Goal: Task Accomplishment & Management: Manage account settings

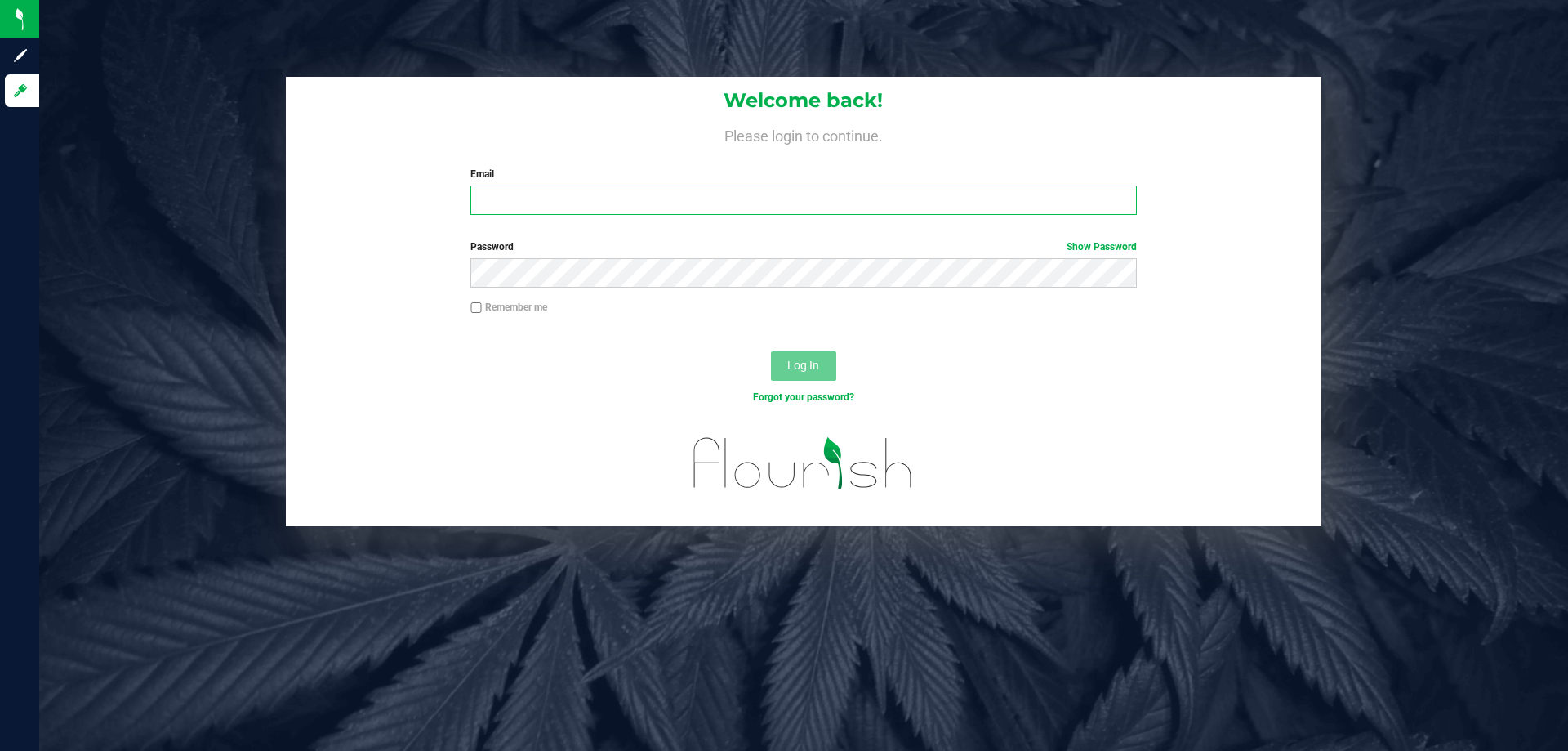
click at [549, 201] on input "Email" at bounding box center [803, 200] width 665 height 29
type input "svossos@liveparallel.com"
click at [771, 352] on button "Log In" at bounding box center [804, 366] width 66 height 29
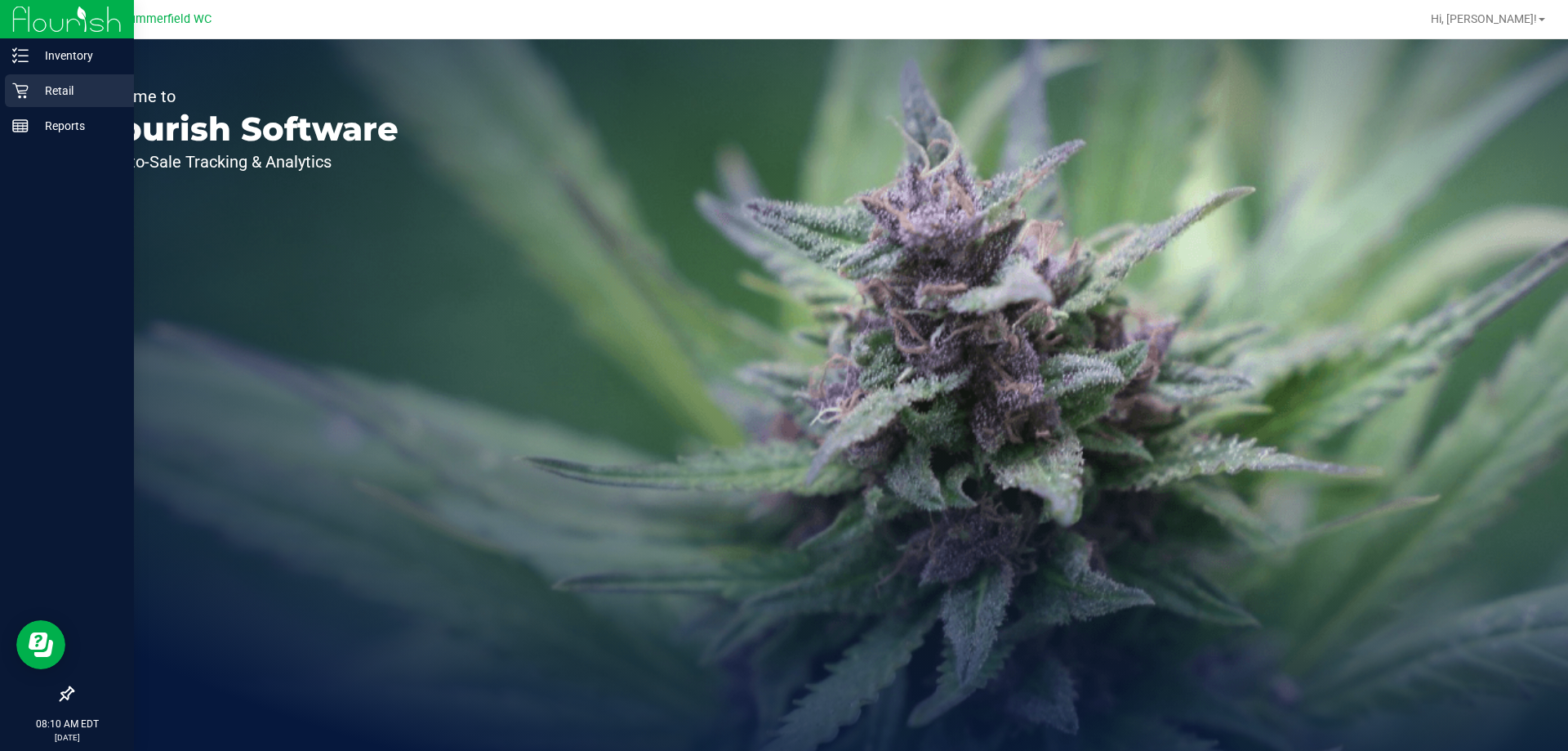
click at [37, 86] on p "Retail" at bounding box center [78, 90] width 98 height 20
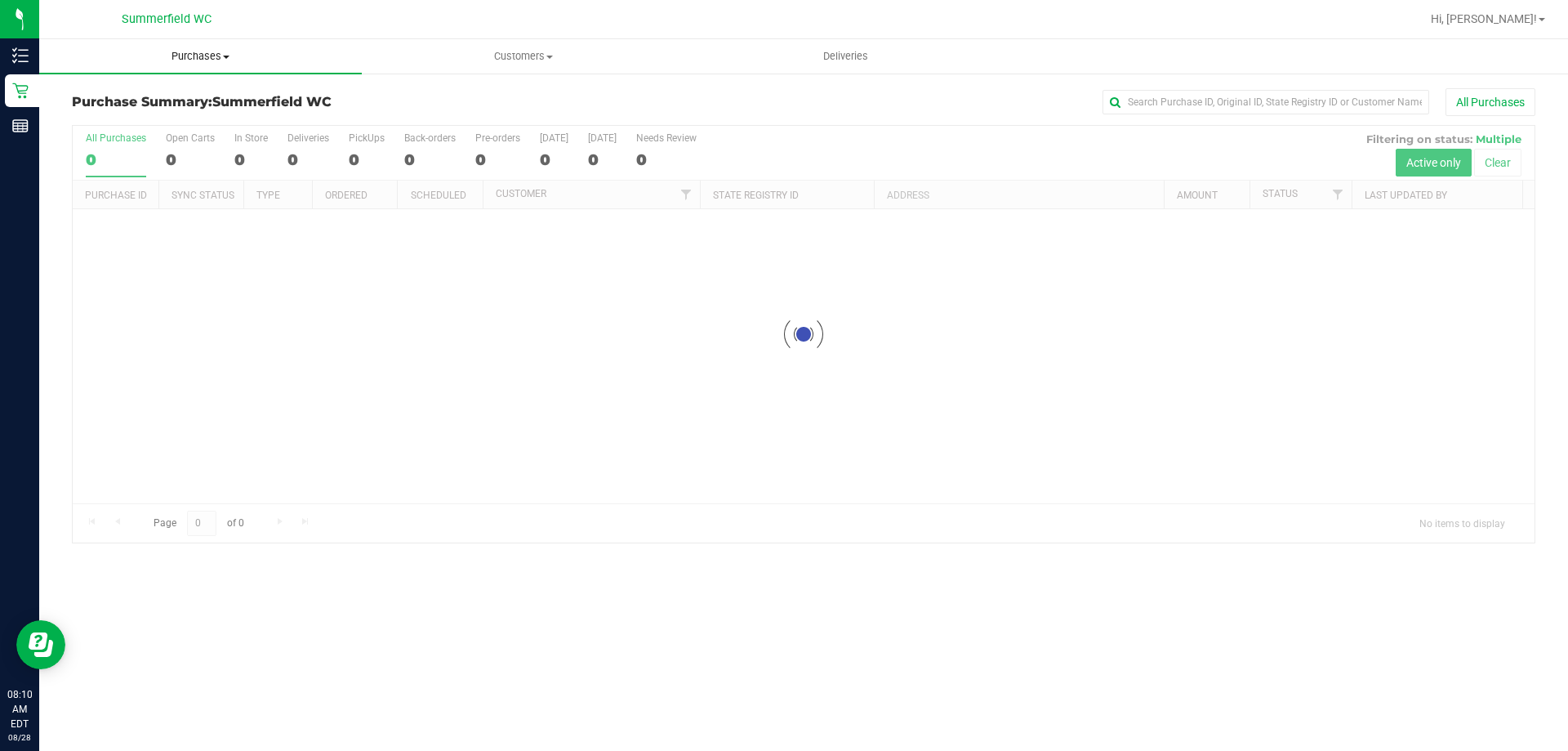
click at [206, 56] on span "Purchases" at bounding box center [200, 55] width 322 height 15
click at [183, 114] on li "Fulfillment" at bounding box center [200, 118] width 322 height 20
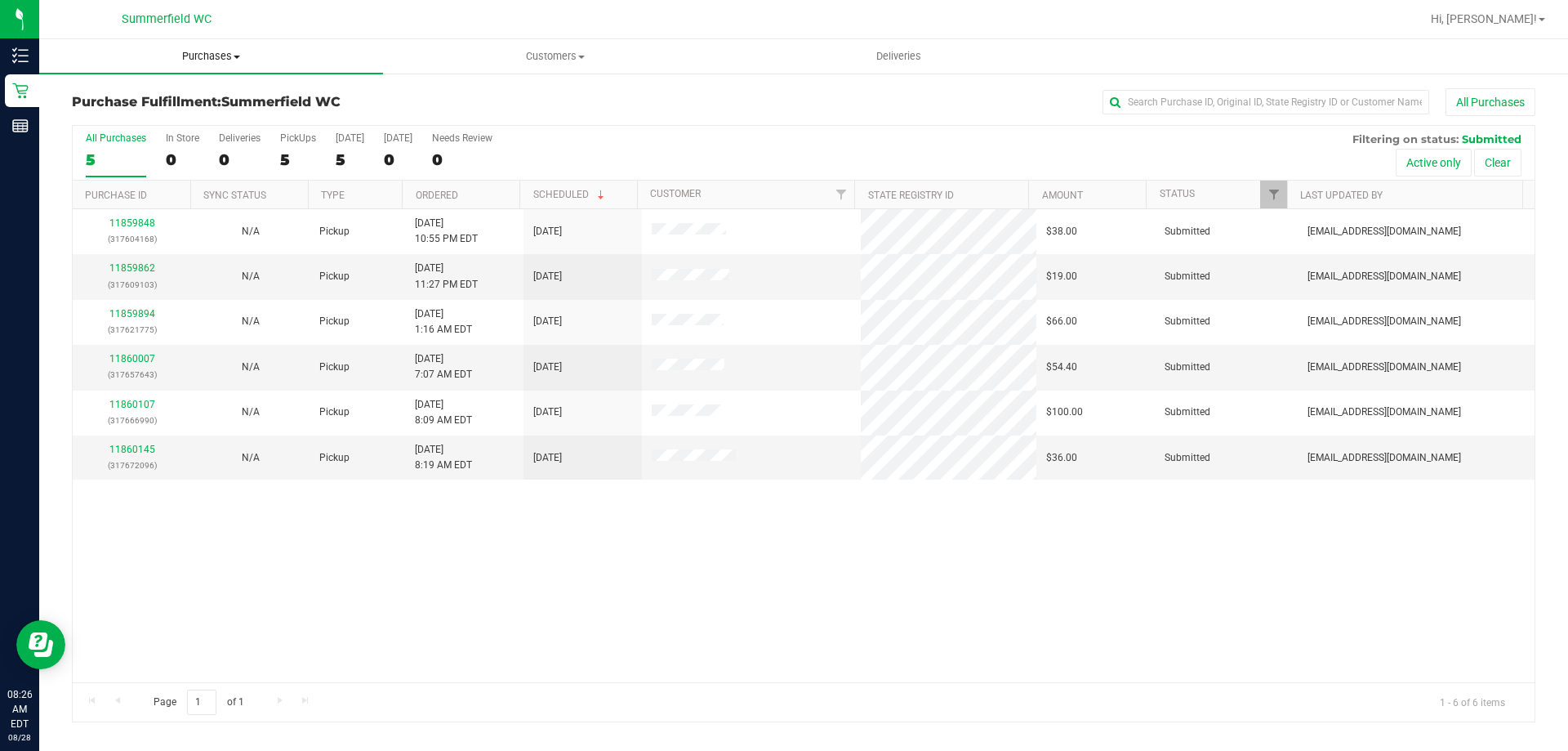
click at [218, 58] on span "Purchases" at bounding box center [211, 55] width 344 height 15
click at [200, 119] on li "Fulfillment" at bounding box center [211, 118] width 344 height 20
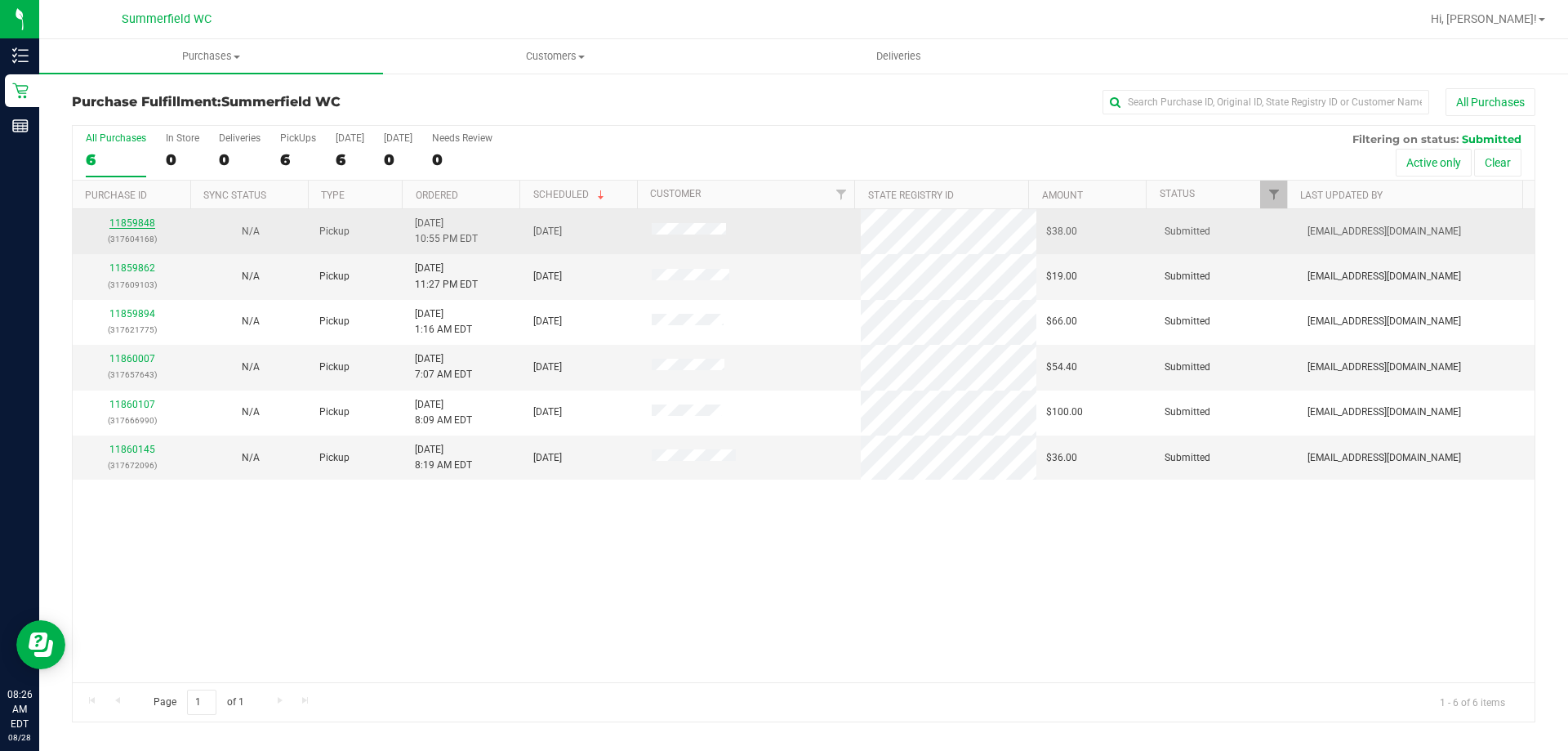
click at [142, 221] on link "11859848" at bounding box center [132, 223] width 46 height 11
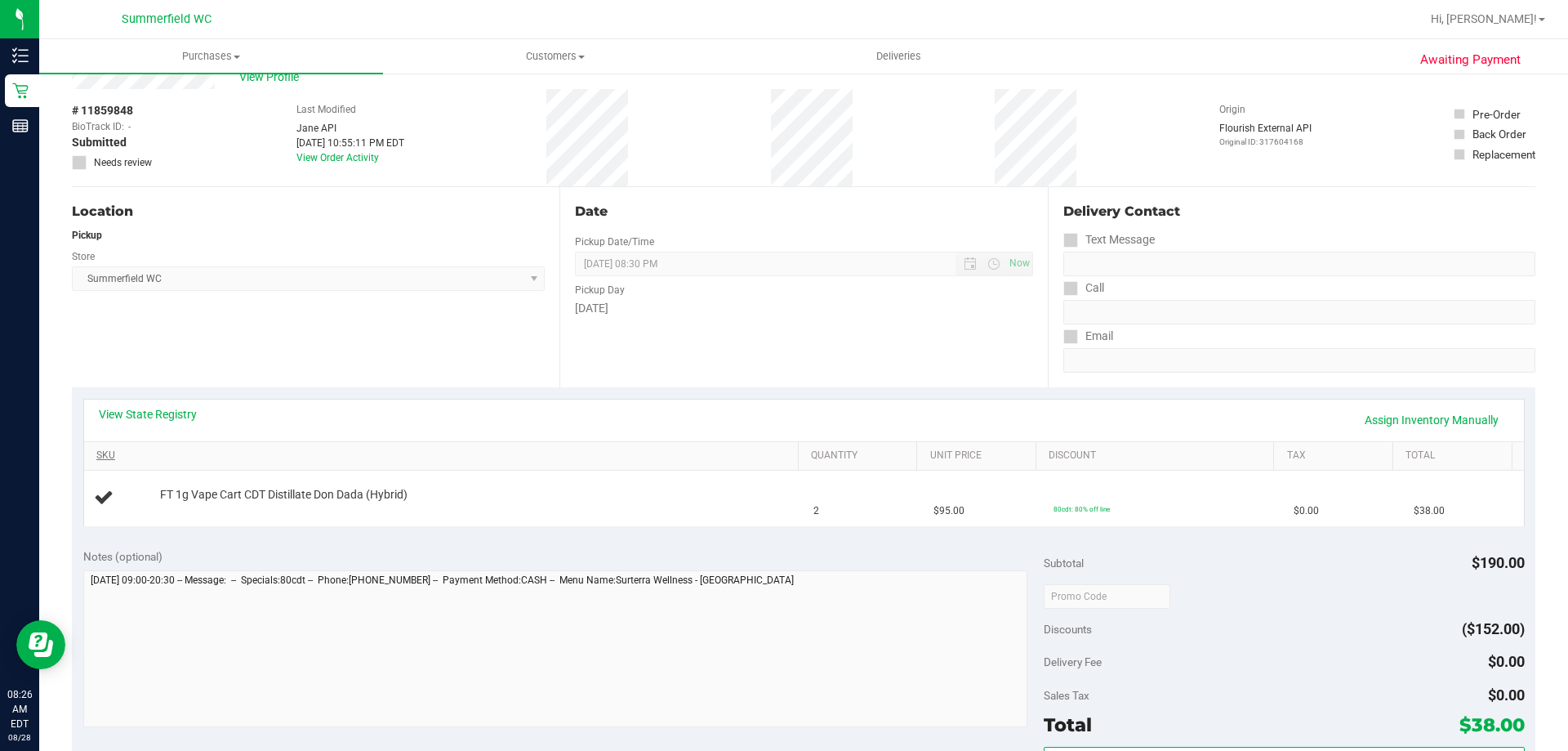
scroll to position [82, 0]
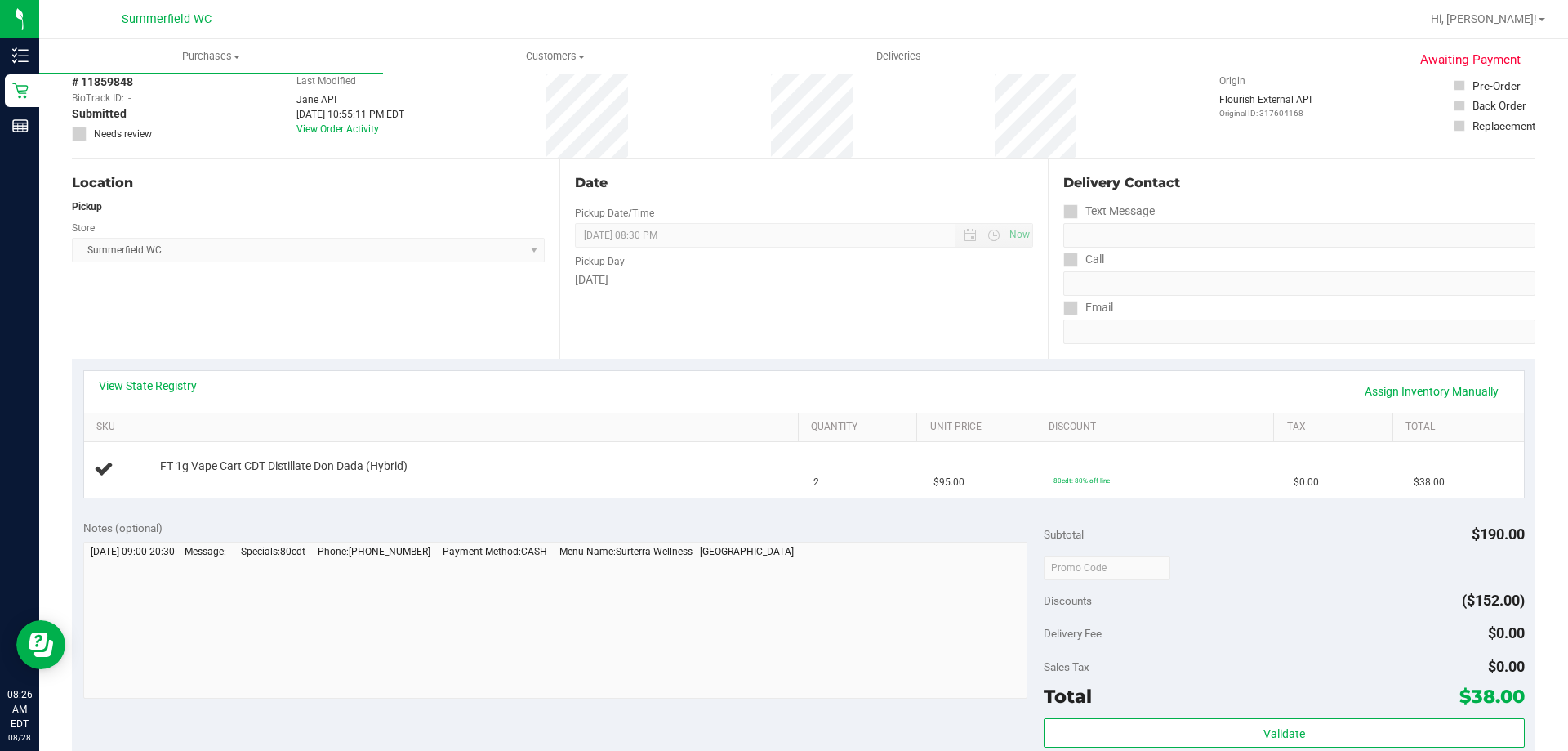
click at [702, 18] on div at bounding box center [857, 19] width 1128 height 32
click at [351, 294] on div "Location Pickup Store Summerfield WC Select Store Bonita Springs WC Boynton Bea…" at bounding box center [316, 259] width 488 height 201
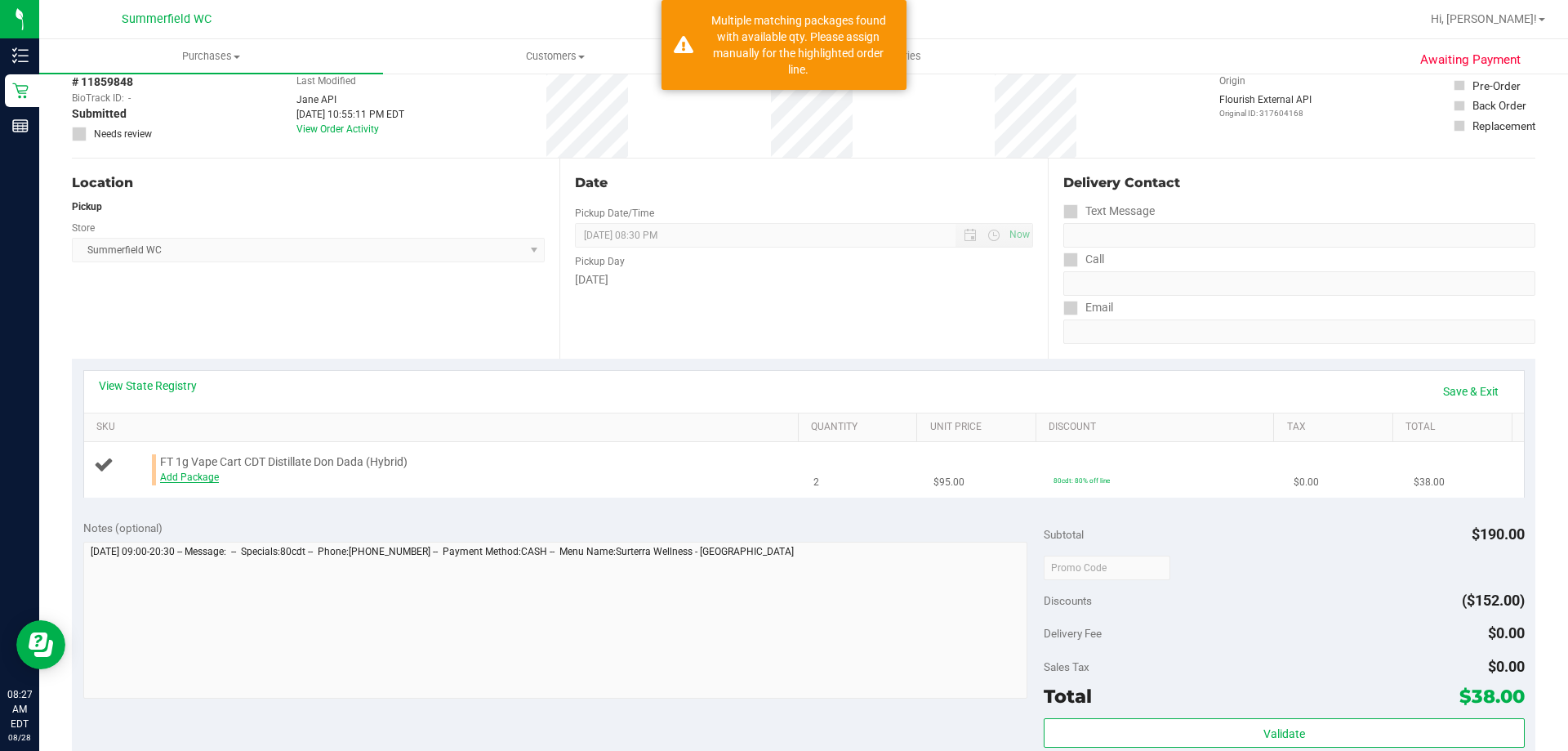
click at [197, 479] on link "Add Package" at bounding box center [189, 476] width 59 height 11
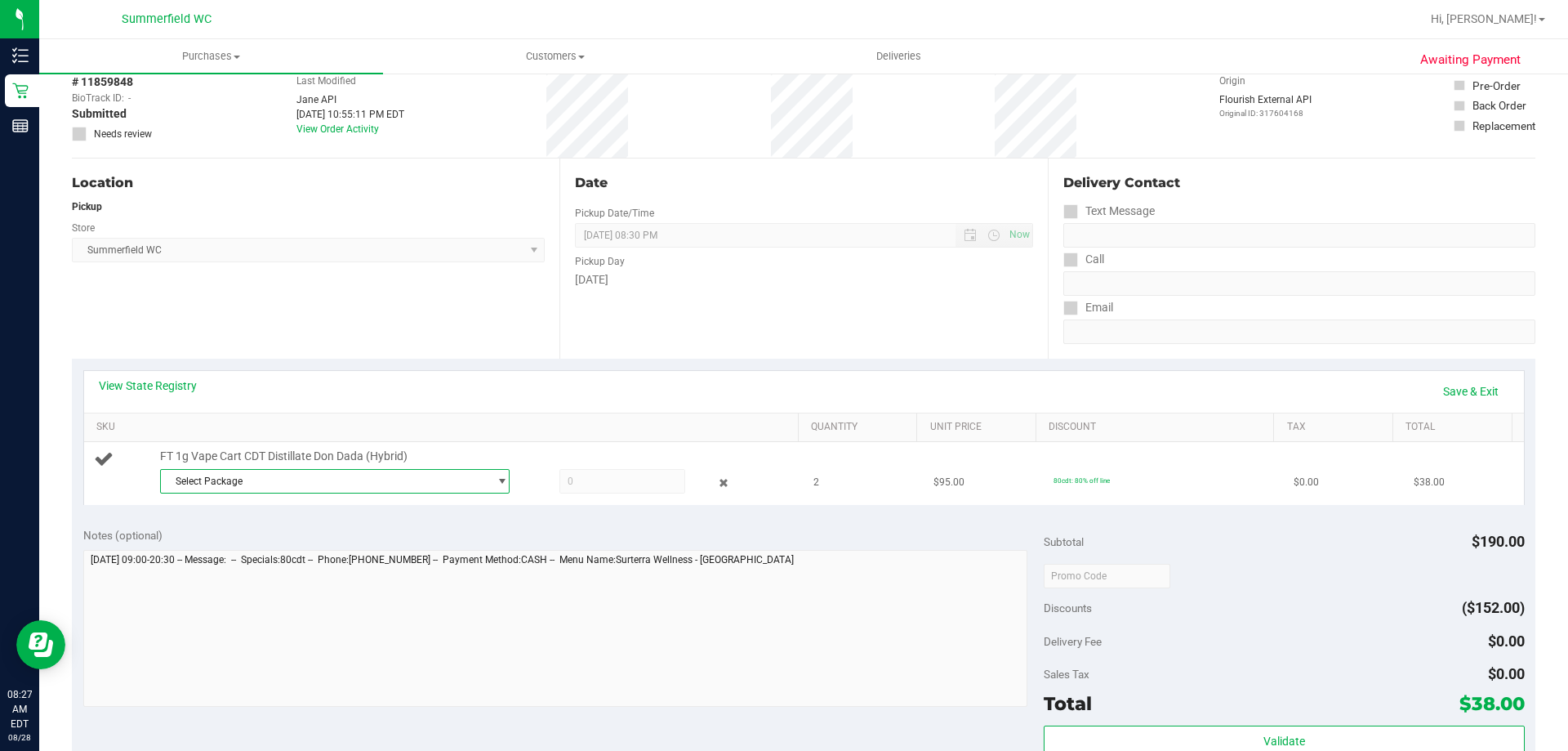
click at [235, 478] on span "Select Package" at bounding box center [325, 481] width 328 height 23
click at [231, 546] on span "0440130098164486" at bounding box center [215, 548] width 91 height 11
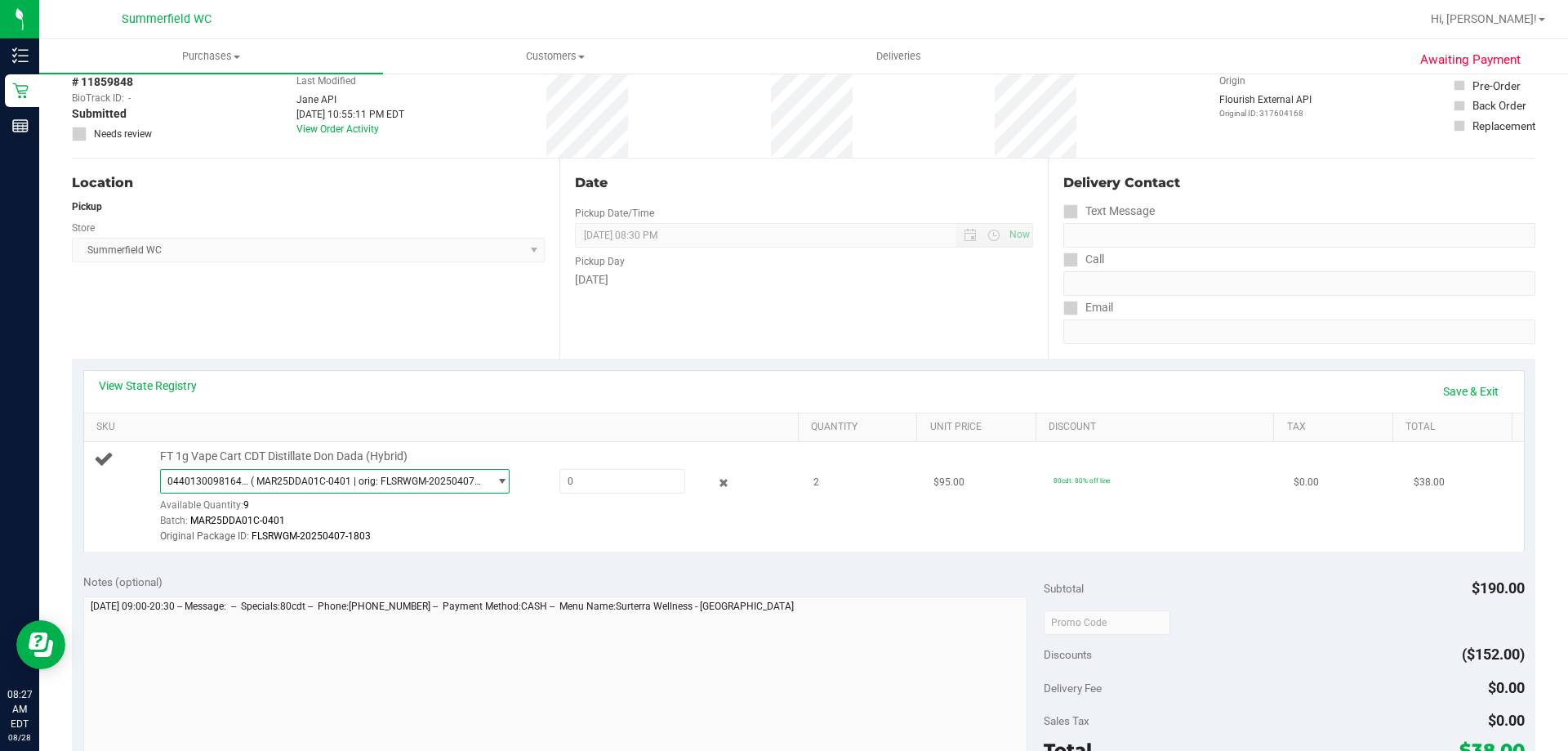
click at [394, 478] on span "( MAR25DDA01C-0401 | orig: FLSRWGM-20250407-1803 )" at bounding box center [366, 480] width 231 height 11
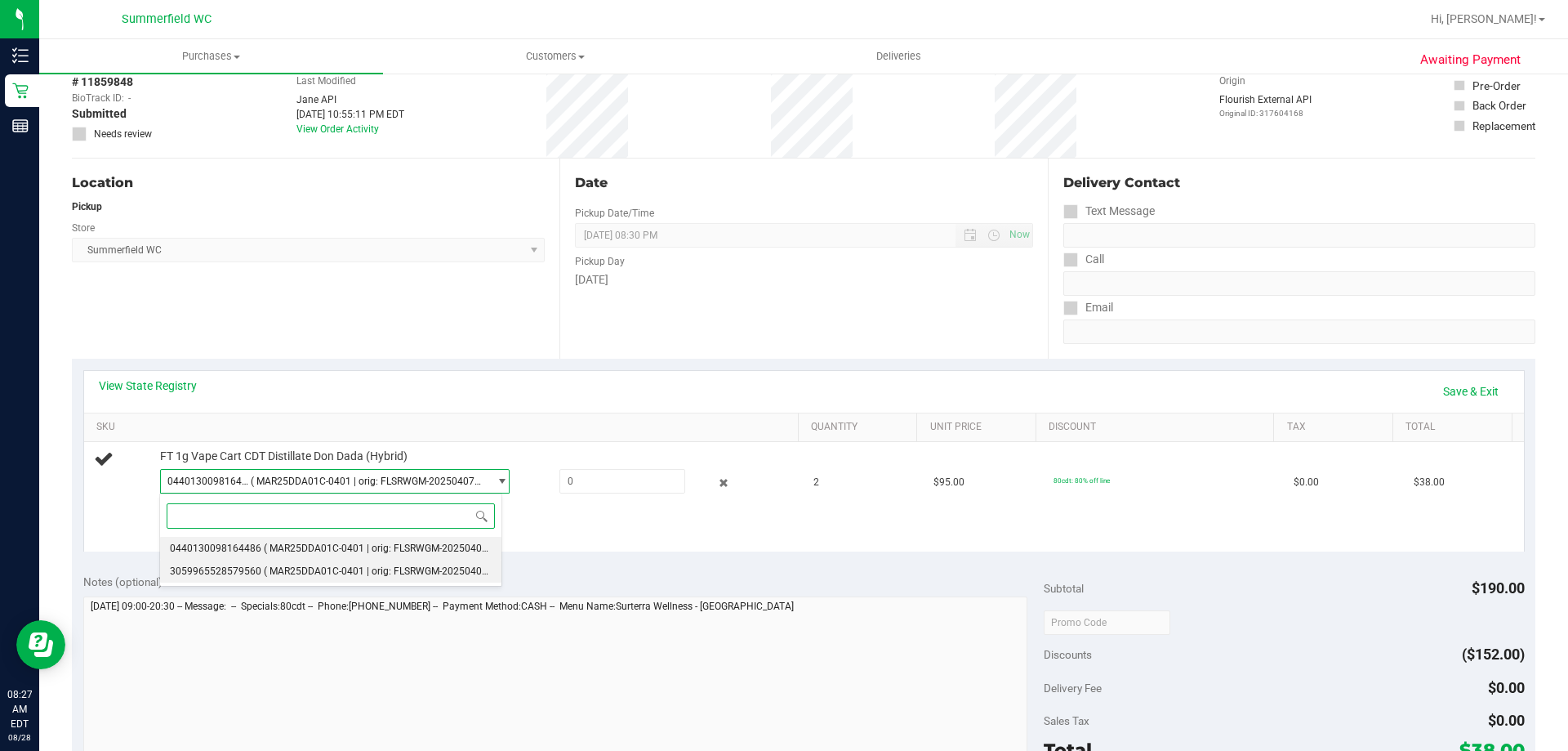
click at [337, 566] on span "( MAR25DDA01C-0401 | orig: FLSRWGM-20250407-1756 )" at bounding box center [391, 571] width 255 height 11
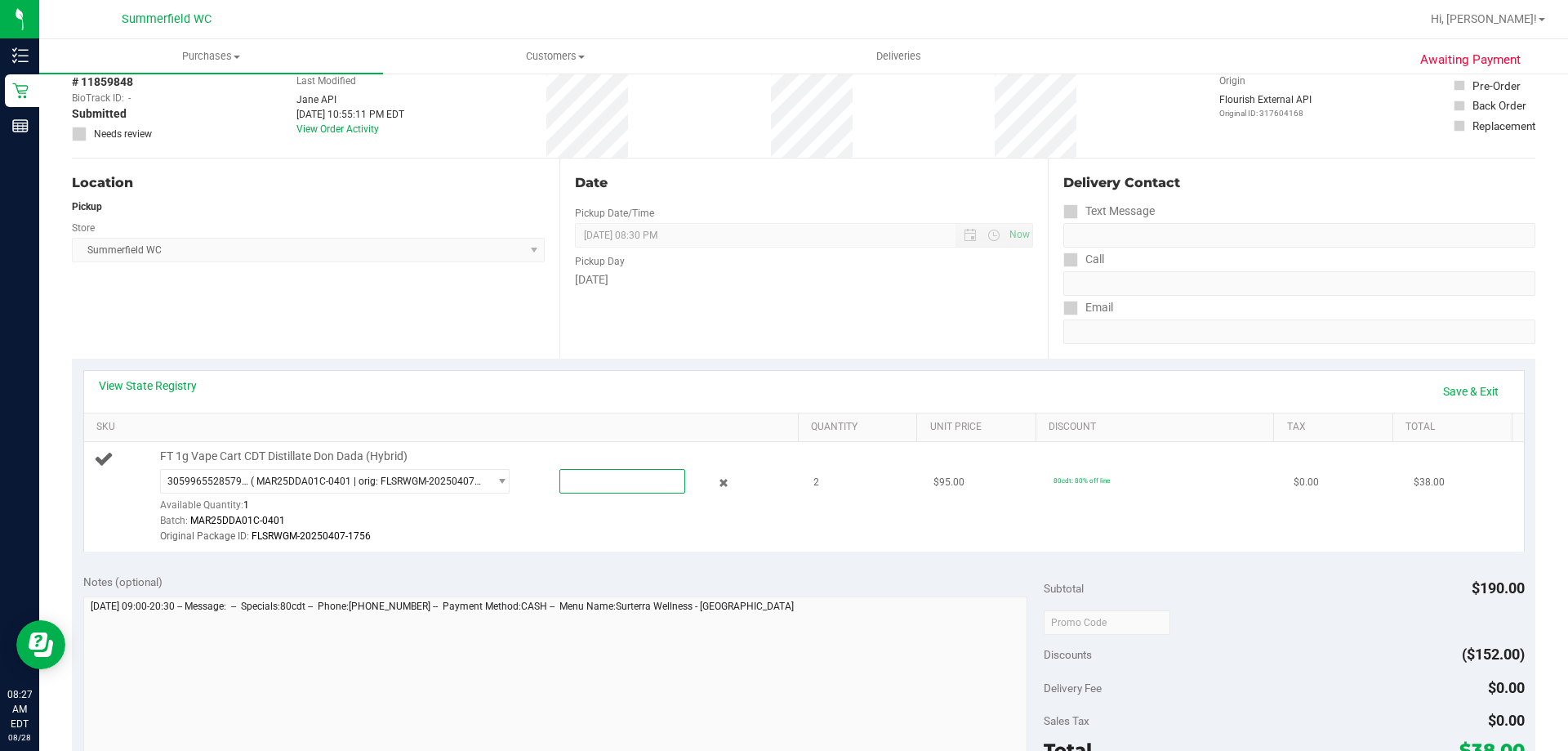
click at [572, 480] on span at bounding box center [622, 481] width 125 height 25
type input "1"
type input "1.0000"
click at [512, 542] on div "Original Package ID: FLSRWGM-20250407-1756" at bounding box center [475, 536] width 630 height 15
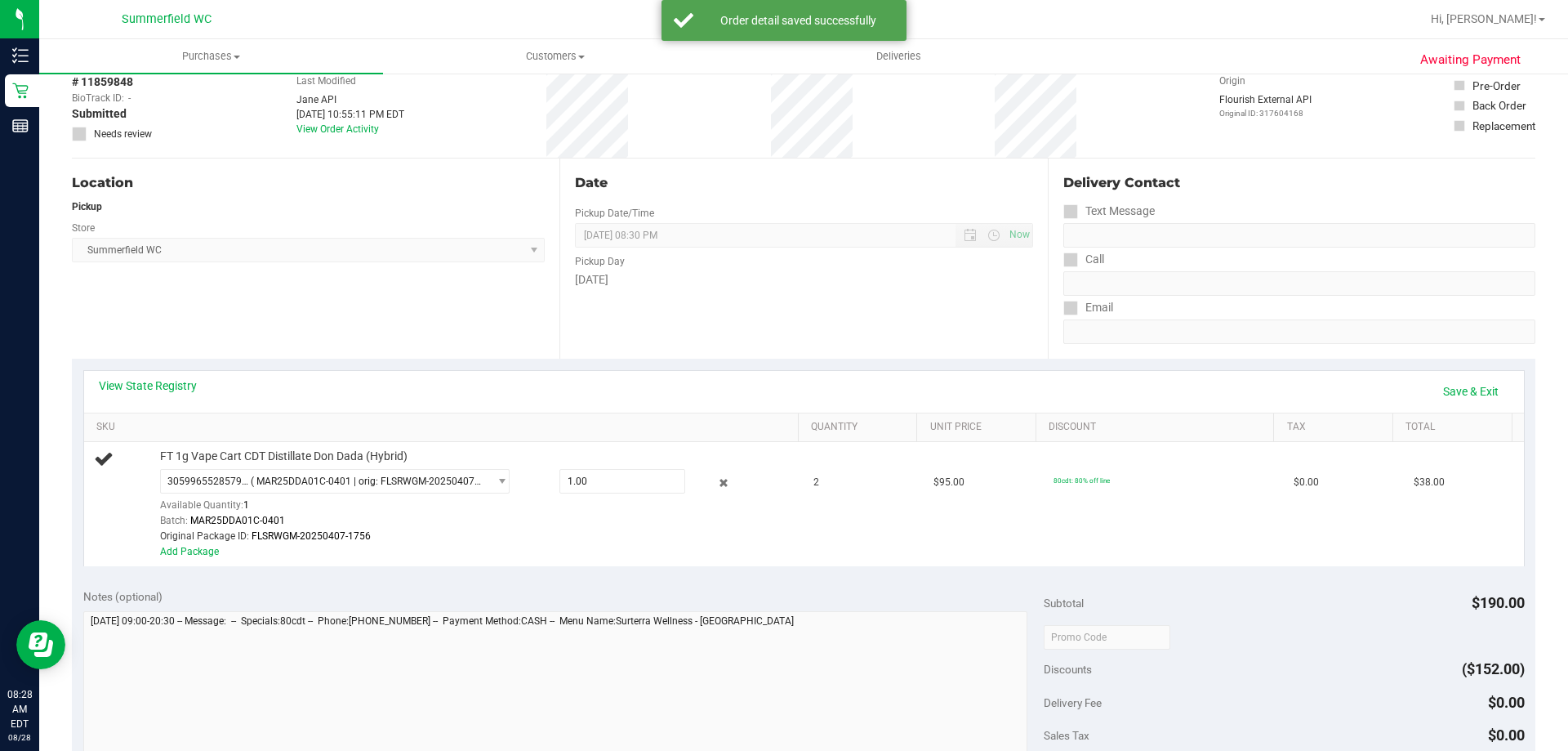
click at [454, 515] on div "Batch: MAR25DDA01C-0401" at bounding box center [475, 521] width 630 height 15
click at [1461, 393] on link "Save & Exit" at bounding box center [1471, 391] width 77 height 28
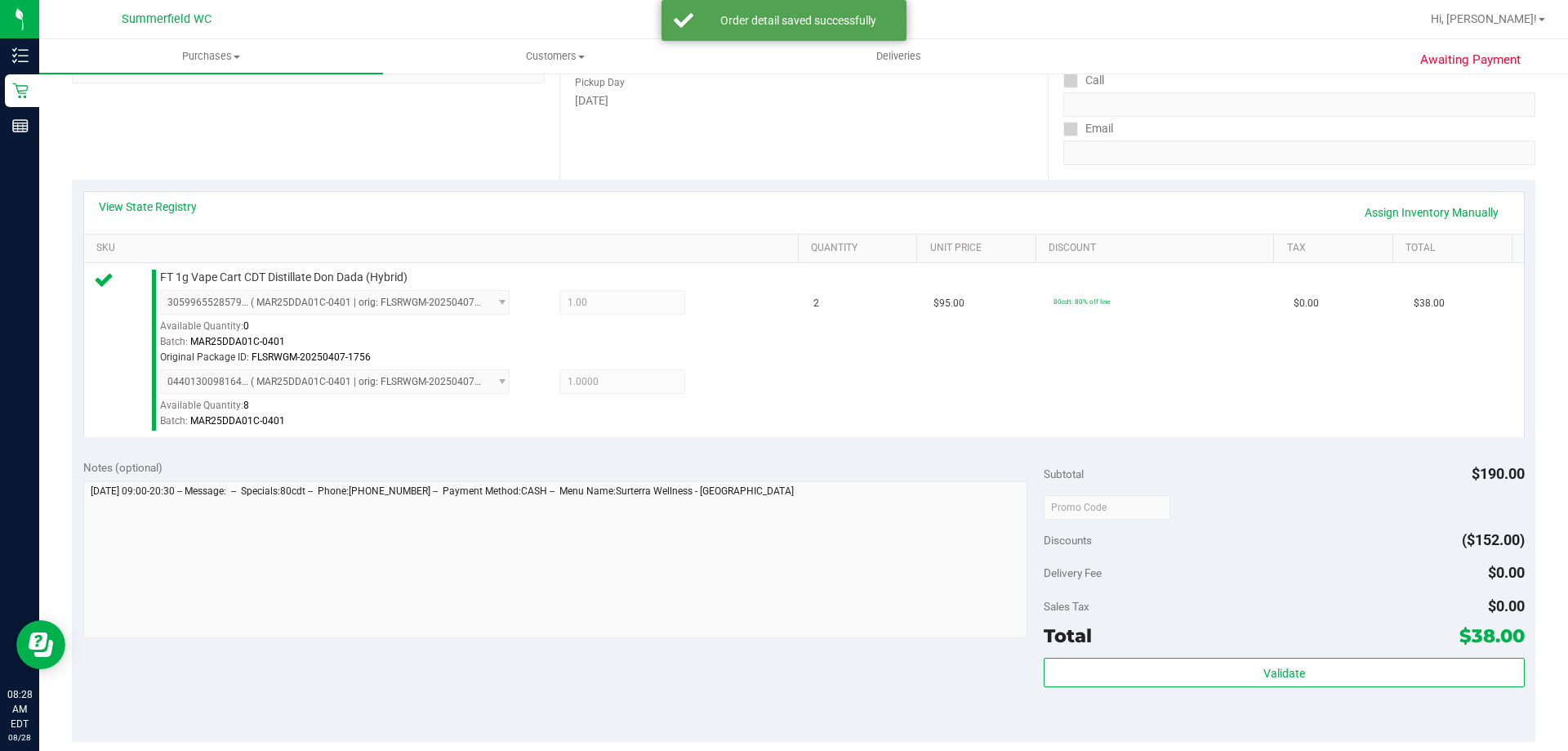
scroll to position [327, 0]
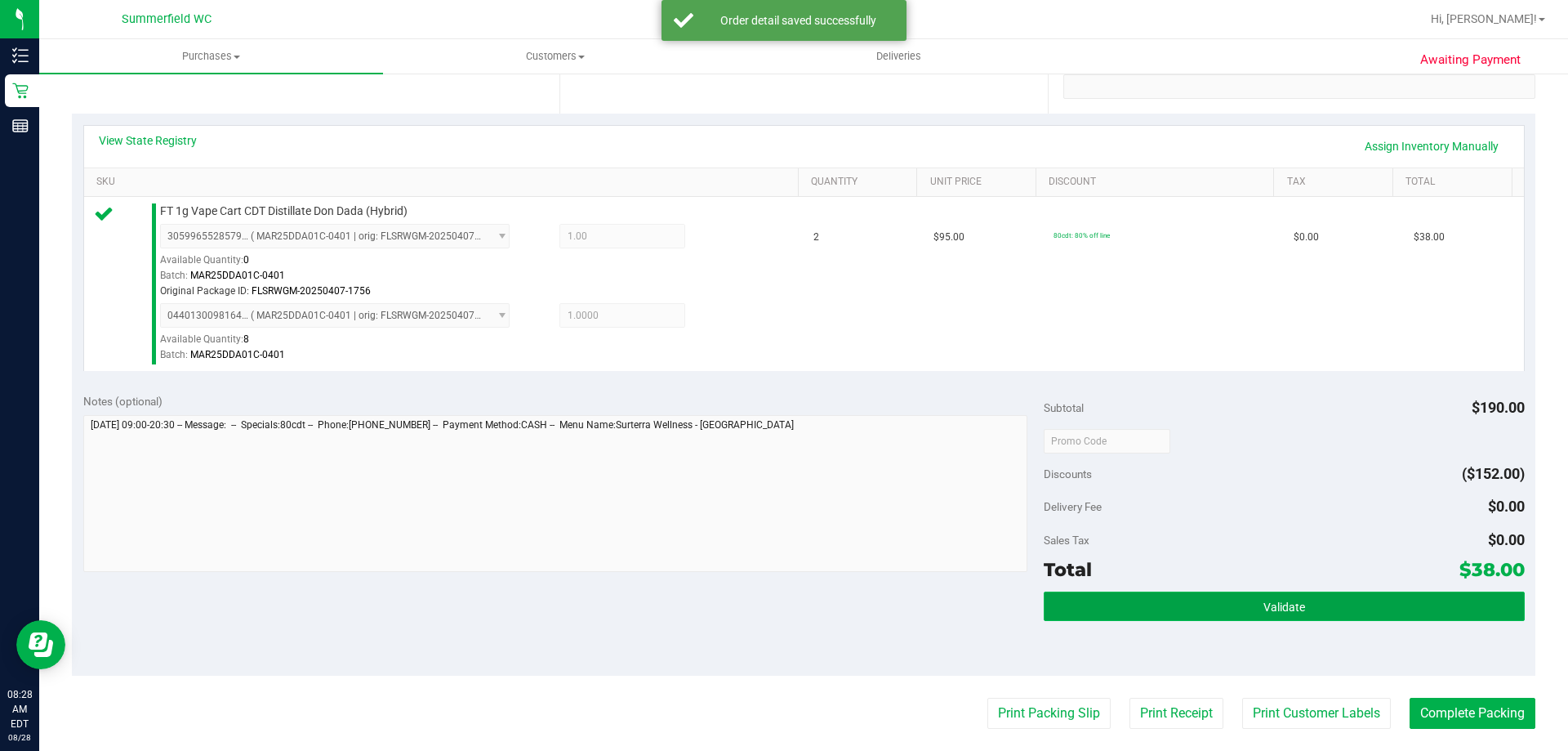
click at [1269, 613] on span "Validate" at bounding box center [1284, 607] width 42 height 13
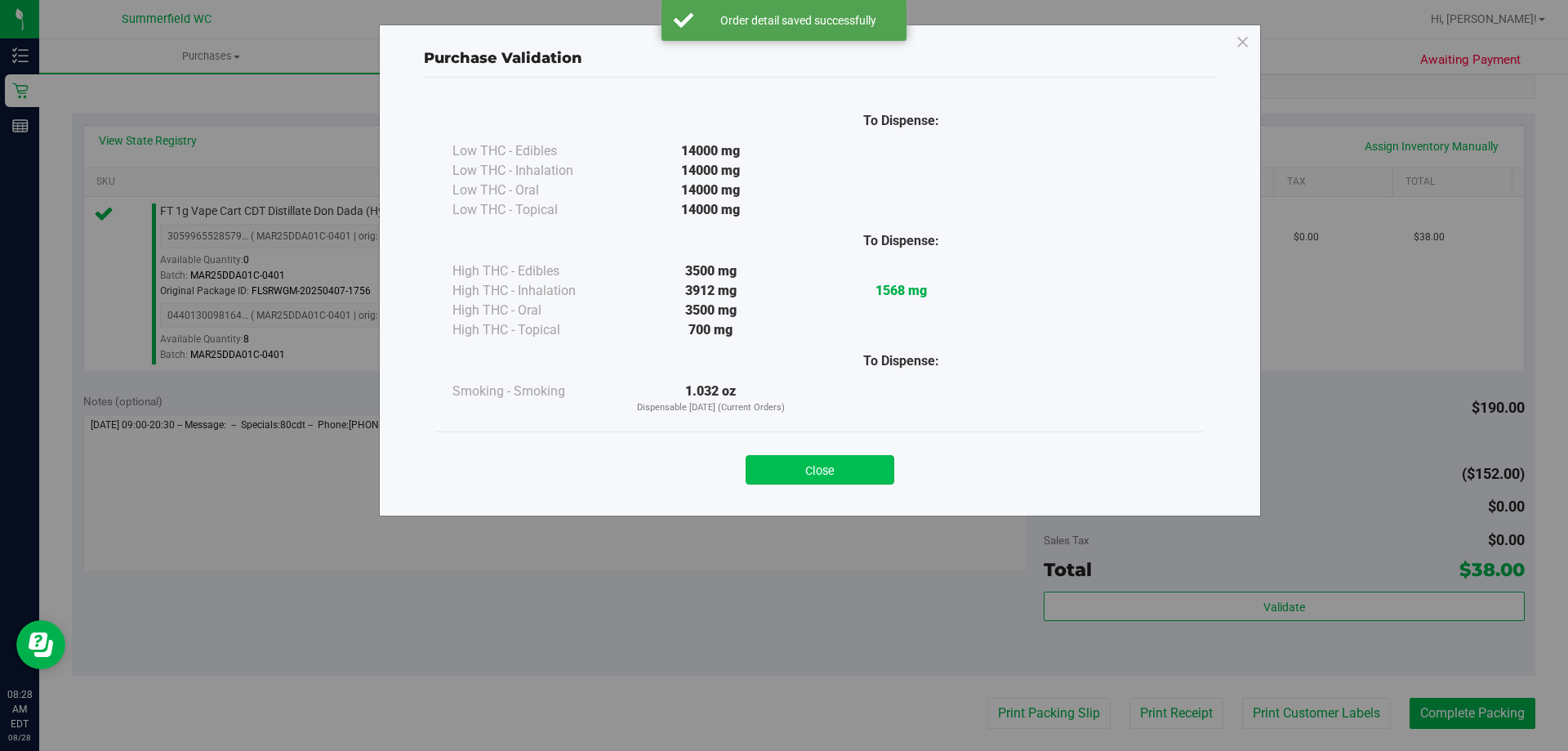
click at [859, 472] on button "Close" at bounding box center [820, 469] width 148 height 29
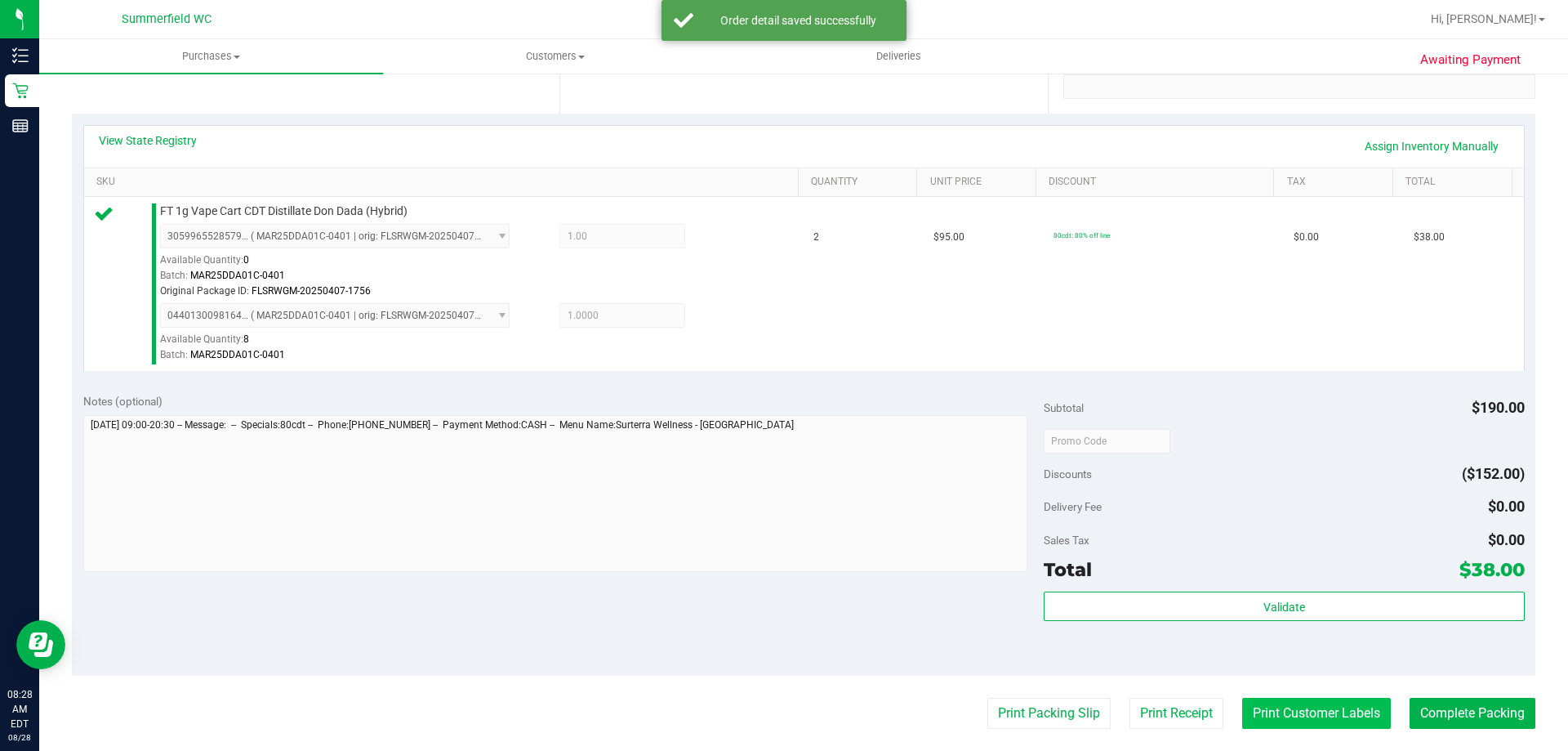
click at [1289, 710] on button "Print Customer Labels" at bounding box center [1316, 713] width 148 height 31
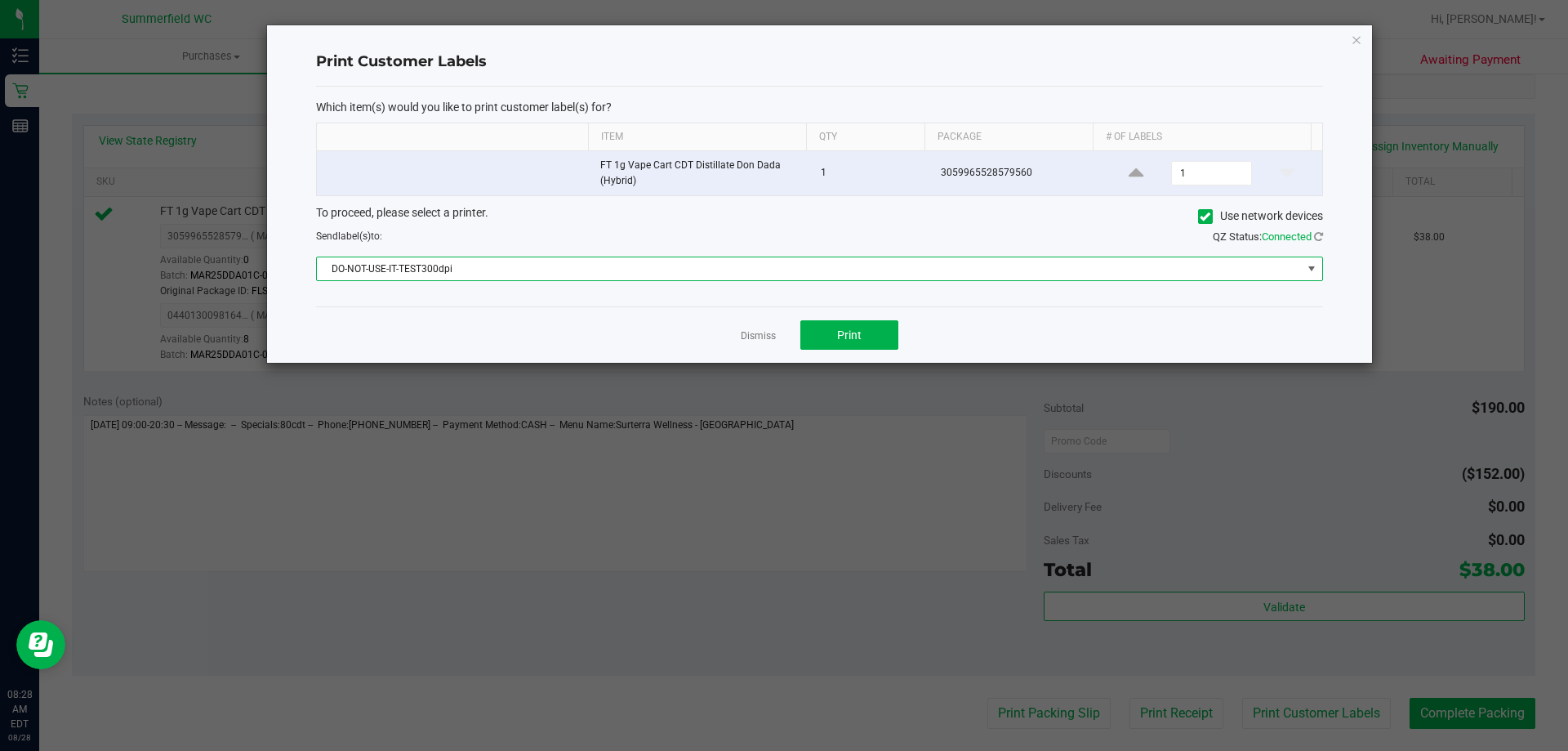
click at [937, 271] on span "DO-NOT-USE-IT-TEST300dpi" at bounding box center [809, 269] width 985 height 23
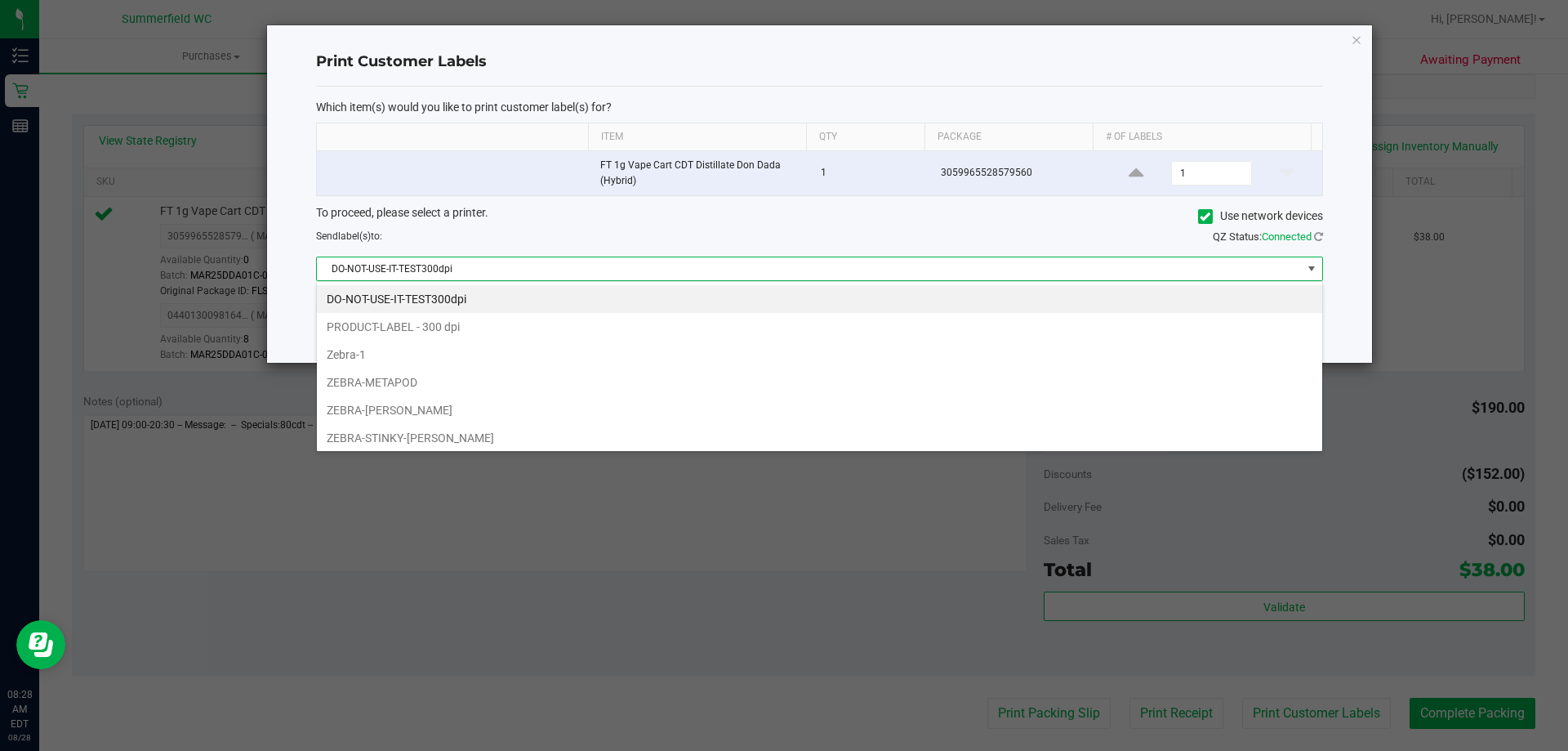
scroll to position [25, 1007]
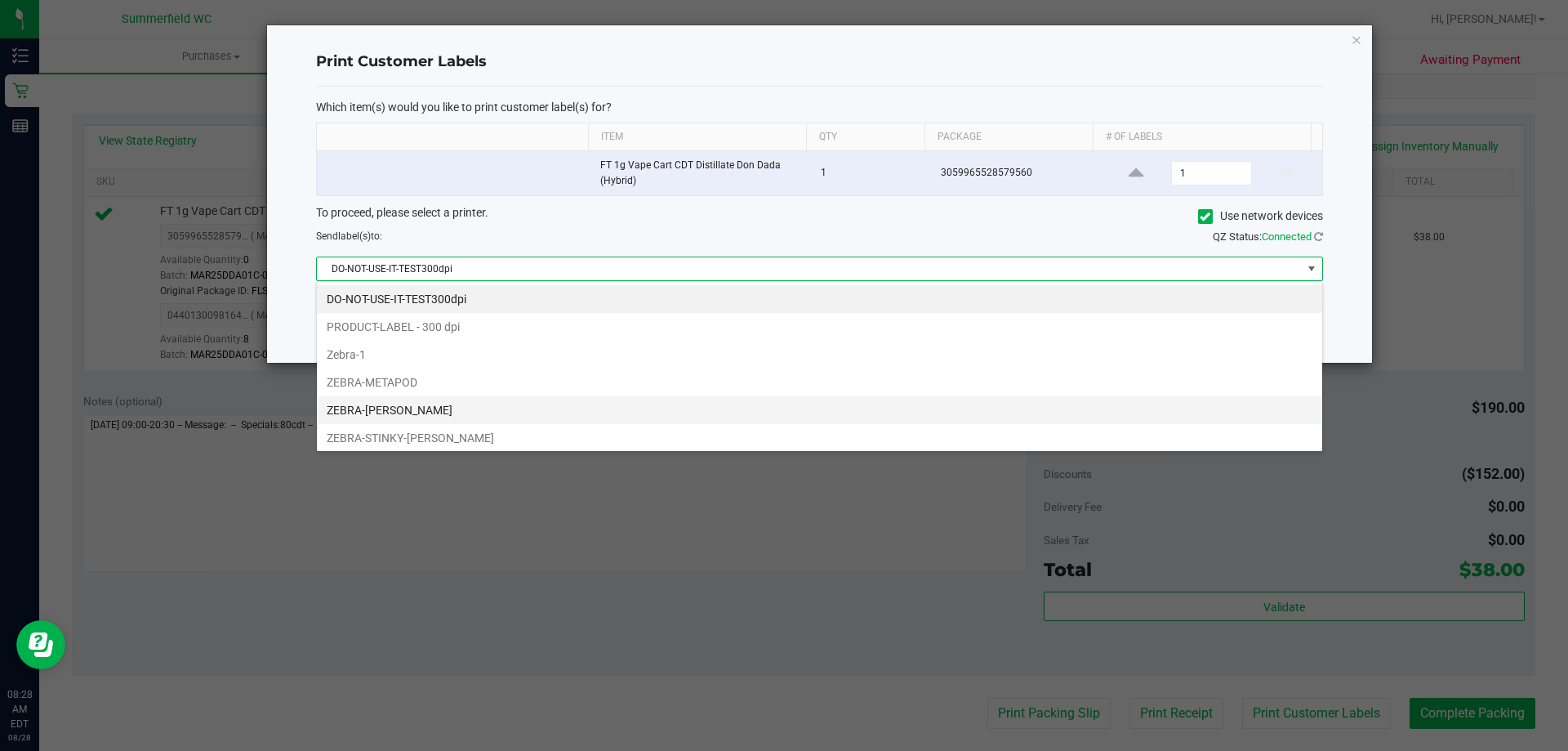
click at [433, 401] on li "ZEBRA-PATSY-CLINE" at bounding box center [819, 410] width 1006 height 28
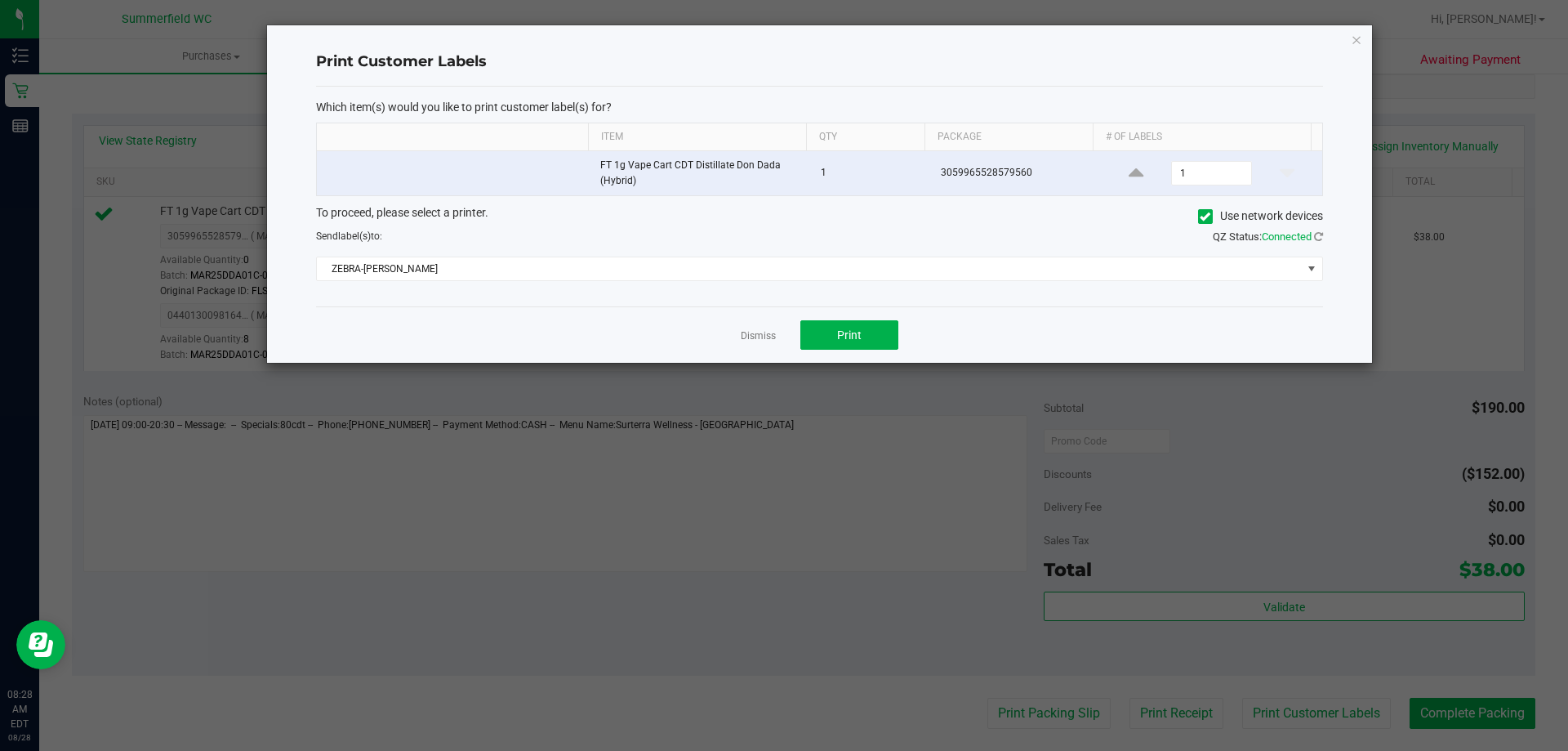
click at [849, 319] on div "Dismiss Print" at bounding box center [820, 335] width 1008 height 56
click at [847, 329] on span "Print" at bounding box center [849, 335] width 25 height 13
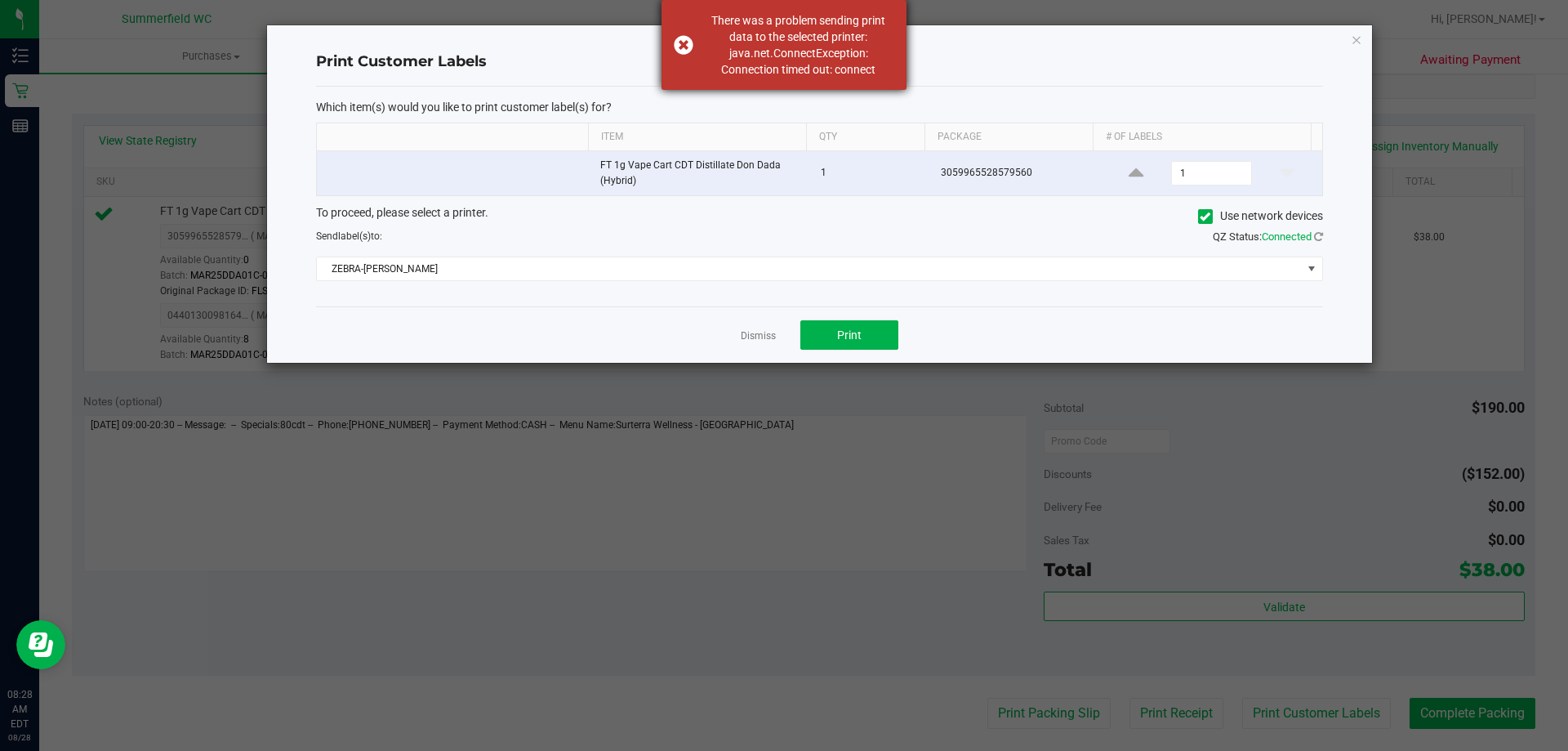
click at [683, 38] on div "There was a problem sending print data to the selected printer: java.net.Connec…" at bounding box center [784, 44] width 245 height 90
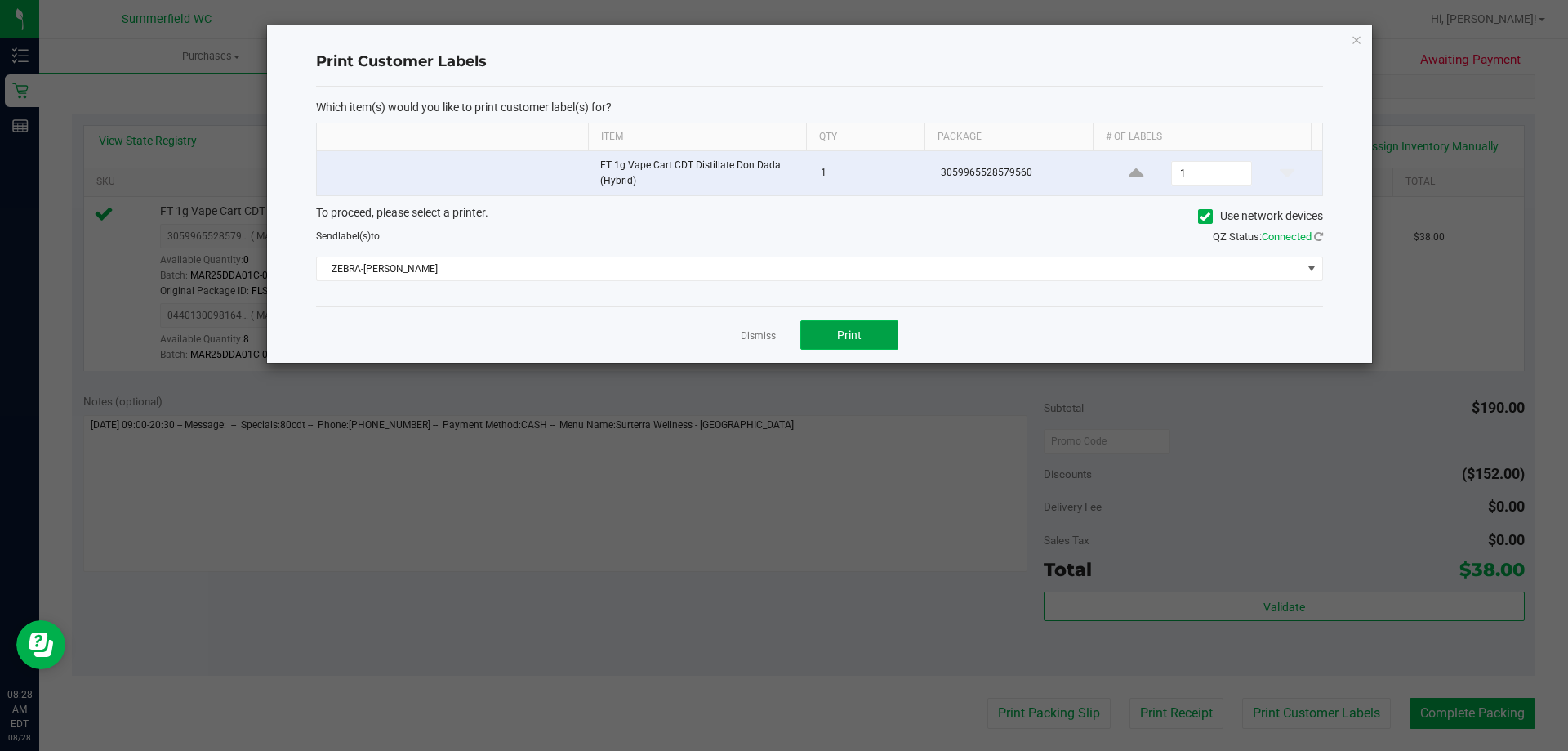
click at [870, 339] on button "Print" at bounding box center [849, 335] width 98 height 29
click at [760, 335] on link "Dismiss" at bounding box center [758, 336] width 35 height 14
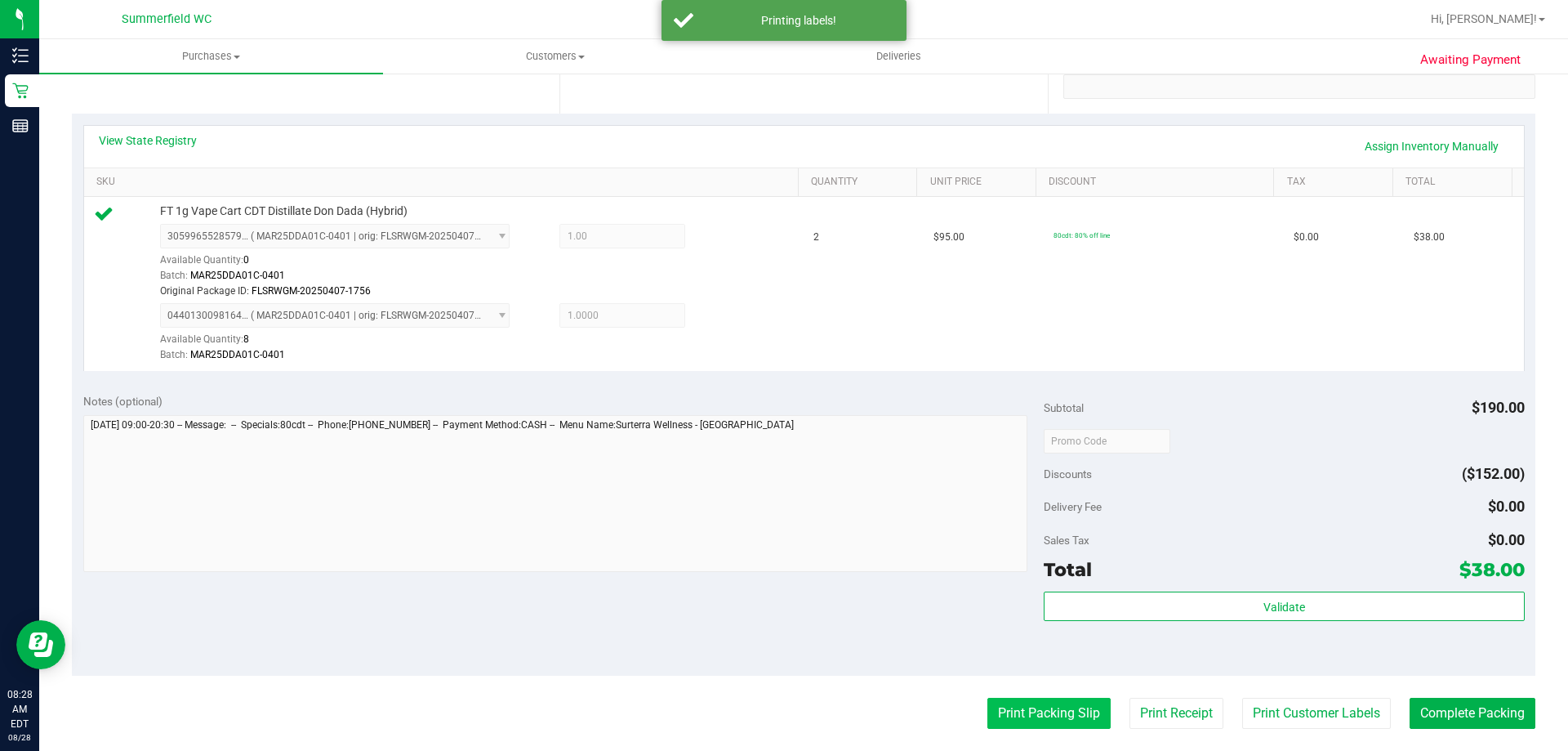
click at [990, 710] on button "Print Packing Slip" at bounding box center [1049, 713] width 124 height 31
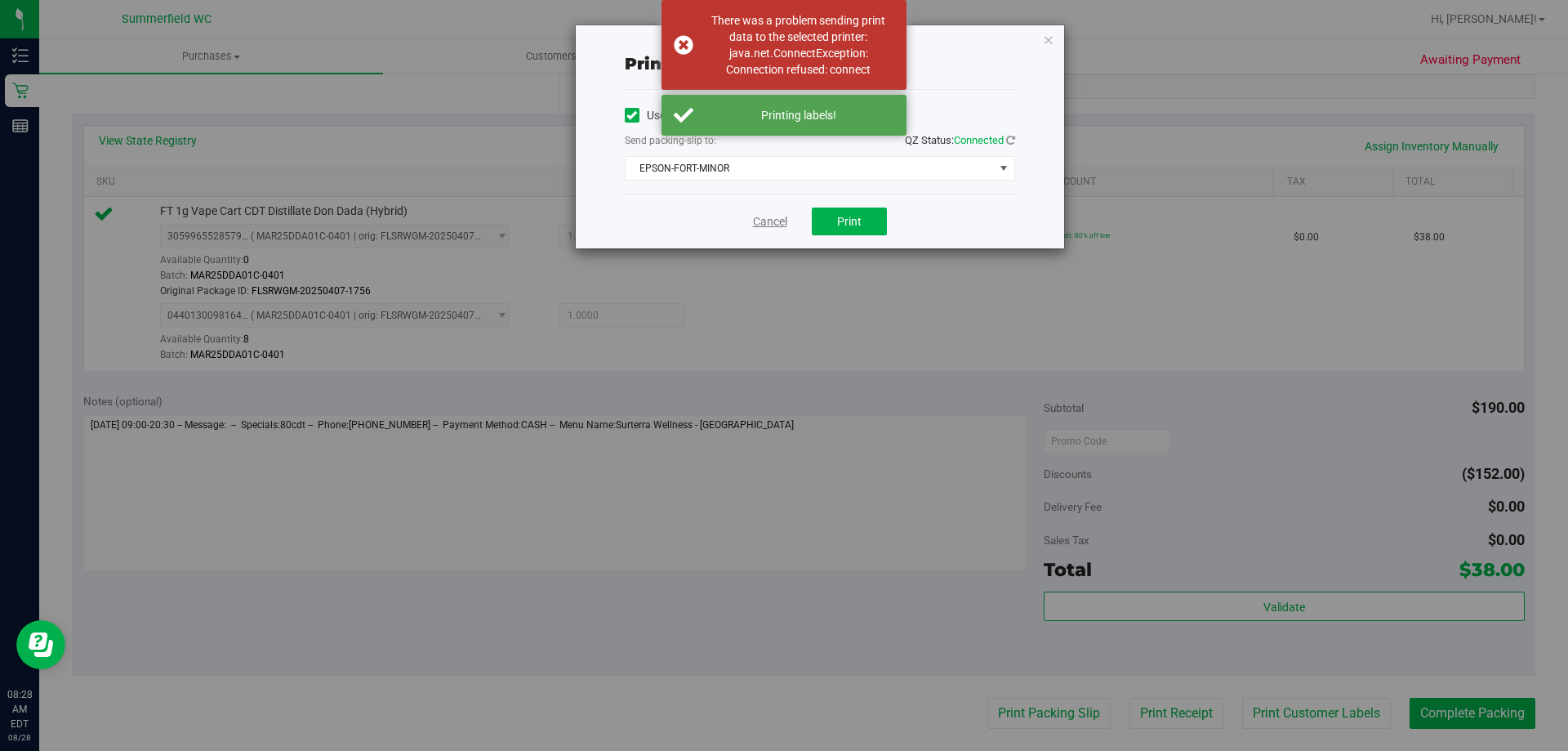
click at [763, 224] on link "Cancel" at bounding box center [770, 222] width 34 height 17
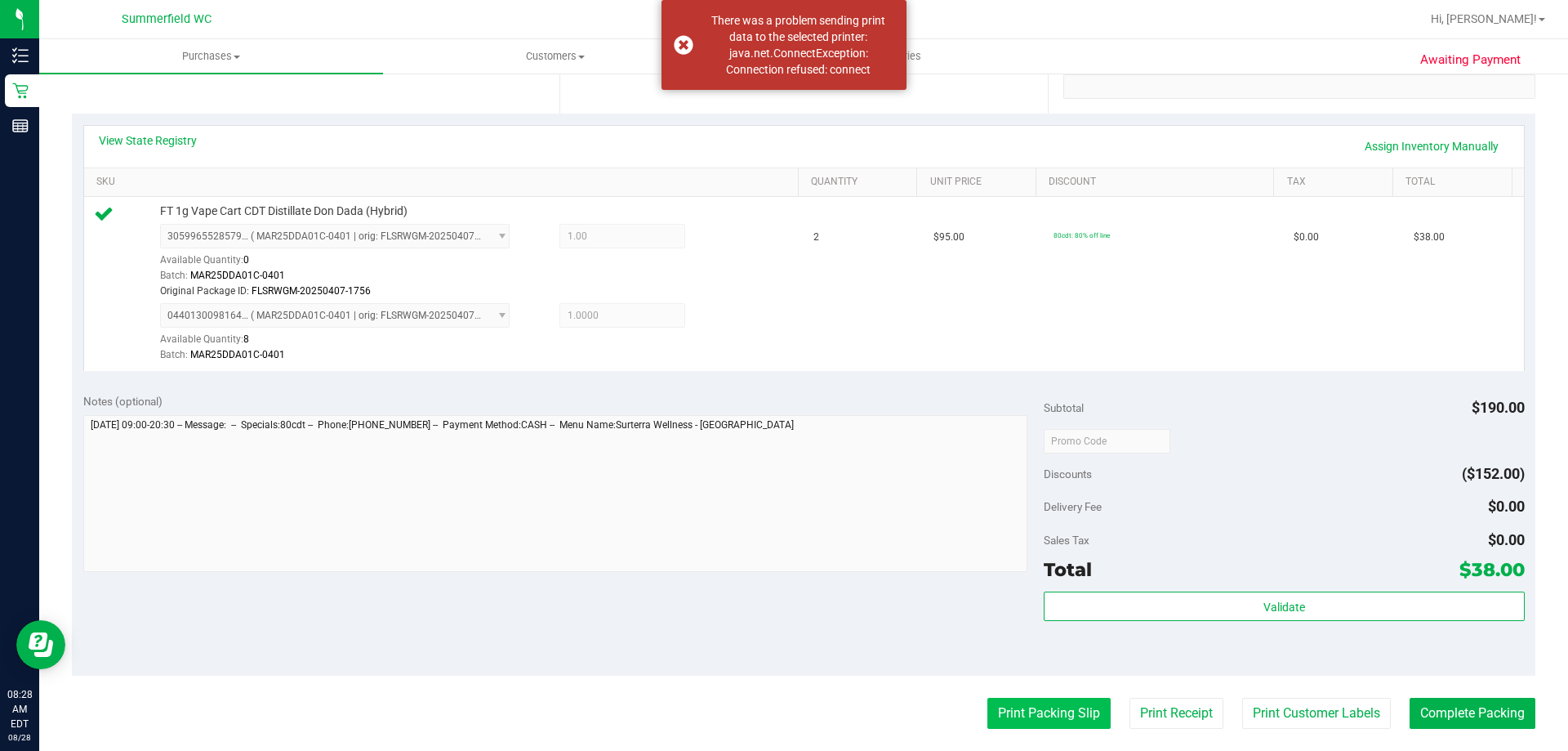
click at [1042, 707] on button "Print Packing Slip" at bounding box center [1049, 713] width 124 height 31
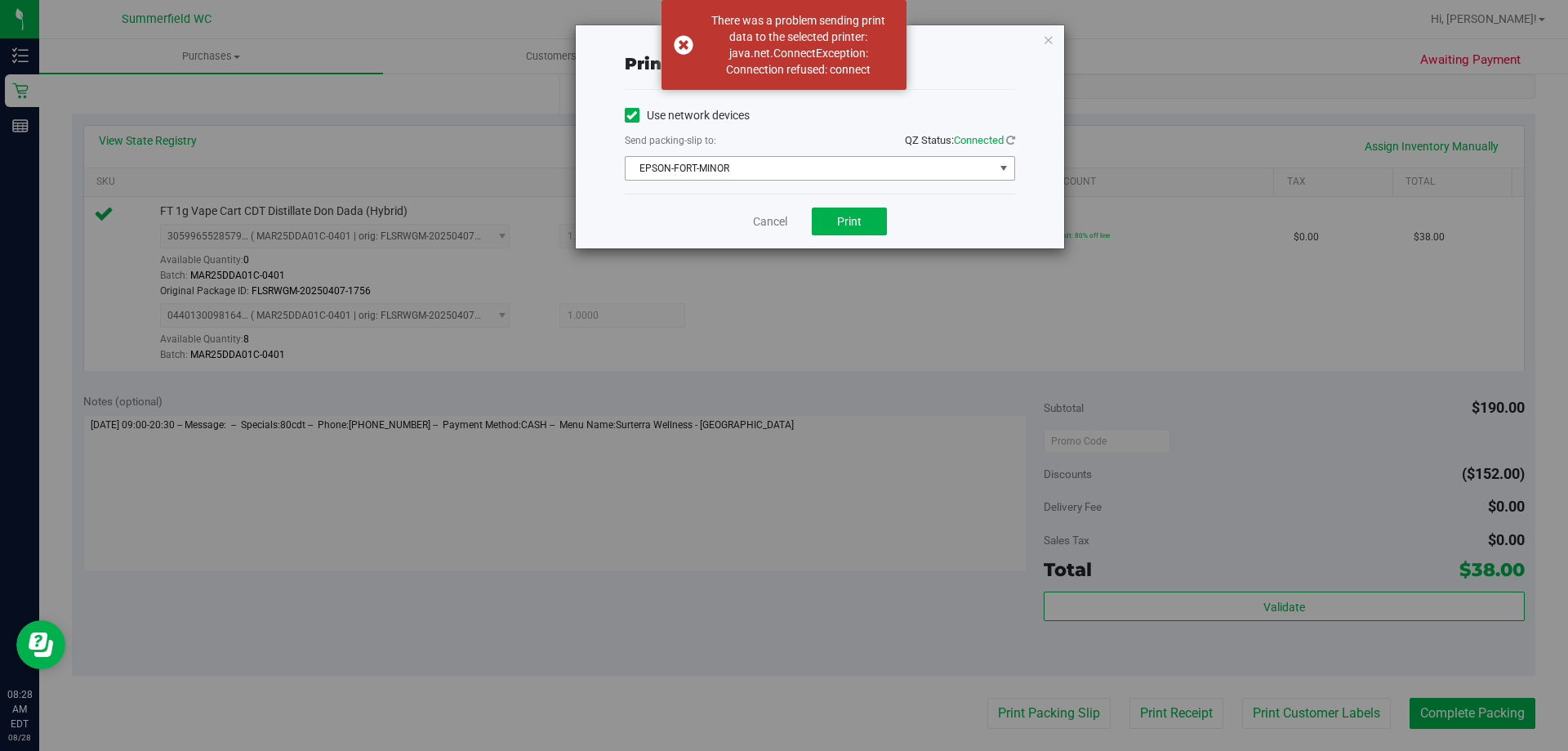
click at [708, 165] on span "EPSON-FORT-MINOR" at bounding box center [810, 168] width 369 height 23
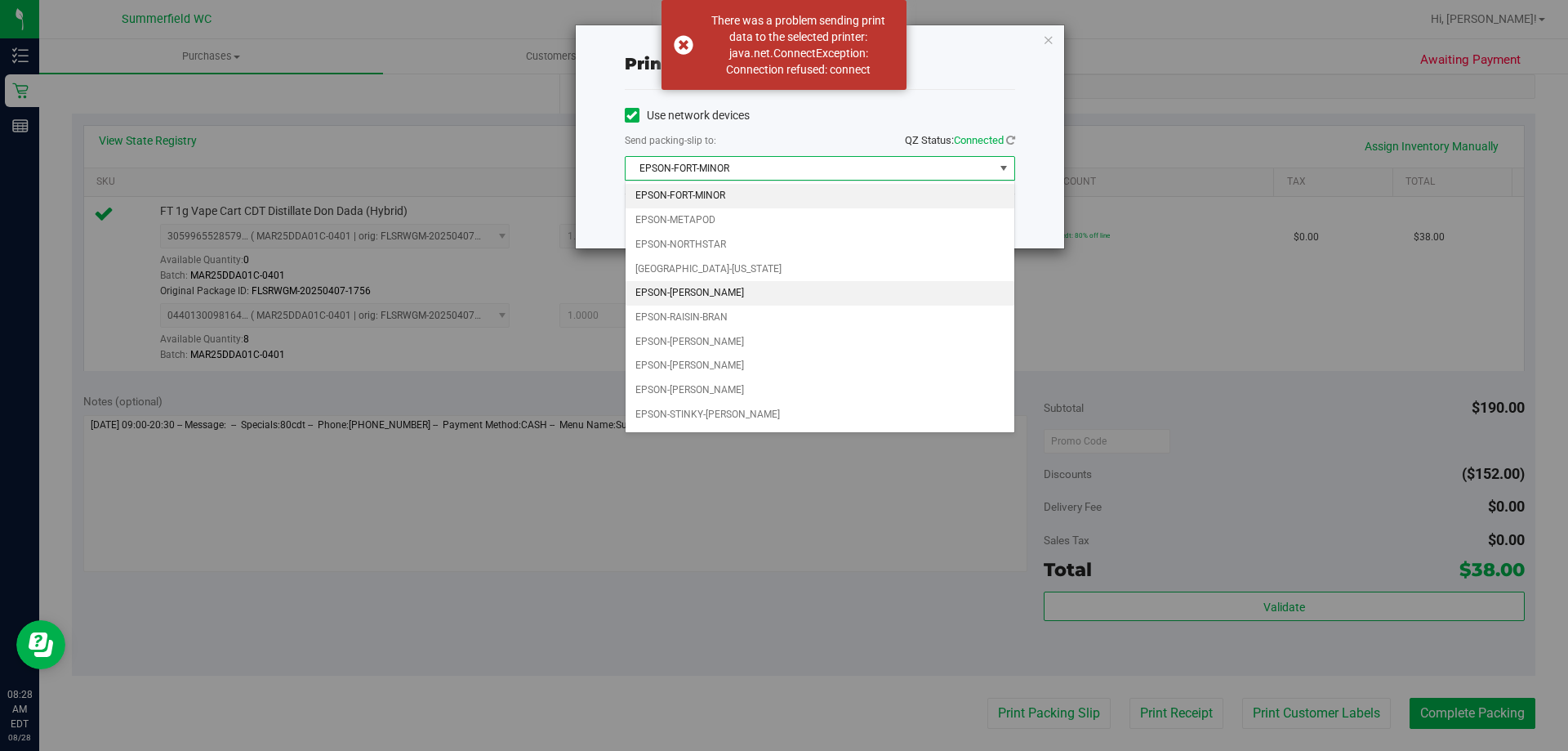
click at [691, 290] on li "EPSON-PATSY-CLINE" at bounding box center [820, 293] width 389 height 25
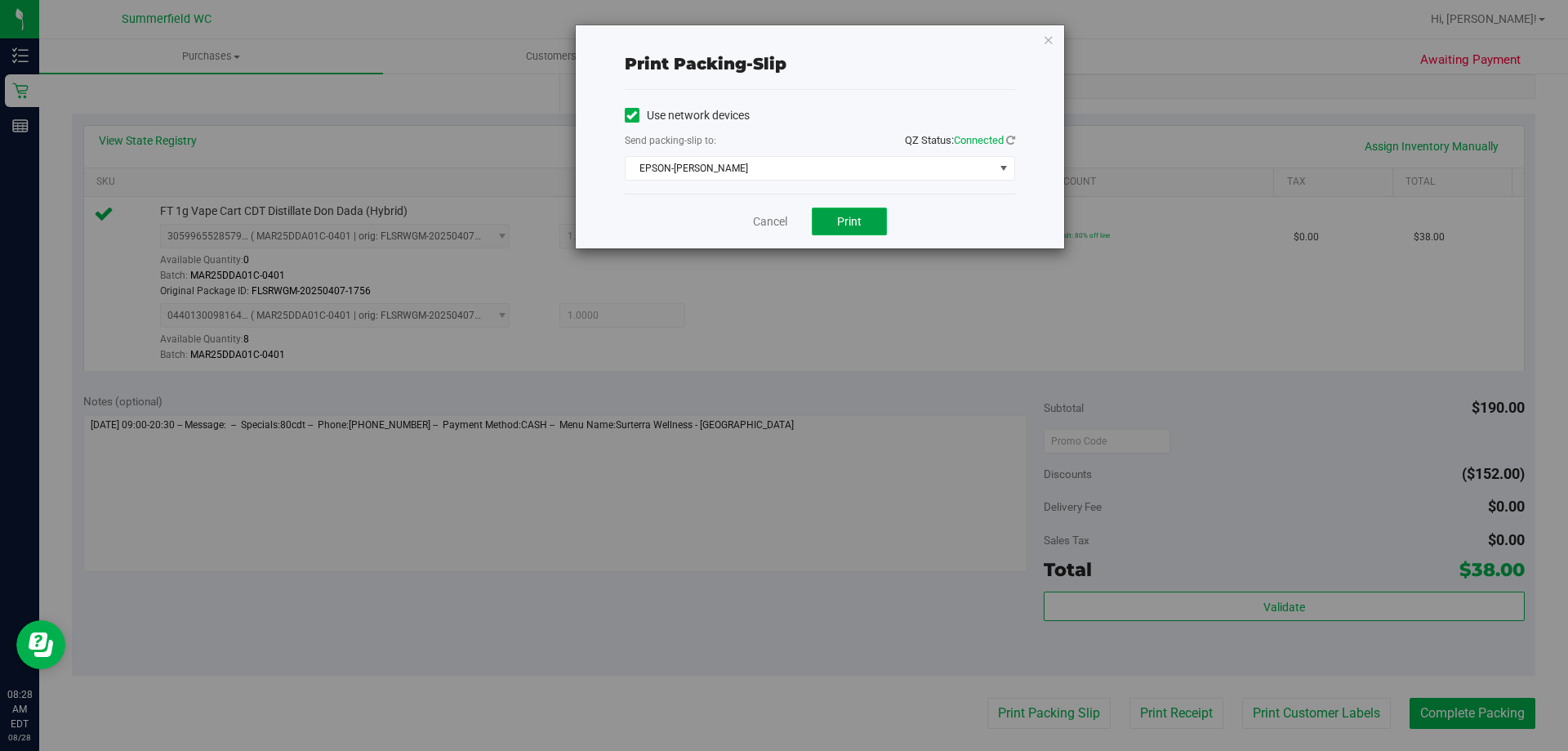
click at [838, 224] on span "Print" at bounding box center [849, 221] width 25 height 13
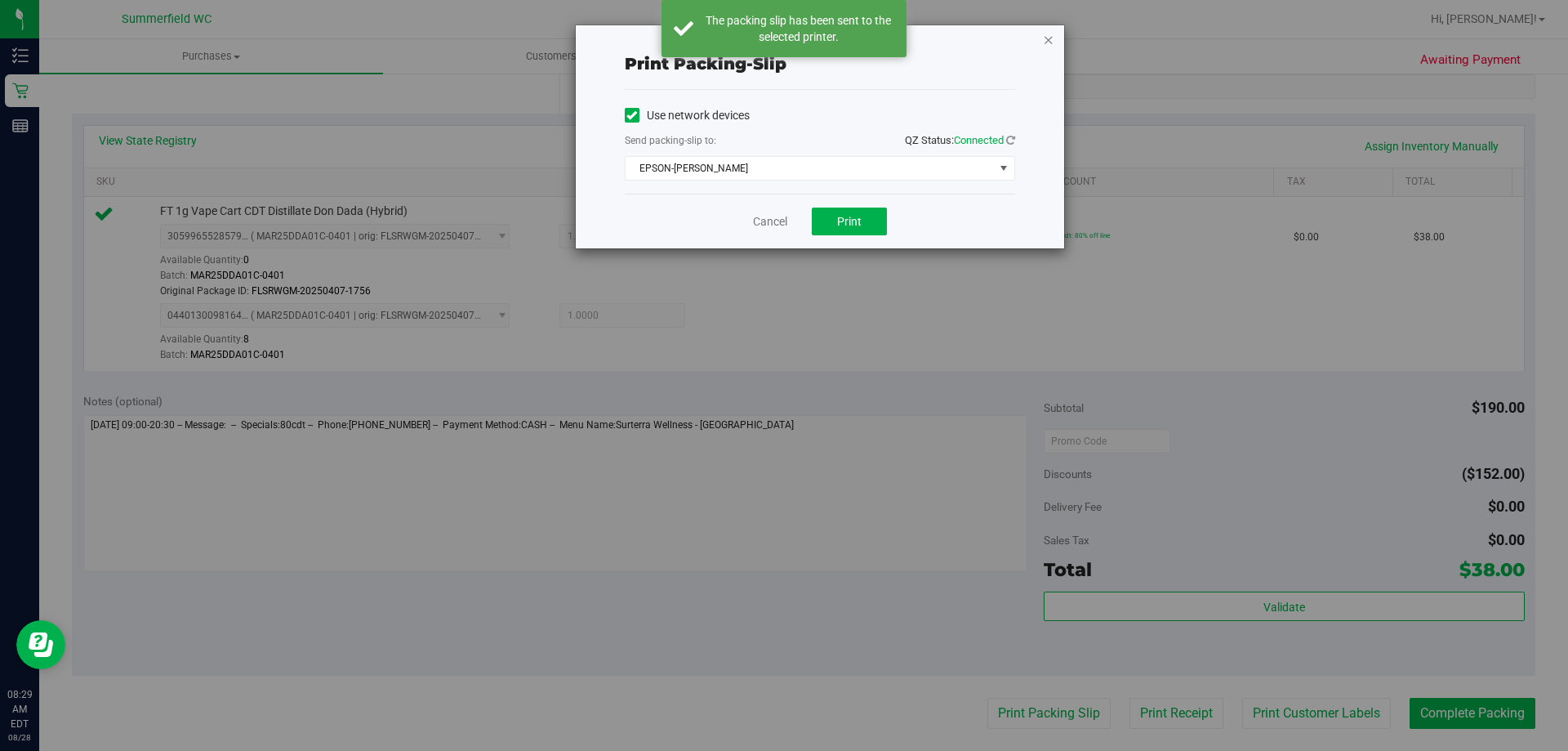
click at [1048, 38] on icon "button" at bounding box center [1048, 38] width 11 height 20
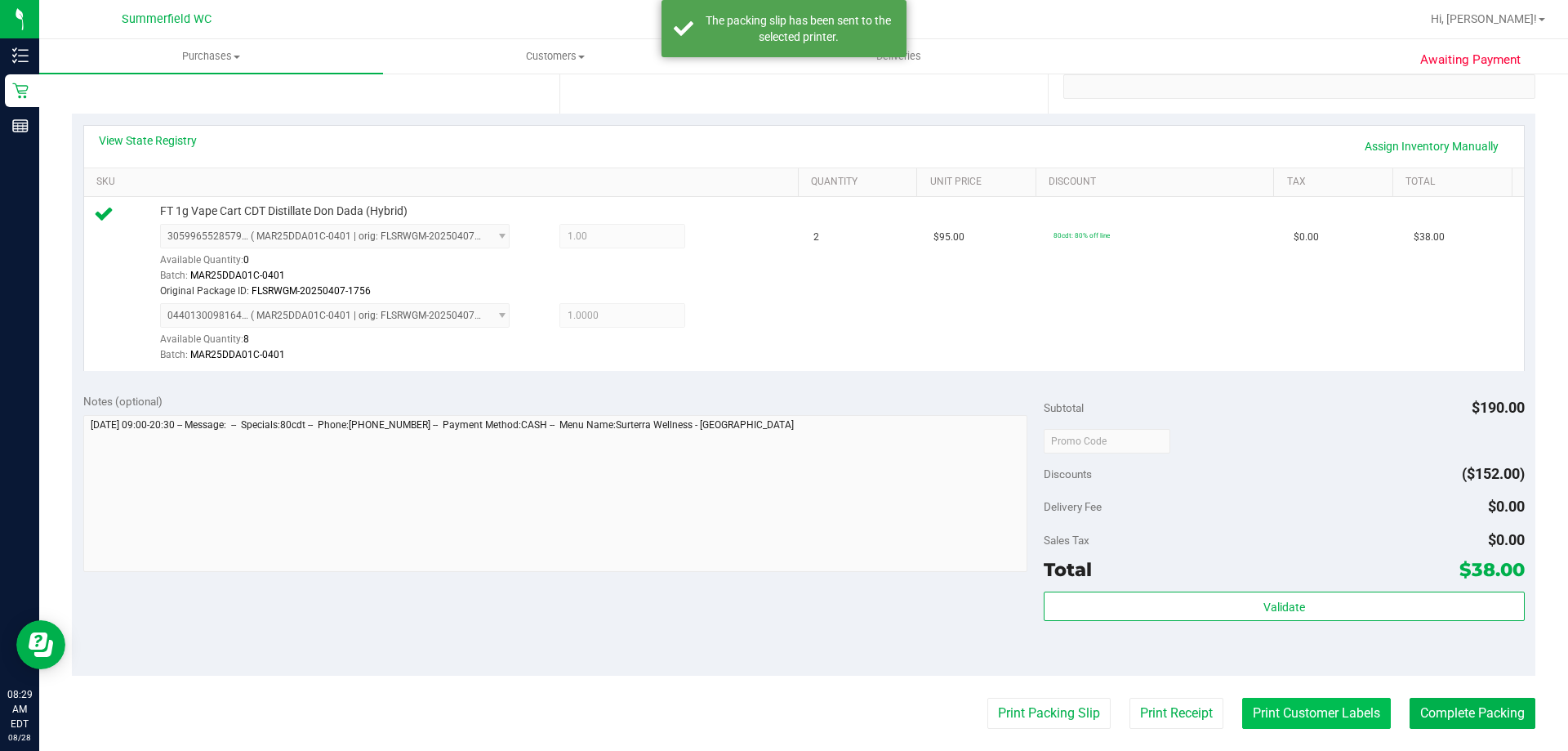
click at [1339, 702] on button "Print Customer Labels" at bounding box center [1316, 713] width 148 height 31
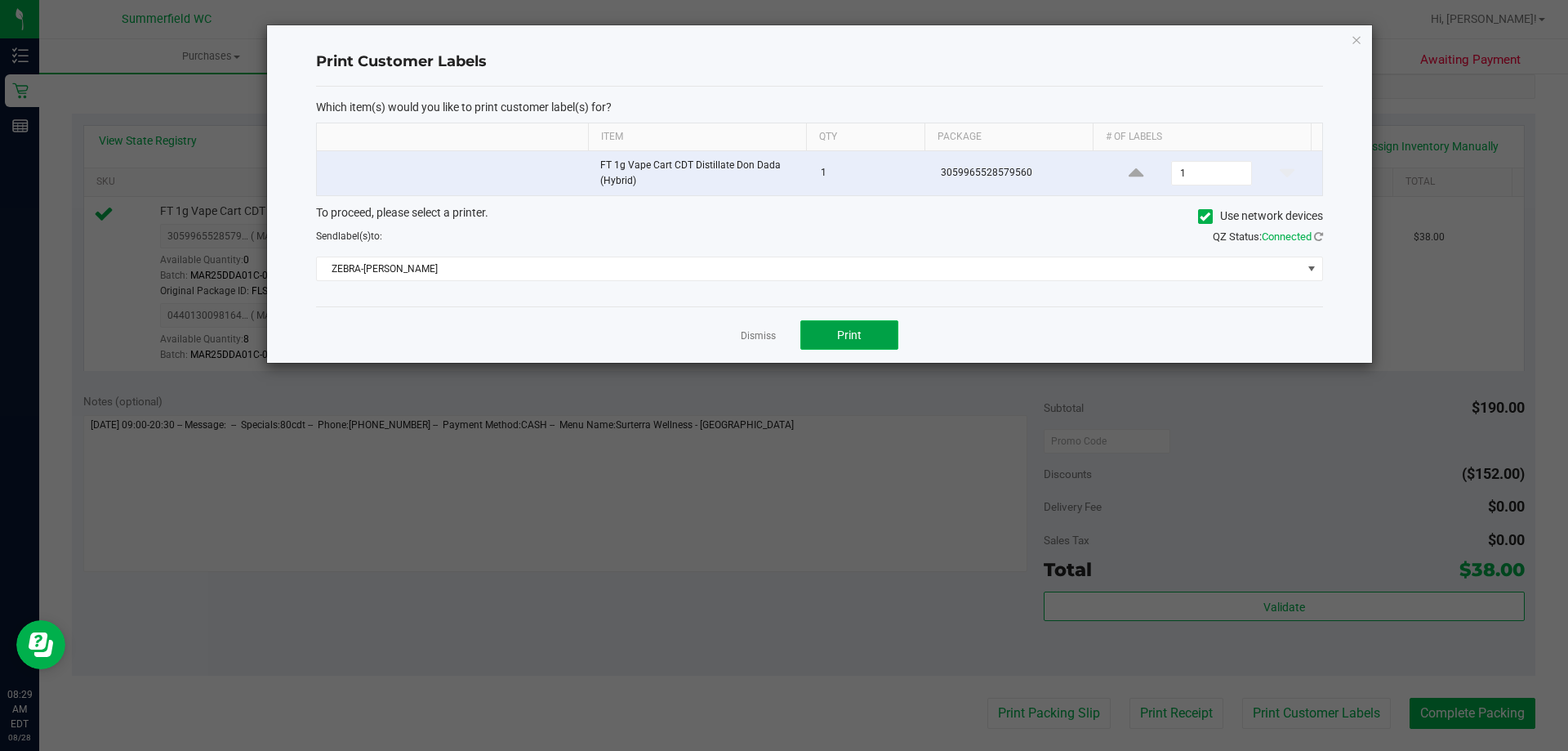
click at [841, 340] on span "Print" at bounding box center [849, 335] width 25 height 13
click at [759, 340] on link "Dismiss" at bounding box center [758, 336] width 35 height 14
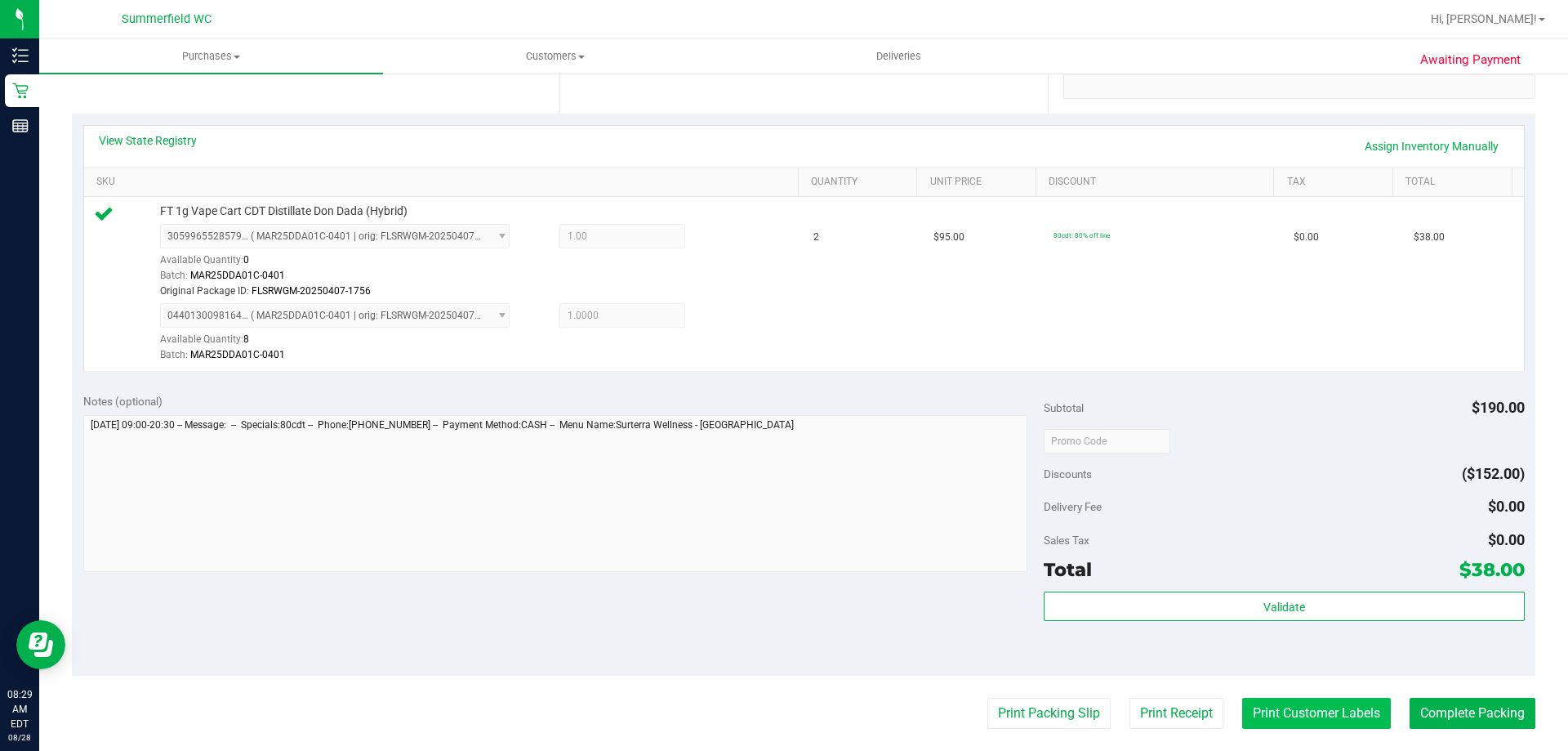
click at [1272, 713] on button "Print Customer Labels" at bounding box center [1316, 713] width 148 height 31
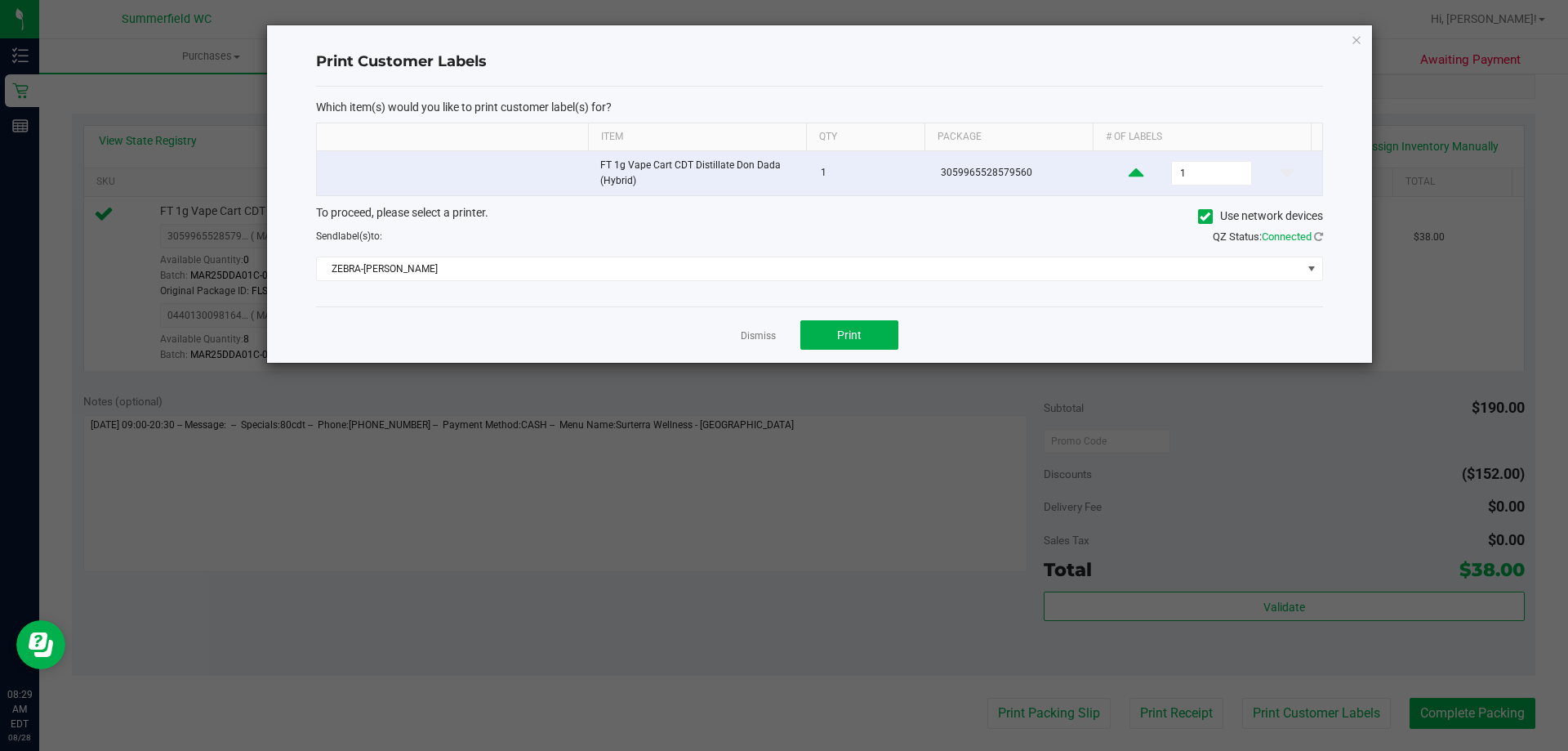
click at [1129, 174] on icon at bounding box center [1135, 173] width 15 height 20
type input "2"
click at [861, 339] on span "Print" at bounding box center [849, 335] width 25 height 13
click at [756, 337] on link "Dismiss" at bounding box center [758, 336] width 35 height 14
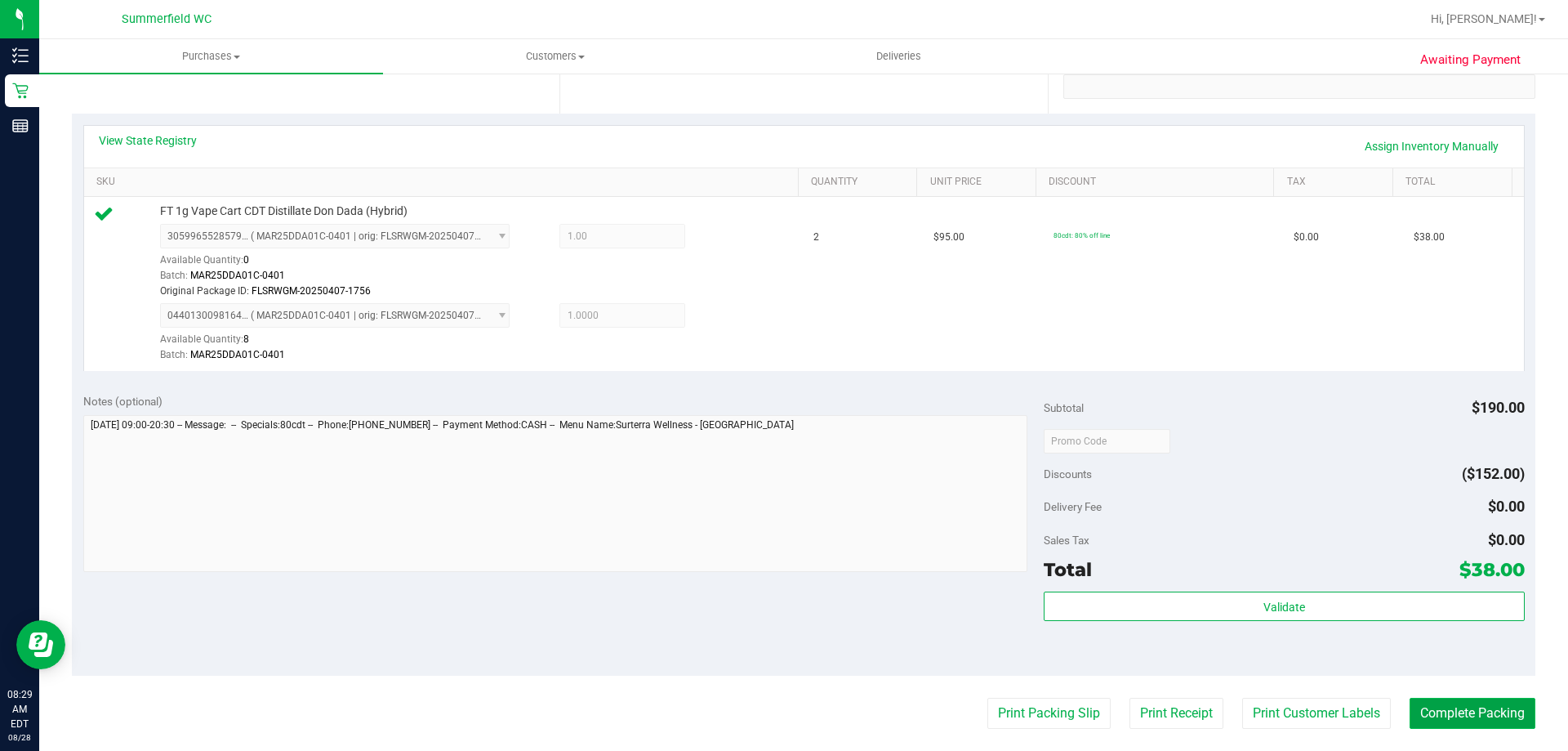
click at [1439, 708] on button "Complete Packing" at bounding box center [1472, 713] width 125 height 31
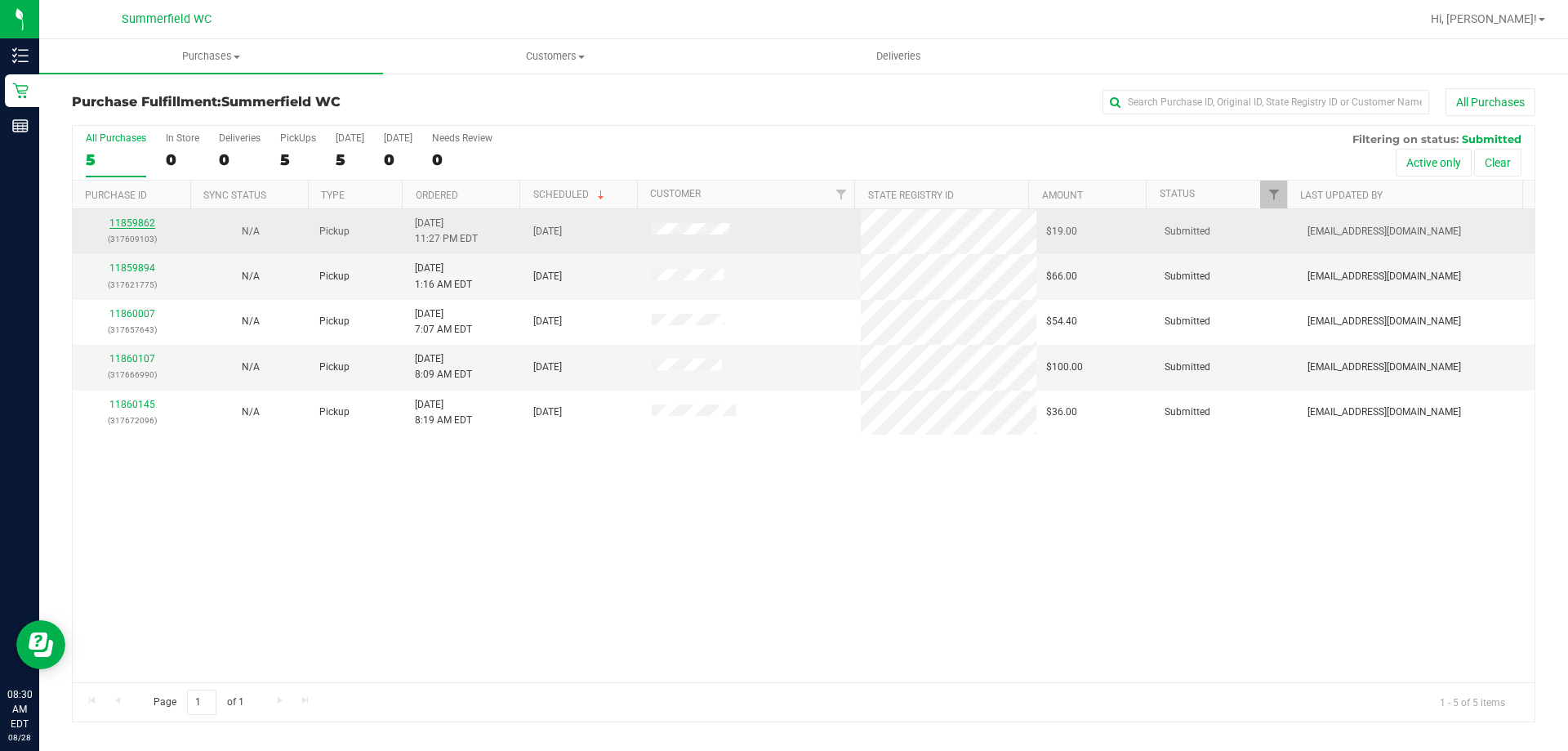
click at [132, 221] on link "11859862" at bounding box center [132, 223] width 46 height 11
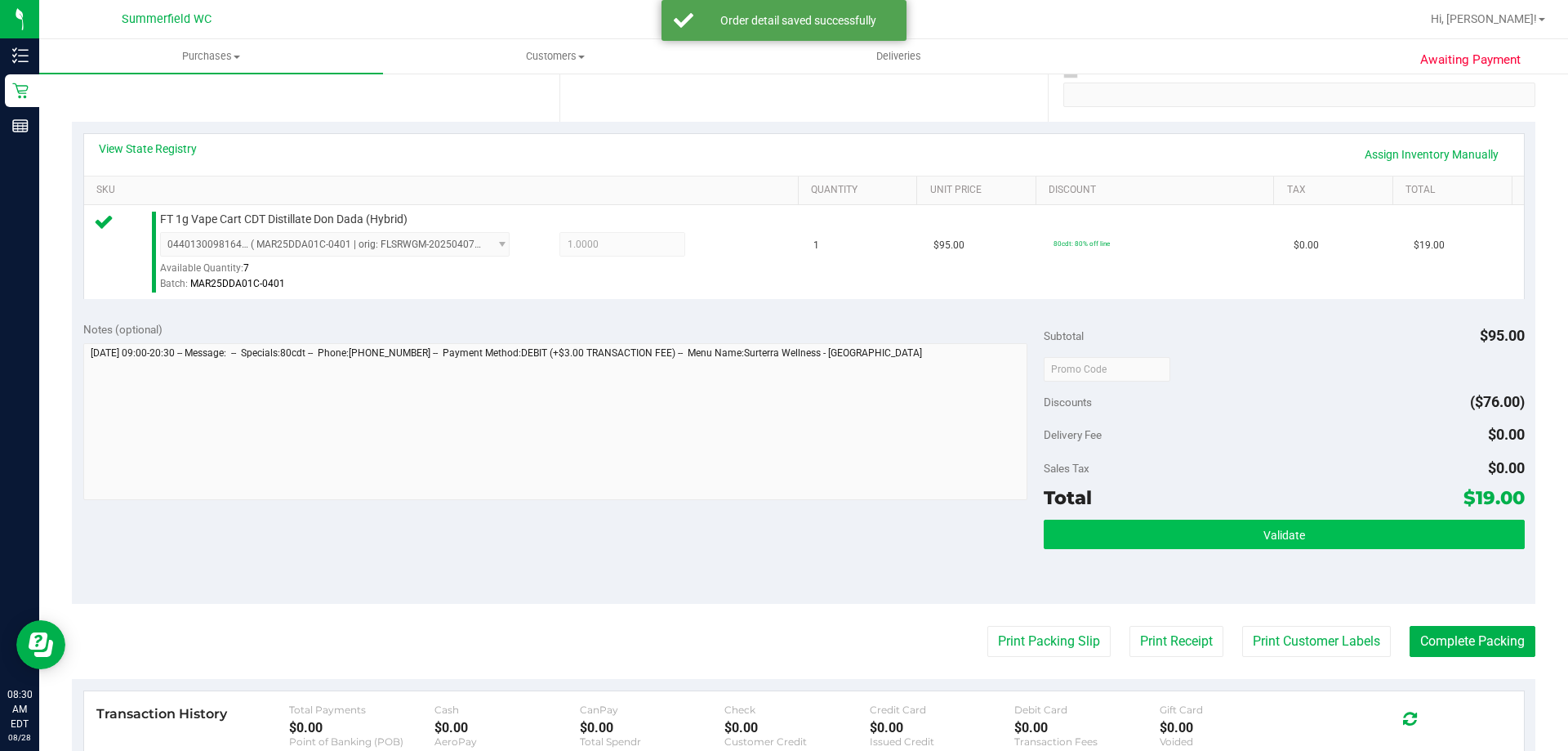
scroll to position [327, 0]
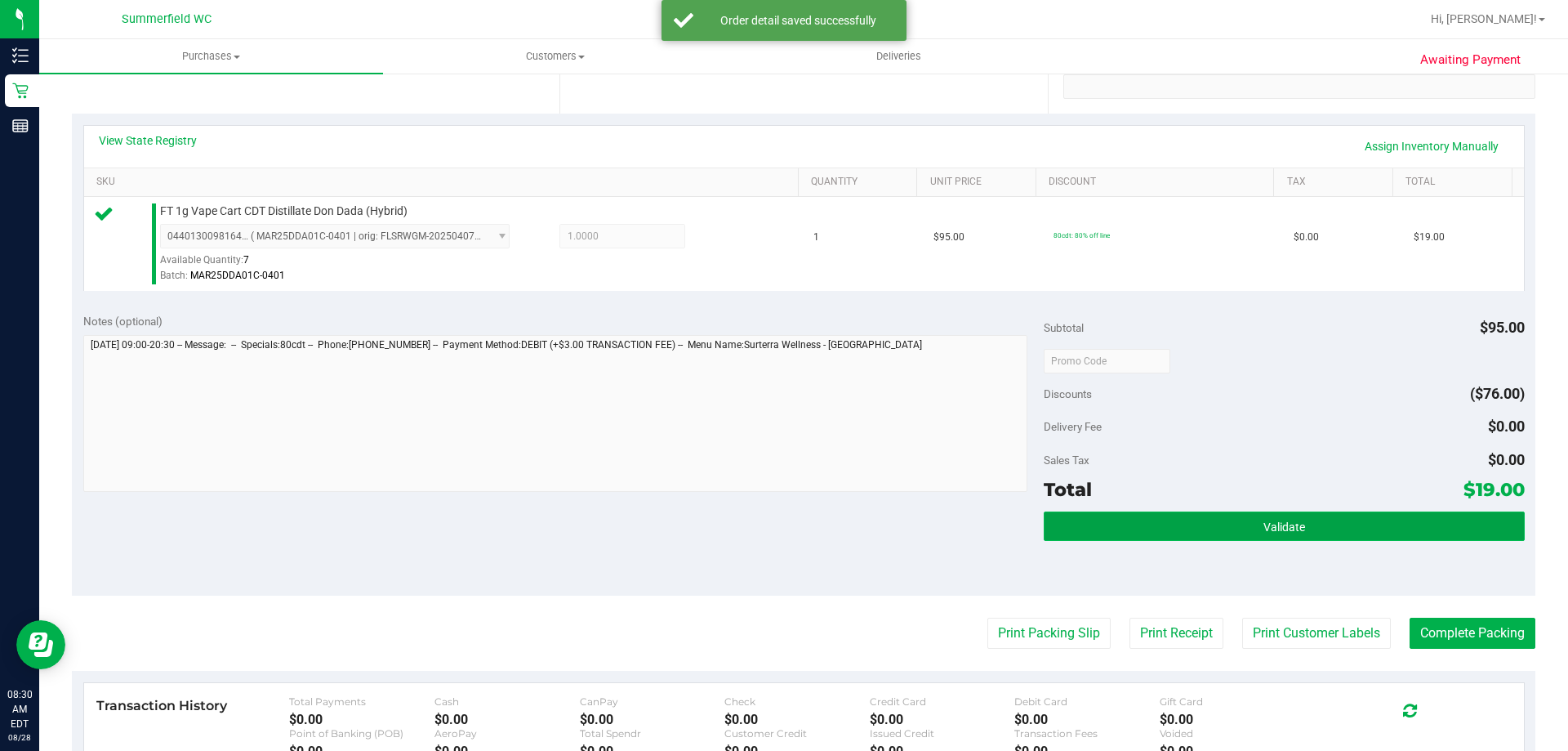
click at [1138, 528] on button "Validate" at bounding box center [1284, 526] width 480 height 29
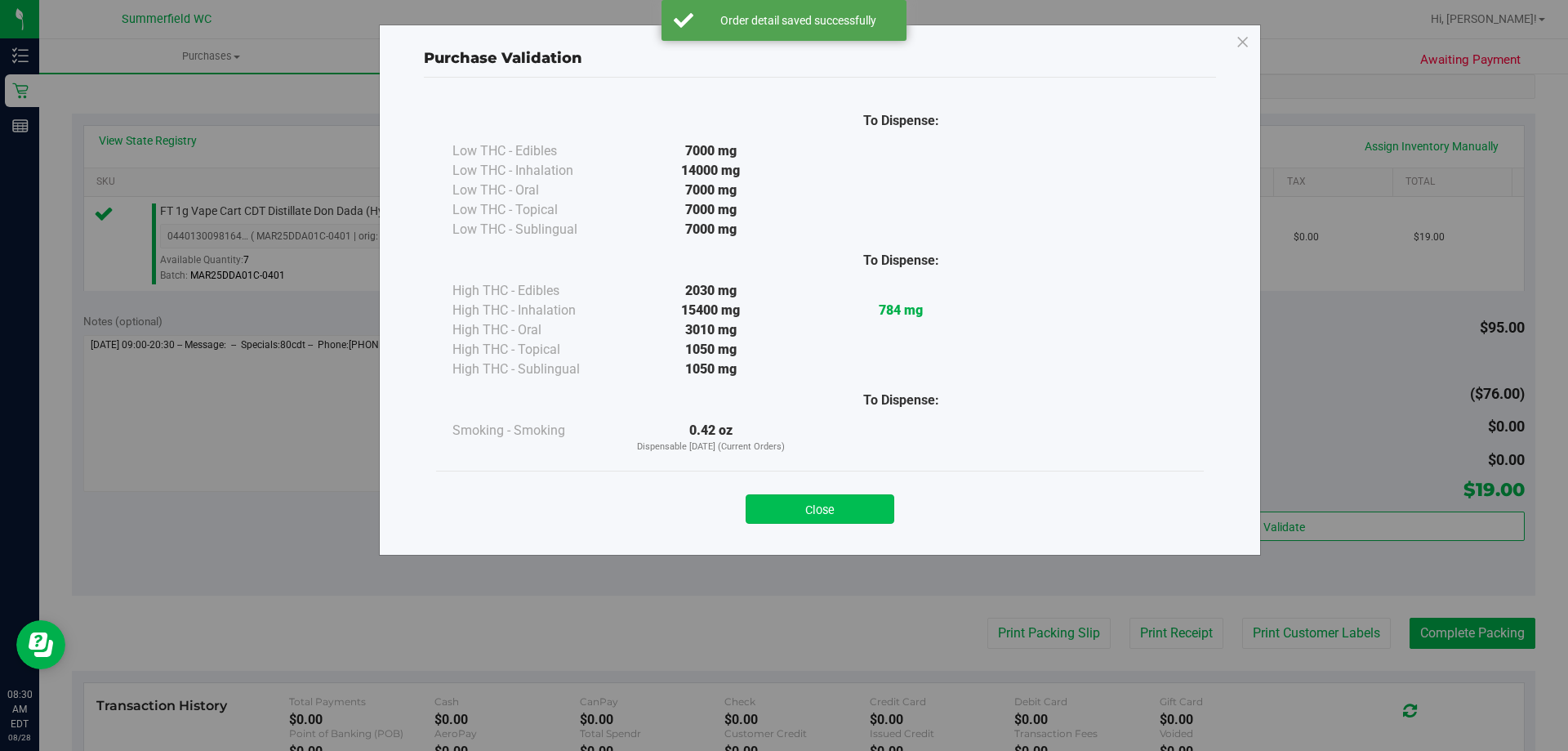
drag, startPoint x: 854, startPoint y: 505, endPoint x: 898, endPoint y: 505, distance: 44.0
click at [855, 505] on button "Close" at bounding box center [820, 509] width 148 height 29
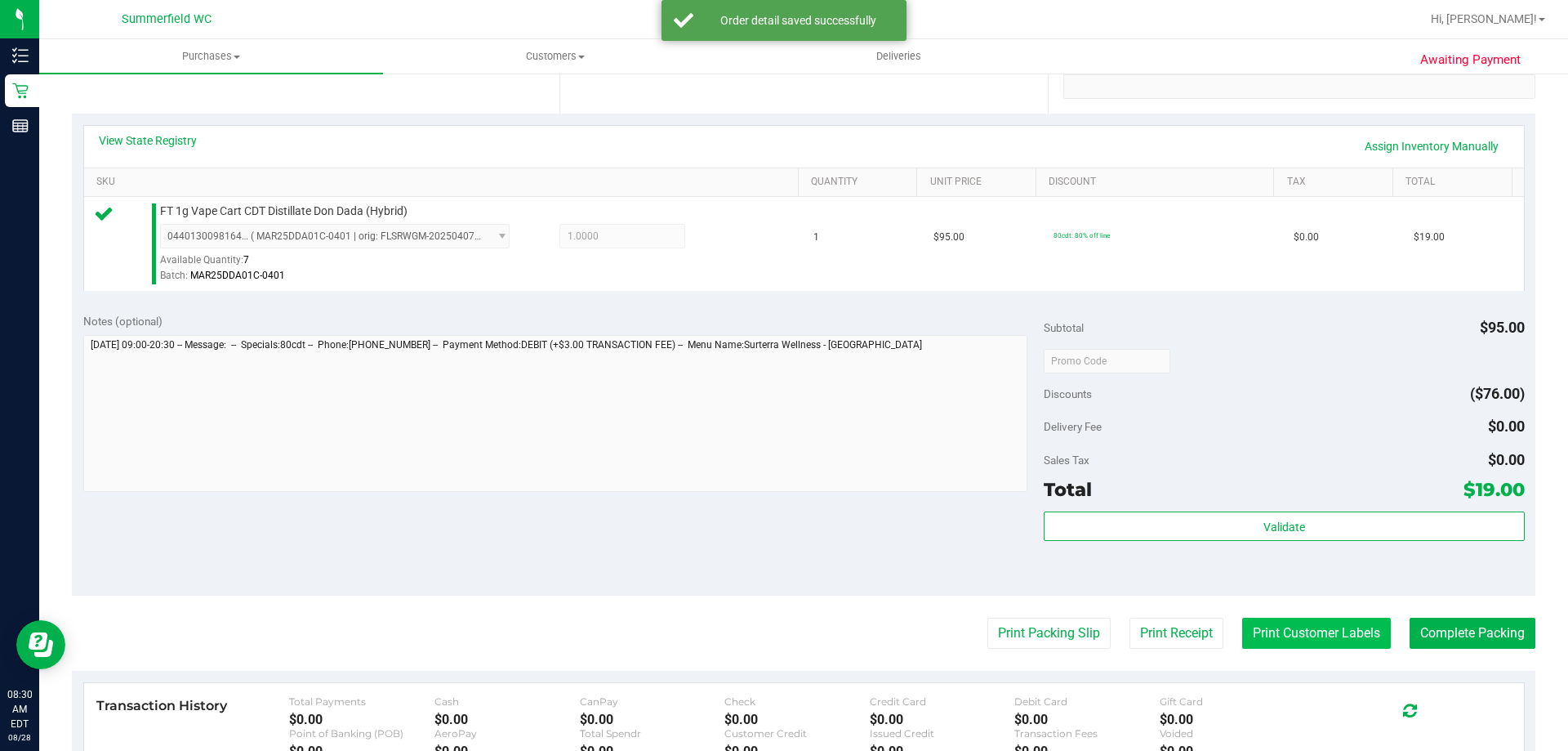
click at [1246, 628] on button "Print Customer Labels" at bounding box center [1316, 633] width 148 height 31
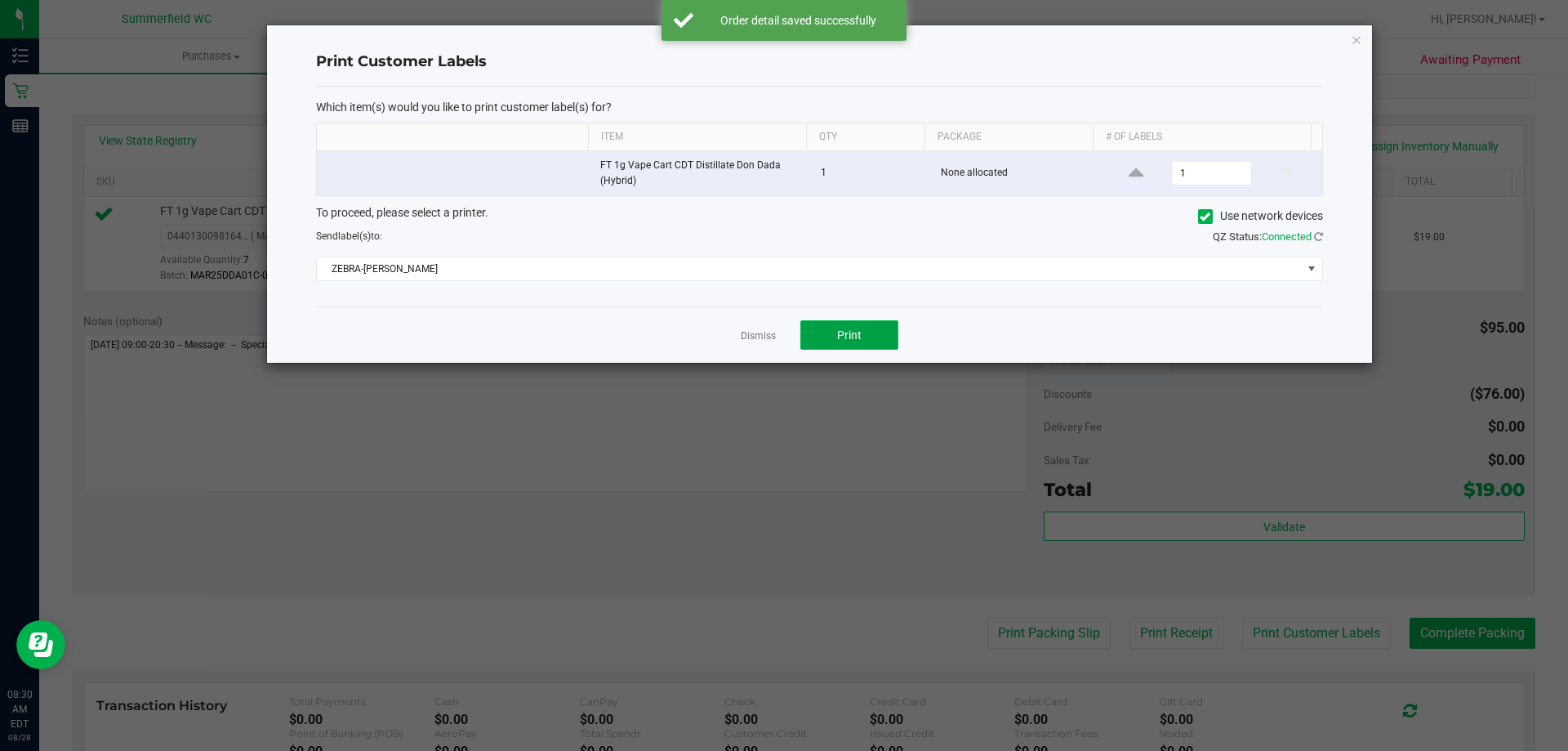
click at [822, 342] on button "Print" at bounding box center [849, 335] width 98 height 29
click at [761, 332] on link "Dismiss" at bounding box center [758, 336] width 35 height 14
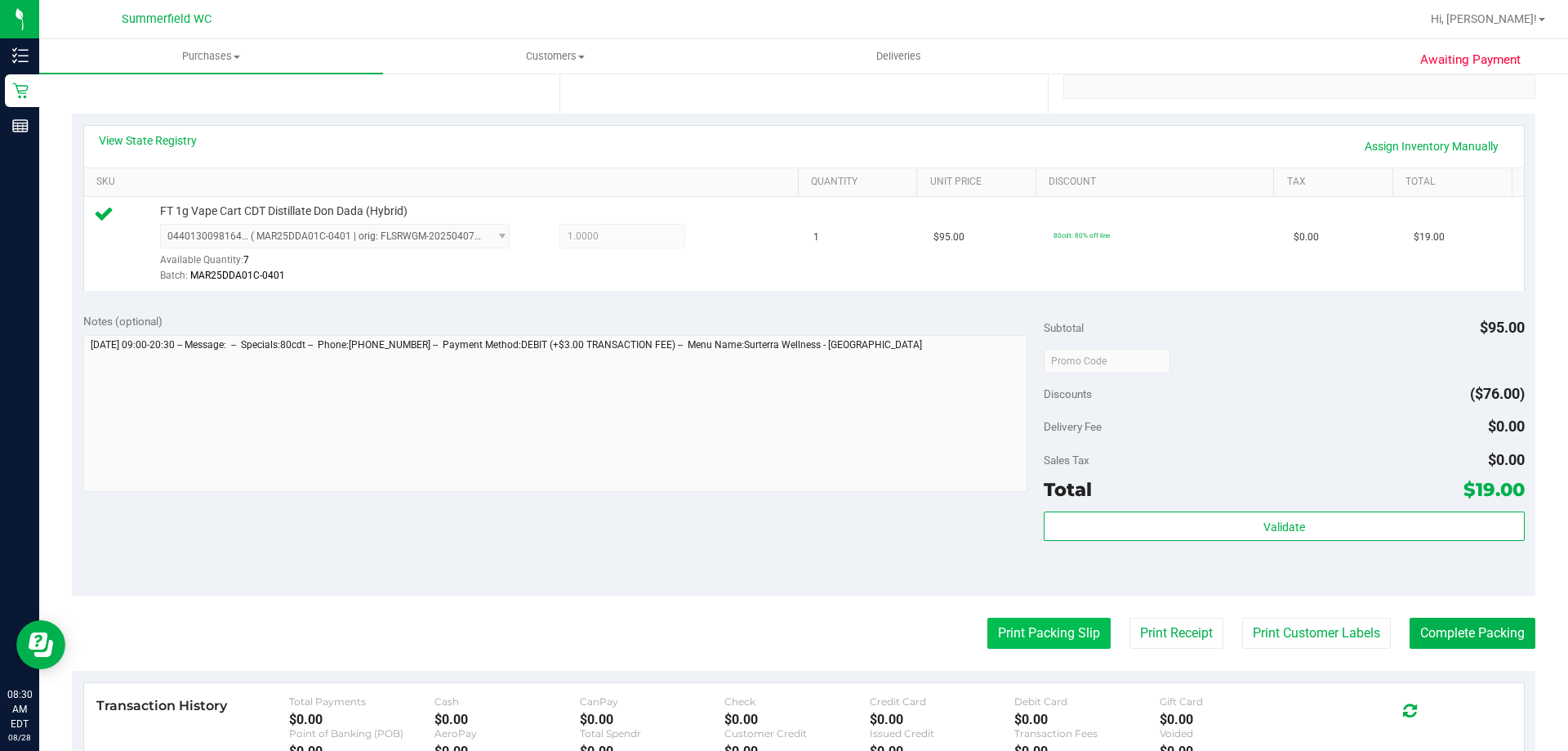
click at [1017, 638] on button "Print Packing Slip" at bounding box center [1049, 633] width 124 height 31
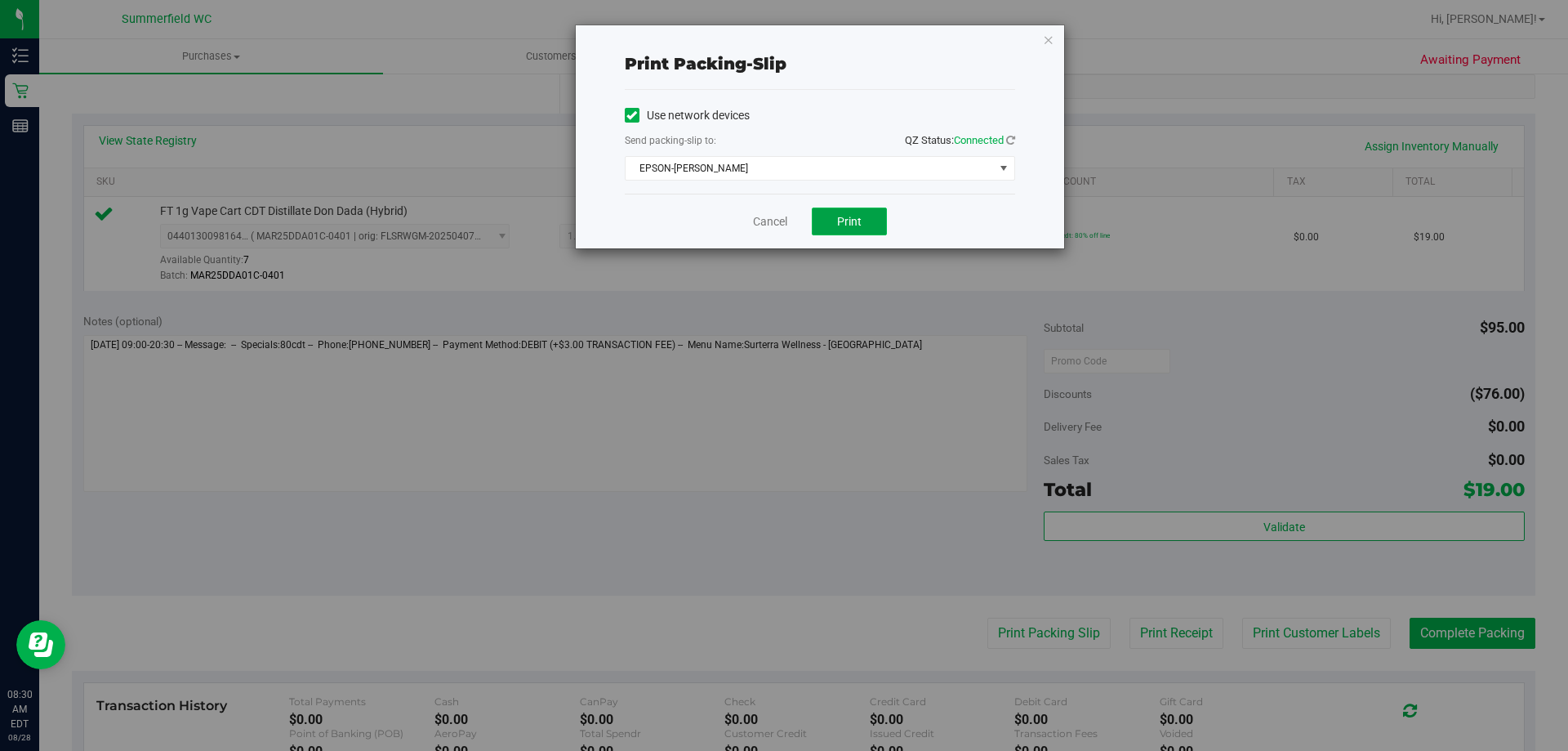
click at [860, 224] on span "Print" at bounding box center [849, 221] width 25 height 13
click at [778, 221] on link "Cancel" at bounding box center [770, 222] width 34 height 17
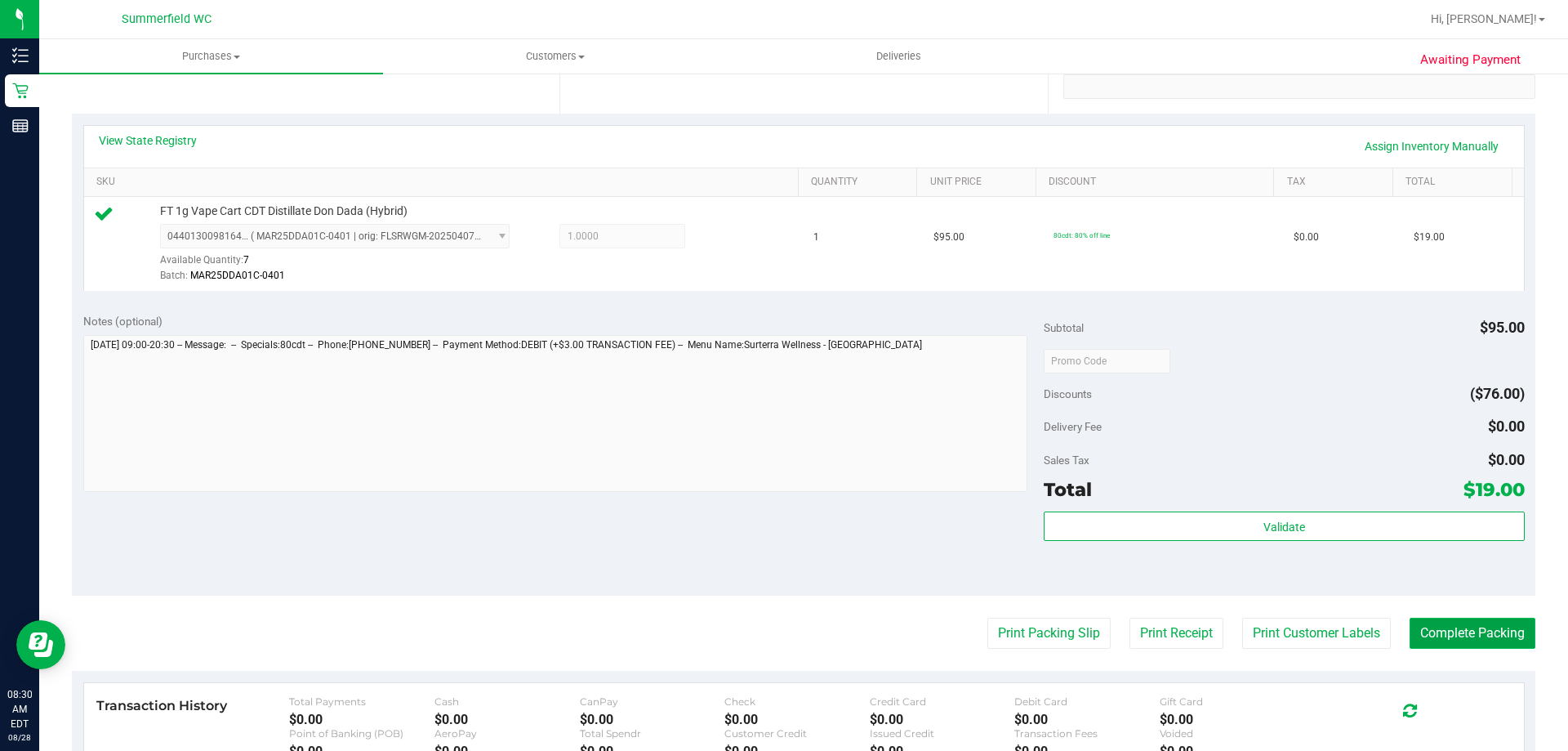
click at [1432, 639] on button "Complete Packing" at bounding box center [1472, 633] width 125 height 31
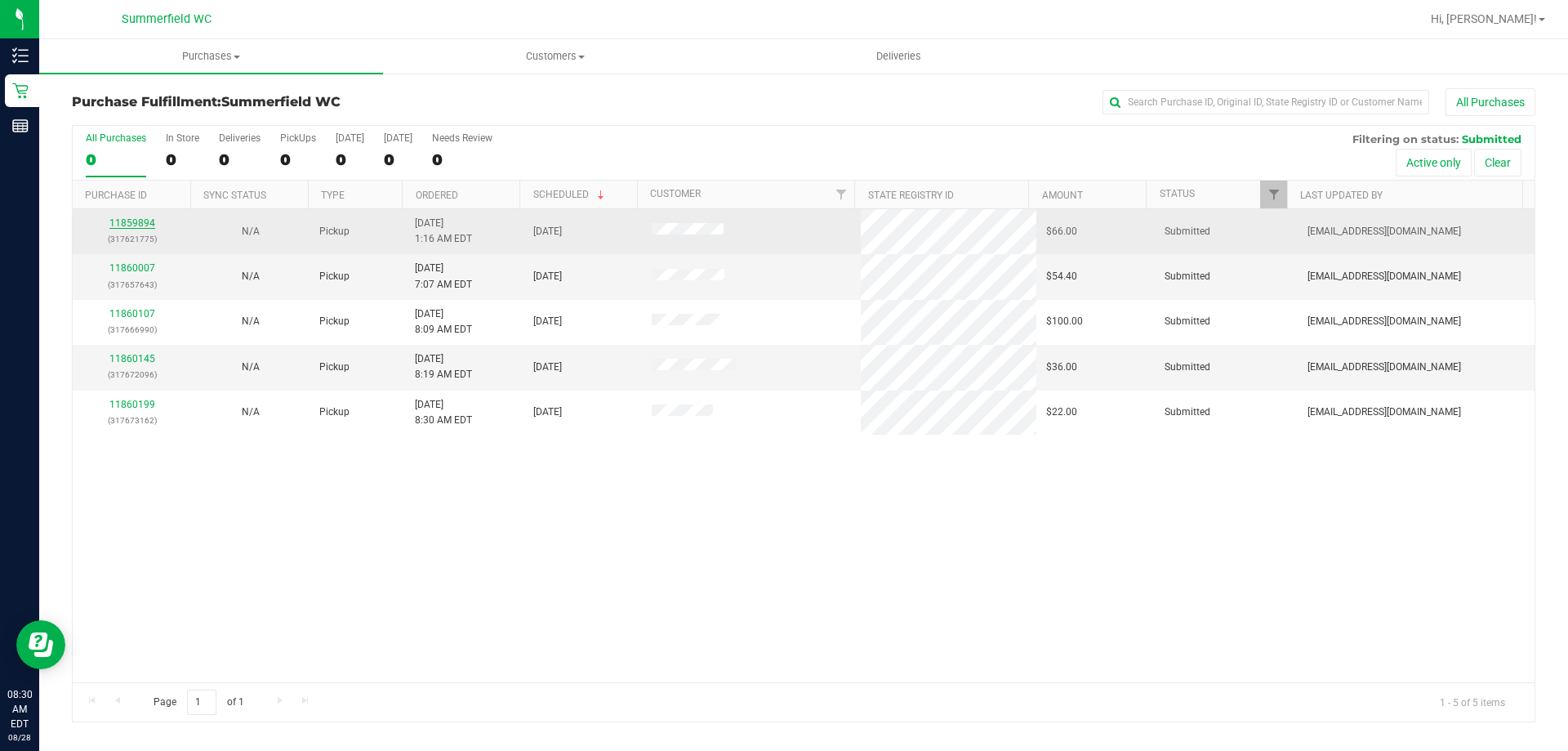
click at [140, 224] on link "11859894" at bounding box center [132, 223] width 46 height 11
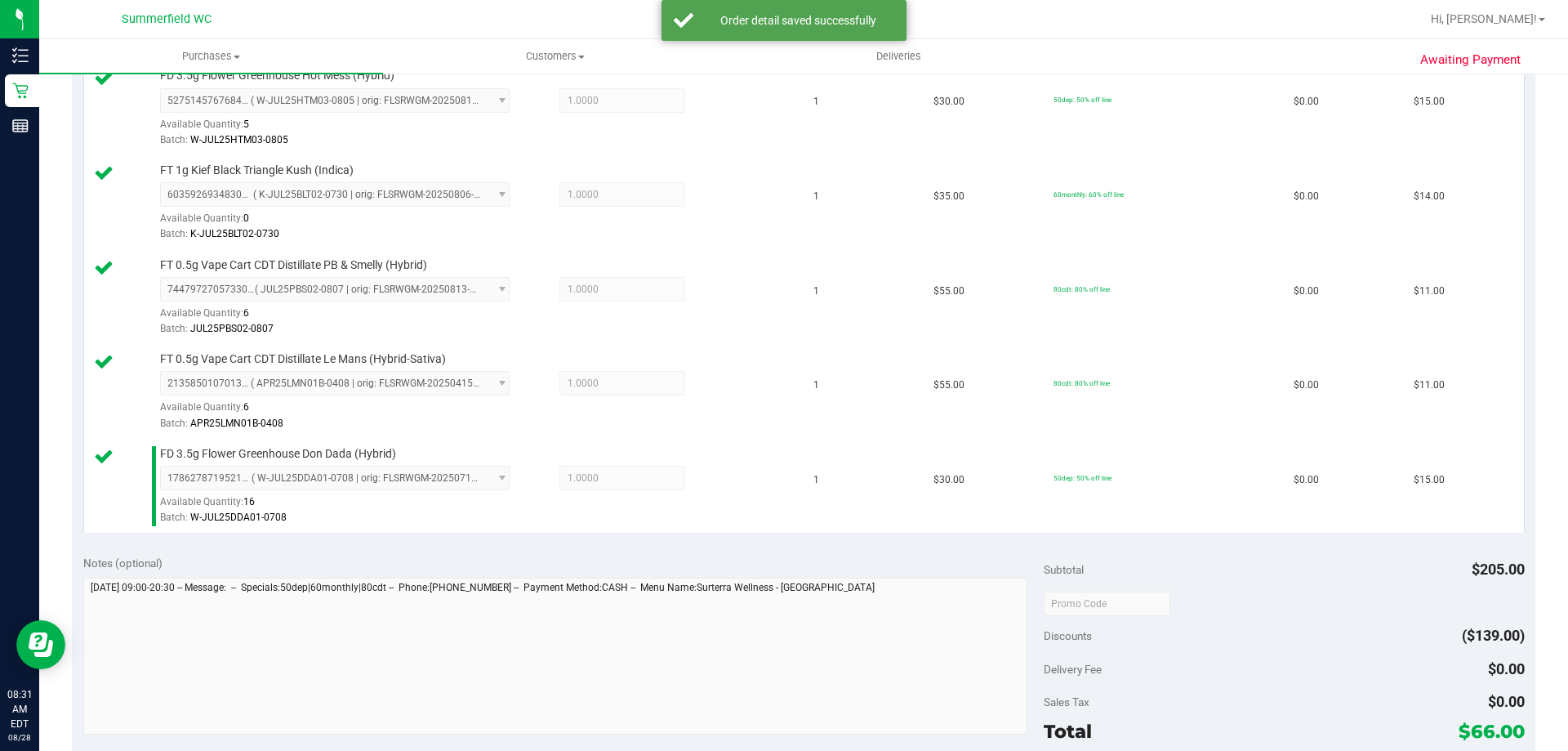
scroll to position [572, 0]
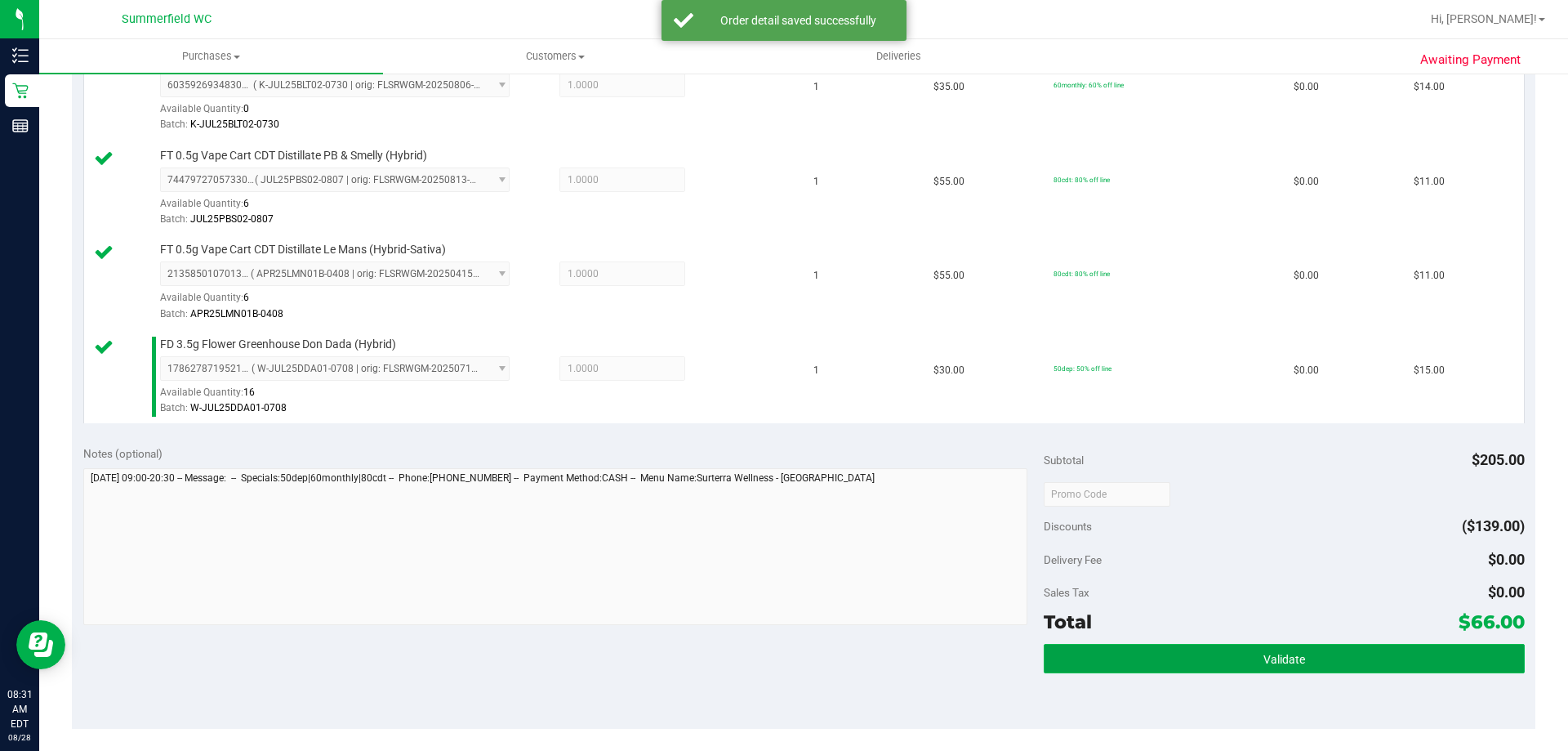
click at [1175, 653] on button "Validate" at bounding box center [1284, 658] width 480 height 29
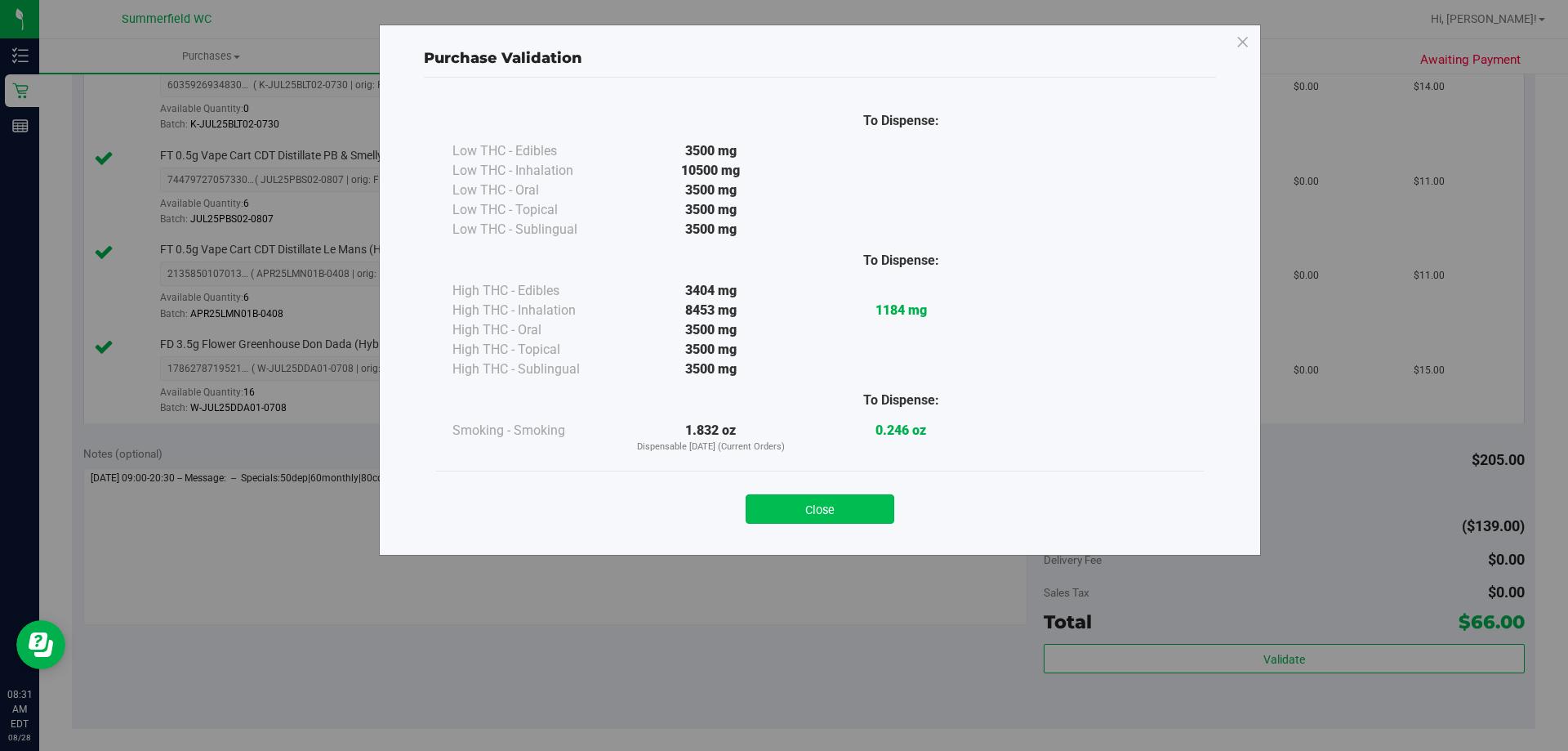
click at [874, 509] on button "Close" at bounding box center [820, 509] width 148 height 29
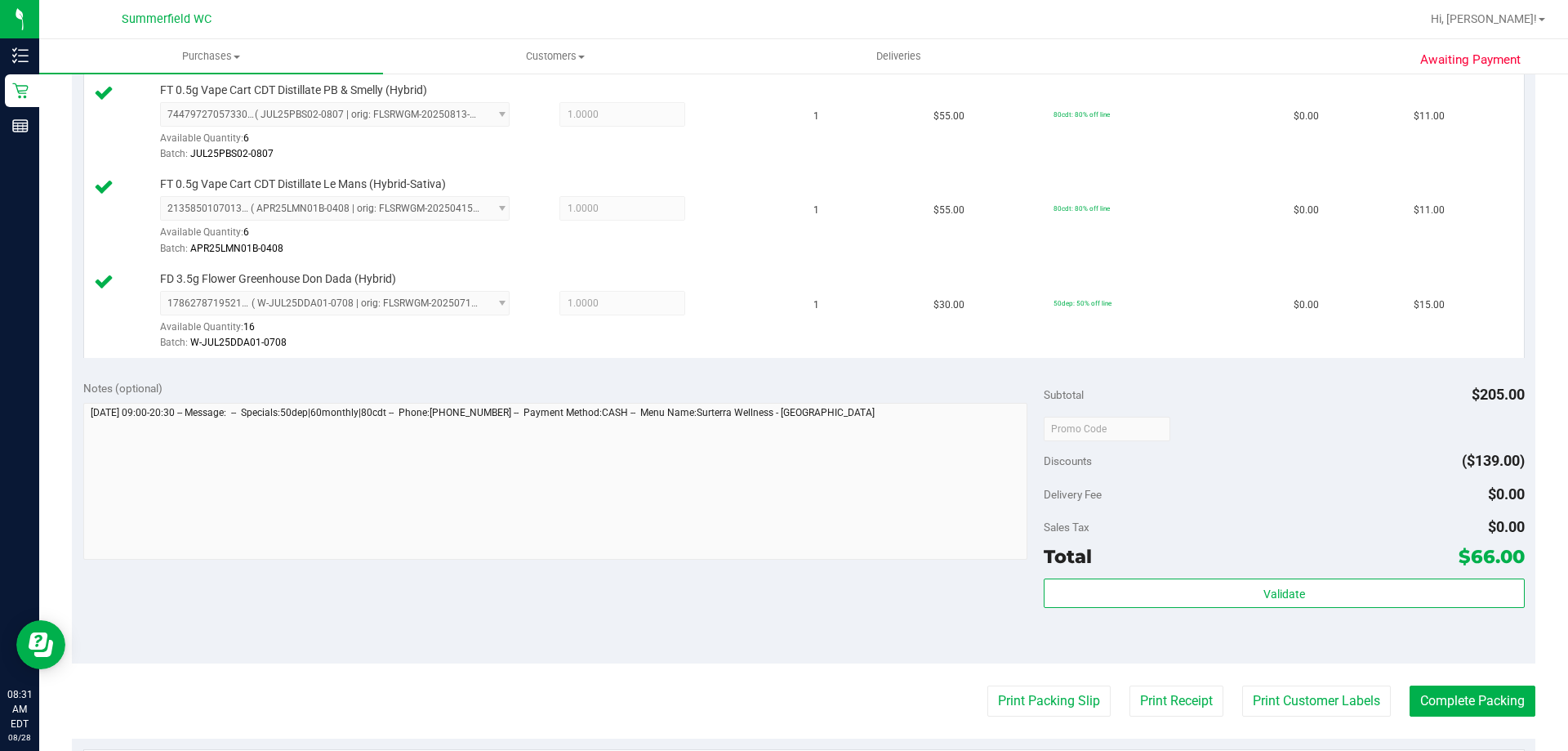
scroll to position [736, 0]
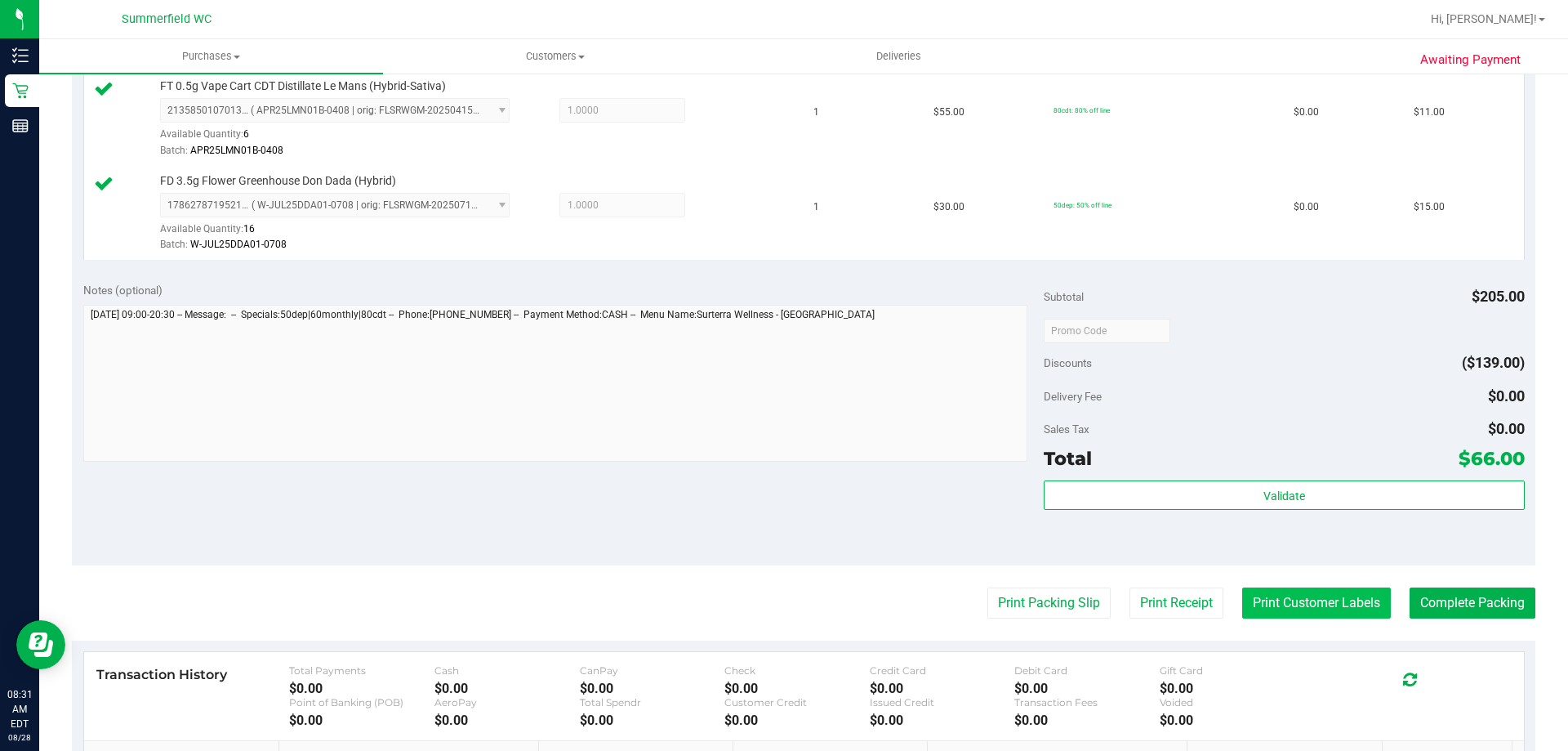
click at [1286, 603] on button "Print Customer Labels" at bounding box center [1316, 603] width 148 height 31
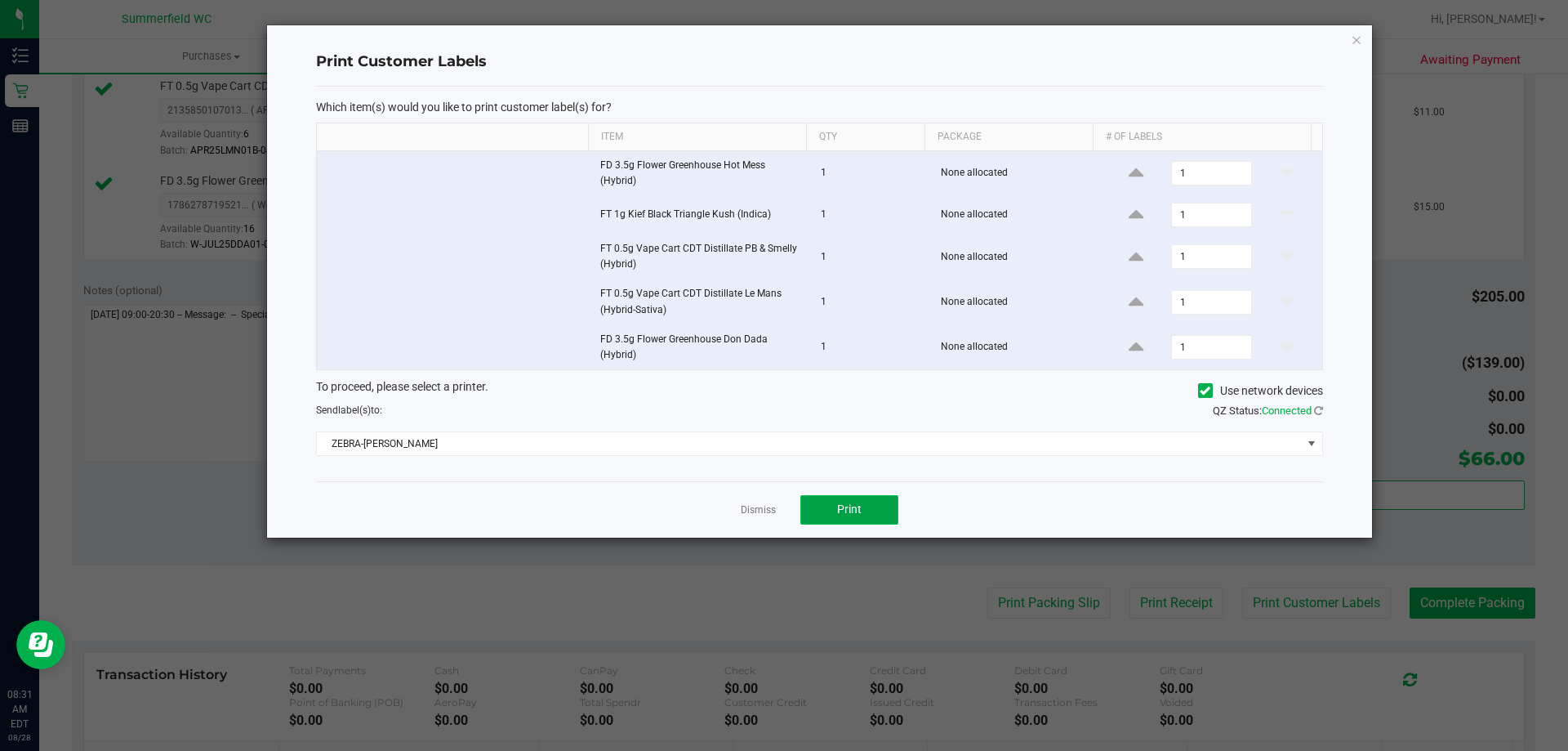
click at [841, 521] on button "Print" at bounding box center [849, 509] width 98 height 29
click at [758, 510] on link "Dismiss" at bounding box center [758, 510] width 35 height 14
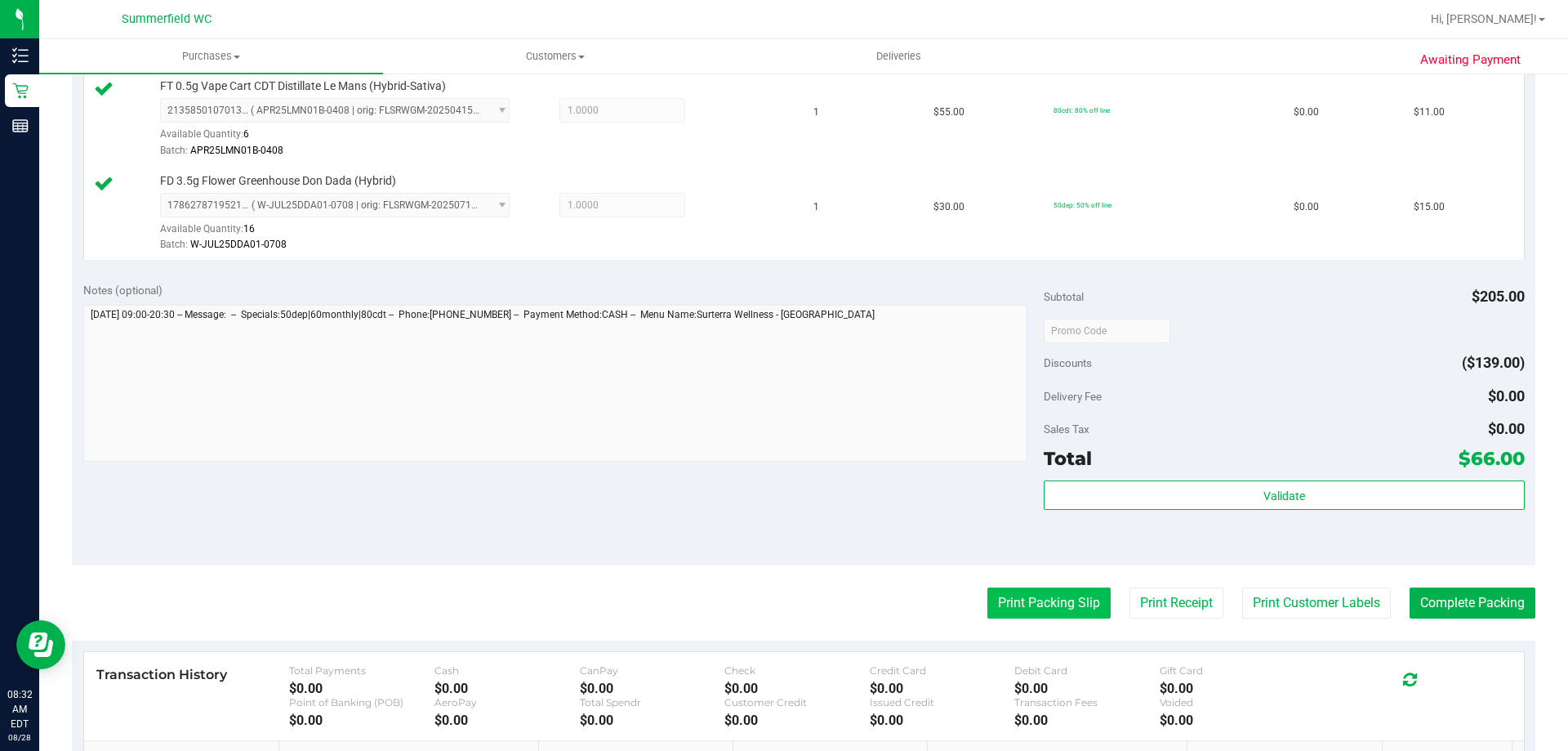
click at [988, 604] on button "Print Packing Slip" at bounding box center [1049, 603] width 124 height 31
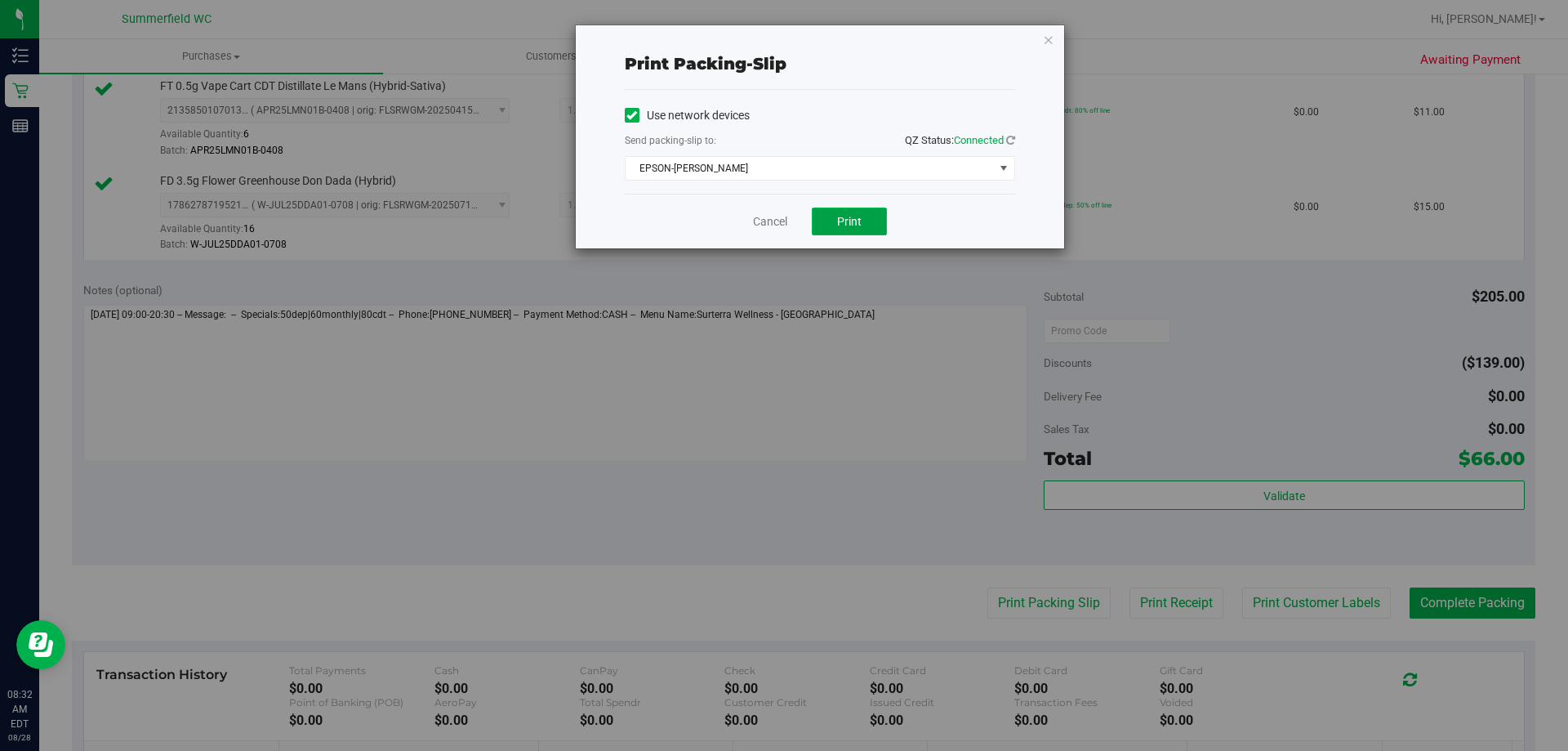
click at [838, 227] on span "Print" at bounding box center [849, 221] width 25 height 13
click at [758, 230] on link "Cancel" at bounding box center [770, 222] width 34 height 17
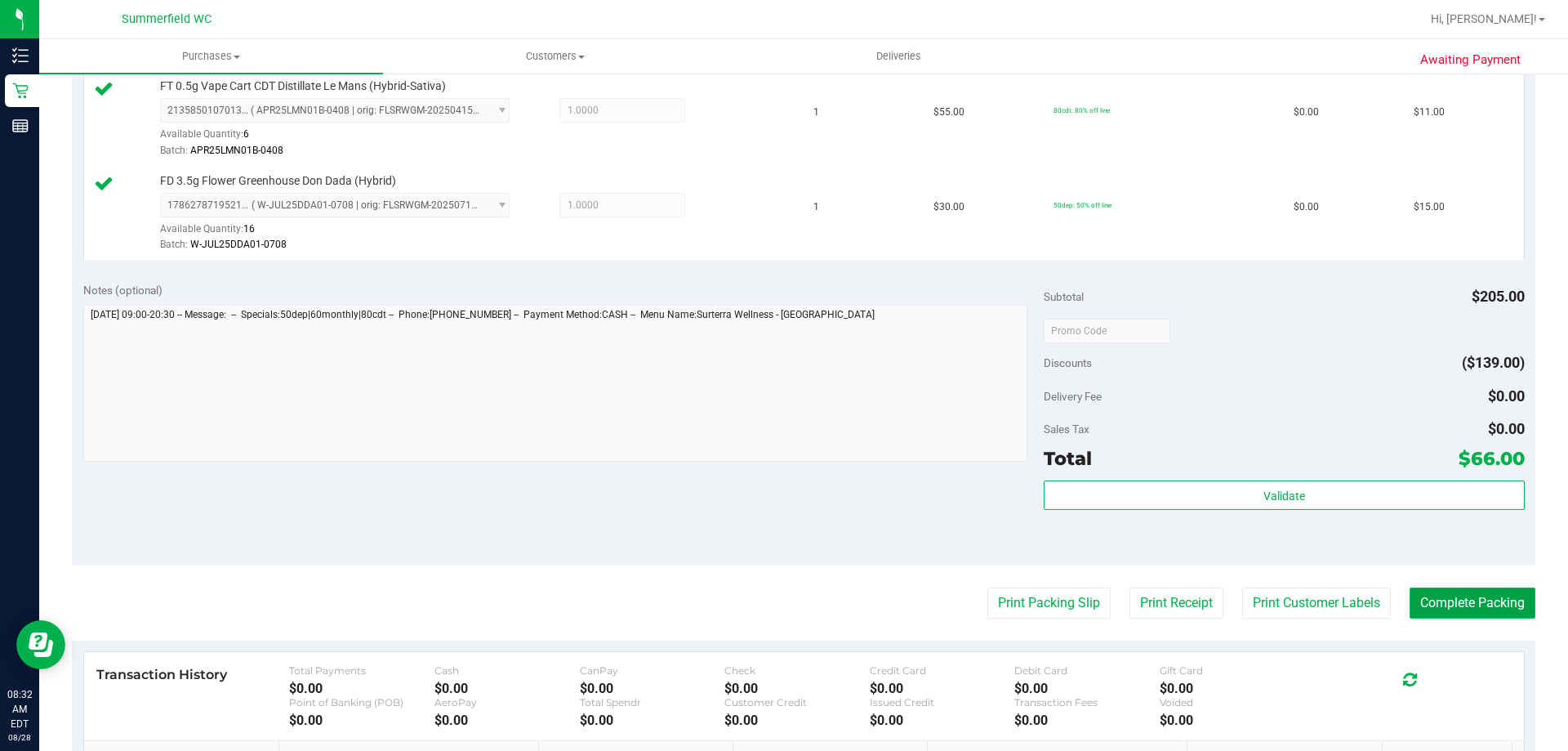
click at [1452, 608] on button "Complete Packing" at bounding box center [1472, 603] width 125 height 31
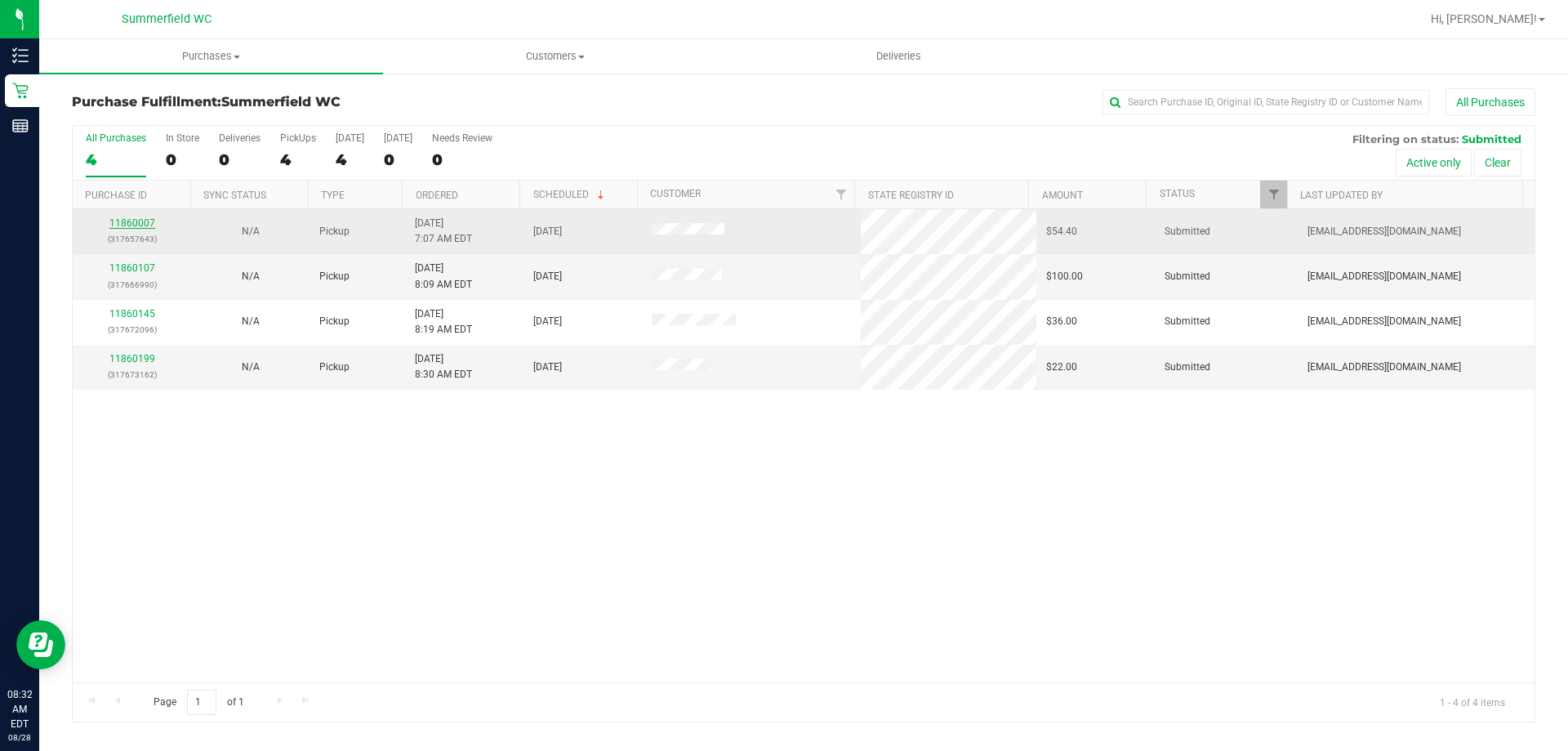
click at [135, 222] on link "11860007" at bounding box center [132, 223] width 46 height 11
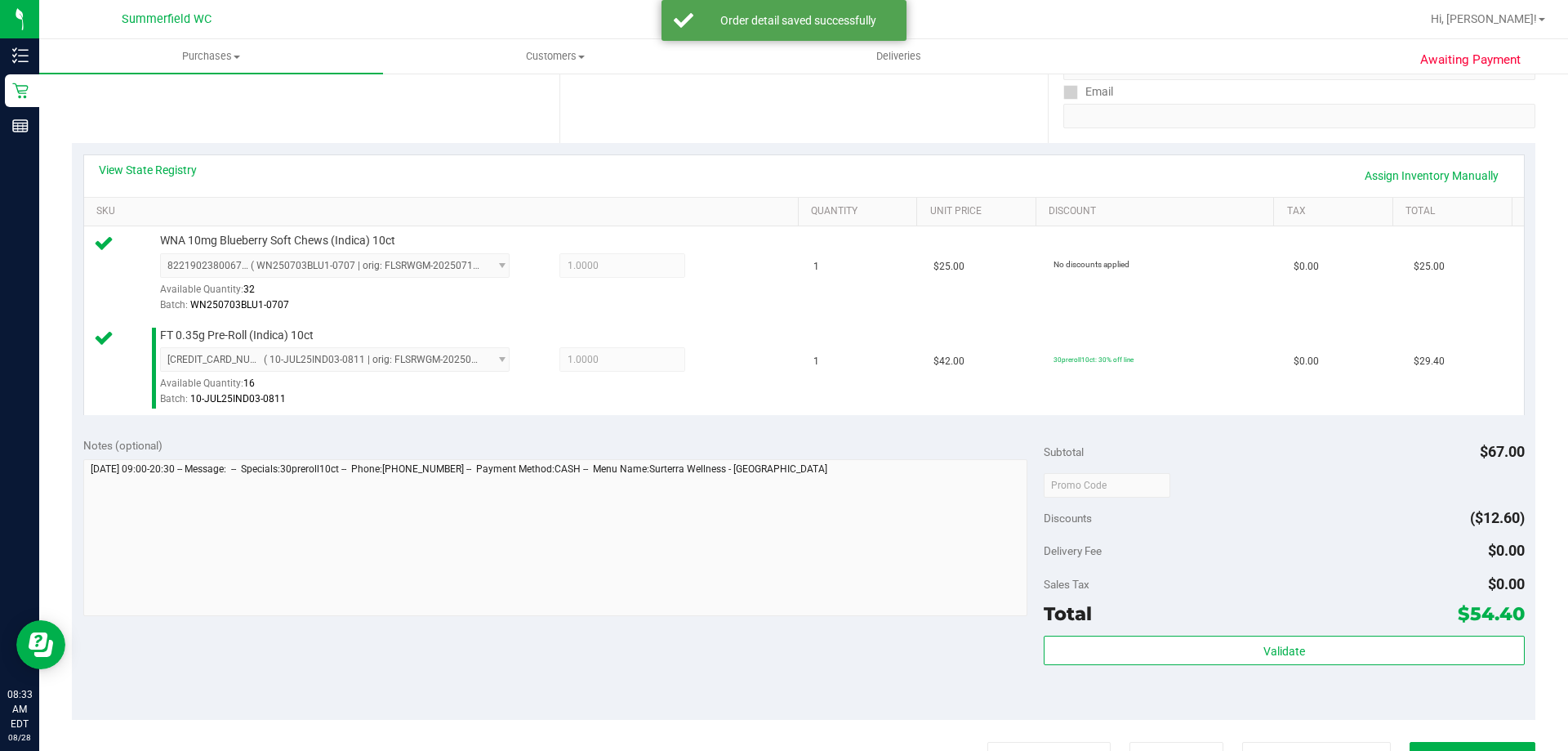
scroll to position [327, 0]
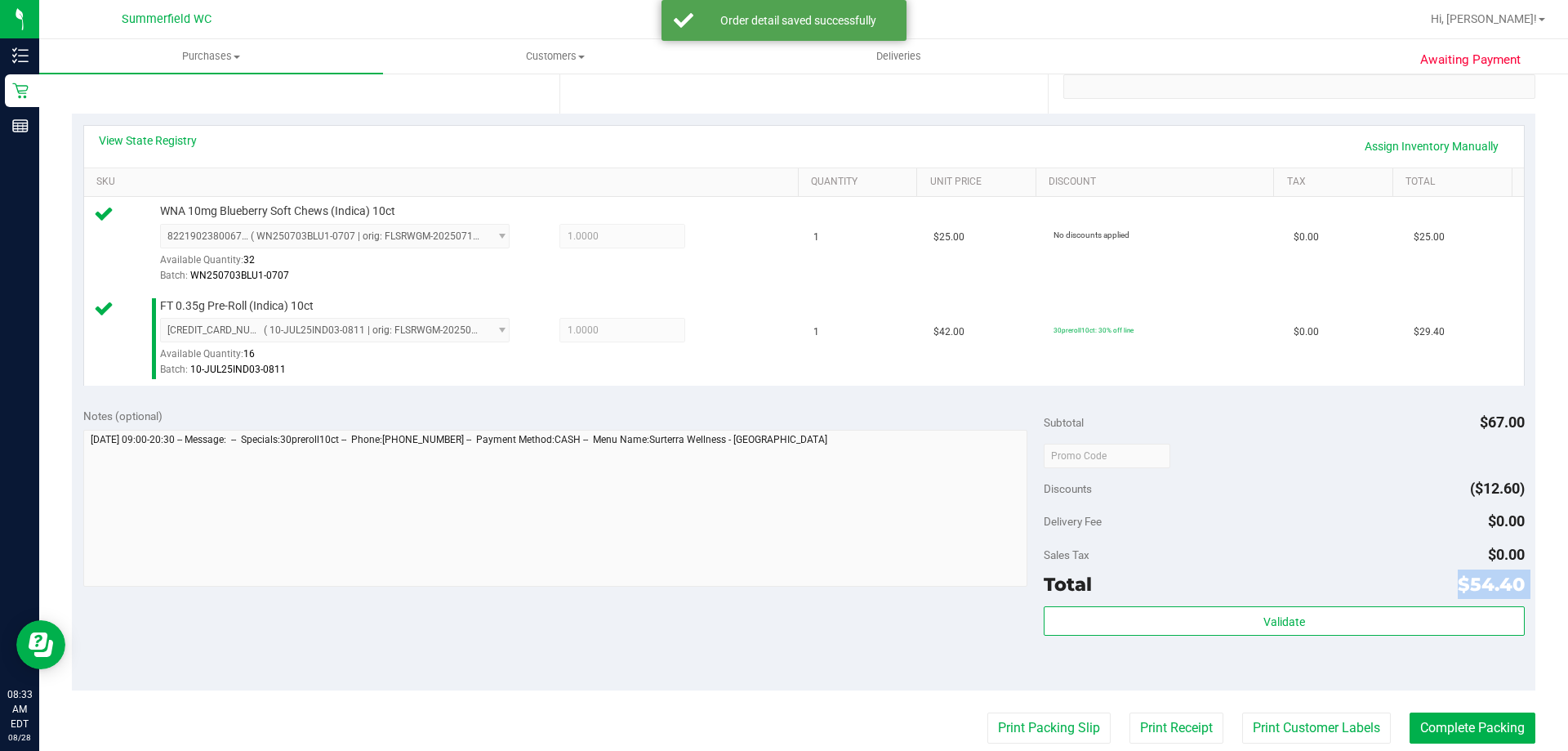
click at [1172, 603] on div "Subtotal $67.00 Discounts ($12.60) Delivery Fee $0.00 Sales Tax $0.00 Total $54…" at bounding box center [1284, 544] width 480 height 272
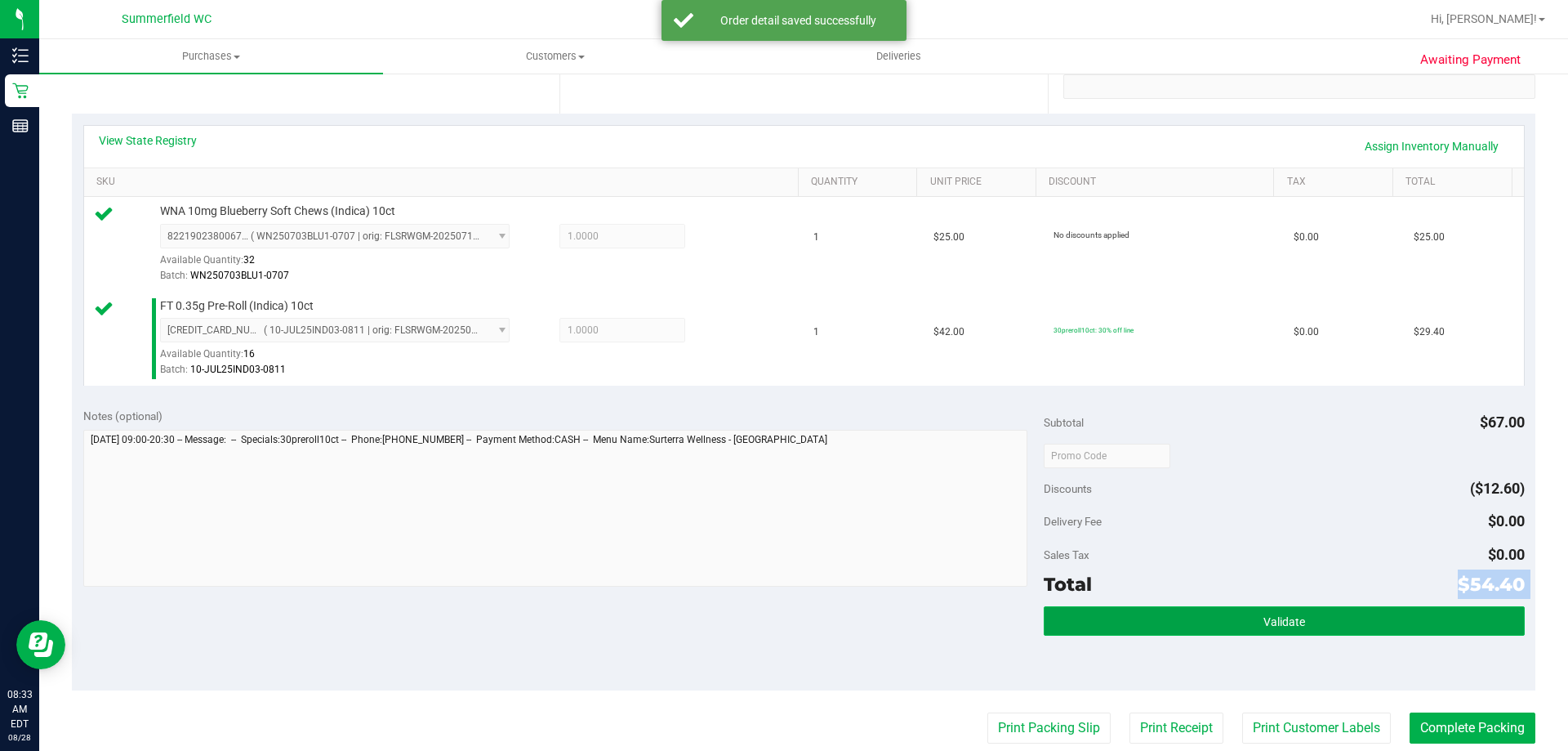
click at [1172, 625] on button "Validate" at bounding box center [1284, 620] width 480 height 29
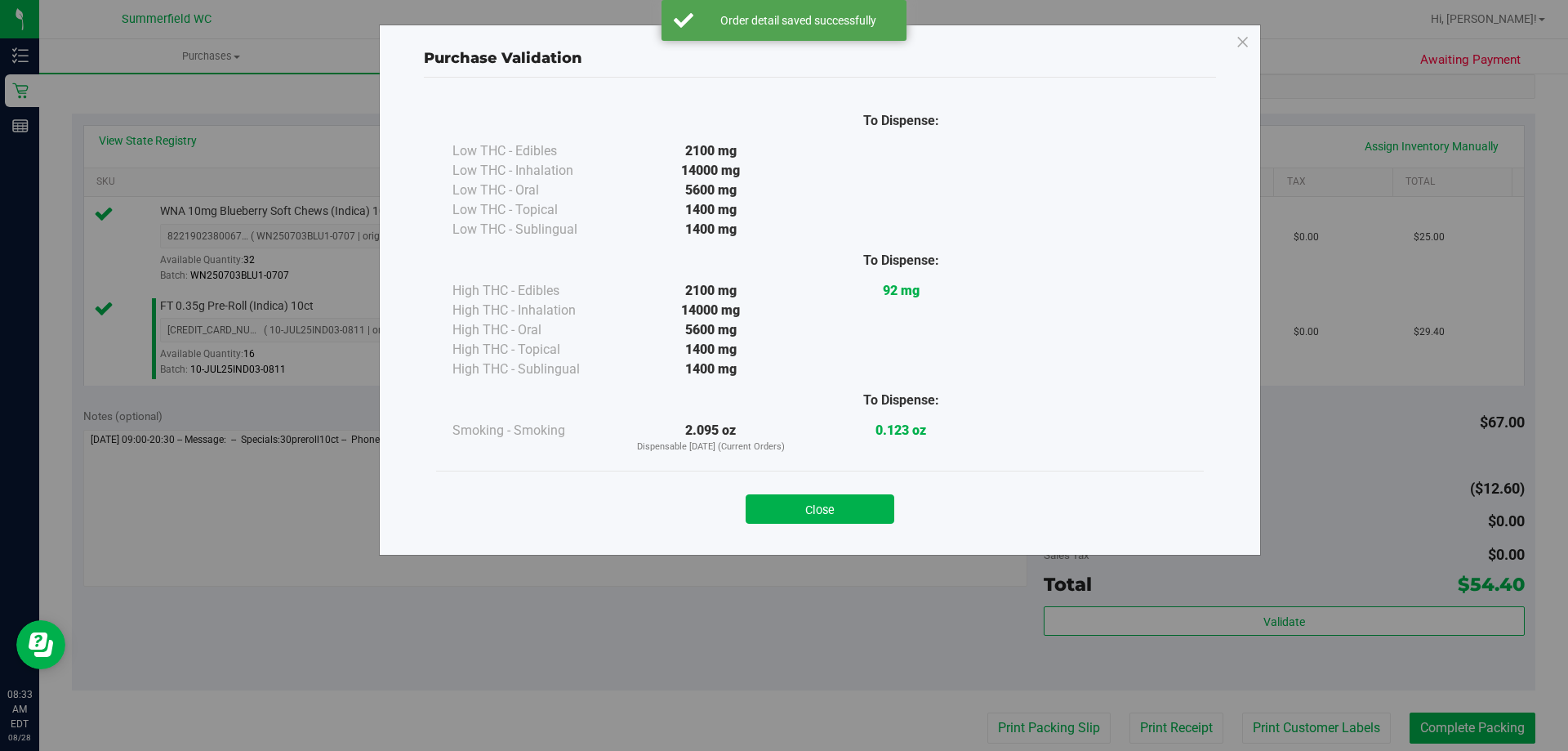
click at [855, 486] on div "Close" at bounding box center [820, 504] width 743 height 41
click at [874, 509] on button "Close" at bounding box center [820, 509] width 148 height 29
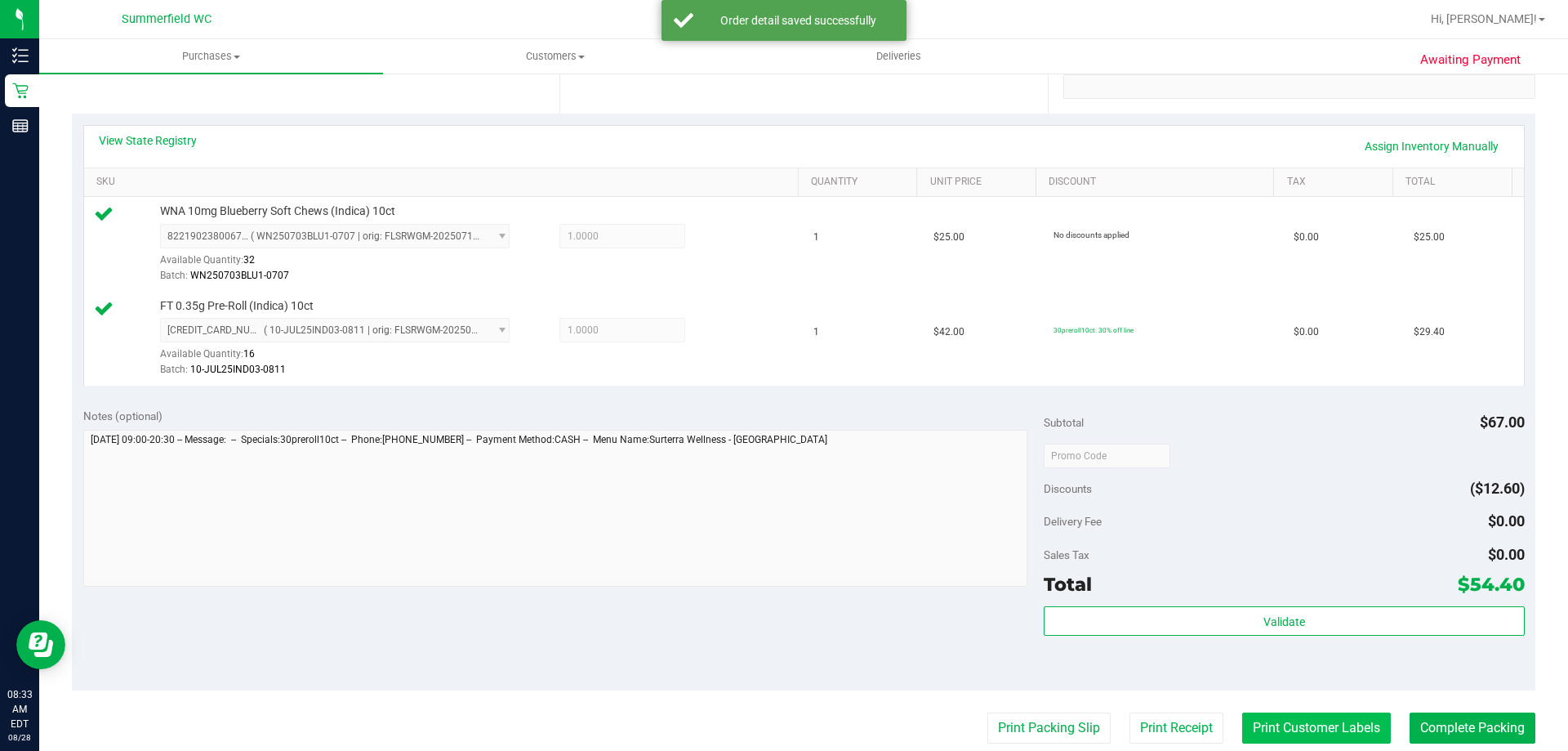
click at [1334, 725] on button "Print Customer Labels" at bounding box center [1316, 728] width 148 height 31
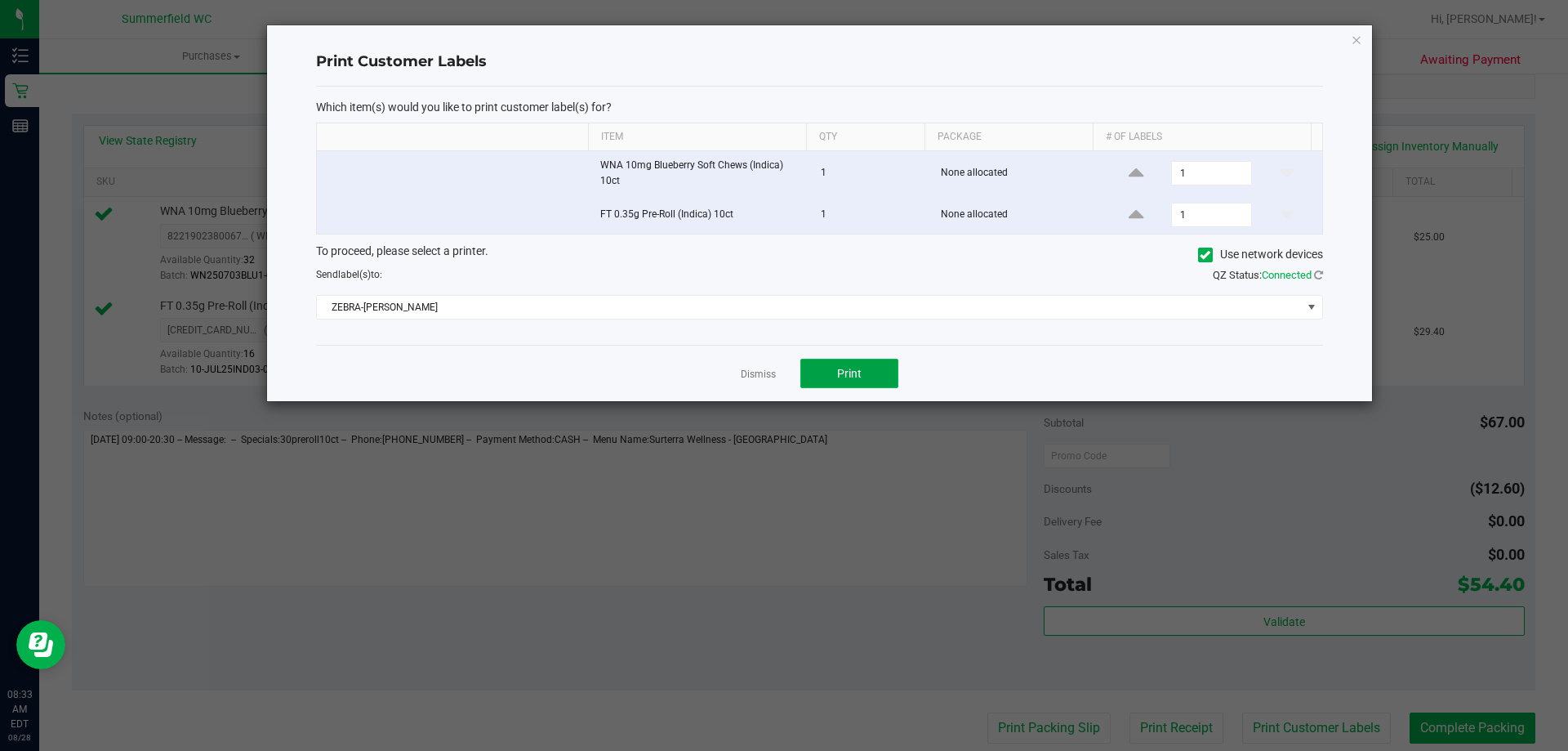
click at [862, 364] on button "Print" at bounding box center [849, 373] width 98 height 29
click at [756, 373] on link "Dismiss" at bounding box center [758, 375] width 35 height 14
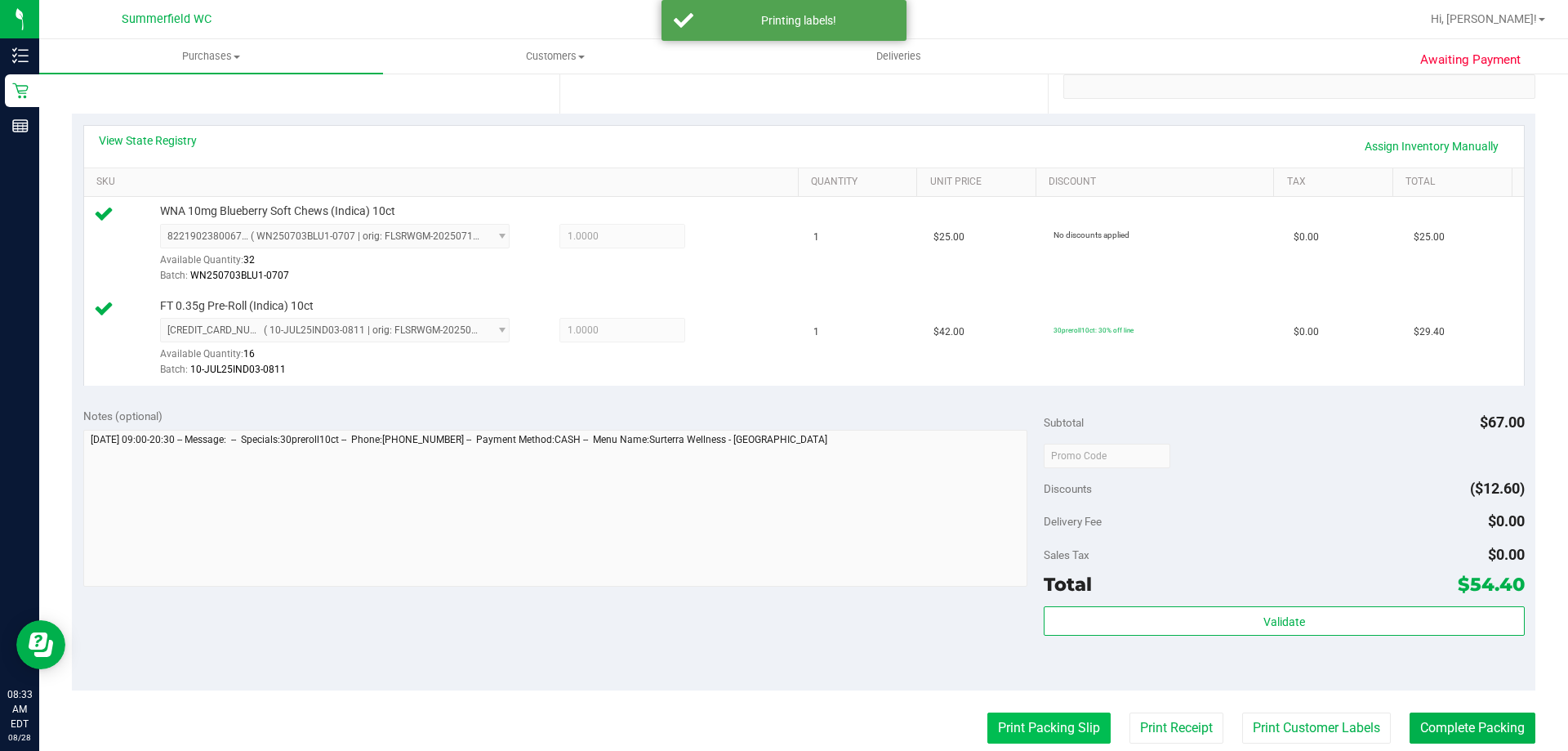
click at [1029, 732] on button "Print Packing Slip" at bounding box center [1049, 728] width 124 height 31
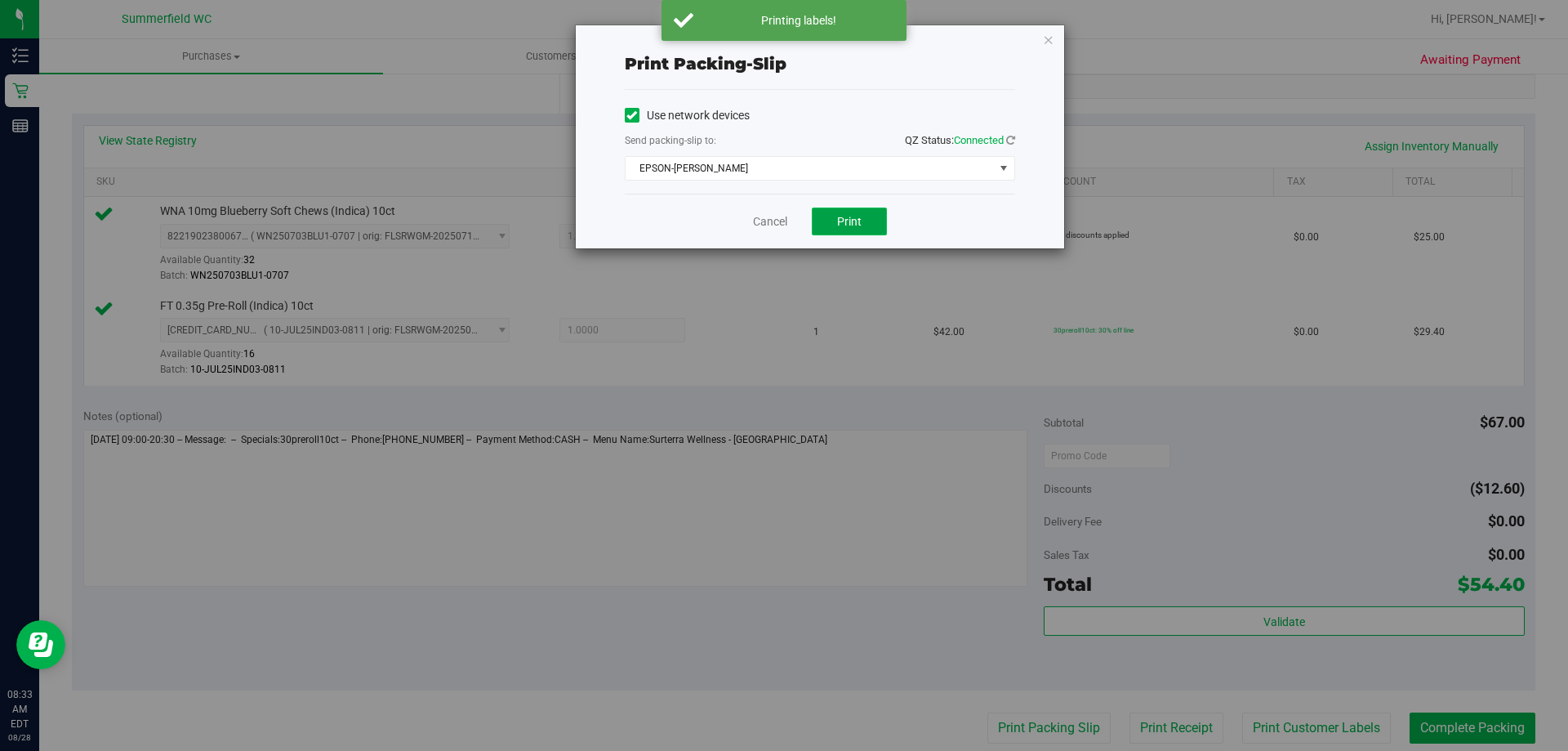
click at [872, 229] on button "Print" at bounding box center [850, 221] width 75 height 28
drag, startPoint x: 705, startPoint y: 314, endPoint x: 769, endPoint y: 216, distance: 117.0
click at [769, 216] on link "Cancel" at bounding box center [770, 222] width 34 height 17
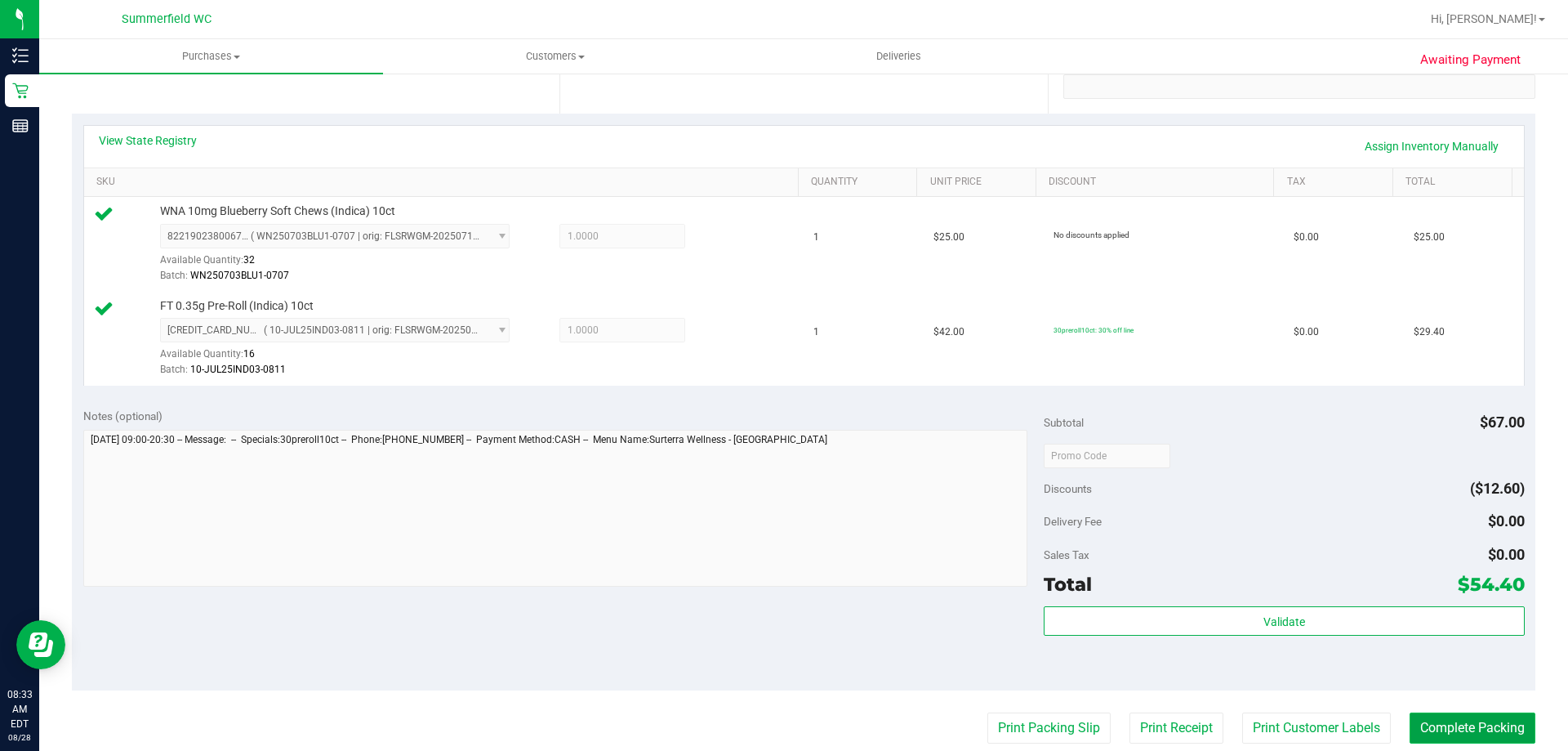
click at [1475, 736] on button "Complete Packing" at bounding box center [1472, 728] width 125 height 31
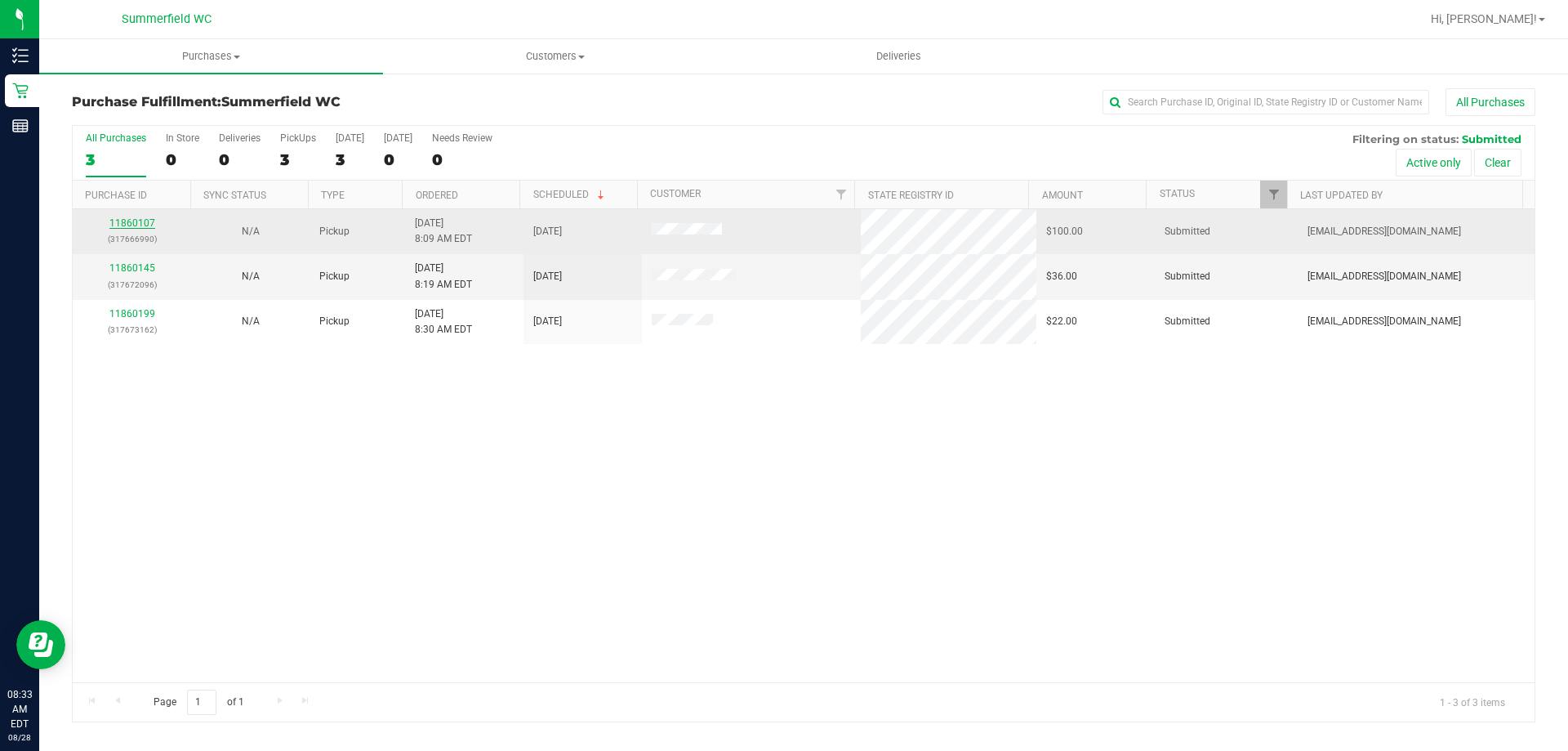
click at [124, 225] on link "11860107" at bounding box center [132, 223] width 46 height 11
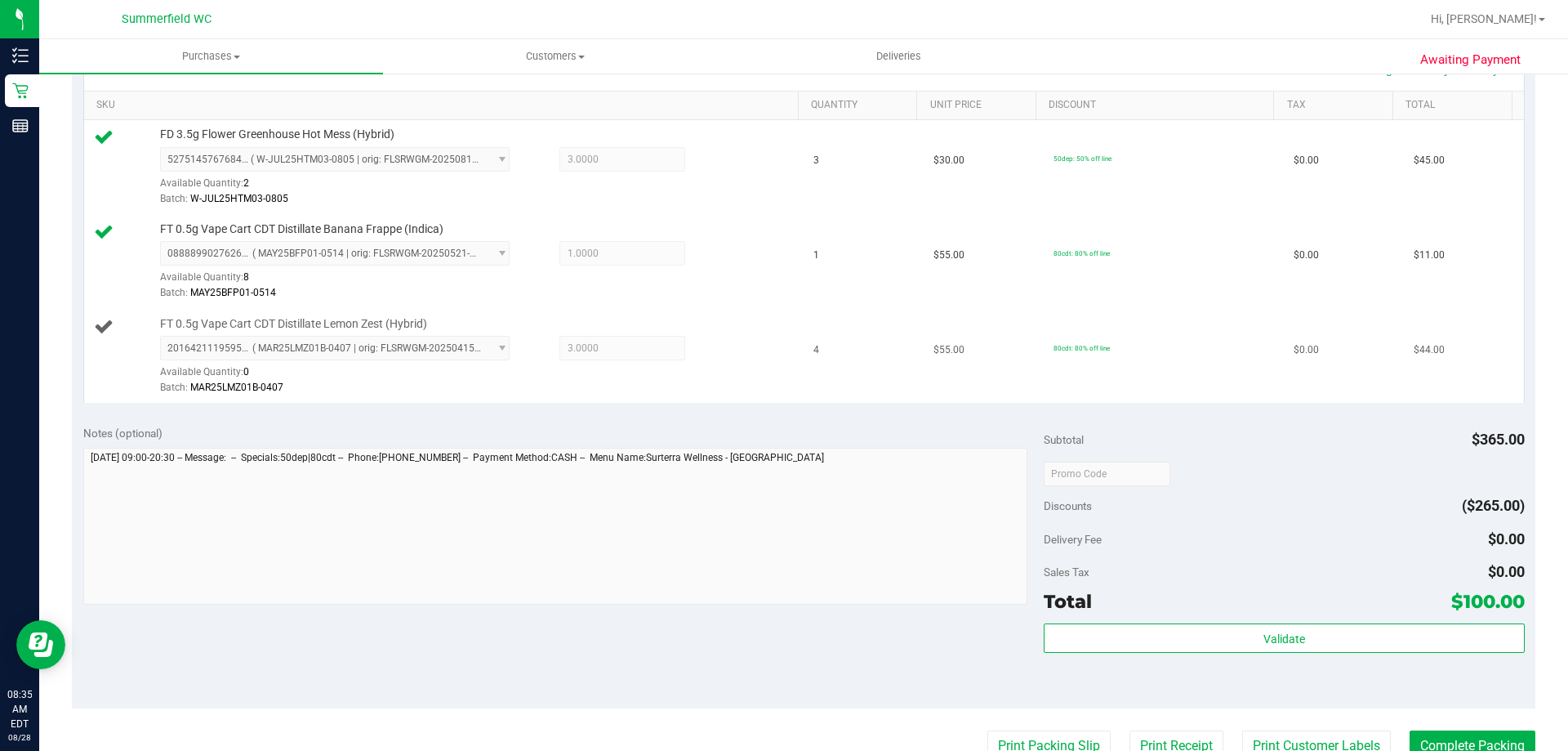
scroll to position [409, 0]
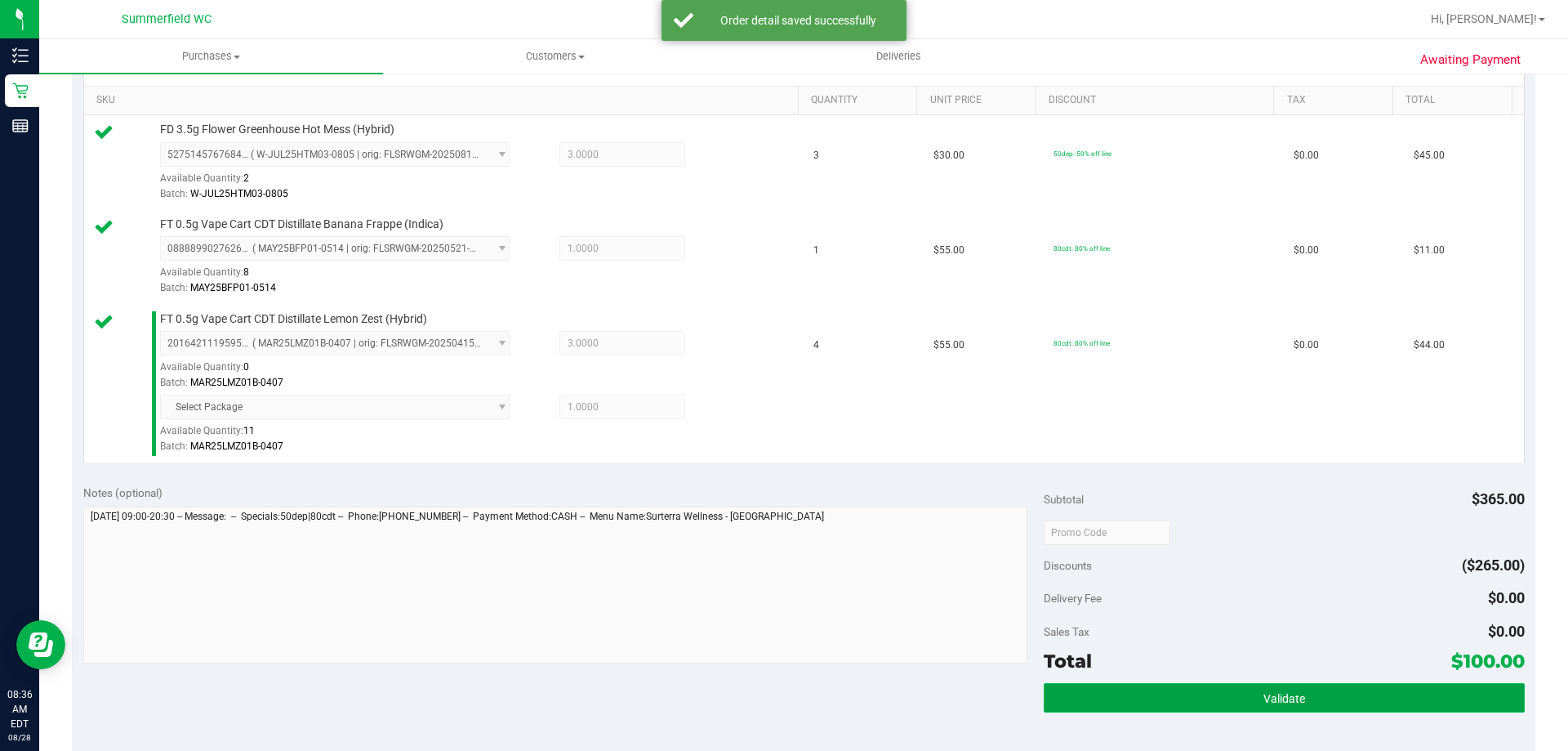
click at [1305, 704] on button "Validate" at bounding box center [1284, 697] width 480 height 29
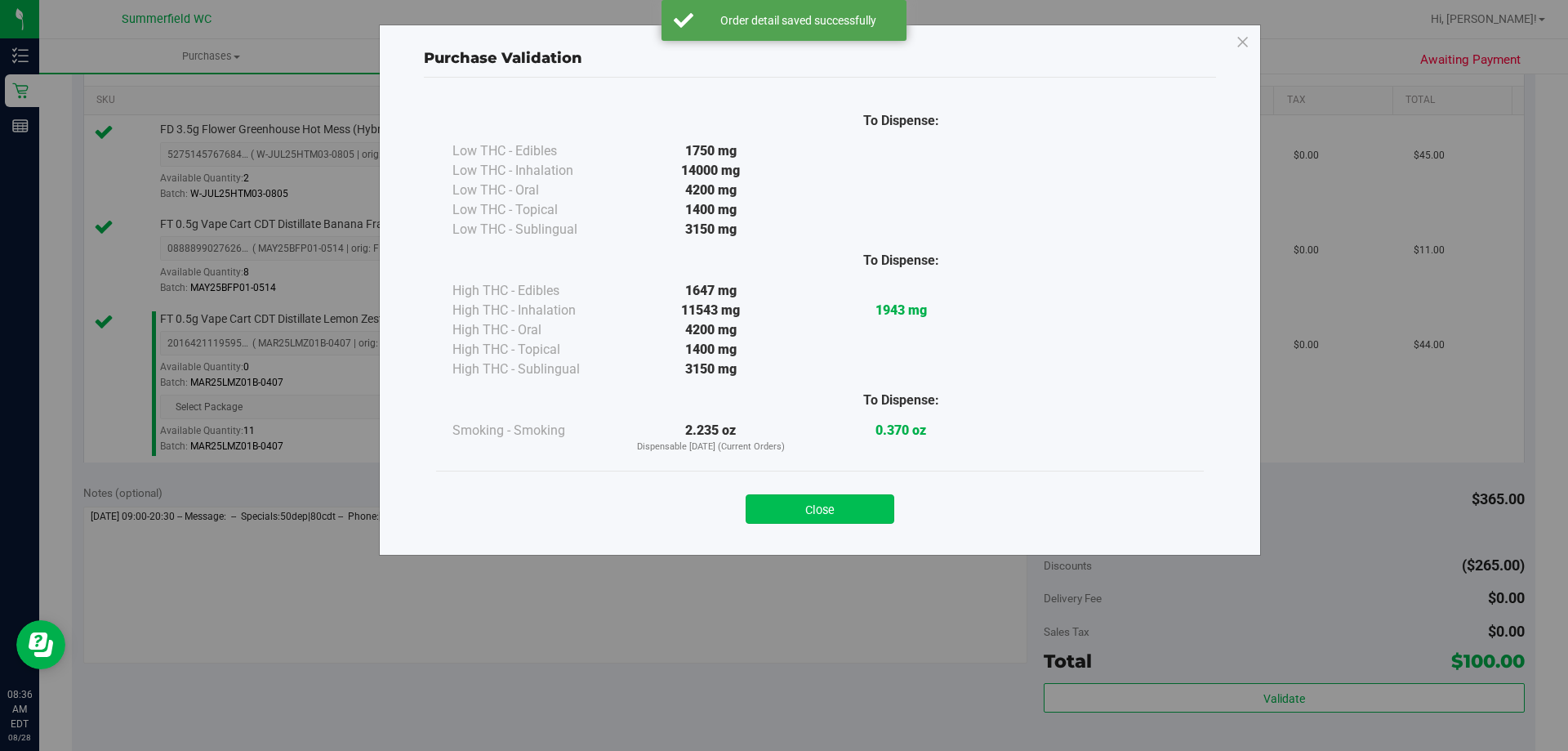
click at [839, 509] on button "Close" at bounding box center [820, 509] width 148 height 29
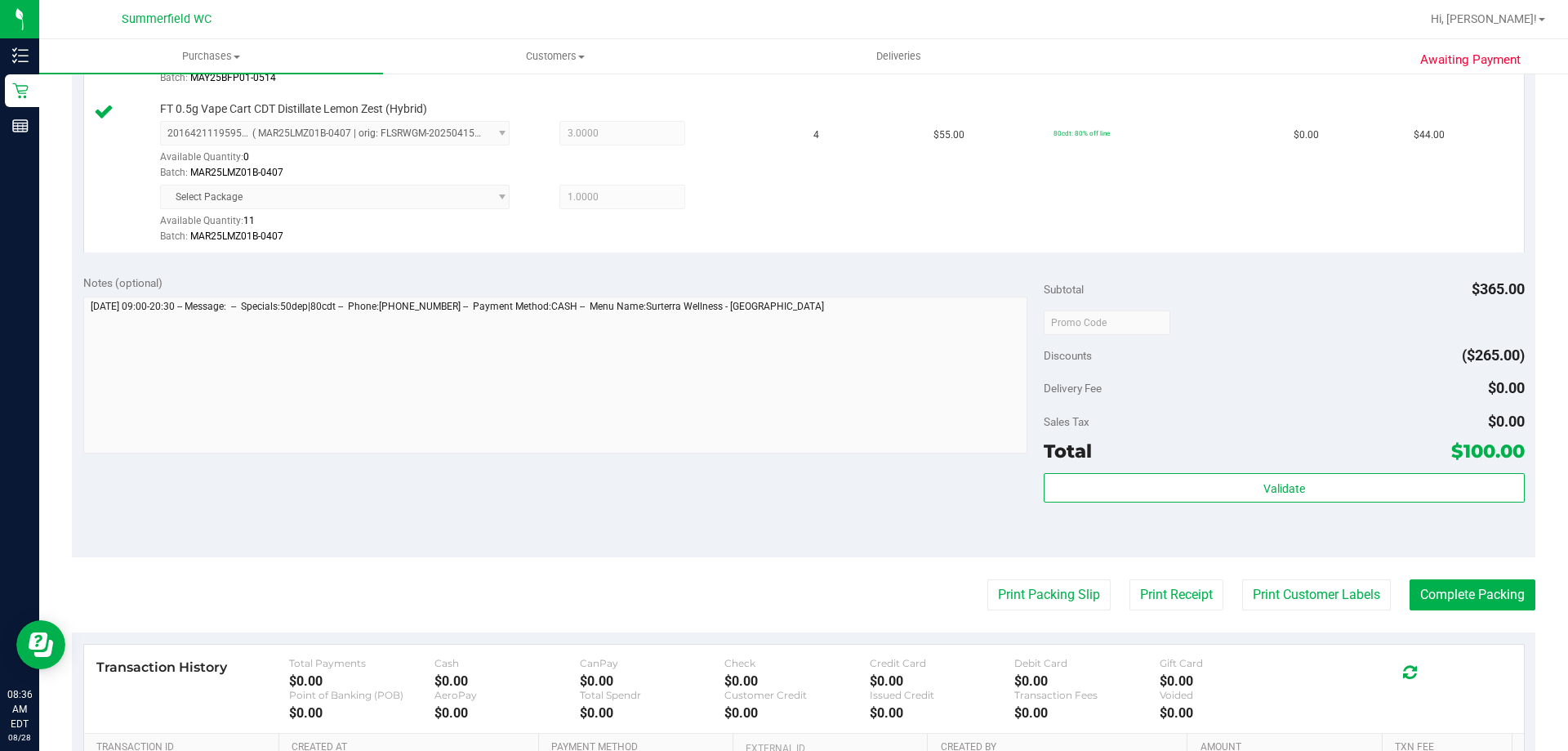
scroll to position [654, 0]
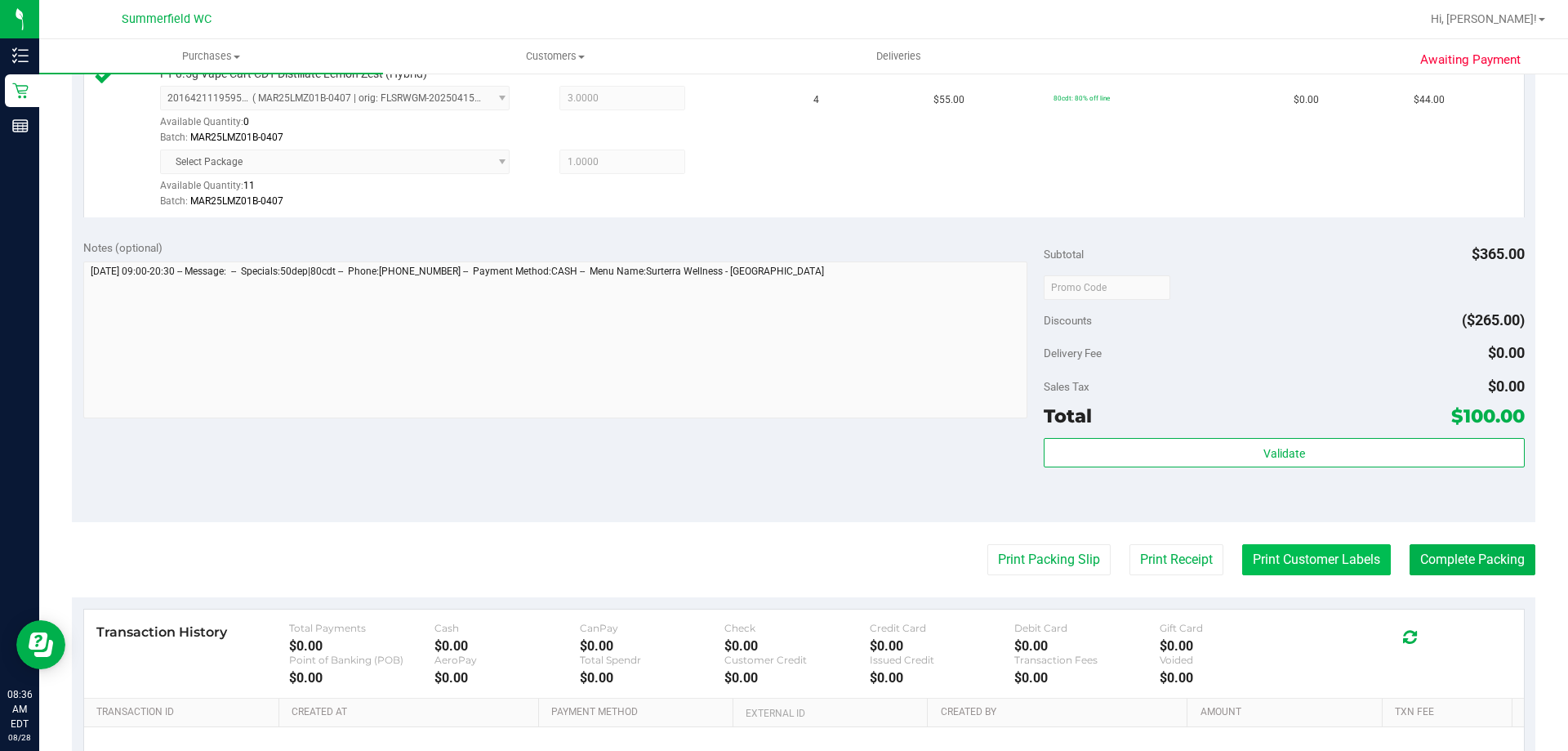
click at [1312, 557] on button "Print Customer Labels" at bounding box center [1316, 560] width 148 height 31
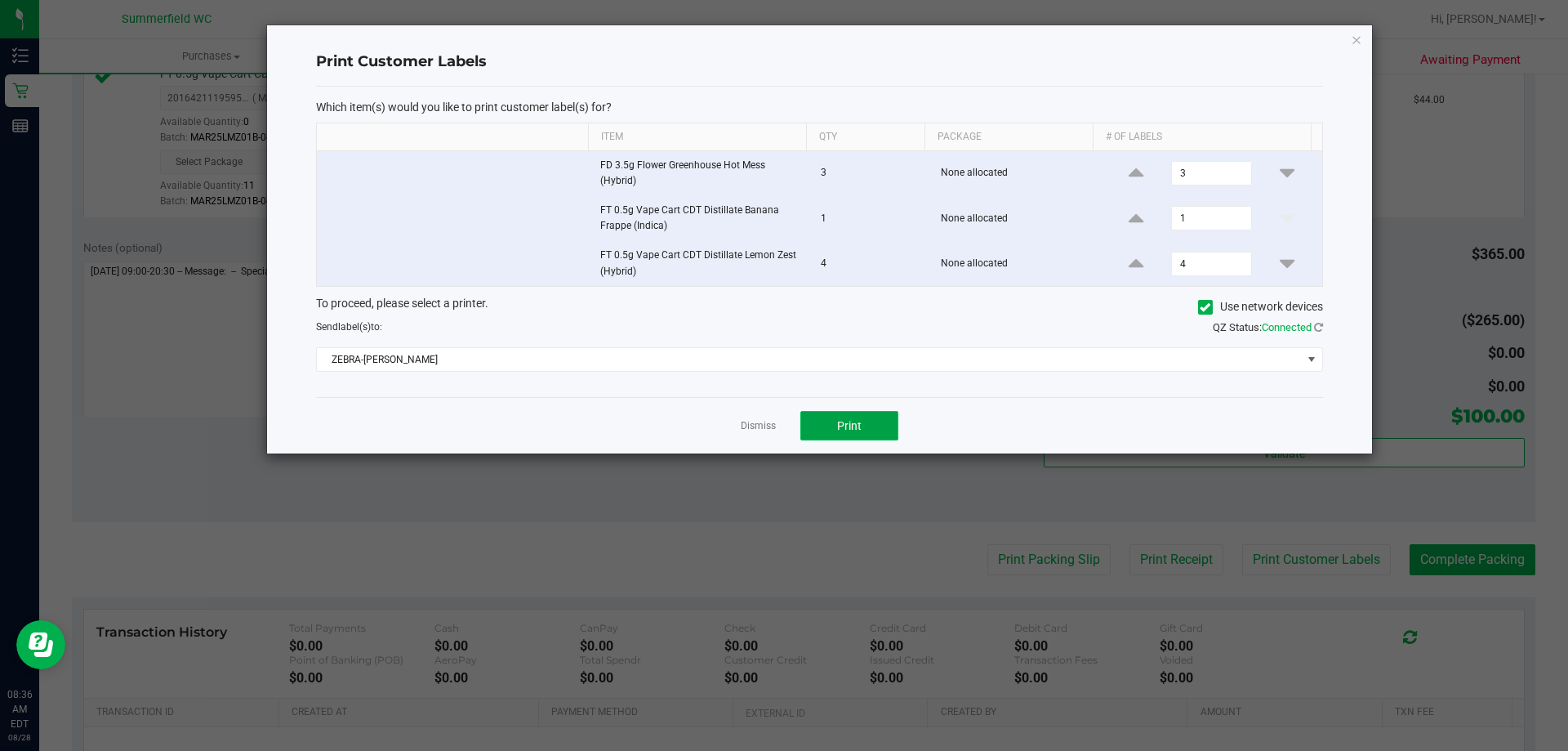
click at [846, 425] on span "Print" at bounding box center [849, 425] width 25 height 13
click at [766, 429] on link "Dismiss" at bounding box center [758, 426] width 35 height 14
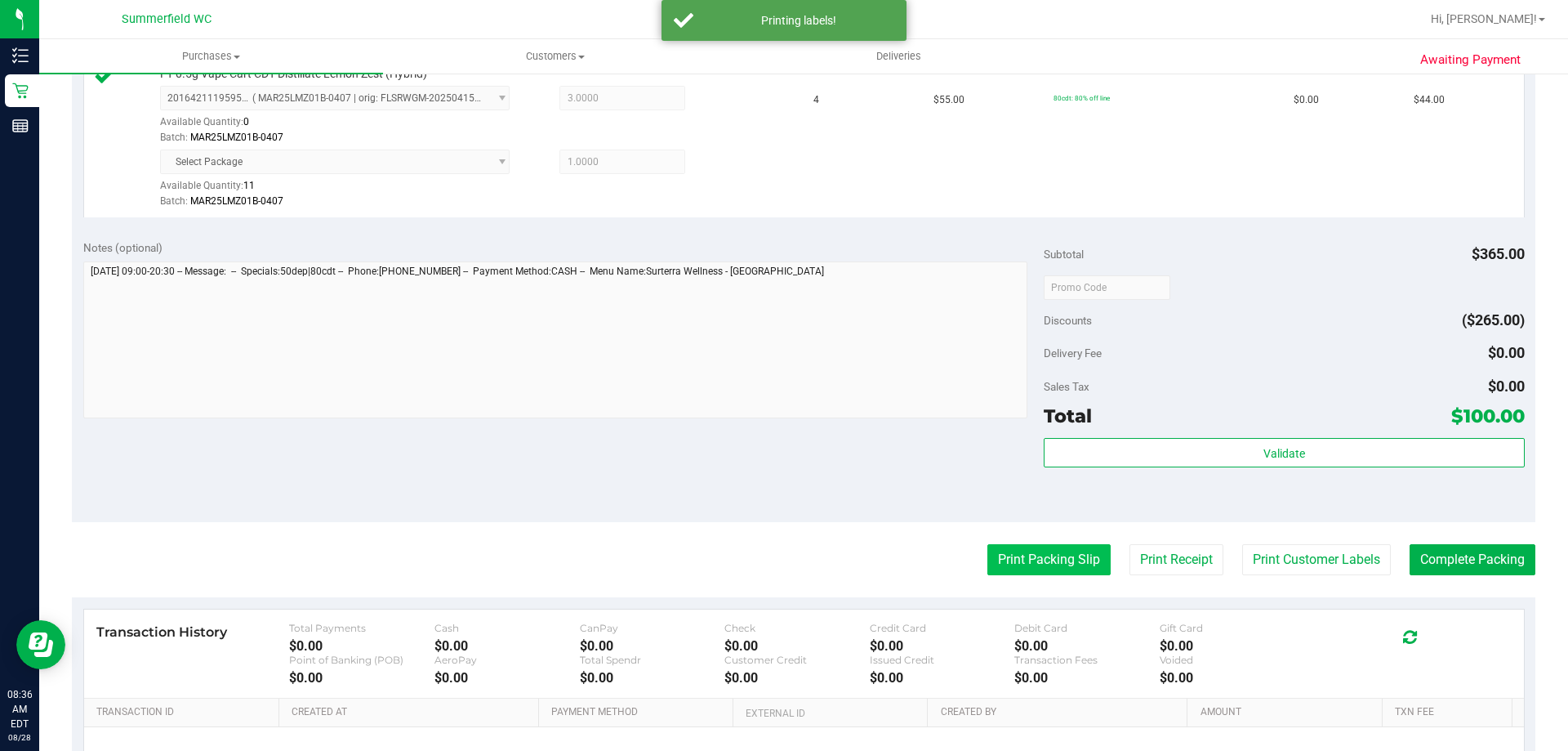
click at [1055, 562] on button "Print Packing Slip" at bounding box center [1049, 560] width 124 height 31
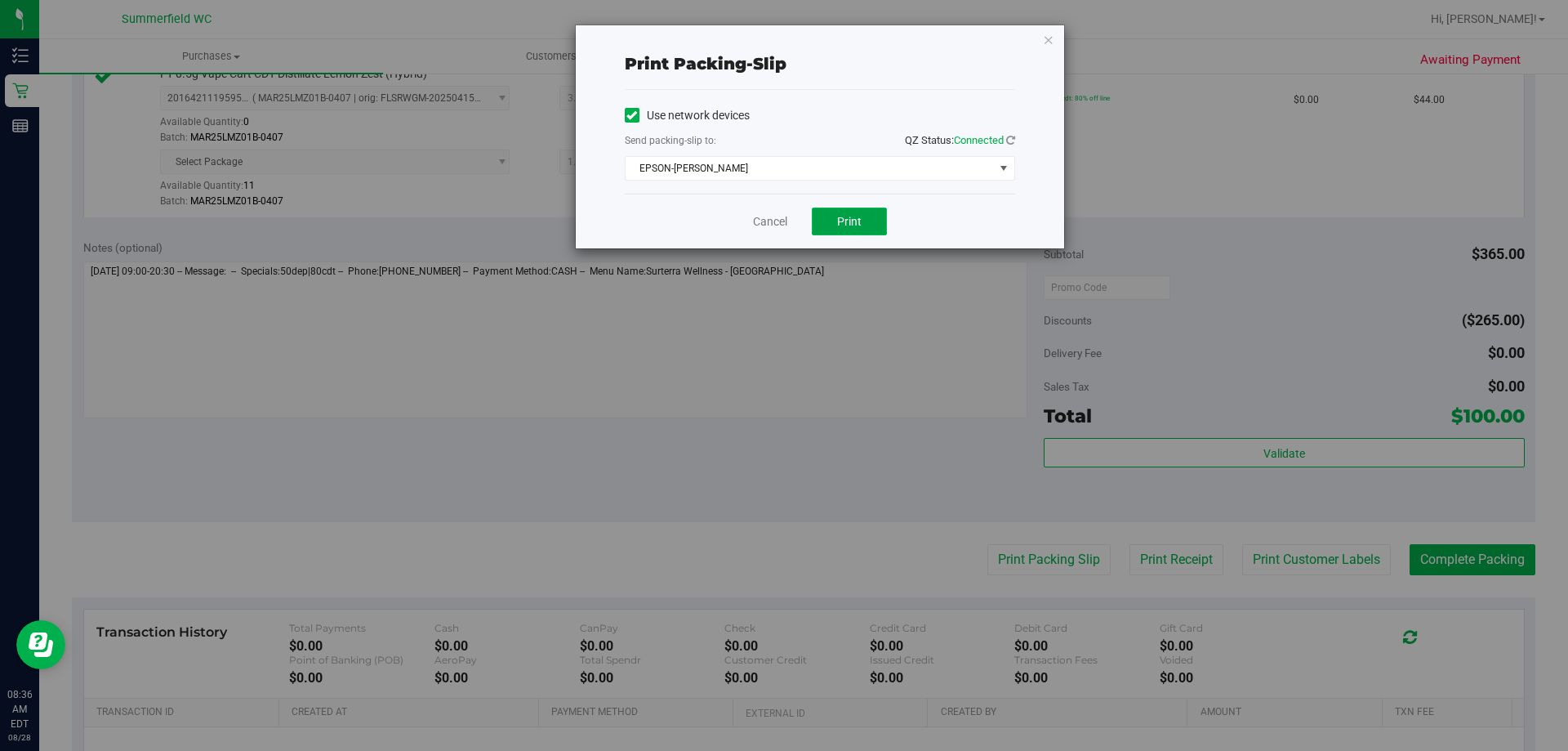
click at [853, 218] on span "Print" at bounding box center [849, 221] width 25 height 13
click at [784, 225] on link "Cancel" at bounding box center [770, 222] width 34 height 17
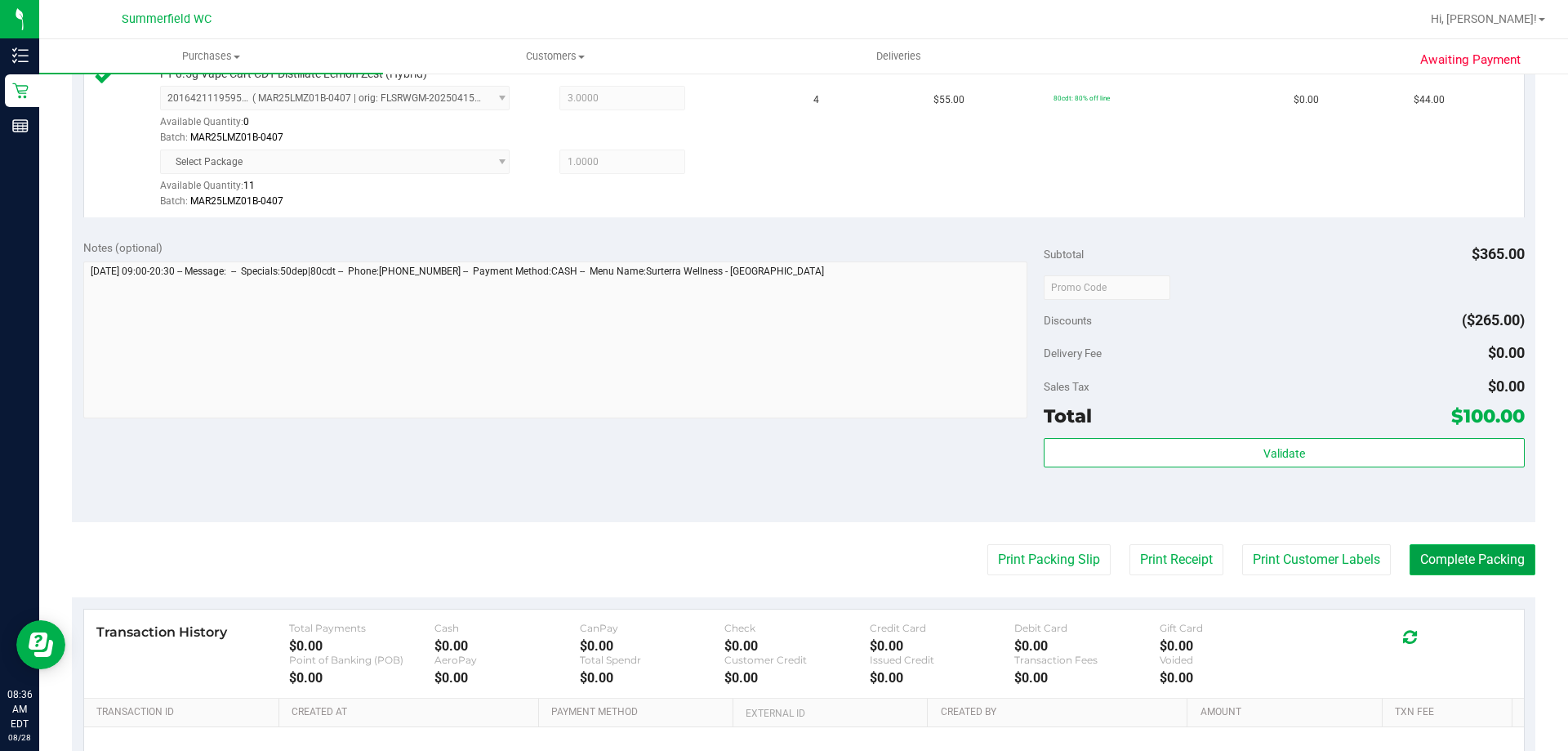
click at [1450, 562] on button "Complete Packing" at bounding box center [1472, 560] width 125 height 31
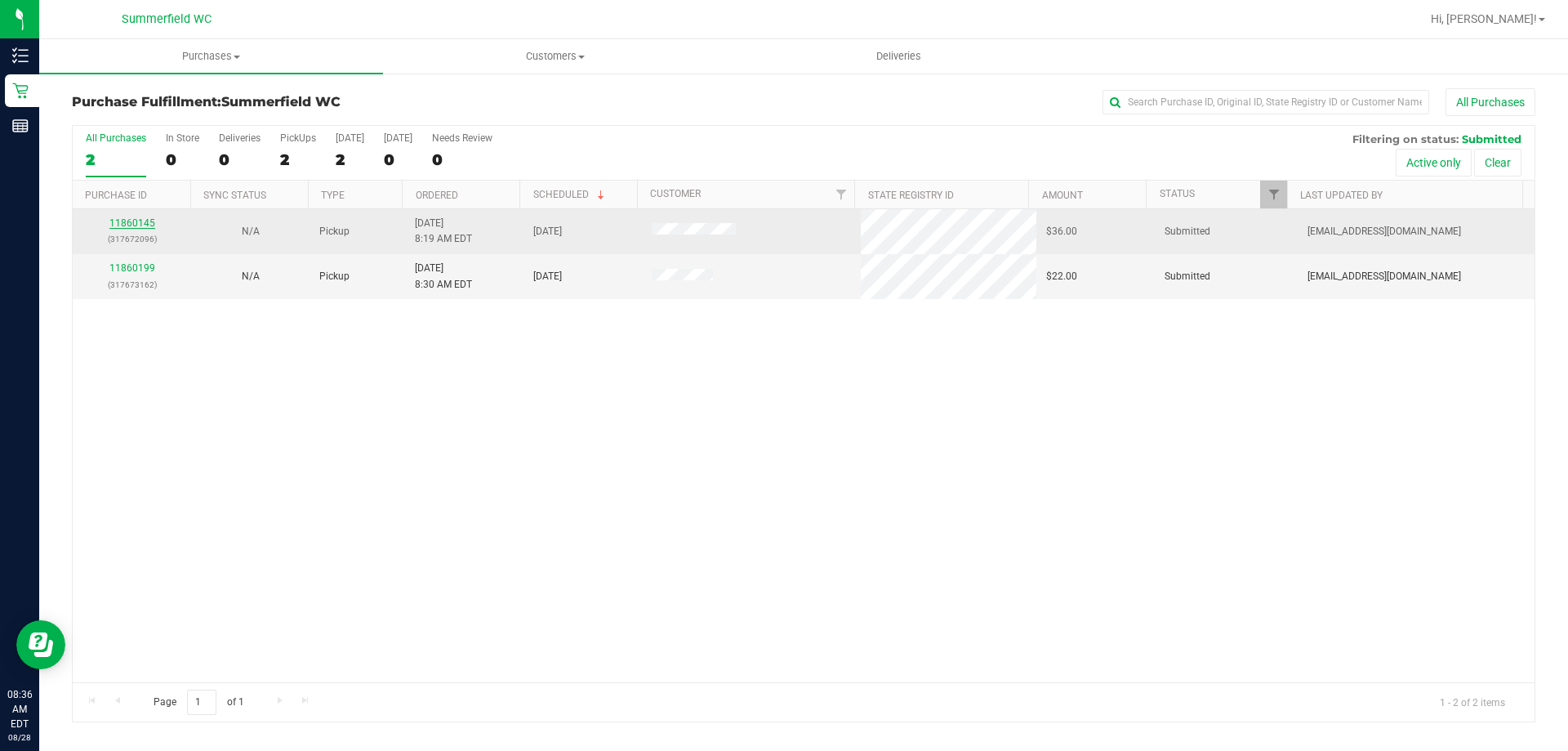
click at [126, 219] on link "11860145" at bounding box center [132, 223] width 46 height 11
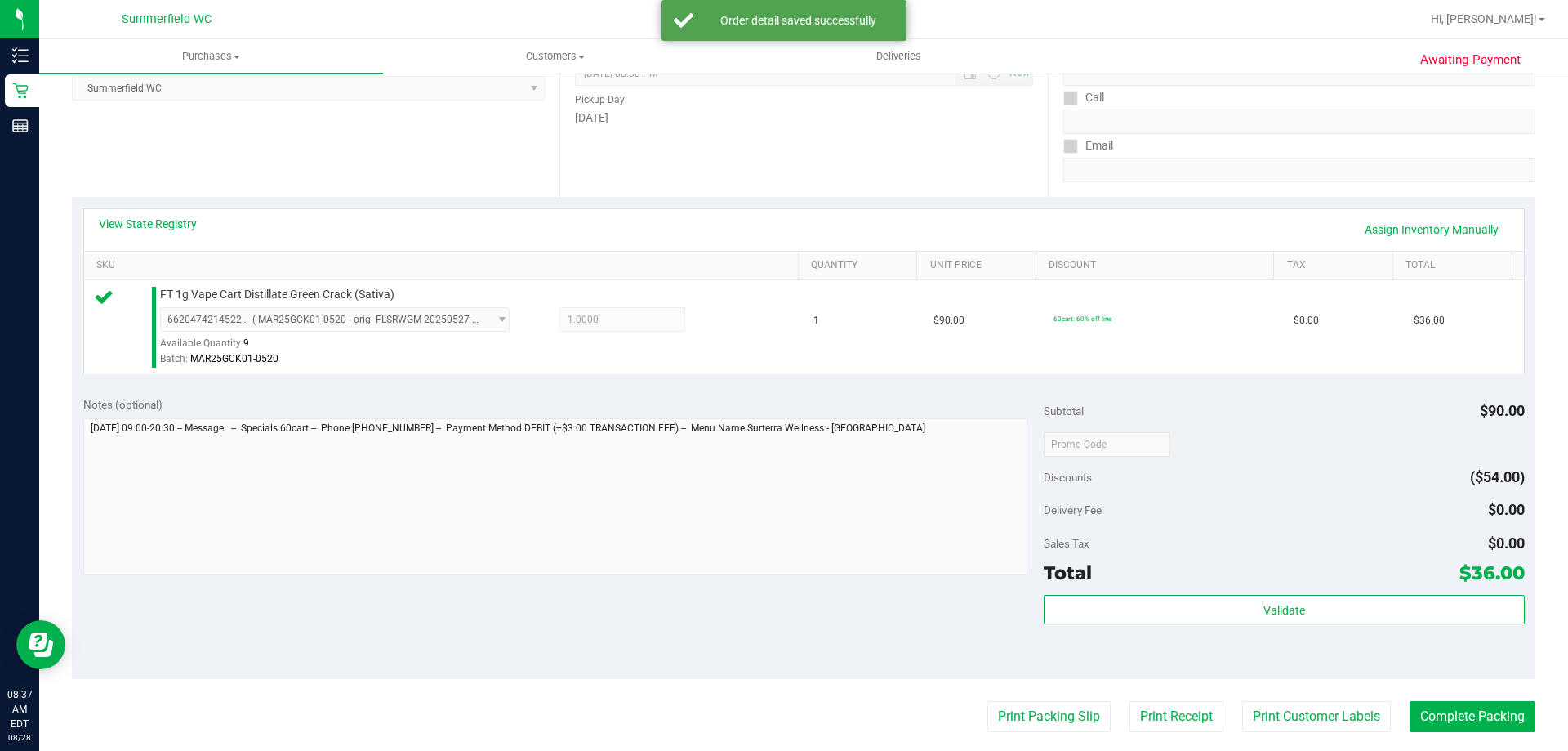
scroll to position [245, 0]
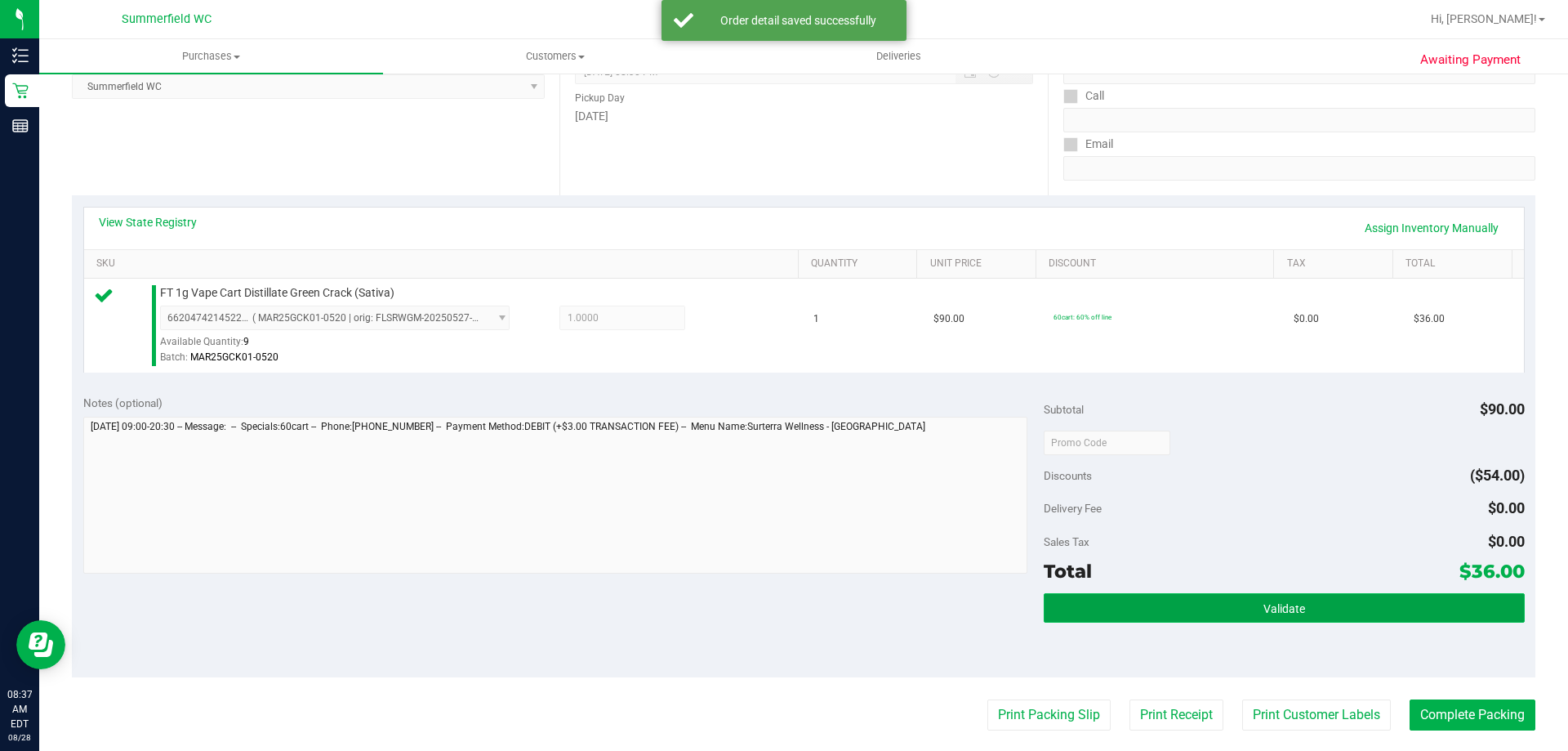
click at [1179, 602] on button "Validate" at bounding box center [1284, 608] width 480 height 29
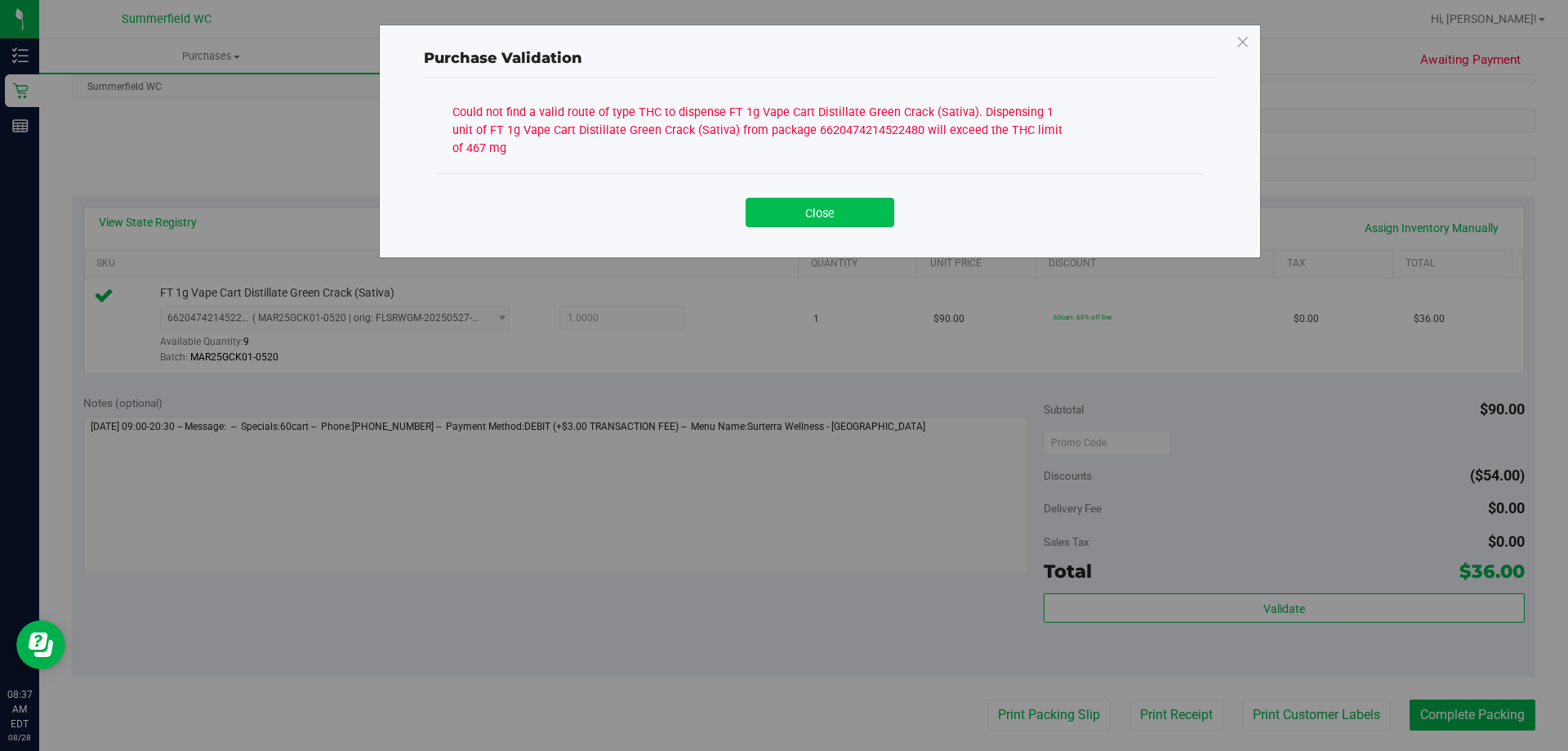
click at [873, 221] on button "Close" at bounding box center [820, 212] width 148 height 29
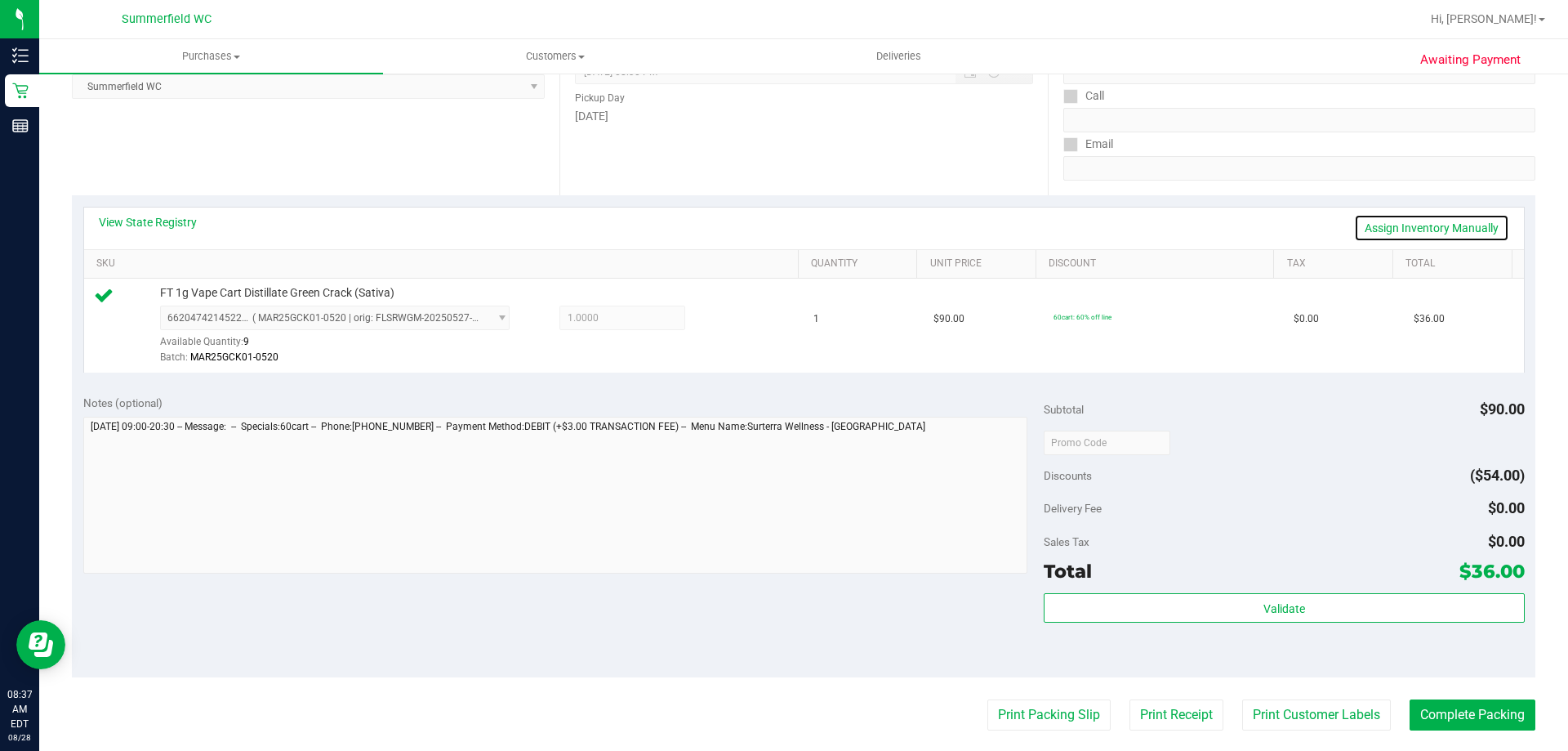
click at [1377, 228] on link "Assign Inventory Manually" at bounding box center [1432, 228] width 155 height 28
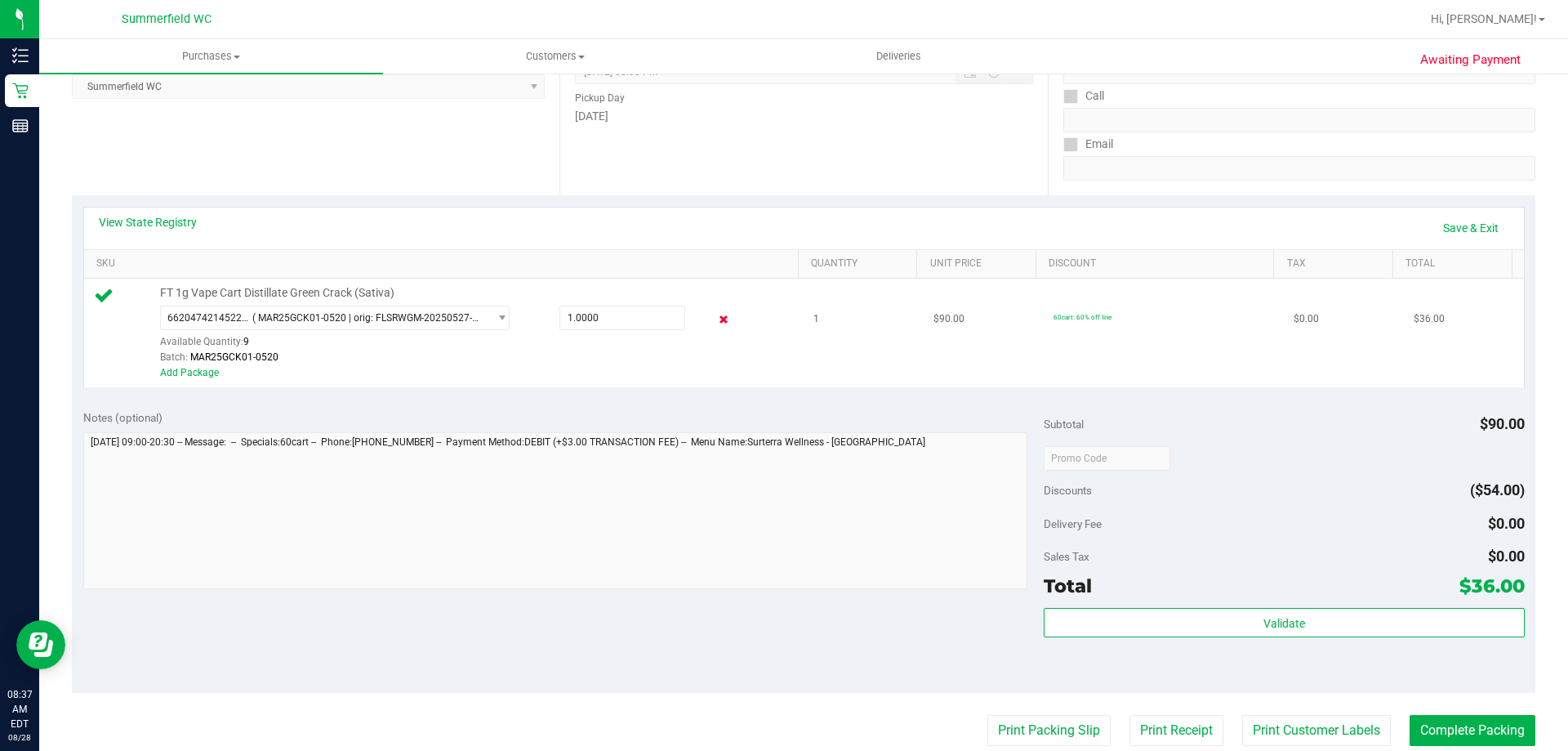
drag, startPoint x: 708, startPoint y: 321, endPoint x: 928, endPoint y: 286, distance: 222.8
click at [716, 321] on icon at bounding box center [724, 320] width 17 height 19
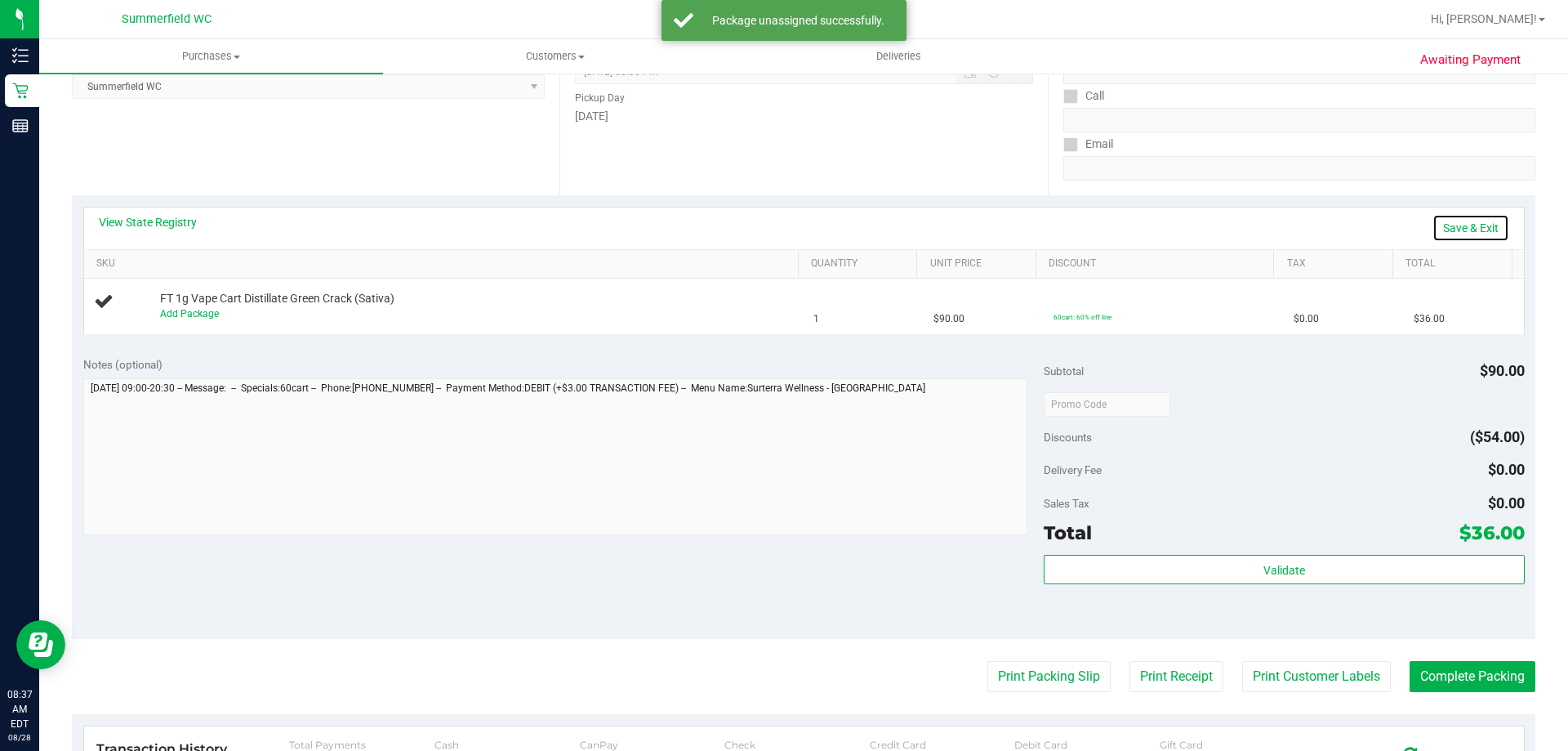
click at [1479, 228] on link "Save & Exit" at bounding box center [1471, 228] width 77 height 28
click at [160, 221] on link "View State Registry" at bounding box center [148, 222] width 98 height 16
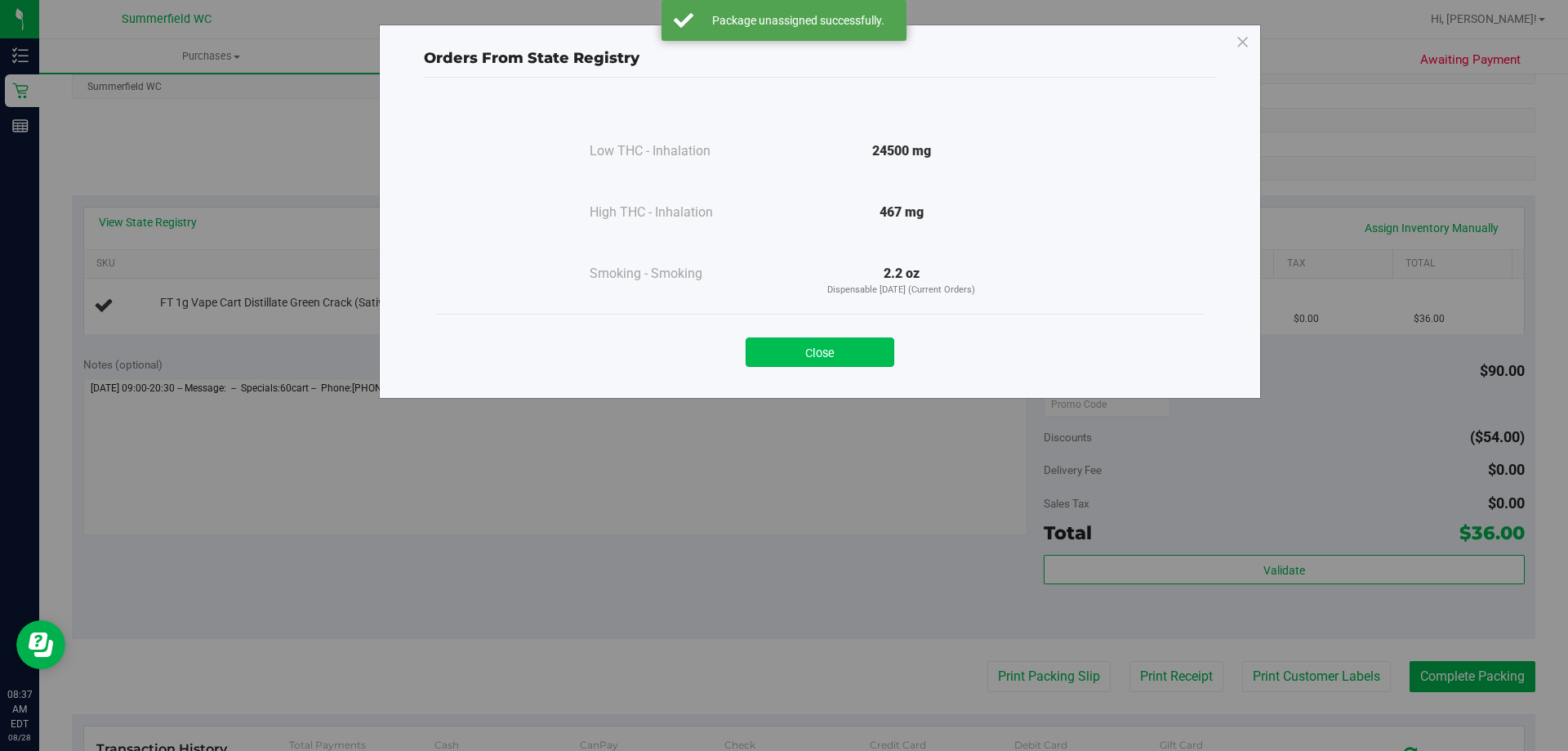
click at [809, 358] on button "Close" at bounding box center [820, 352] width 148 height 29
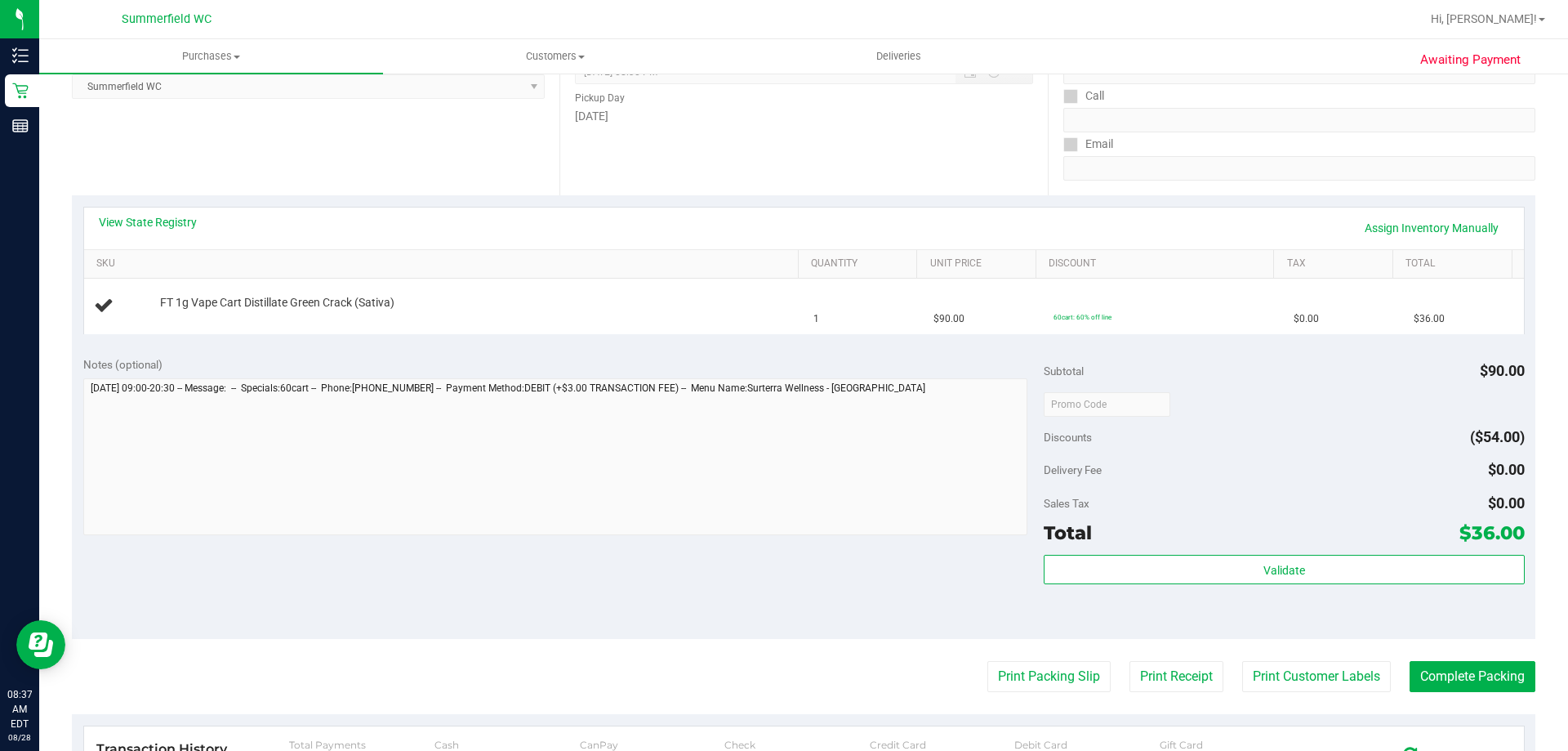
scroll to position [0, 0]
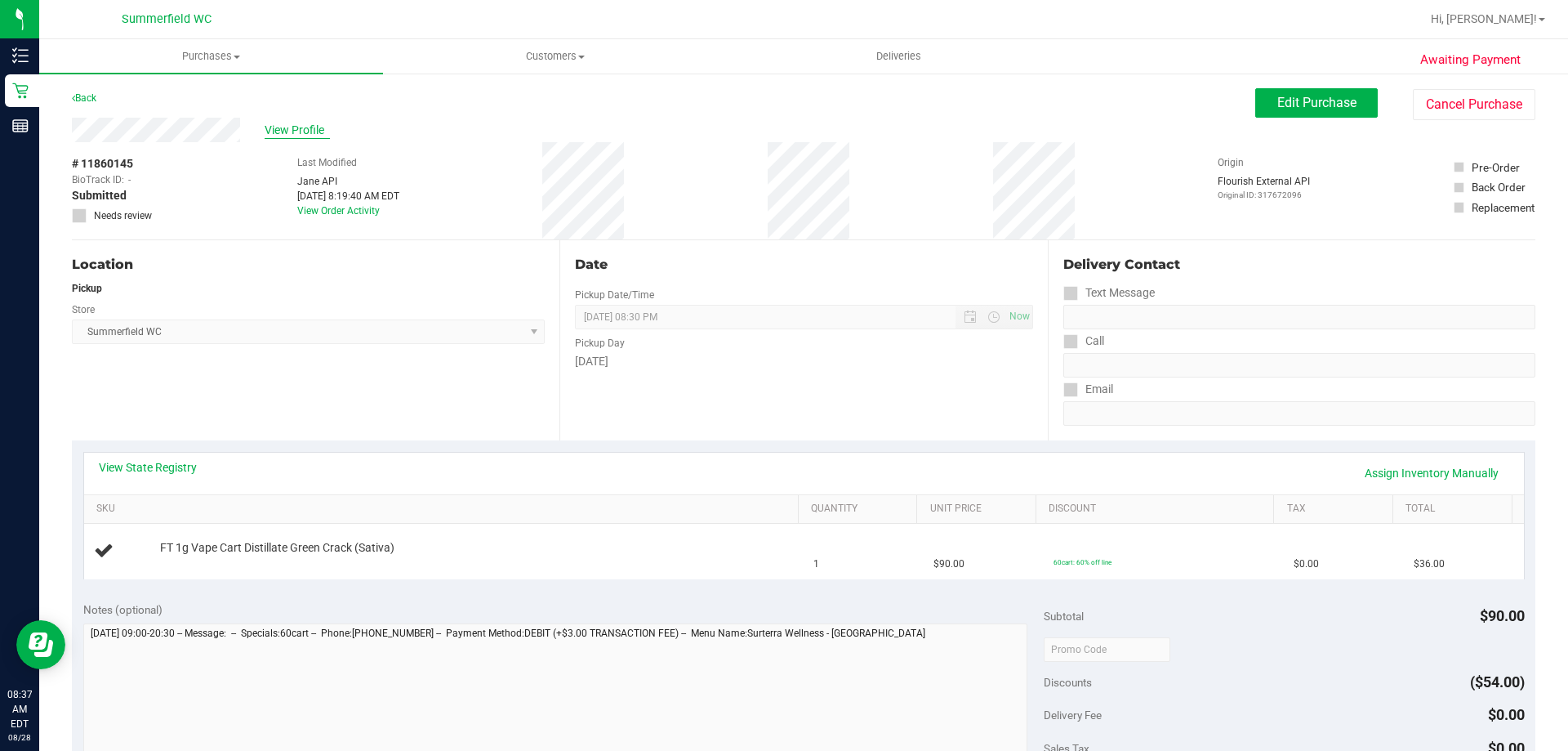
click at [286, 137] on span "View Profile" at bounding box center [297, 131] width 66 height 17
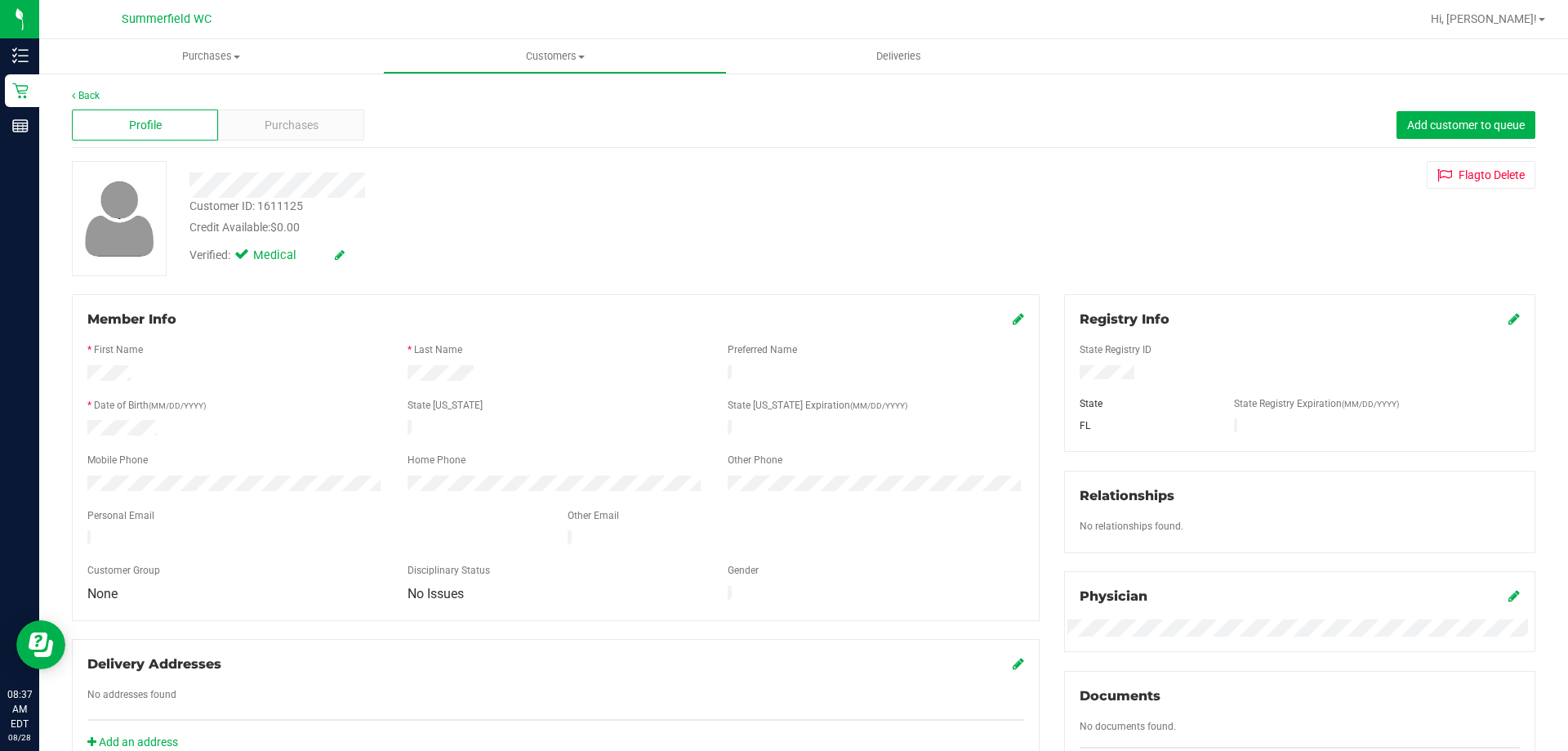
click at [275, 198] on div "Customer ID: 1611125" at bounding box center [246, 207] width 113 height 17
click at [279, 206] on div "Customer ID: 1611125" at bounding box center [246, 207] width 113 height 17
click at [328, 210] on div "Customer ID: 1611125 Credit Available: $0.00" at bounding box center [549, 217] width 744 height 38
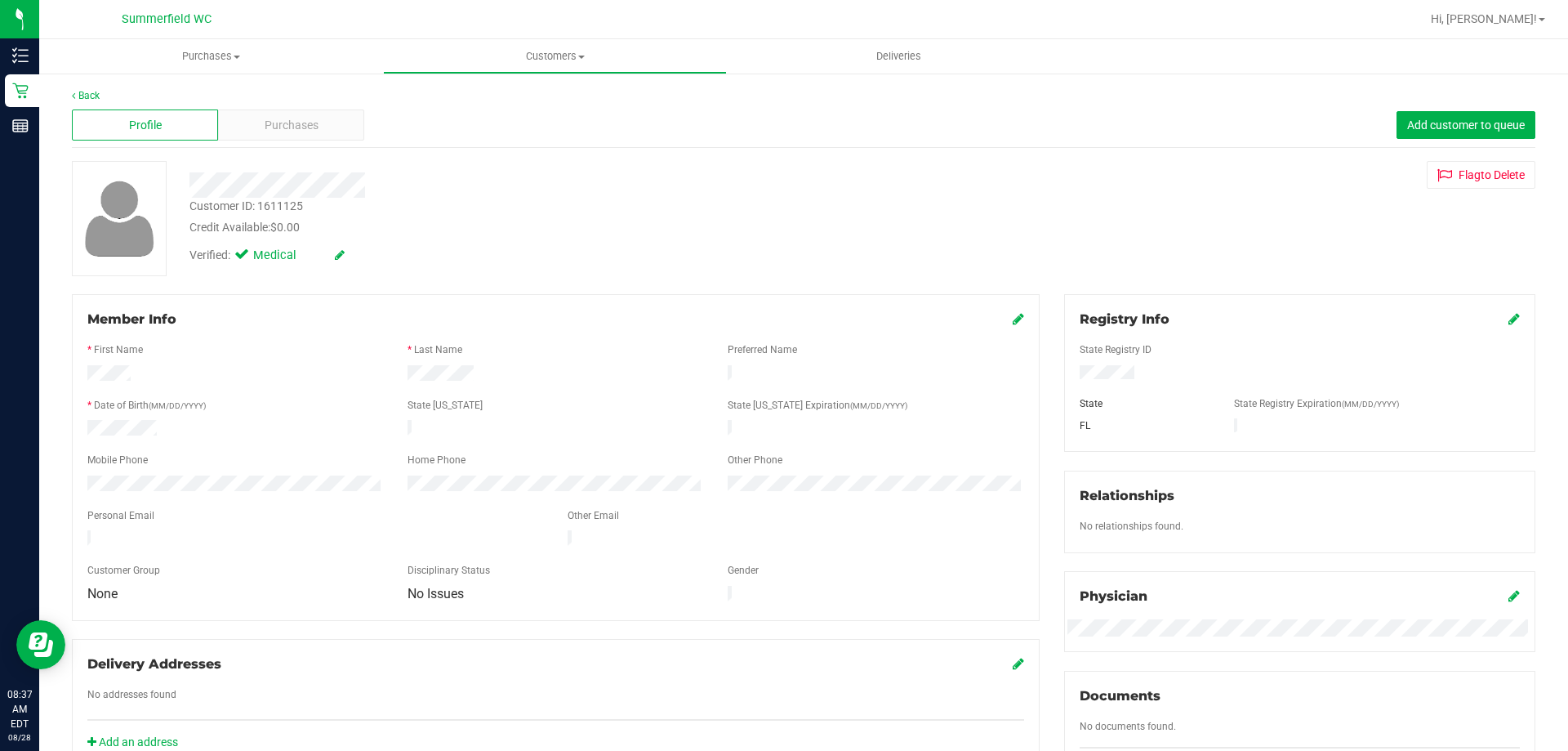
click at [275, 207] on div "Customer ID: 1611125" at bounding box center [246, 207] width 113 height 17
copy div "1611125"
click at [209, 52] on span "Purchases" at bounding box center [211, 55] width 344 height 15
click at [104, 119] on span "Fulfillment" at bounding box center [90, 118] width 102 height 14
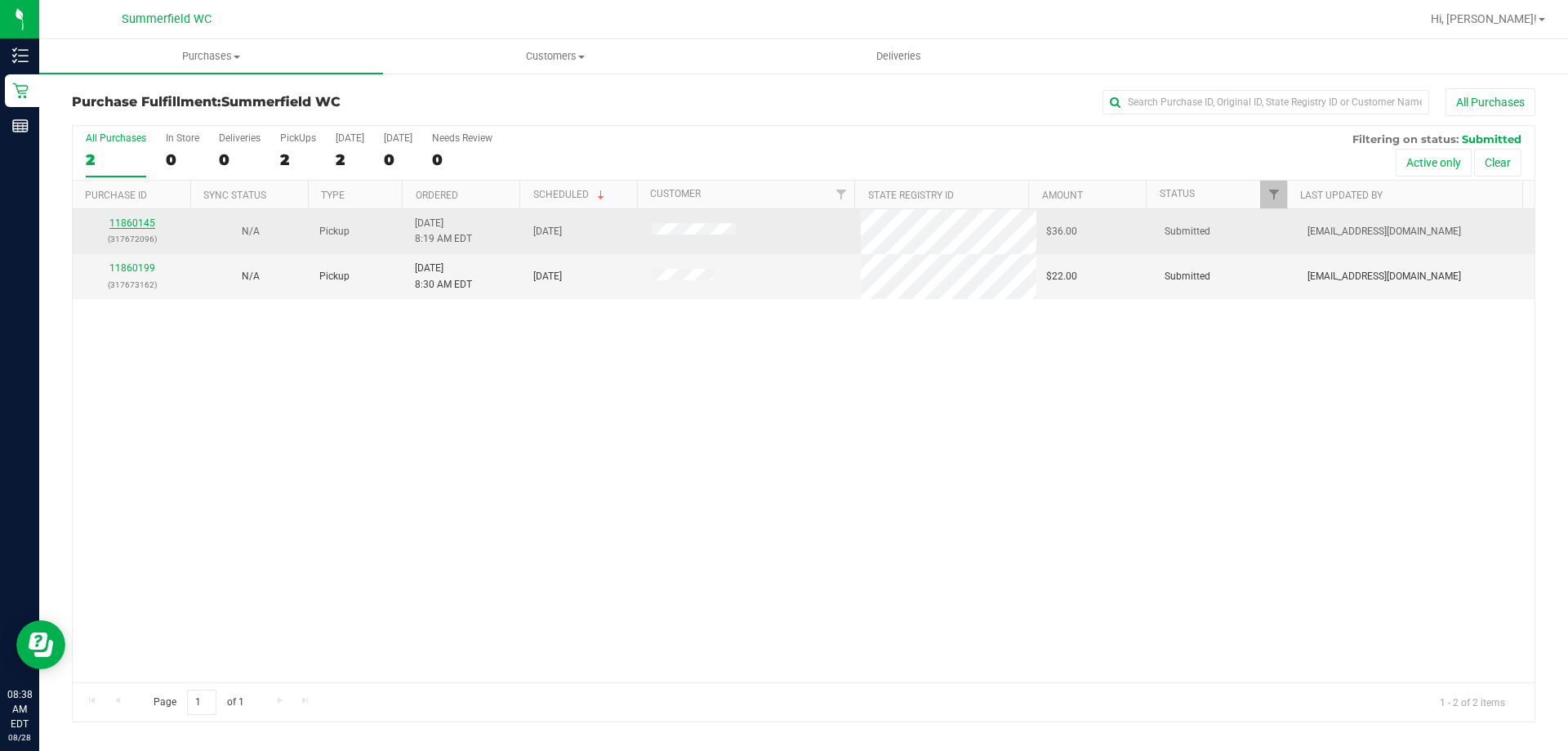
click at [134, 221] on link "11860145" at bounding box center [132, 223] width 46 height 11
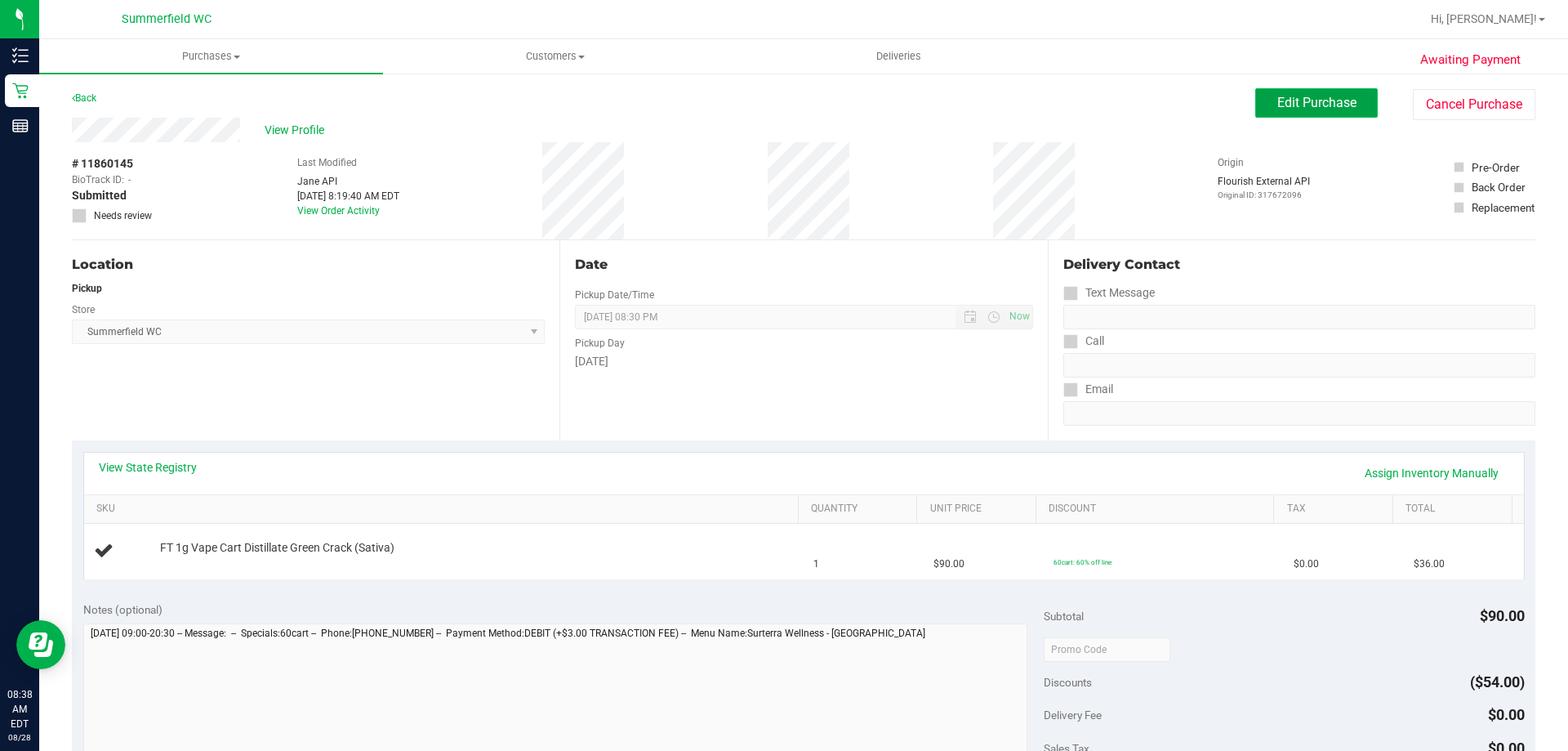
click at [1284, 102] on span "Edit Purchase" at bounding box center [1316, 102] width 79 height 15
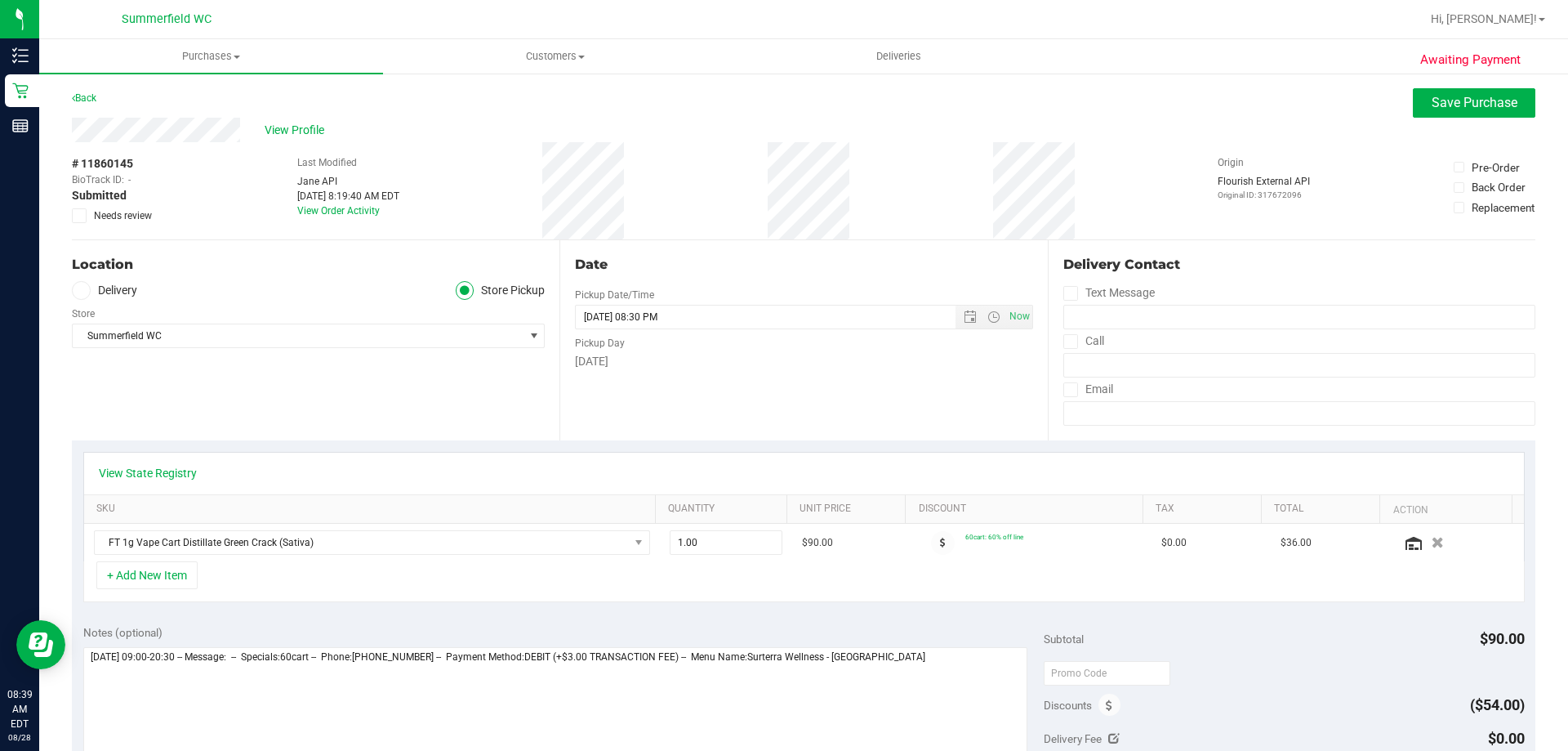
drag, startPoint x: 81, startPoint y: 214, endPoint x: 106, endPoint y: 218, distance: 25.3
click at [80, 216] on icon at bounding box center [79, 216] width 10 height 0
click at [0, 0] on input "Needs review" at bounding box center [0, 0] width 0 height 0
click at [1414, 114] on button "Save Purchase" at bounding box center [1474, 102] width 123 height 29
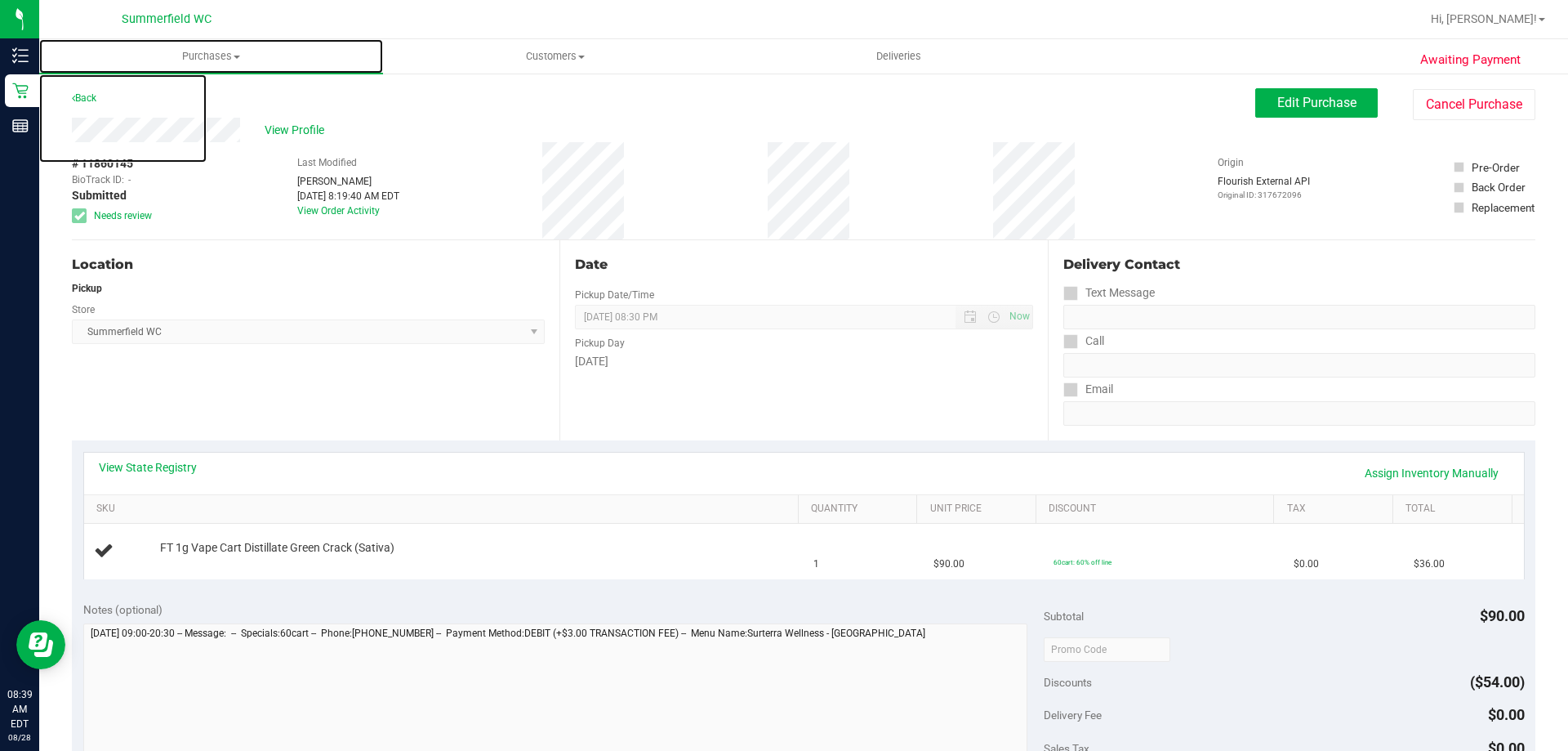
click at [211, 55] on span "Purchases" at bounding box center [211, 55] width 344 height 15
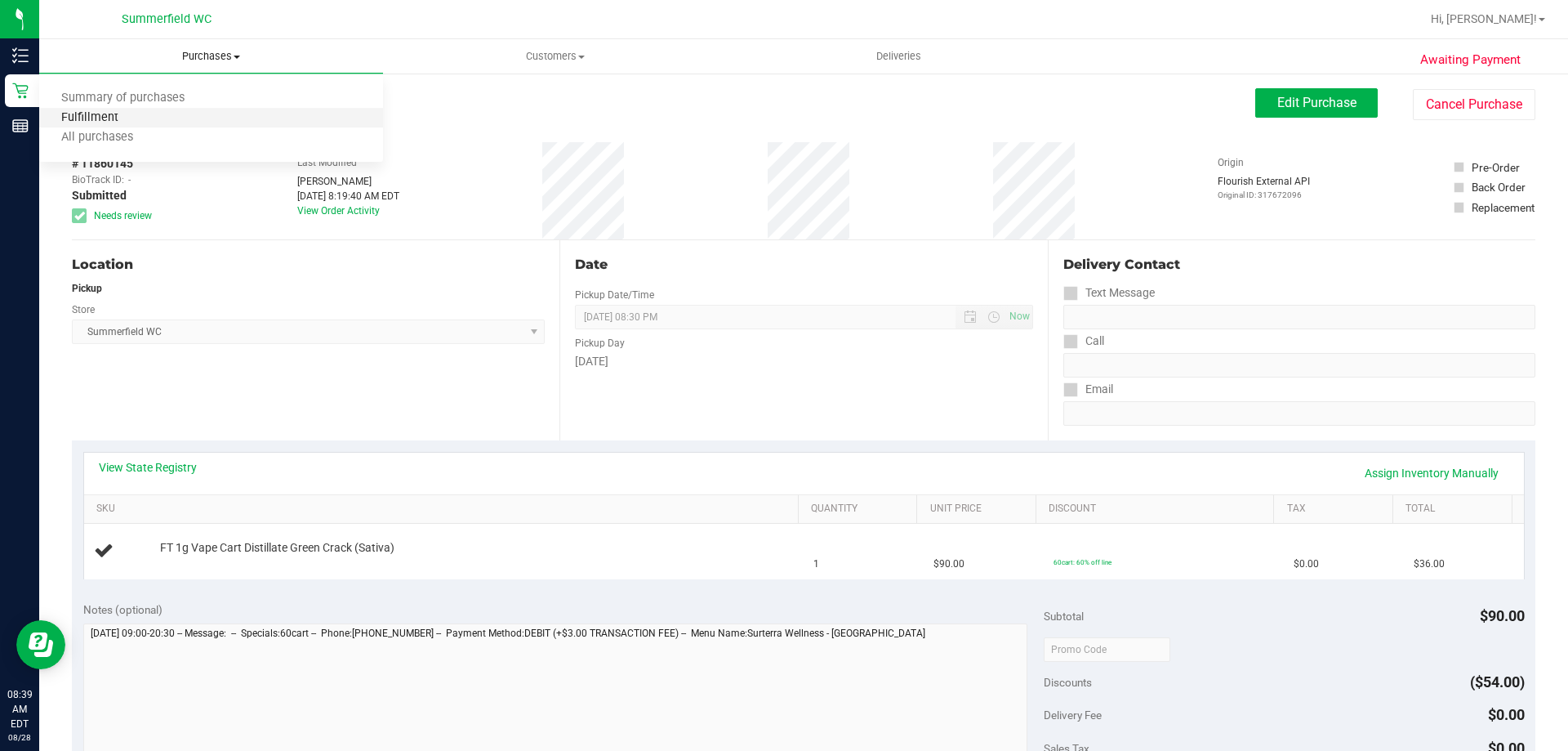
click at [132, 115] on span "Fulfillment" at bounding box center [90, 118] width 102 height 14
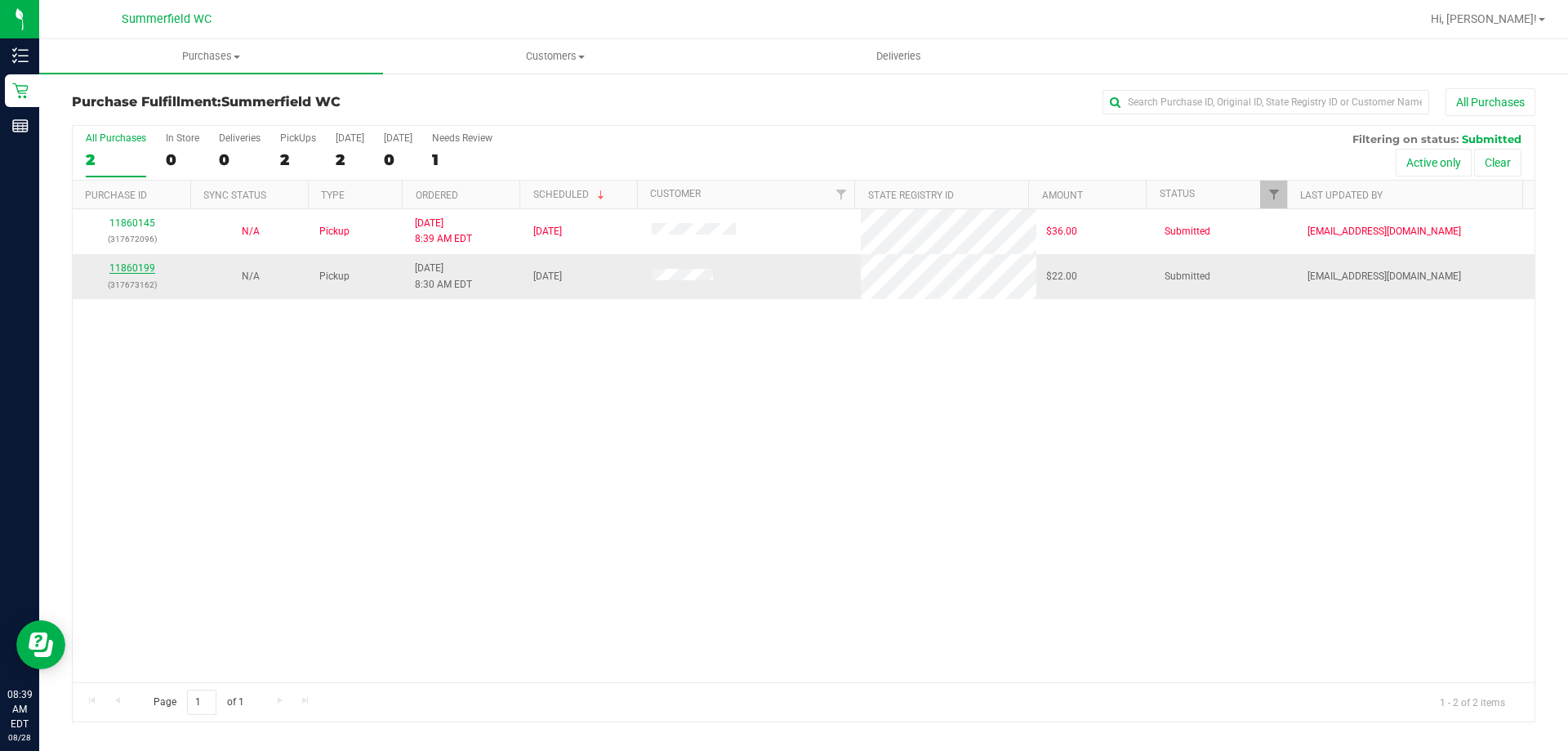
click at [142, 268] on link "11860199" at bounding box center [132, 267] width 46 height 11
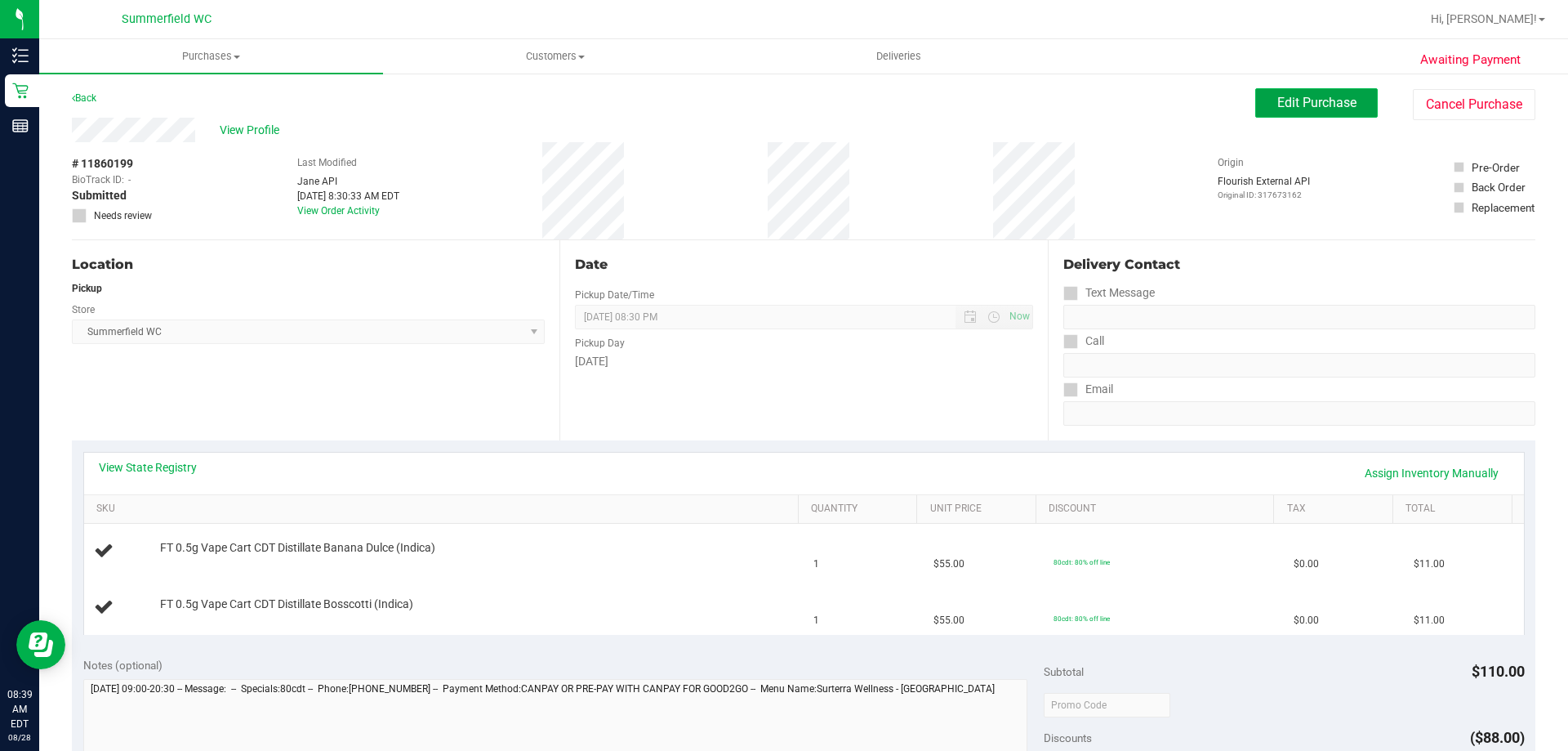
click at [1314, 100] on span "Edit Purchase" at bounding box center [1316, 102] width 79 height 15
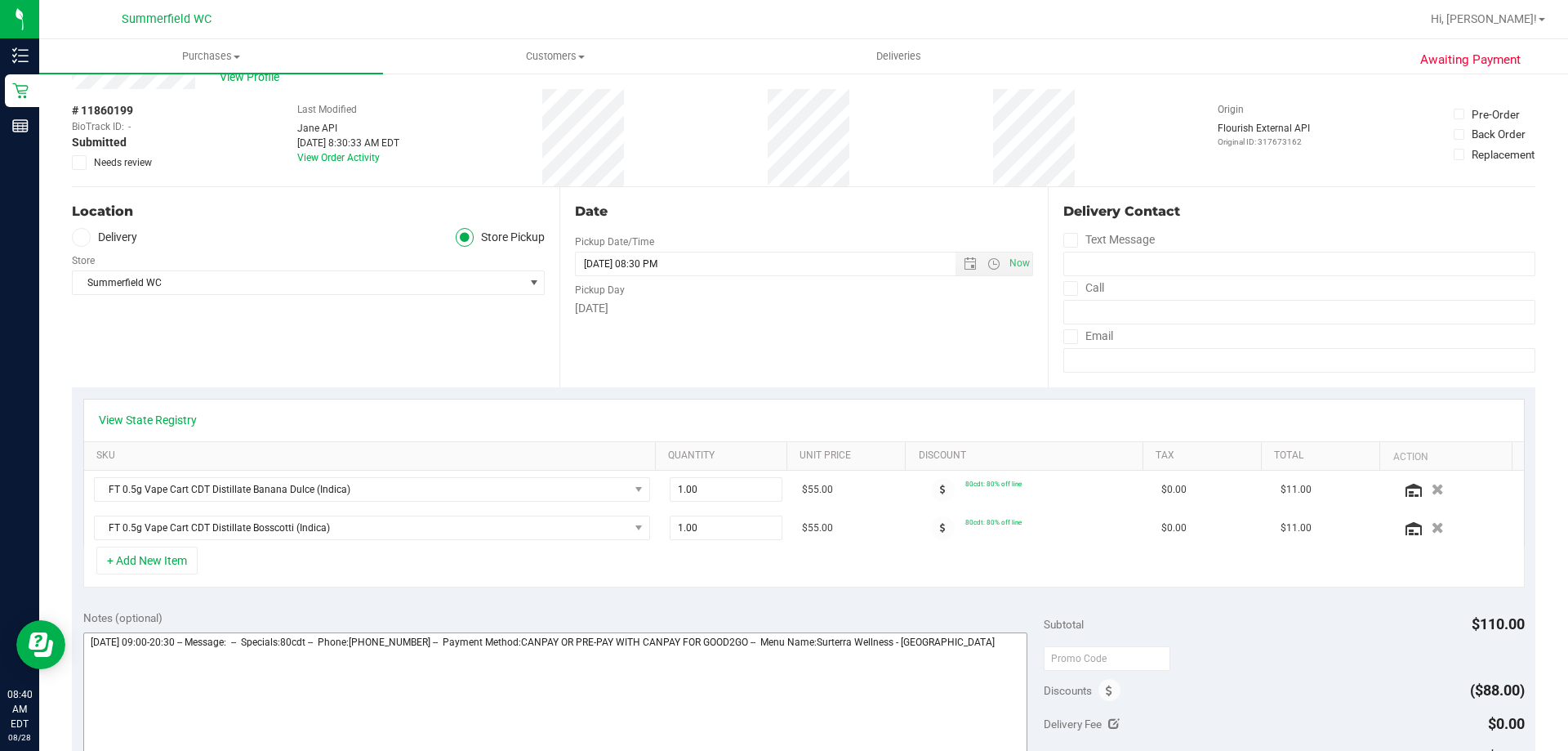
scroll to position [82, 0]
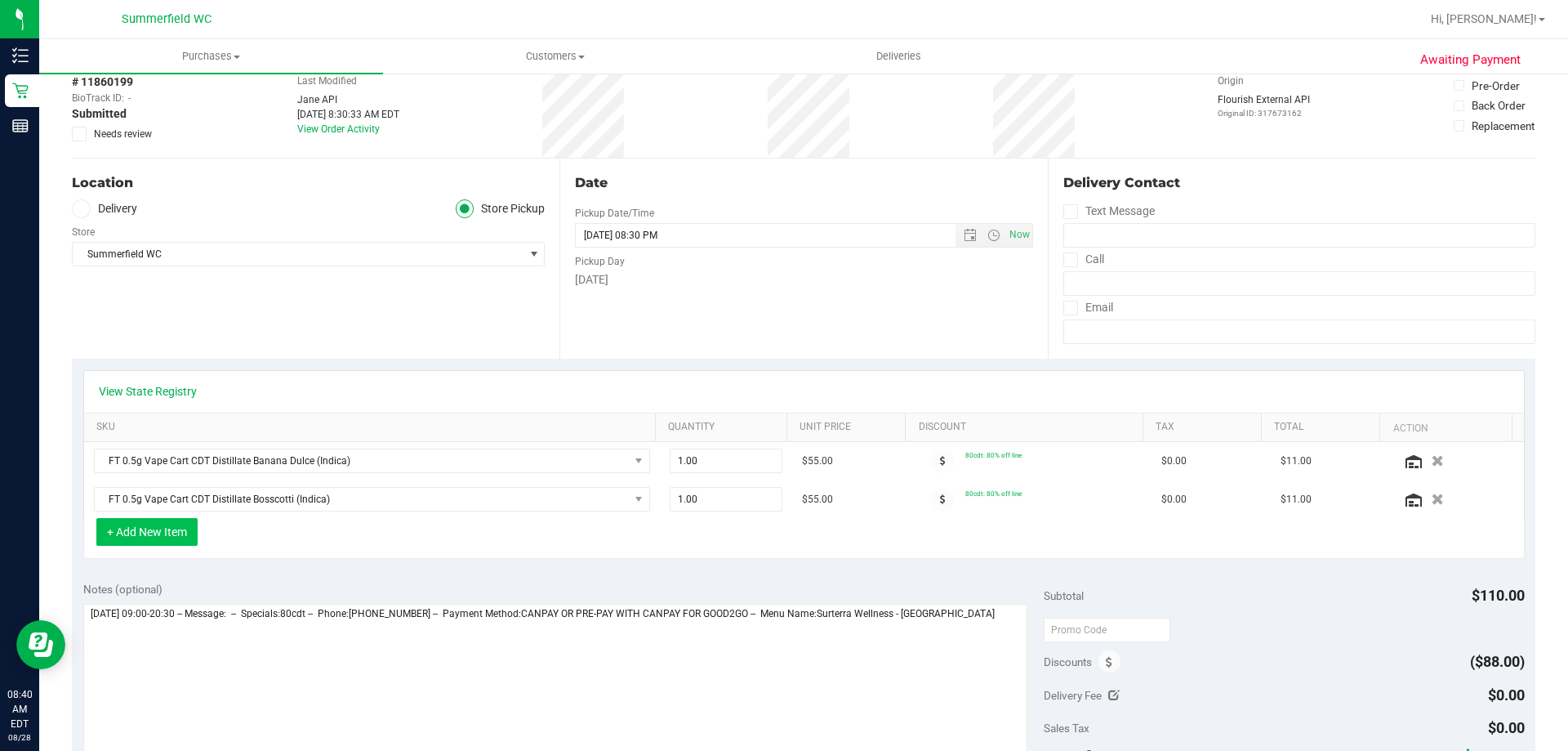
click at [157, 537] on button "+ Add New Item" at bounding box center [147, 532] width 102 height 28
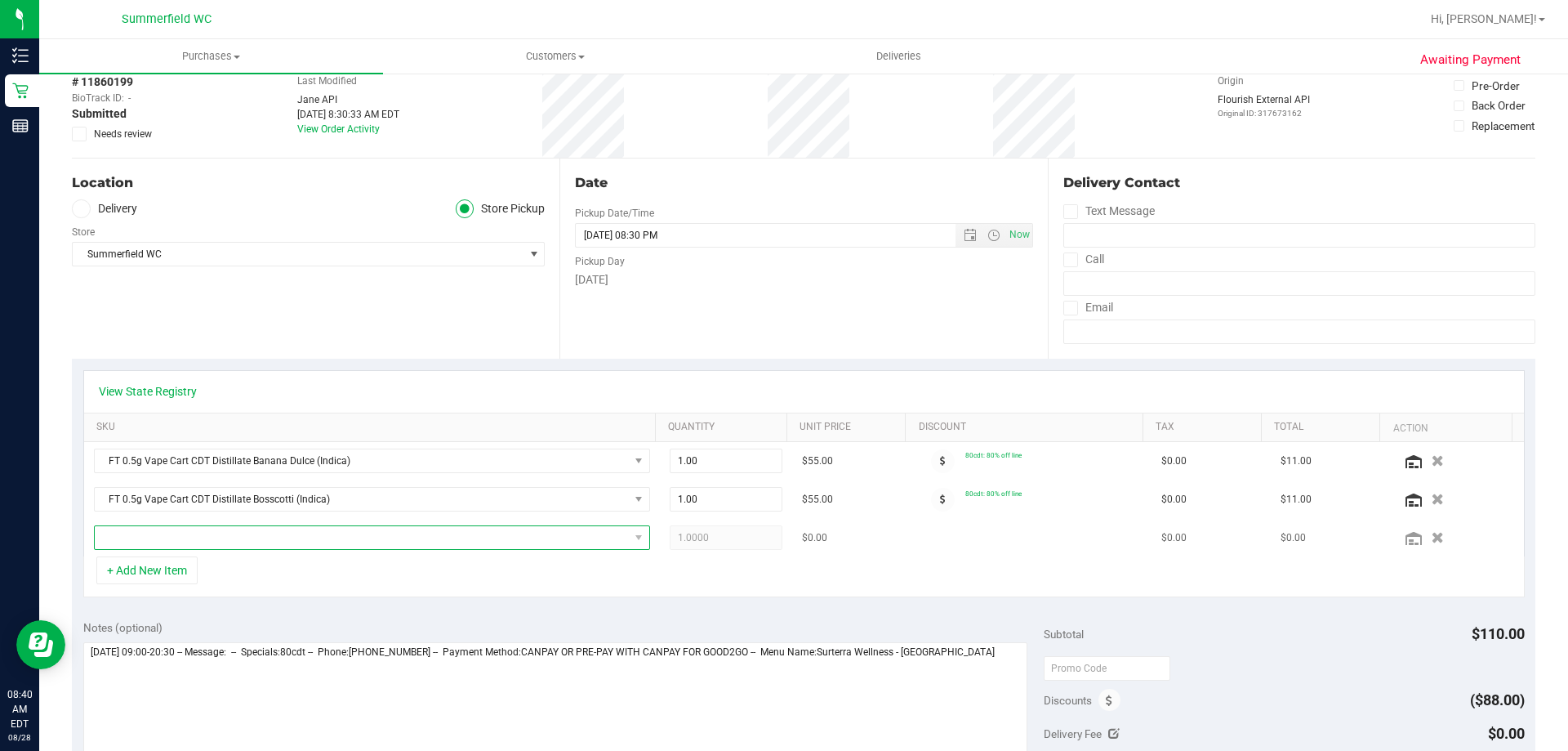
click at [294, 541] on span "NO DATA FOUND" at bounding box center [362, 538] width 534 height 23
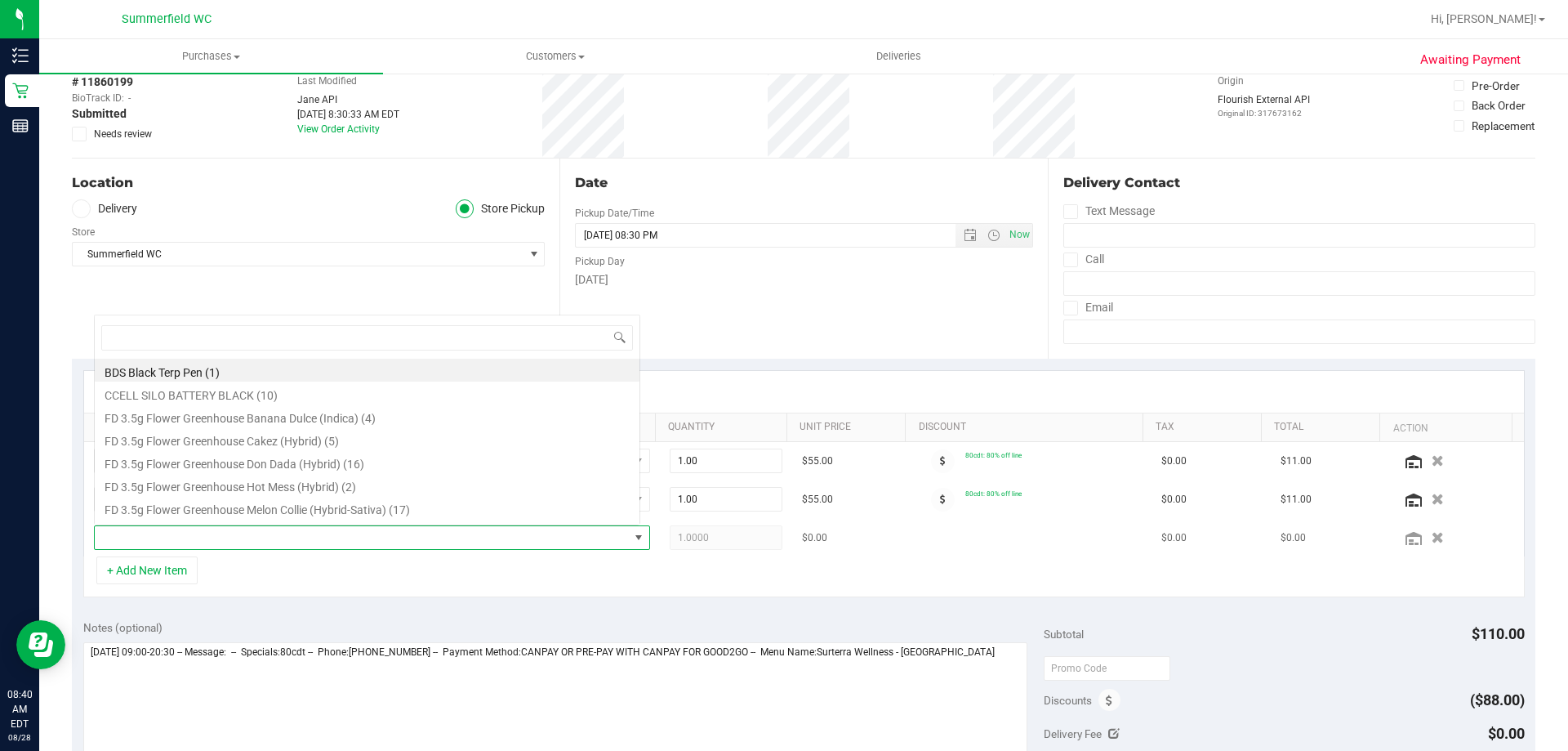
scroll to position [25, 542]
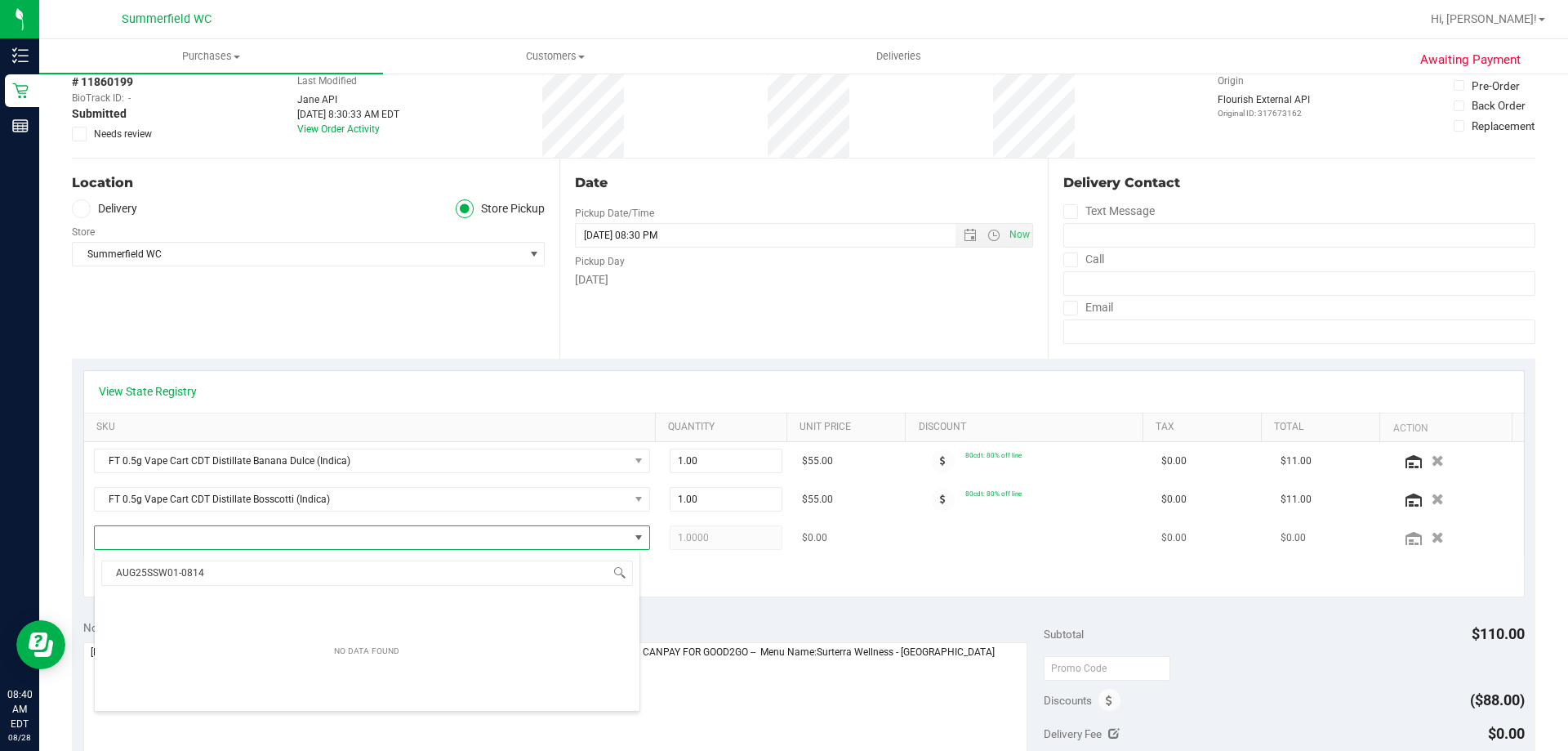
type input "AUG25SSW01-0814"
click at [511, 539] on span "NO DATA FOUND" at bounding box center [362, 538] width 534 height 23
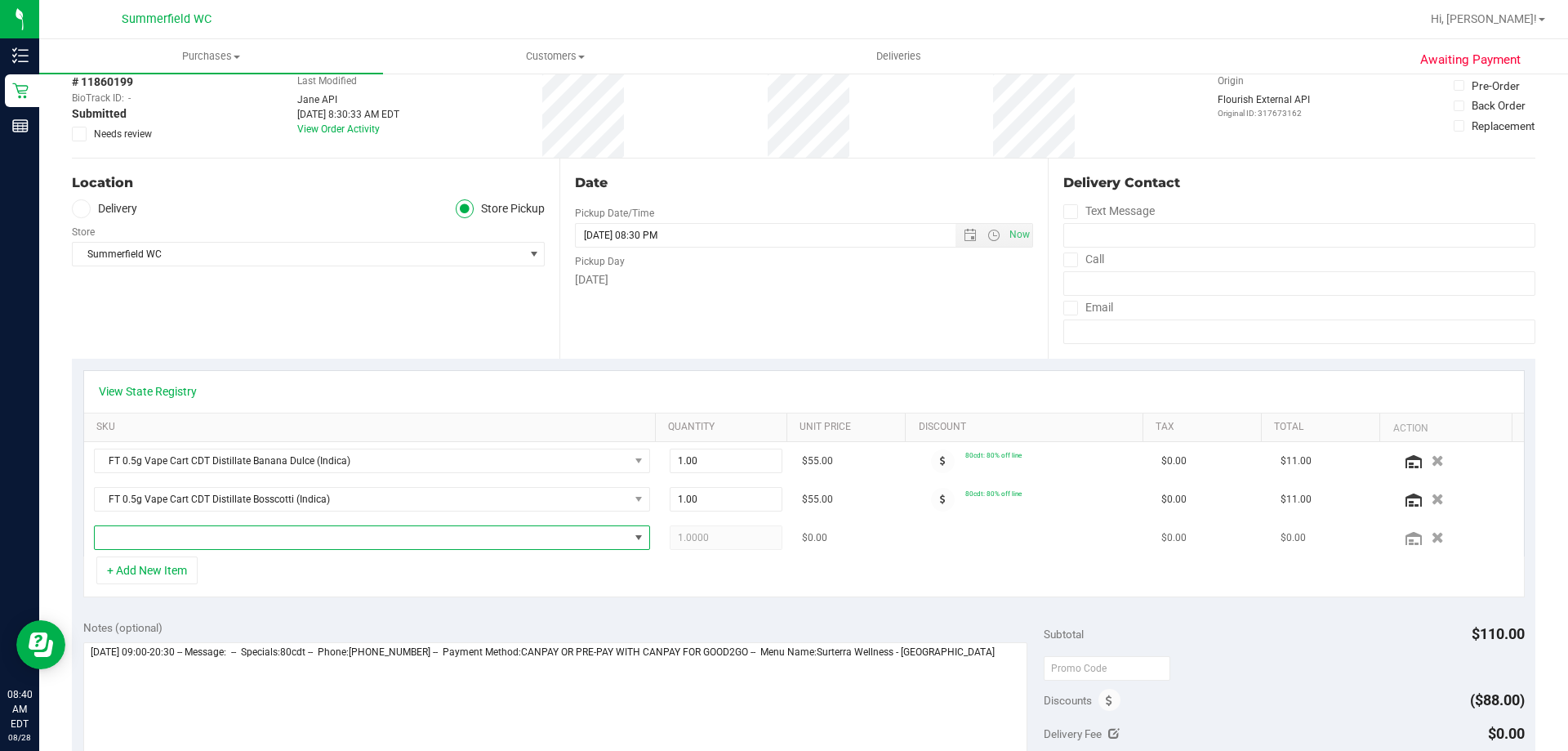
click at [505, 539] on span "NO DATA FOUND" at bounding box center [362, 538] width 534 height 23
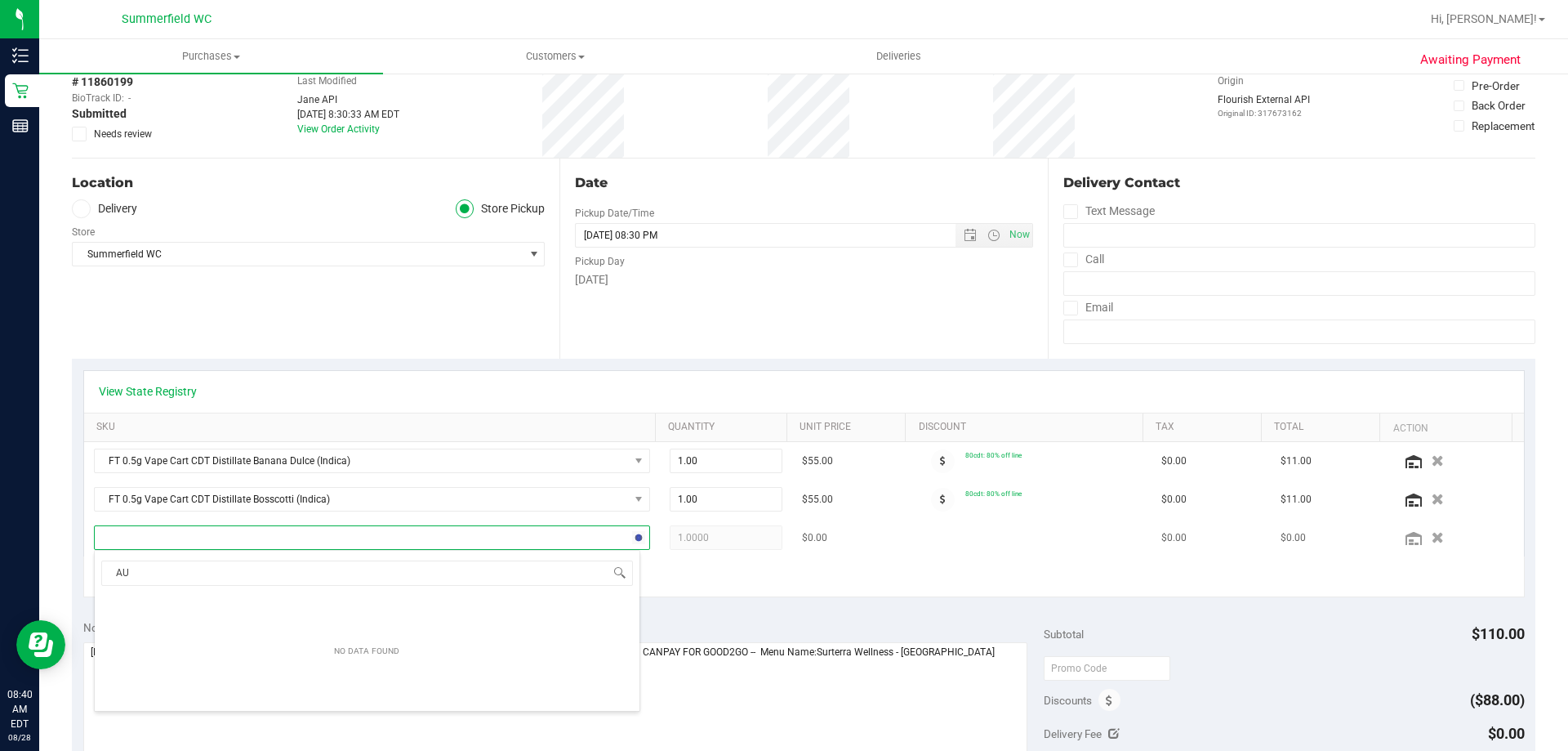
type input "A"
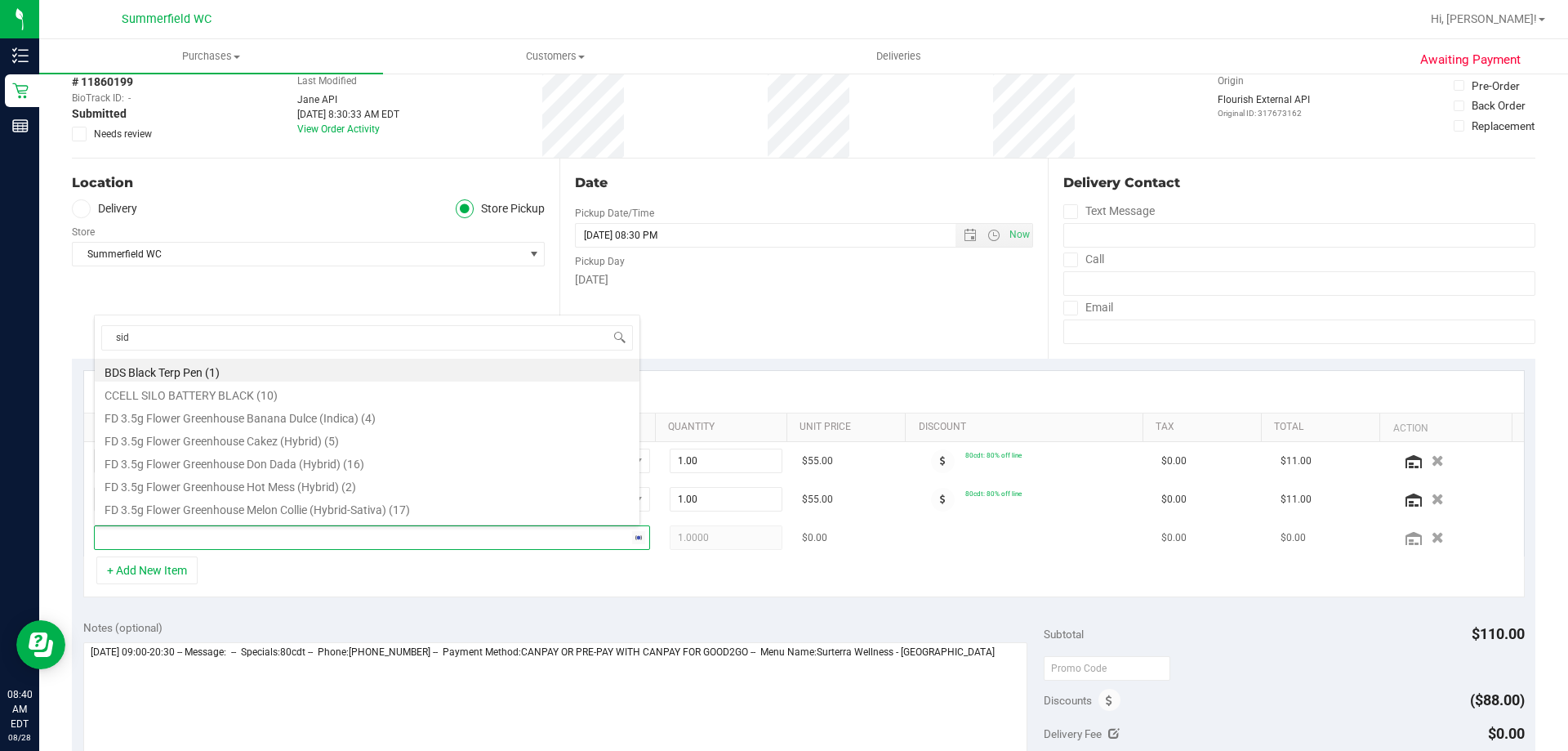
type input "side"
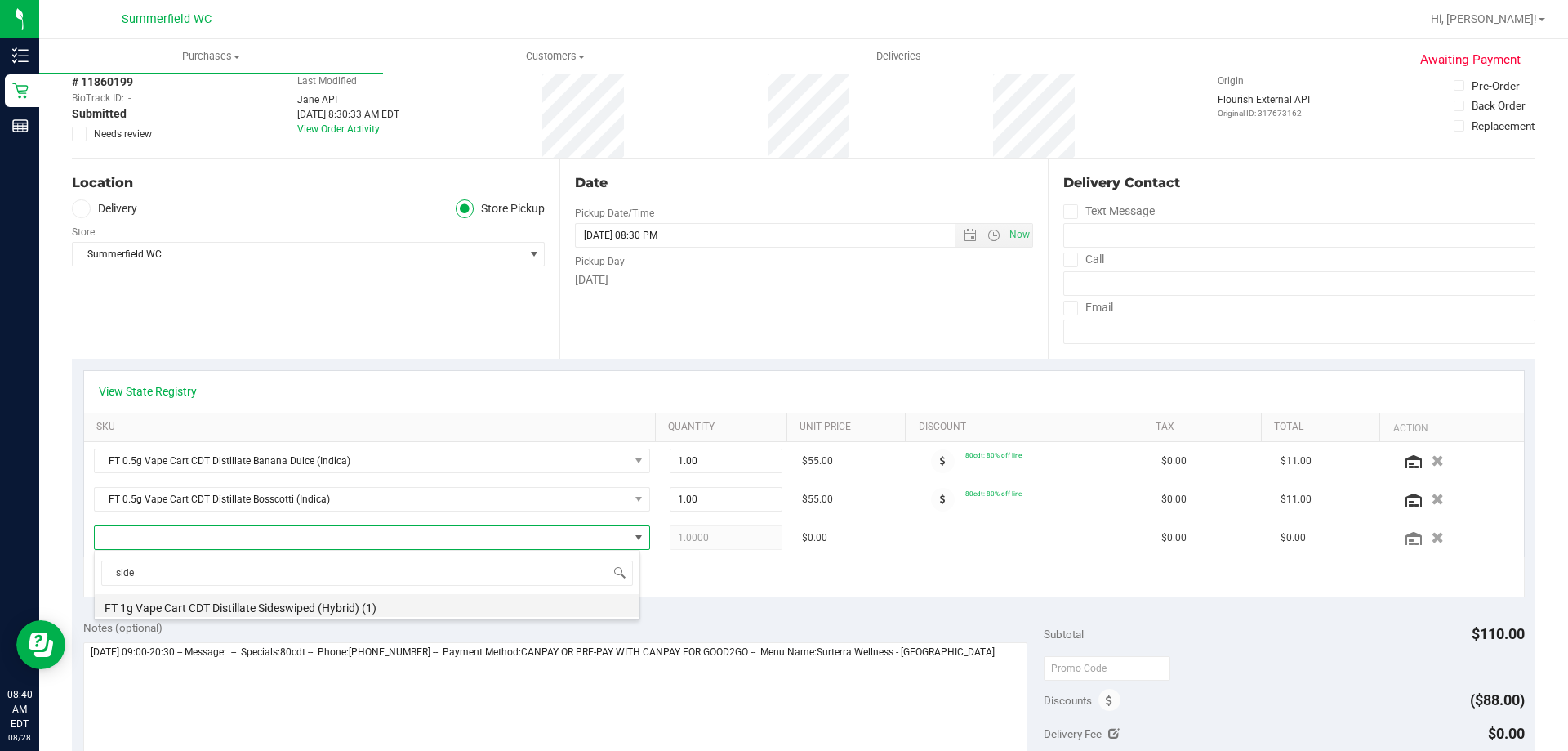
click at [268, 611] on li "FT 1g Vape Cart CDT Distillate Sideswiped (Hybrid) (1)" at bounding box center [367, 605] width 545 height 23
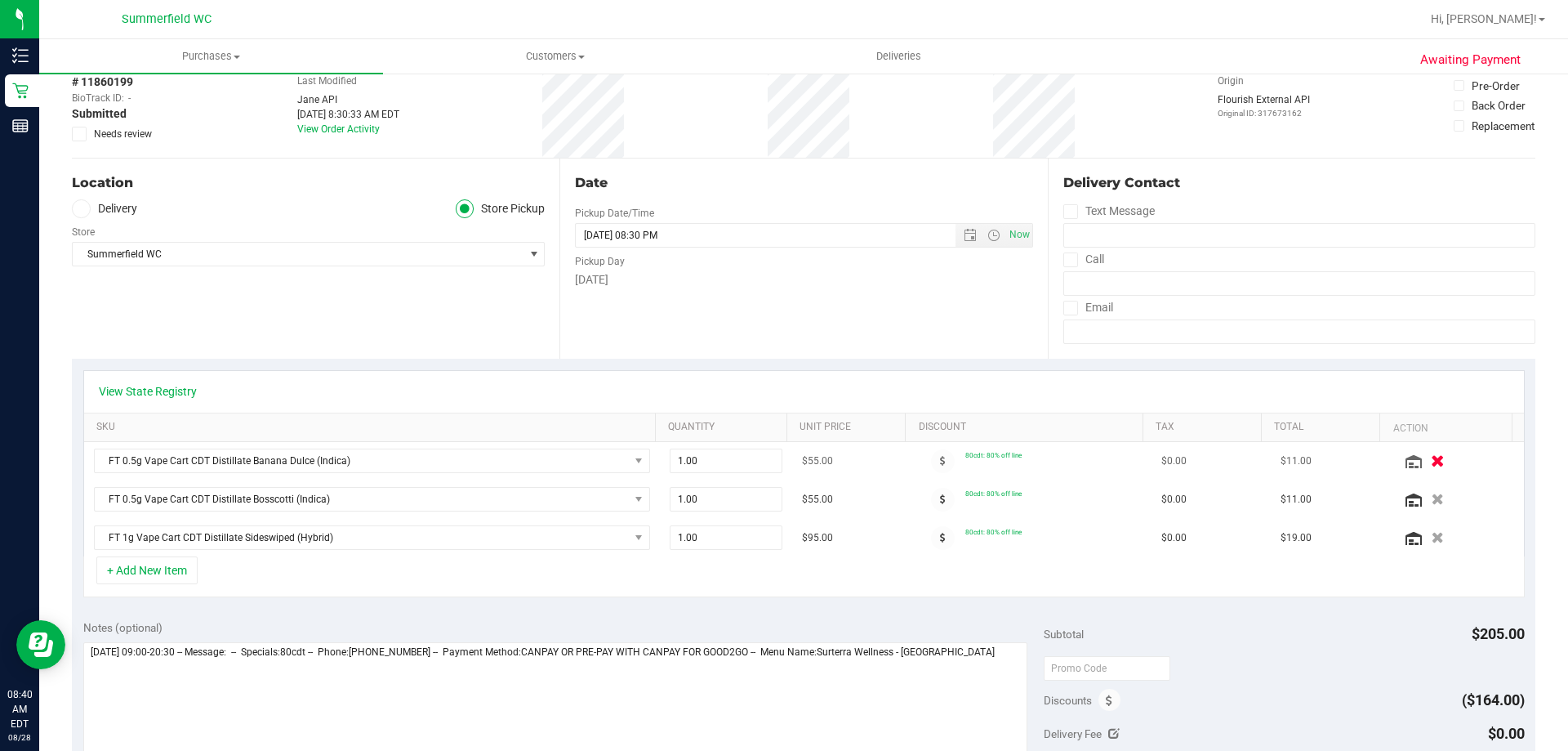
click at [1431, 457] on icon "button" at bounding box center [1437, 461] width 14 height 12
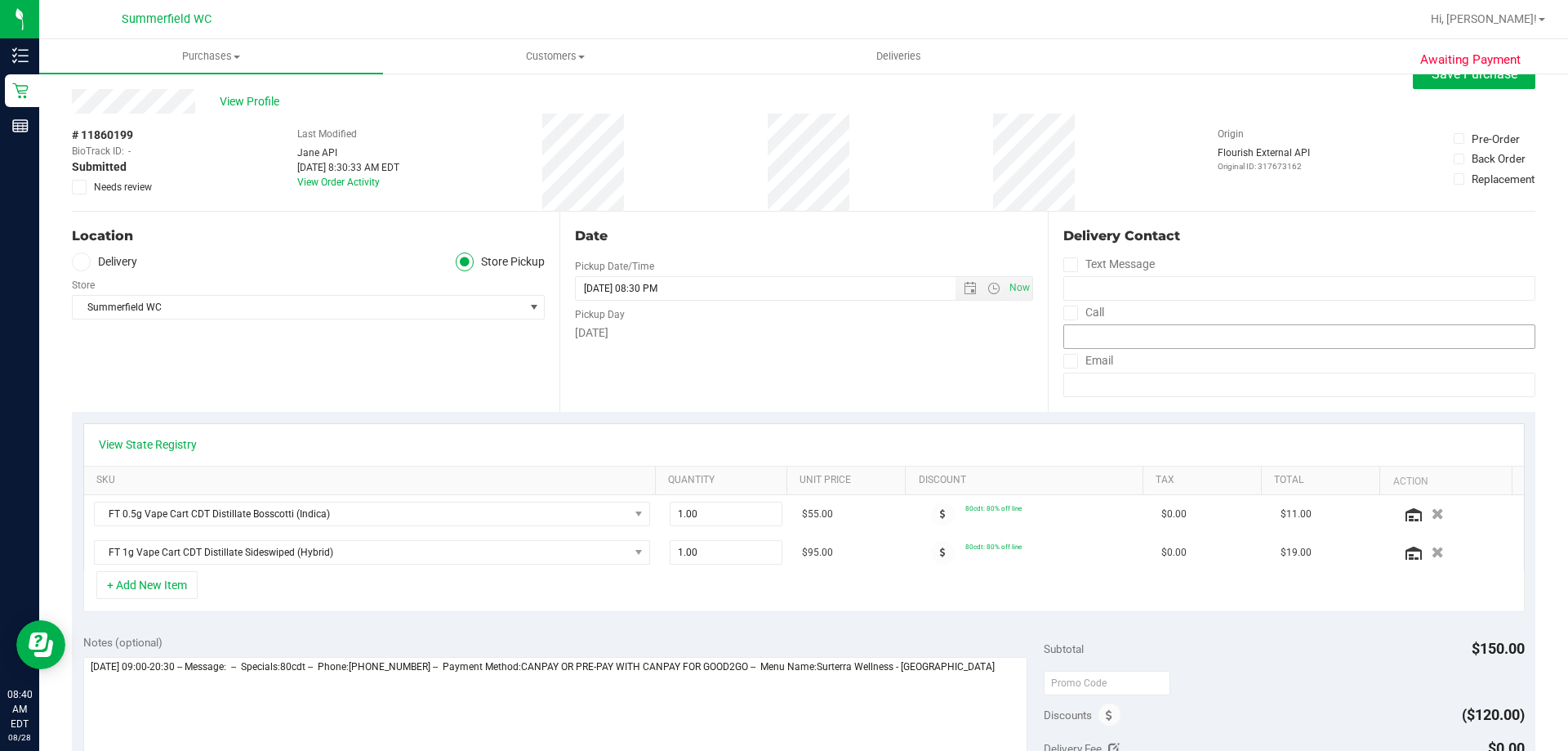
scroll to position [0, 0]
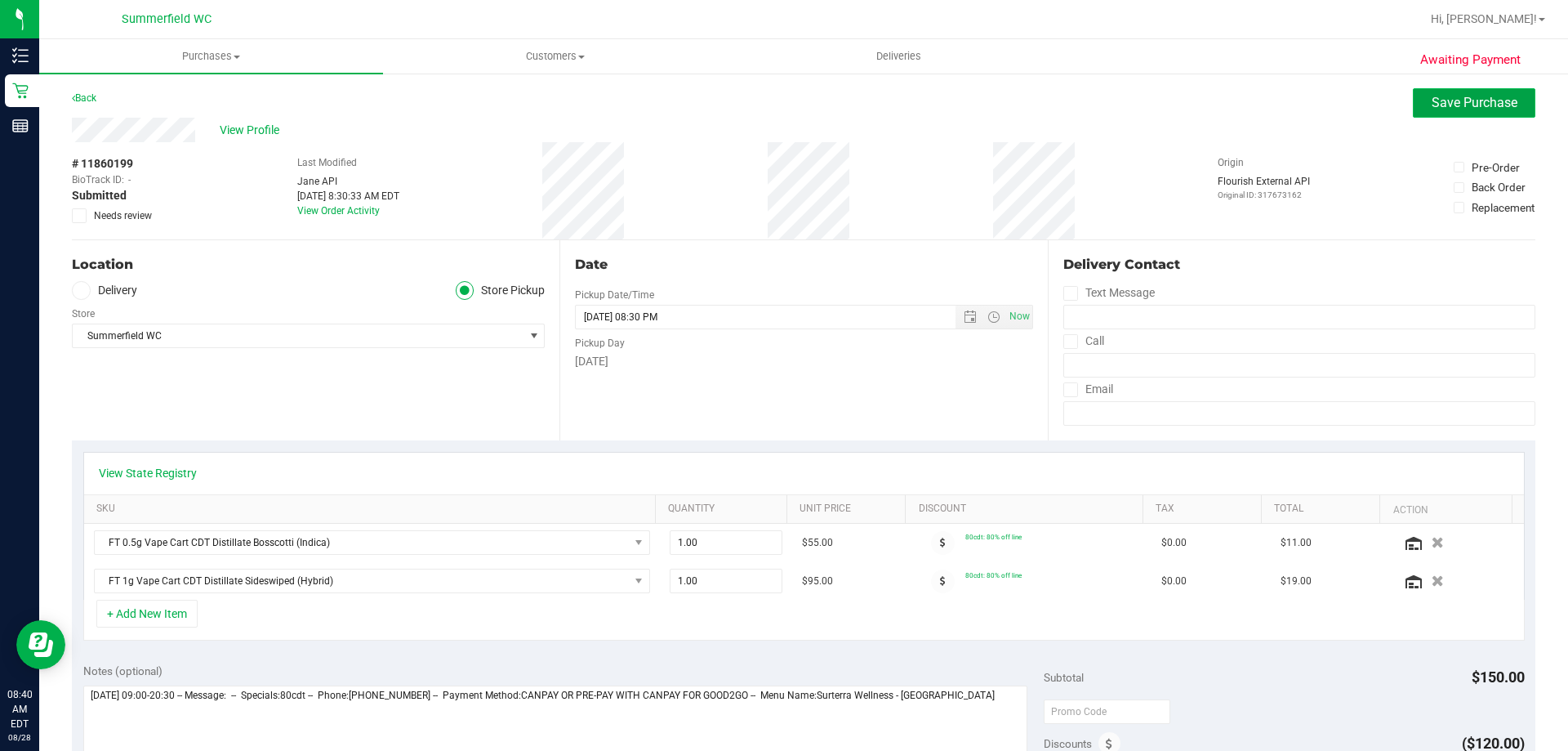
click at [1461, 103] on span "Save Purchase" at bounding box center [1474, 102] width 86 height 15
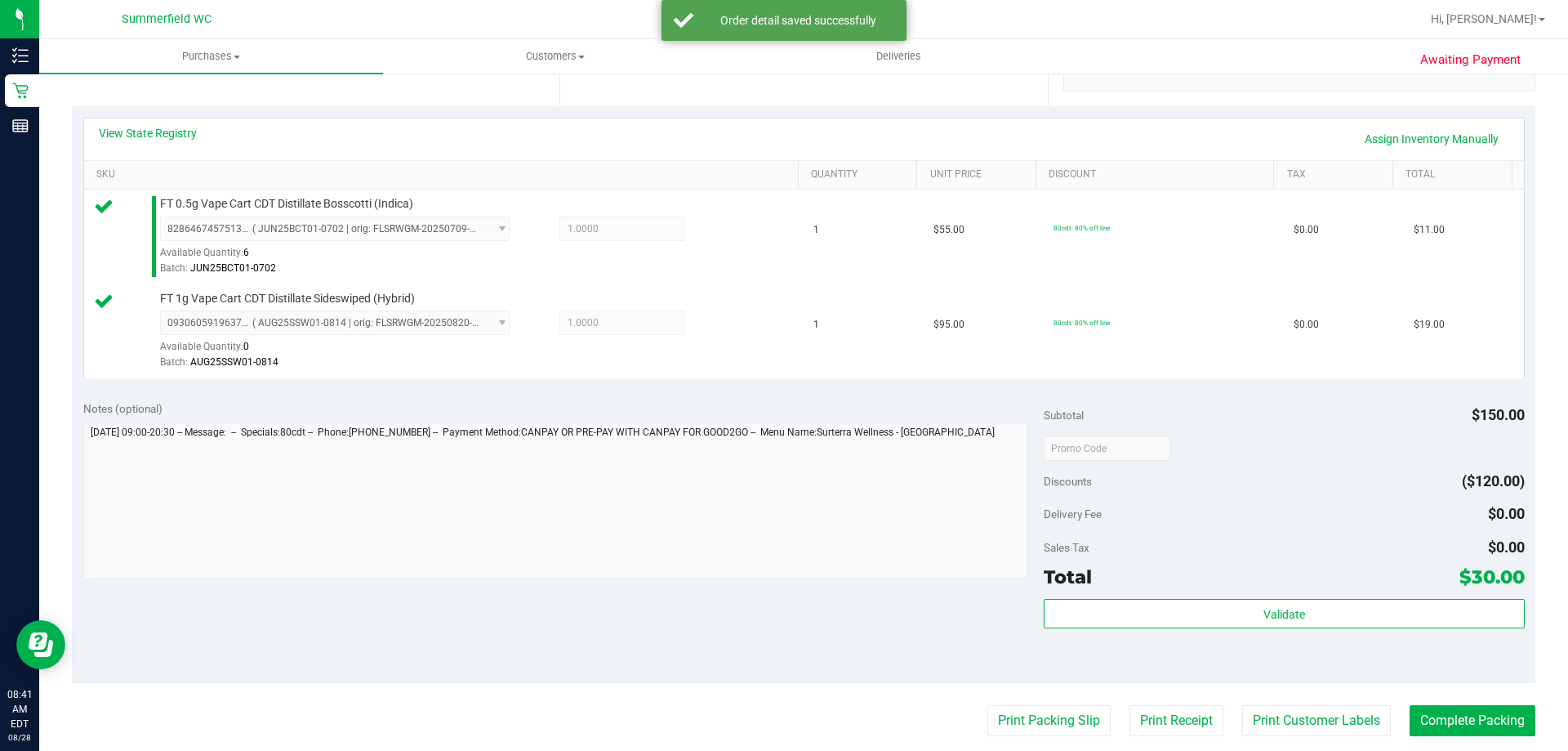
scroll to position [409, 0]
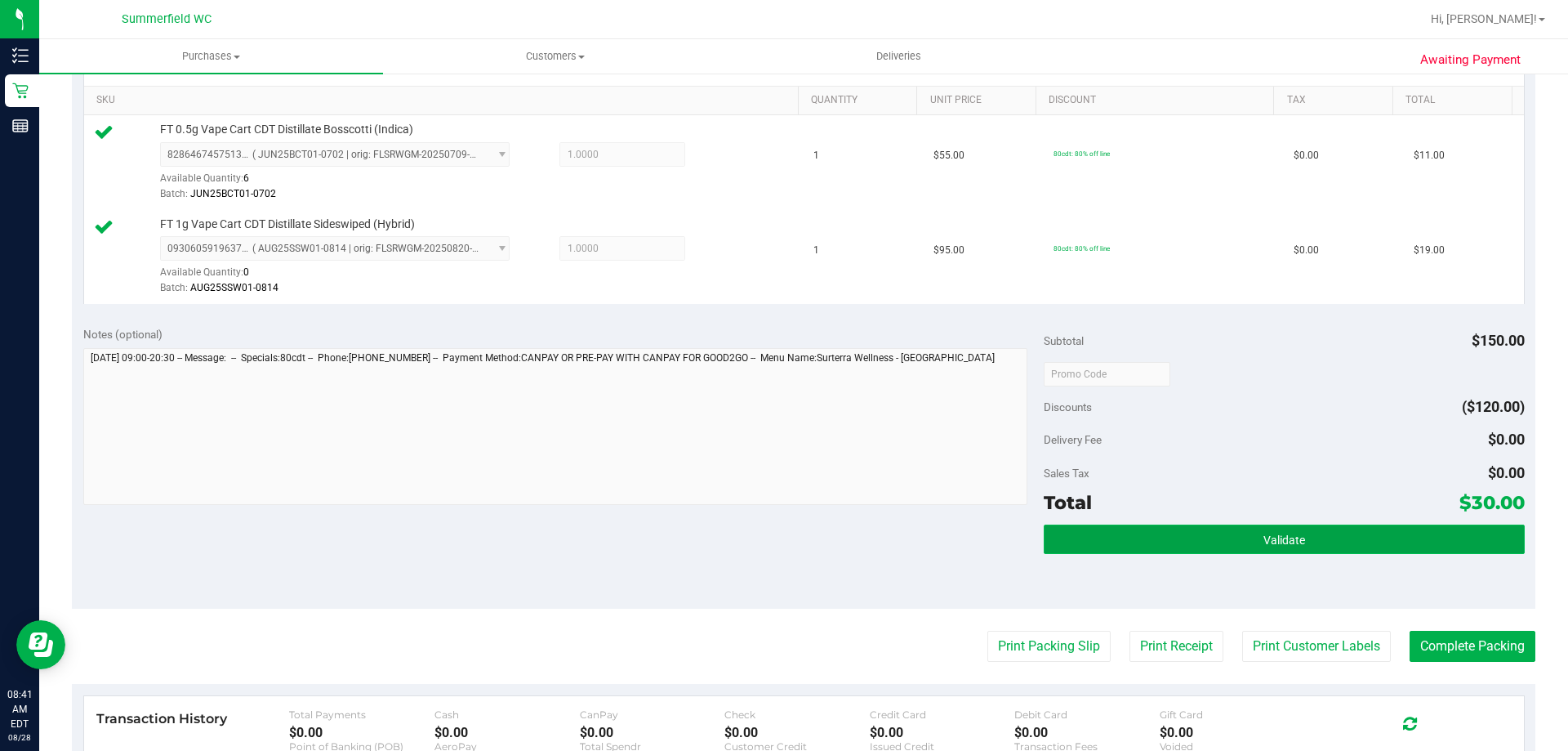
click at [1126, 545] on button "Validate" at bounding box center [1284, 539] width 480 height 29
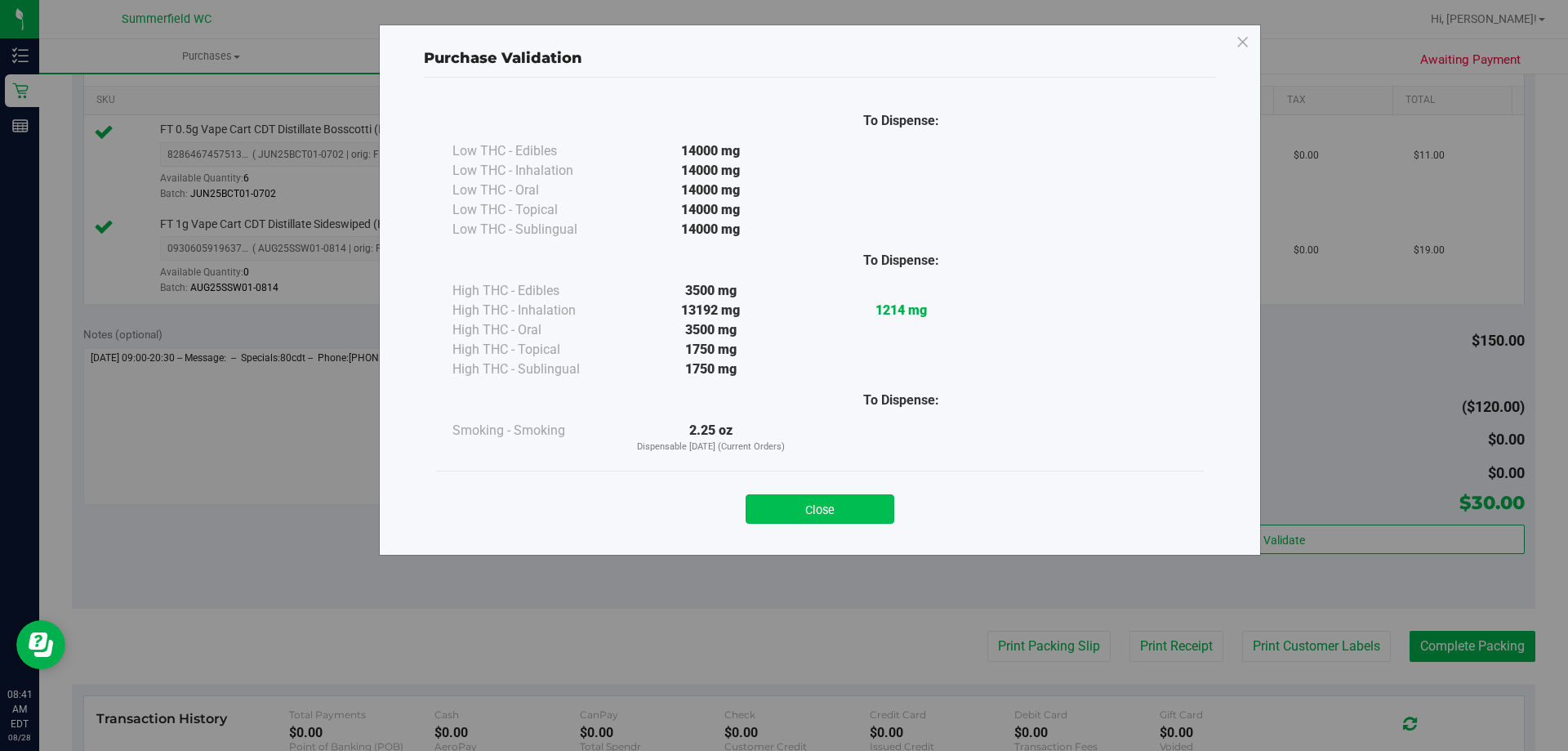
click at [824, 506] on button "Close" at bounding box center [820, 509] width 148 height 29
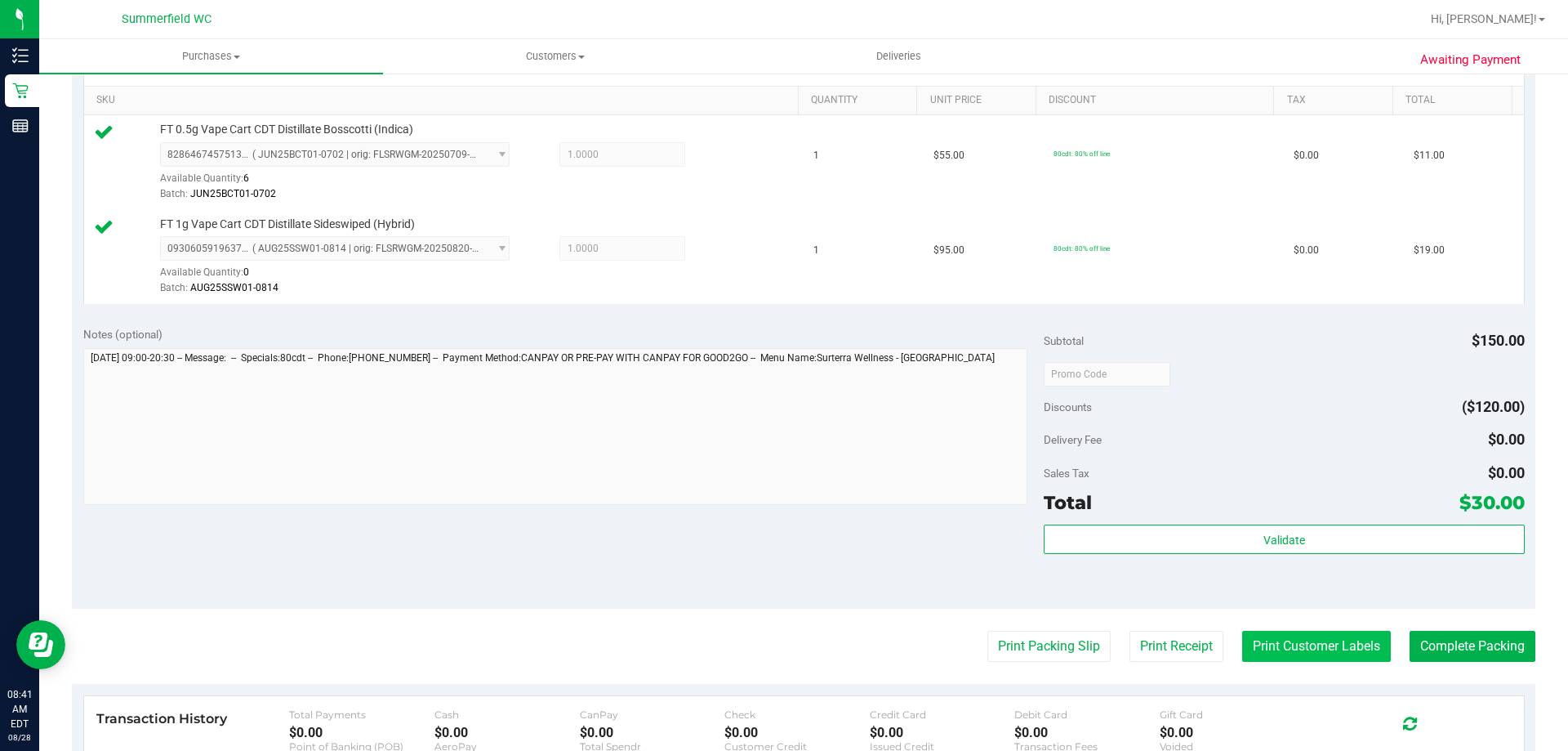
click at [1315, 645] on button "Print Customer Labels" at bounding box center [1316, 646] width 148 height 31
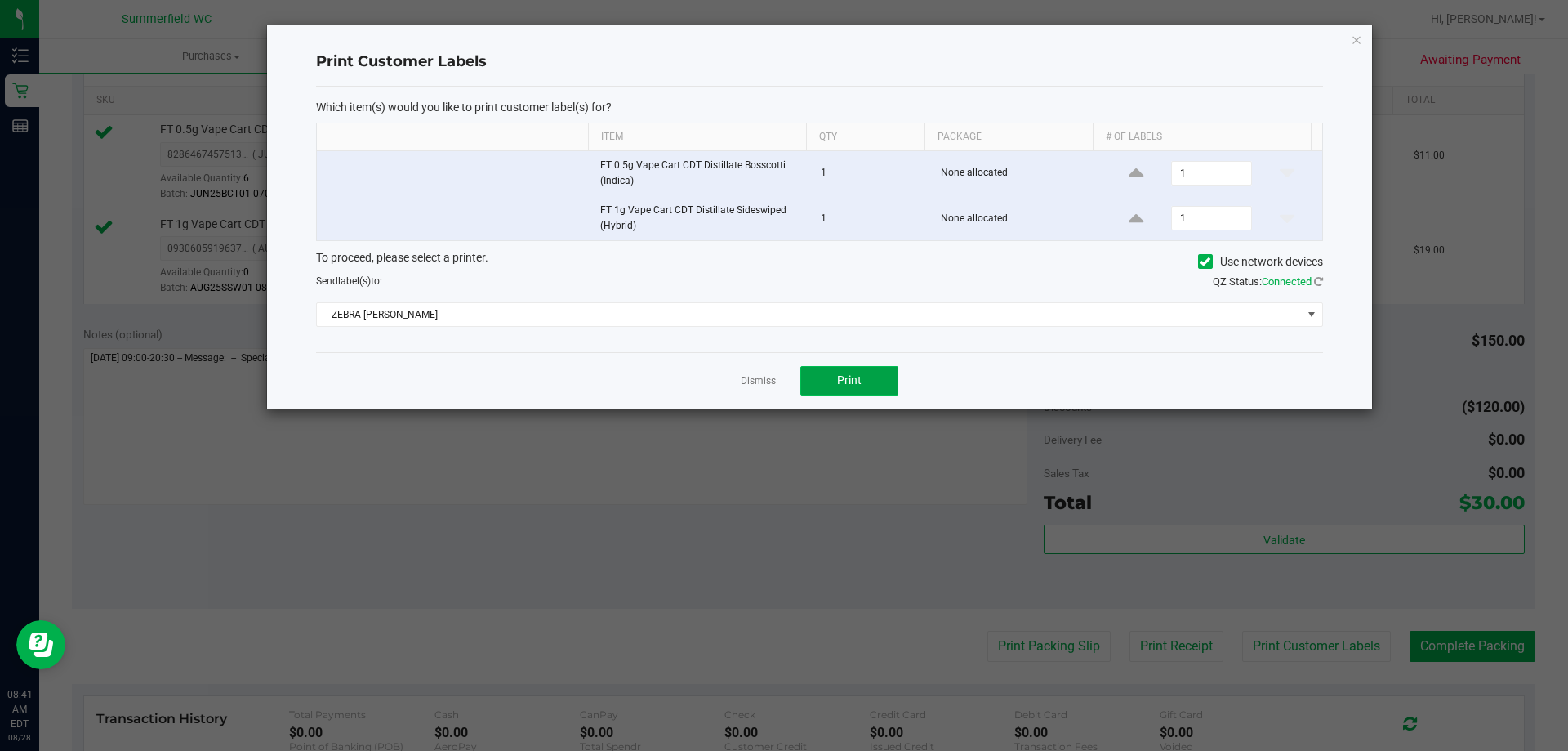
click at [864, 384] on button "Print" at bounding box center [849, 381] width 98 height 29
click at [760, 378] on link "Dismiss" at bounding box center [758, 381] width 35 height 14
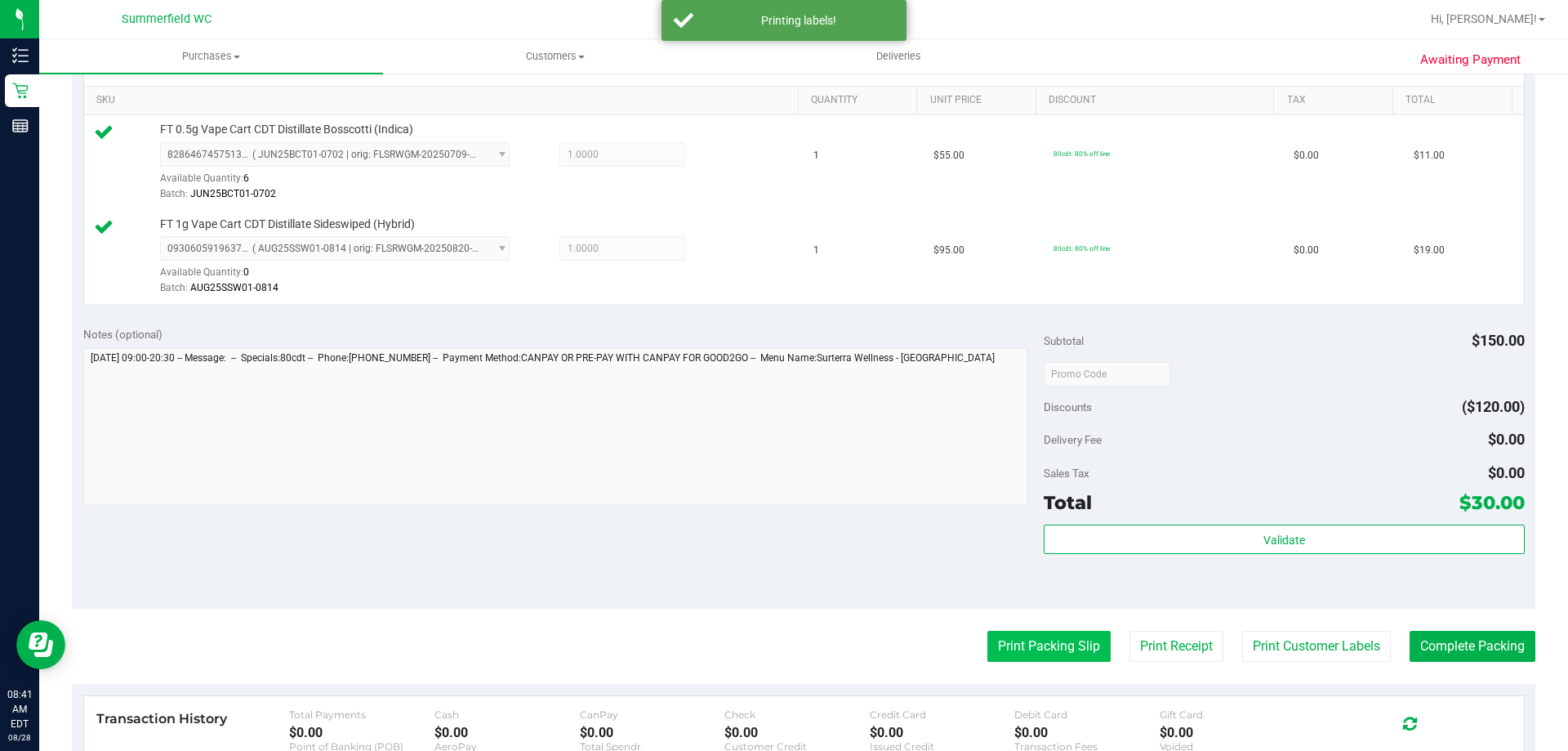
click at [1005, 643] on button "Print Packing Slip" at bounding box center [1049, 646] width 124 height 31
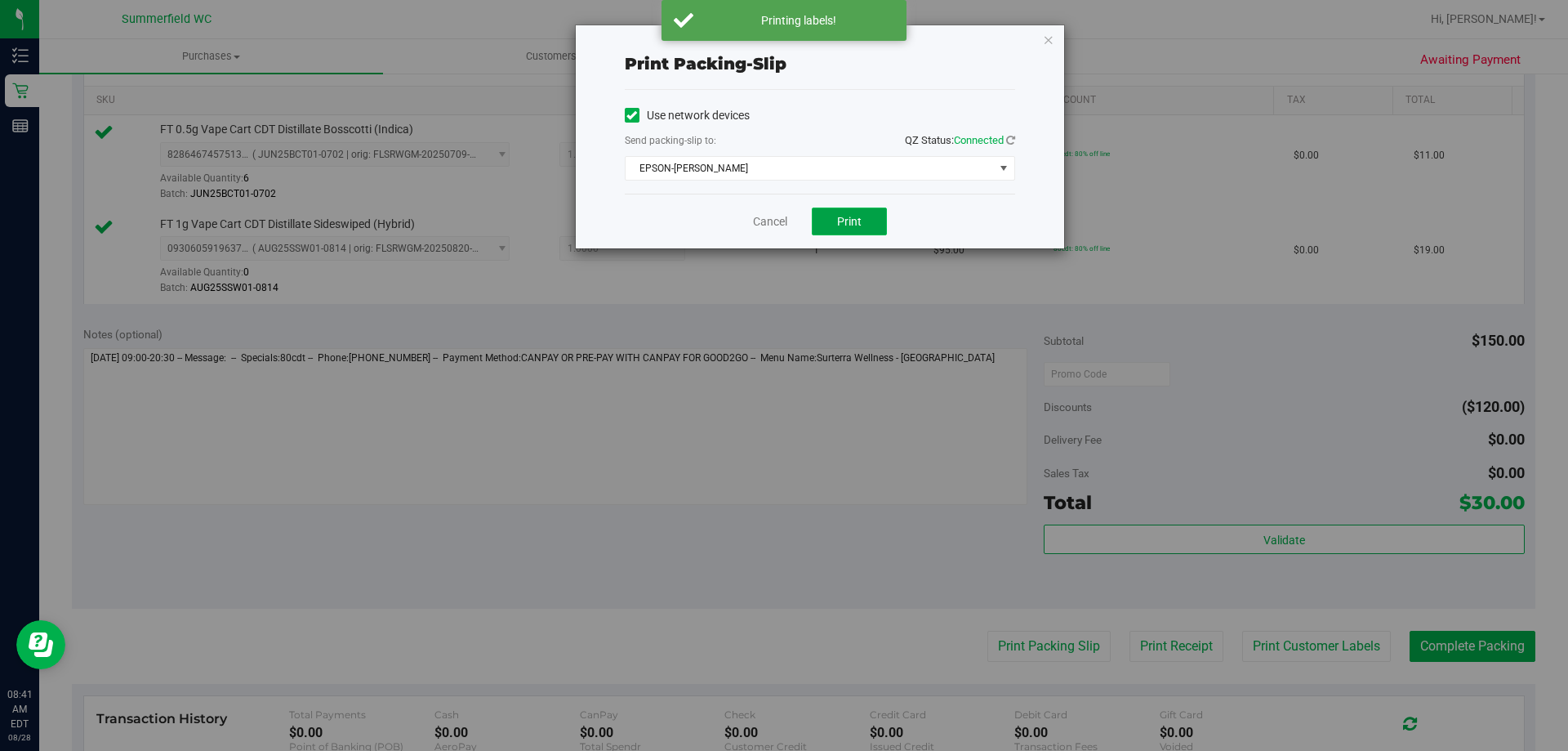
click at [844, 222] on span "Print" at bounding box center [849, 221] width 25 height 13
click at [764, 224] on link "Cancel" at bounding box center [770, 222] width 34 height 17
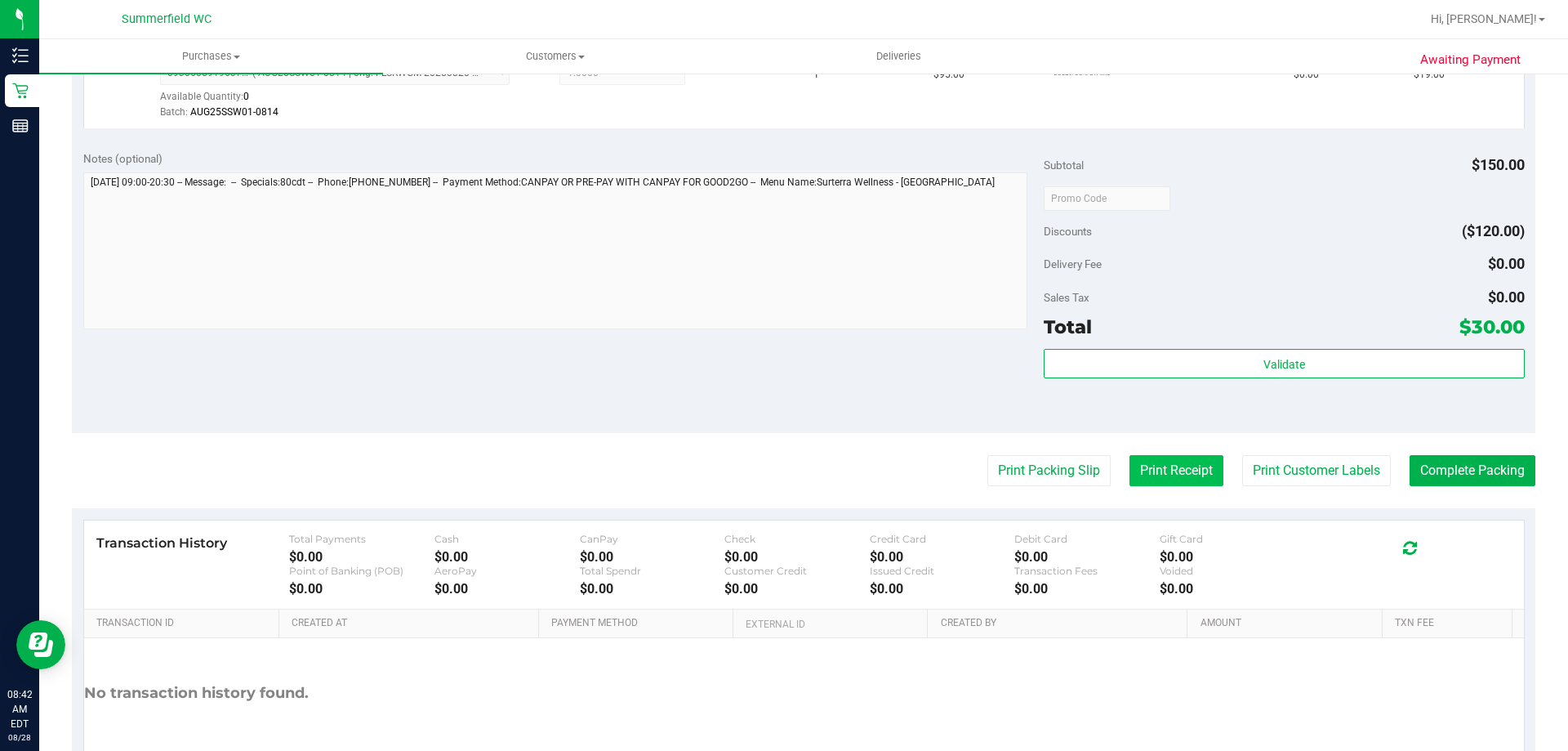
scroll to position [353, 0]
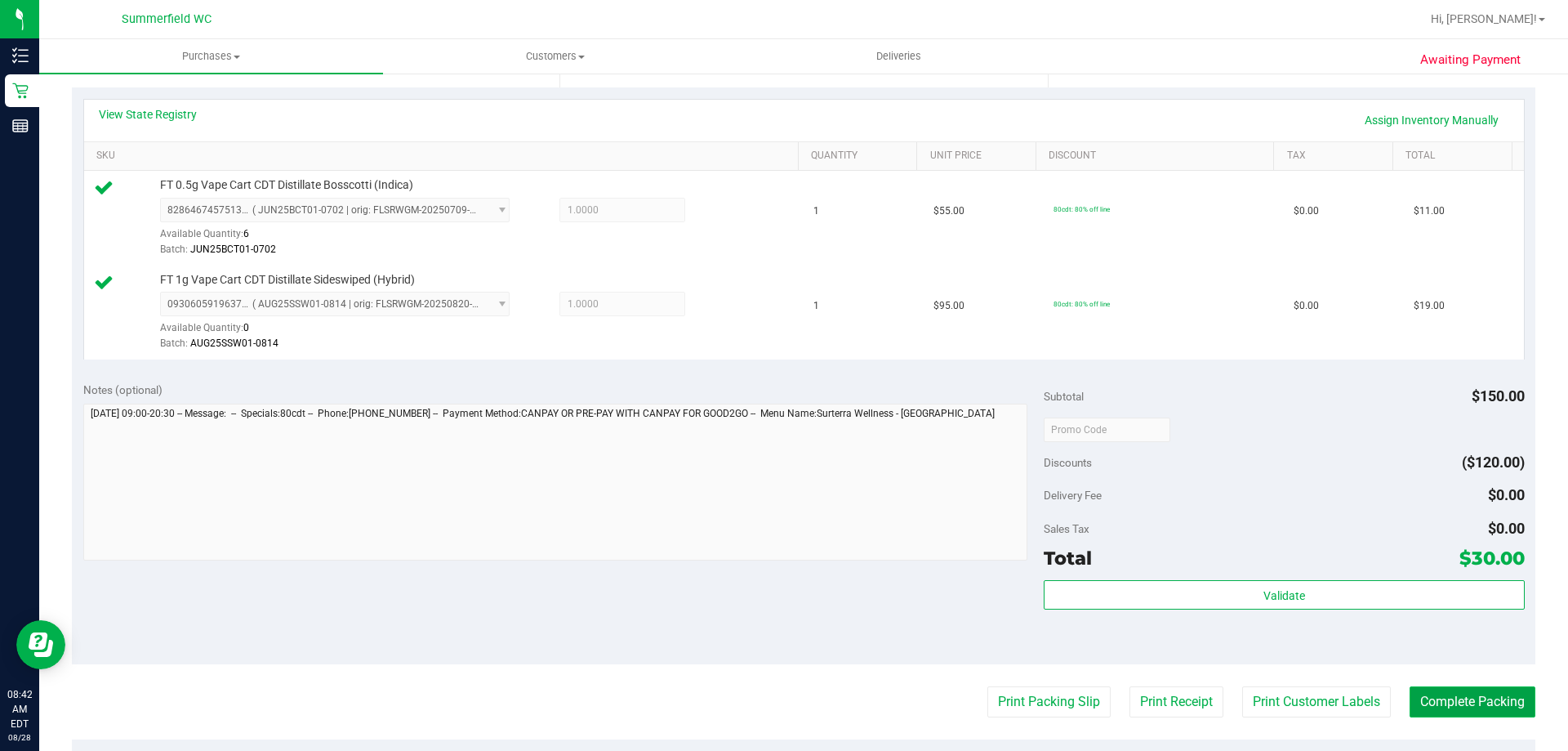
click at [1493, 692] on button "Complete Packing" at bounding box center [1472, 702] width 125 height 31
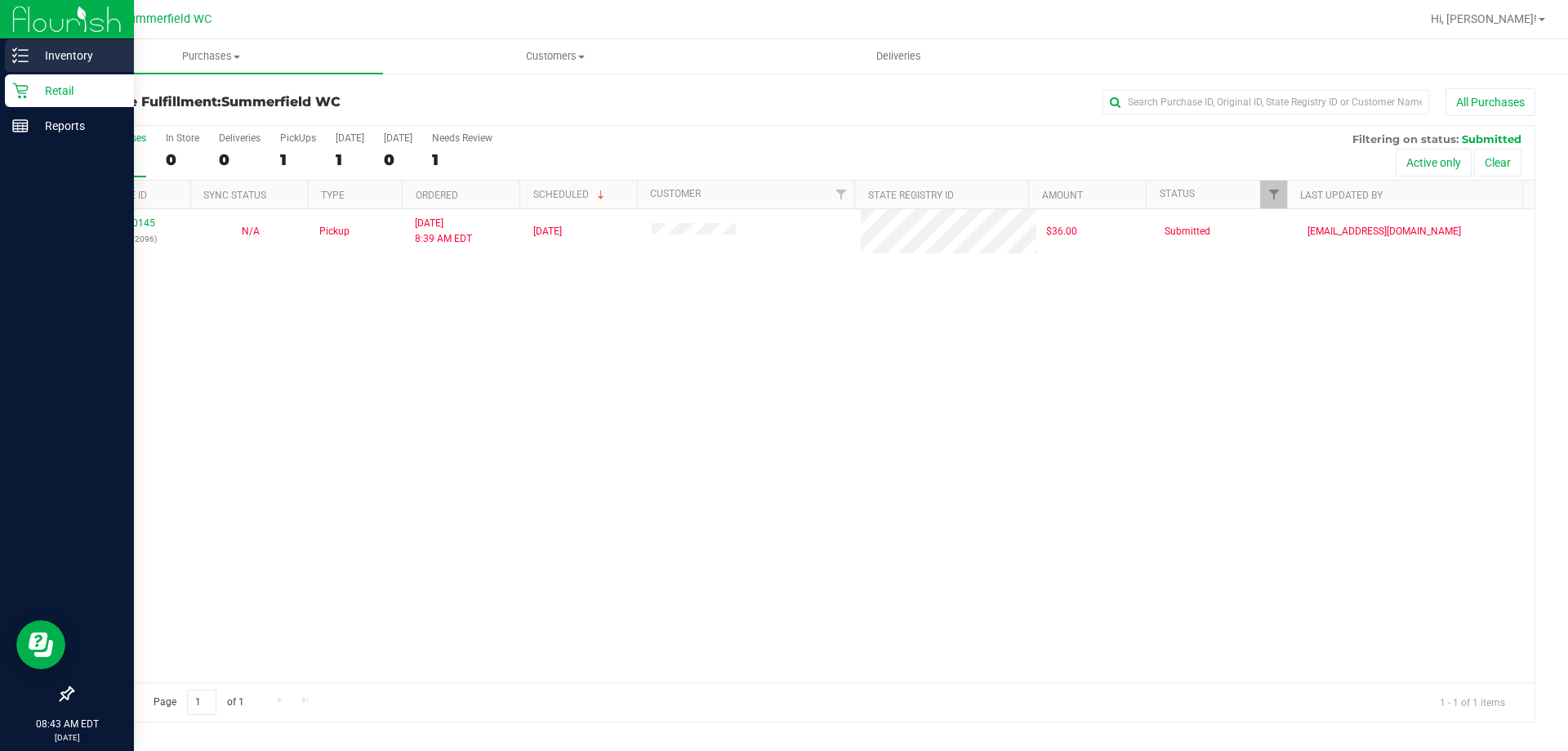
click at [56, 59] on p "Inventory" at bounding box center [78, 55] width 98 height 20
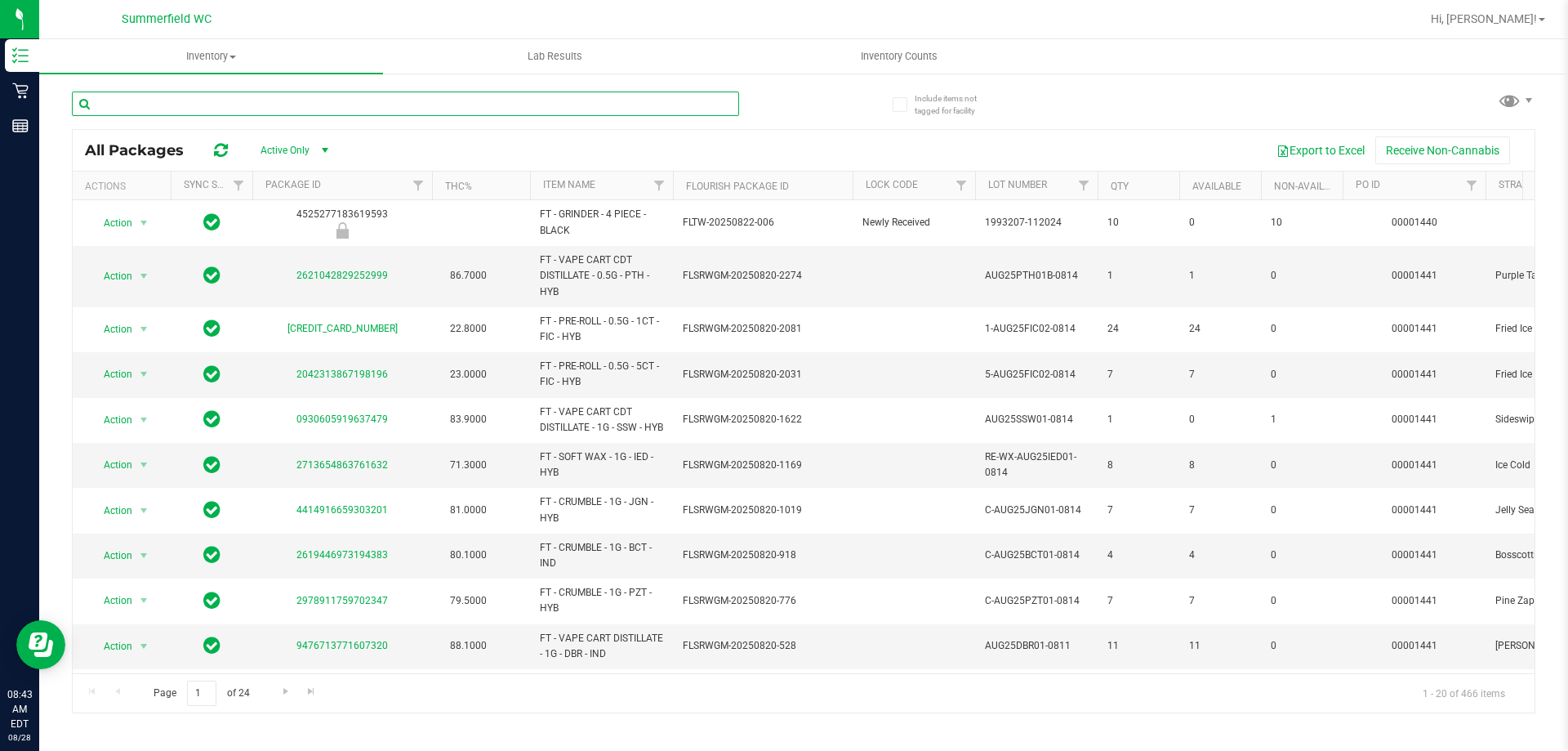
click at [393, 110] on input "text" at bounding box center [405, 103] width 667 height 25
type input "blt"
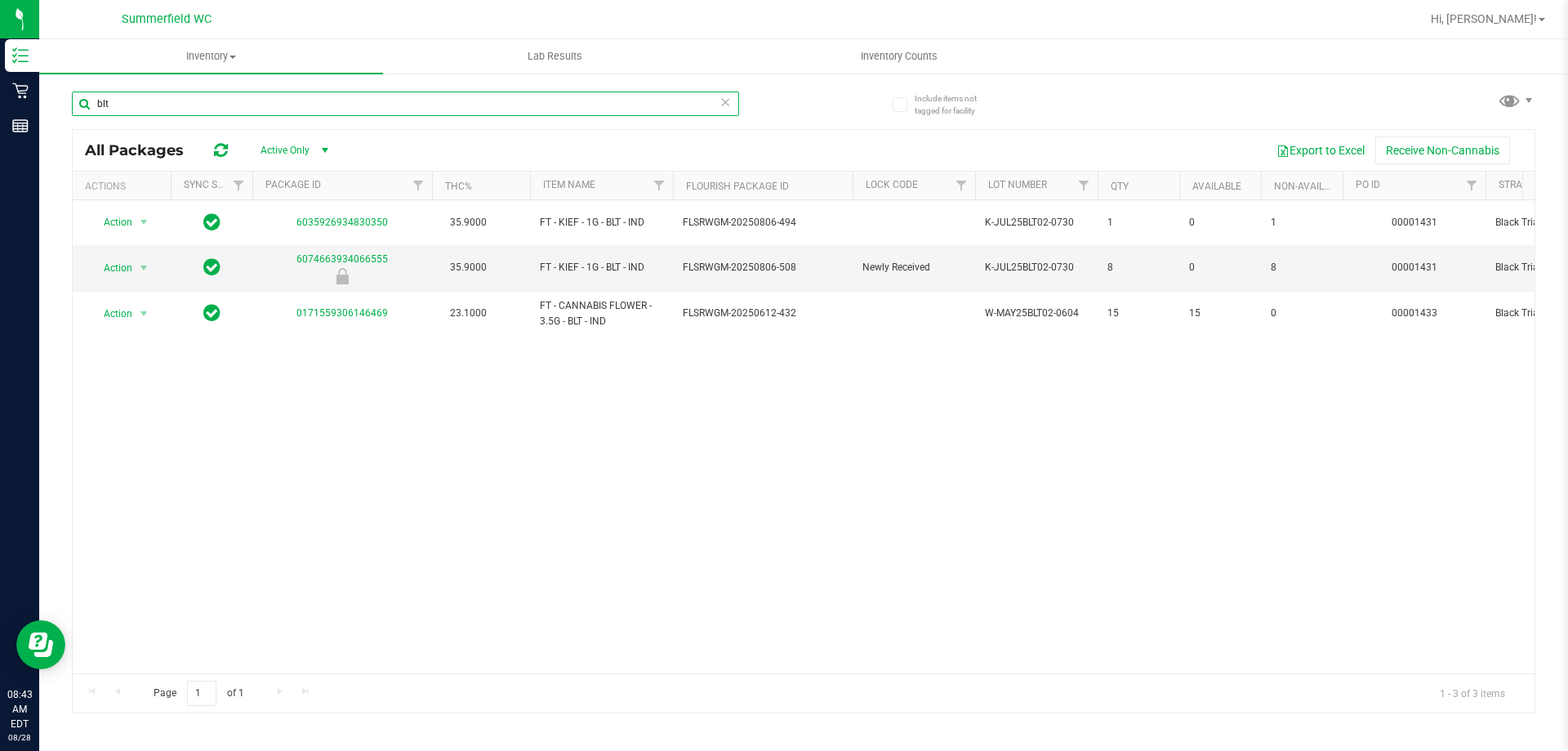
drag, startPoint x: 114, startPoint y: 103, endPoint x: 70, endPoint y: 104, distance: 44.0
click at [70, 104] on div "Include items not tagged for facility blt All Packages Active Only Active Only …" at bounding box center [804, 321] width 1529 height 498
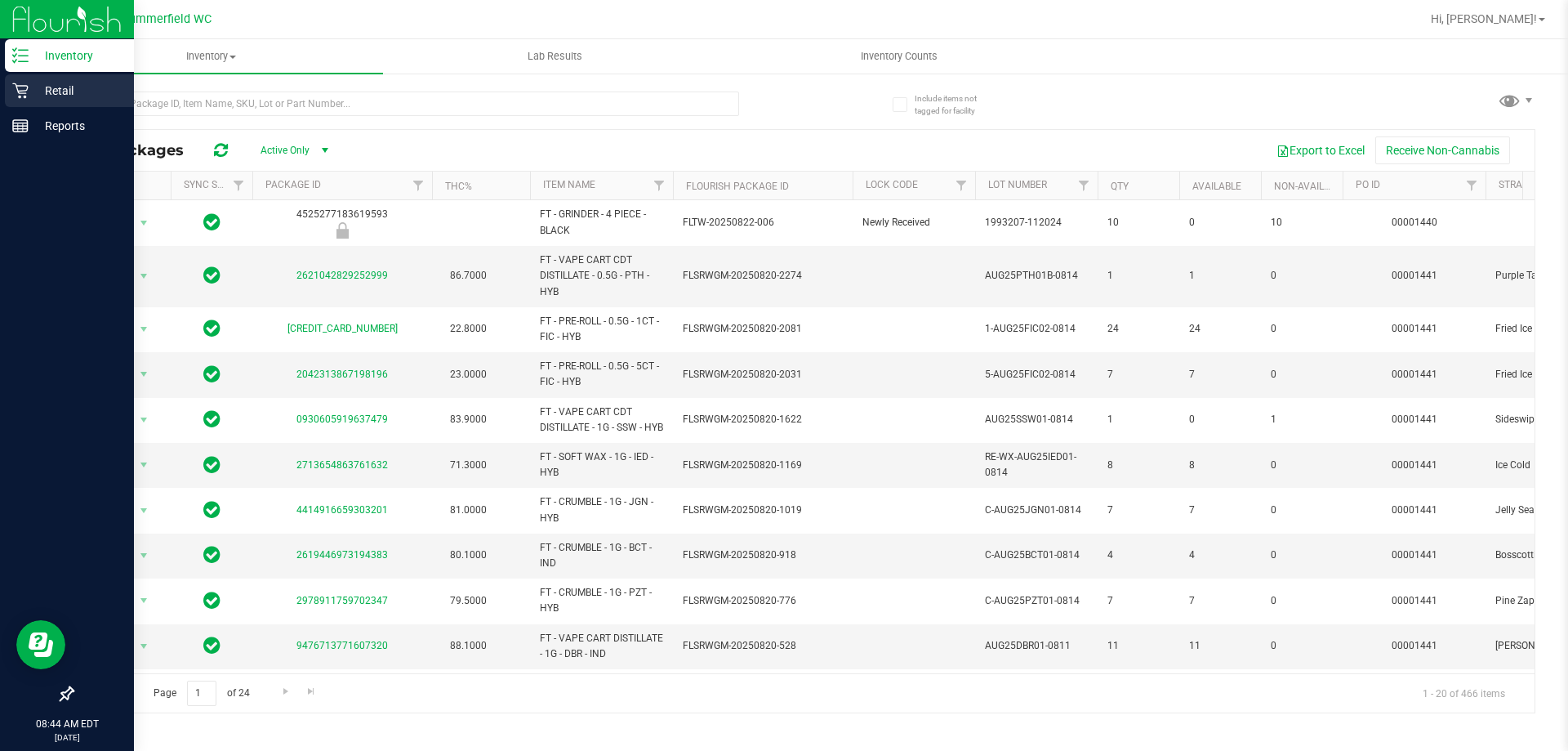
click at [61, 85] on p "Retail" at bounding box center [78, 90] width 98 height 20
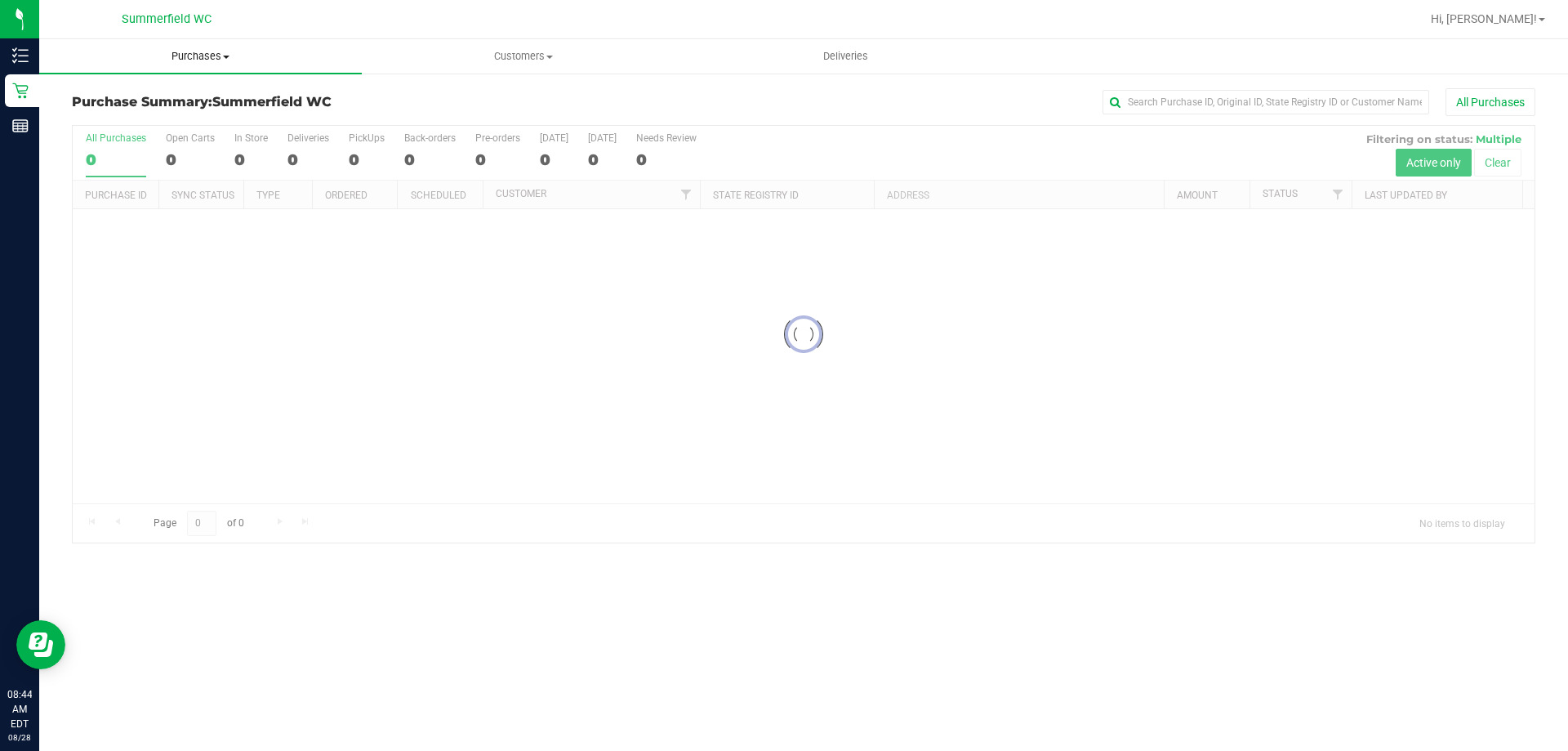
click at [216, 57] on span "Purchases" at bounding box center [200, 55] width 322 height 15
click at [160, 112] on li "Fulfillment" at bounding box center [200, 118] width 322 height 20
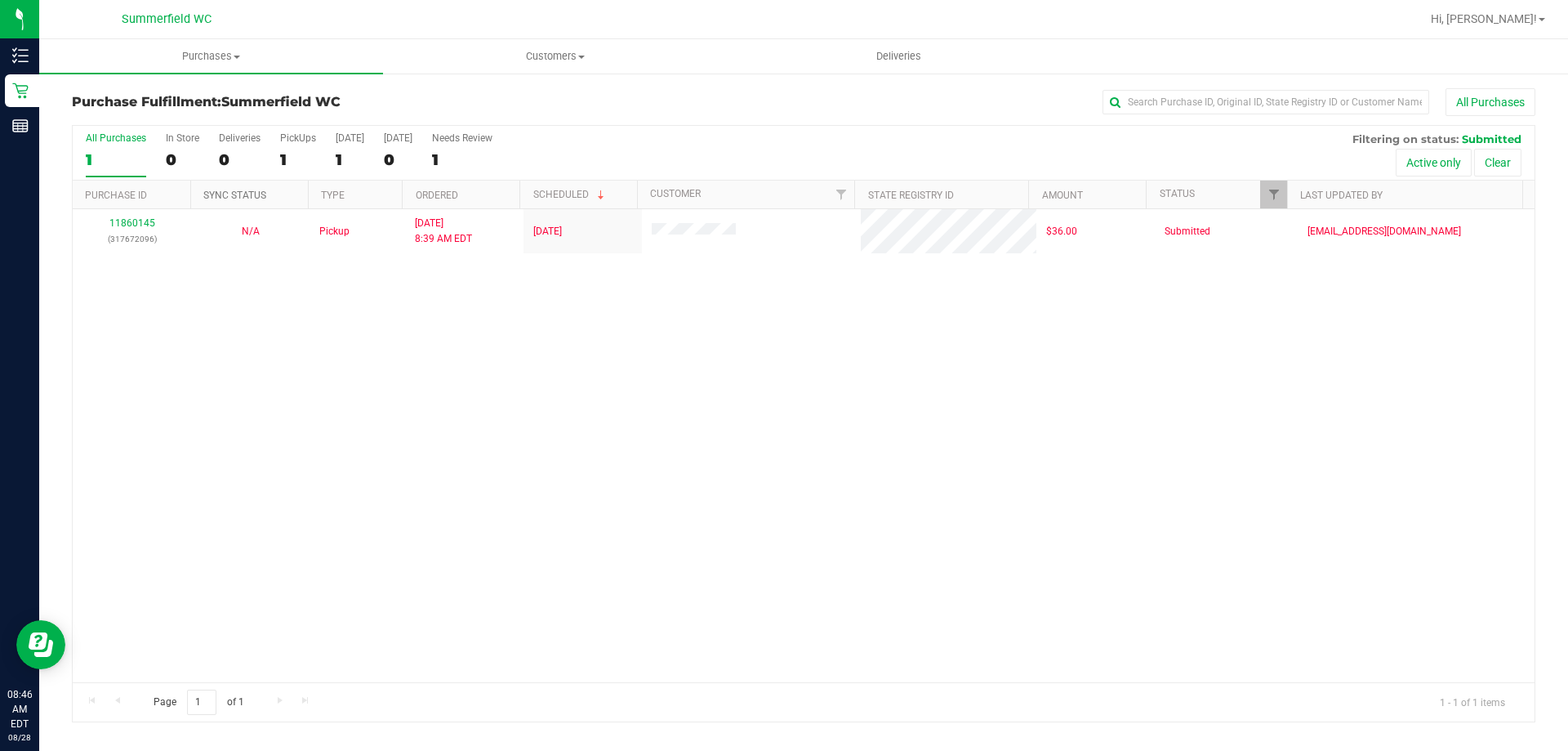
click at [266, 192] on link "Sync Status" at bounding box center [235, 195] width 63 height 11
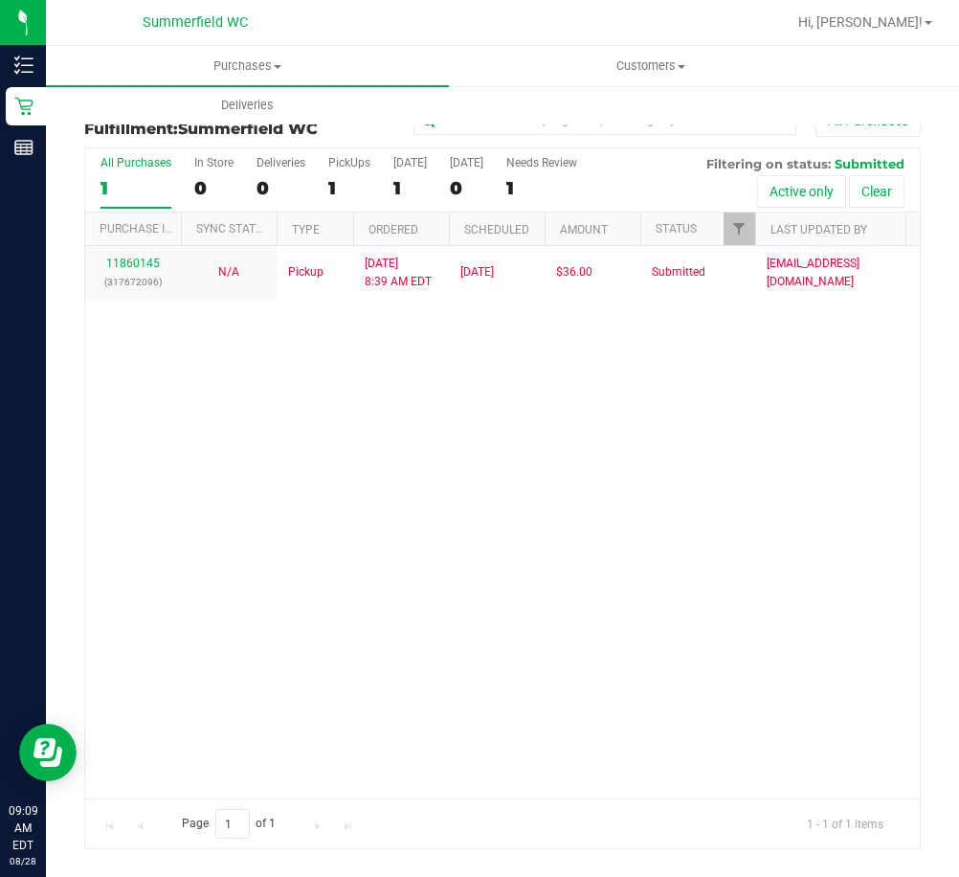
click at [419, 522] on div "11860145 (317672096) N/A Pickup 8/28/2025 8:39 AM EDT 8/28/2025 $36.00 Submitte…" at bounding box center [502, 522] width 835 height 552
click at [251, 550] on div "11860145 (317672096) N/A Pickup 8/28/2025 8:39 AM EDT 8/28/2025 $36.00 Submitte…" at bounding box center [502, 522] width 835 height 552
click at [292, 410] on div "11860145 (317672096) N/A Pickup 8/28/2025 8:39 AM EDT 8/28/2025 $36.00 Submitte…" at bounding box center [502, 522] width 835 height 552
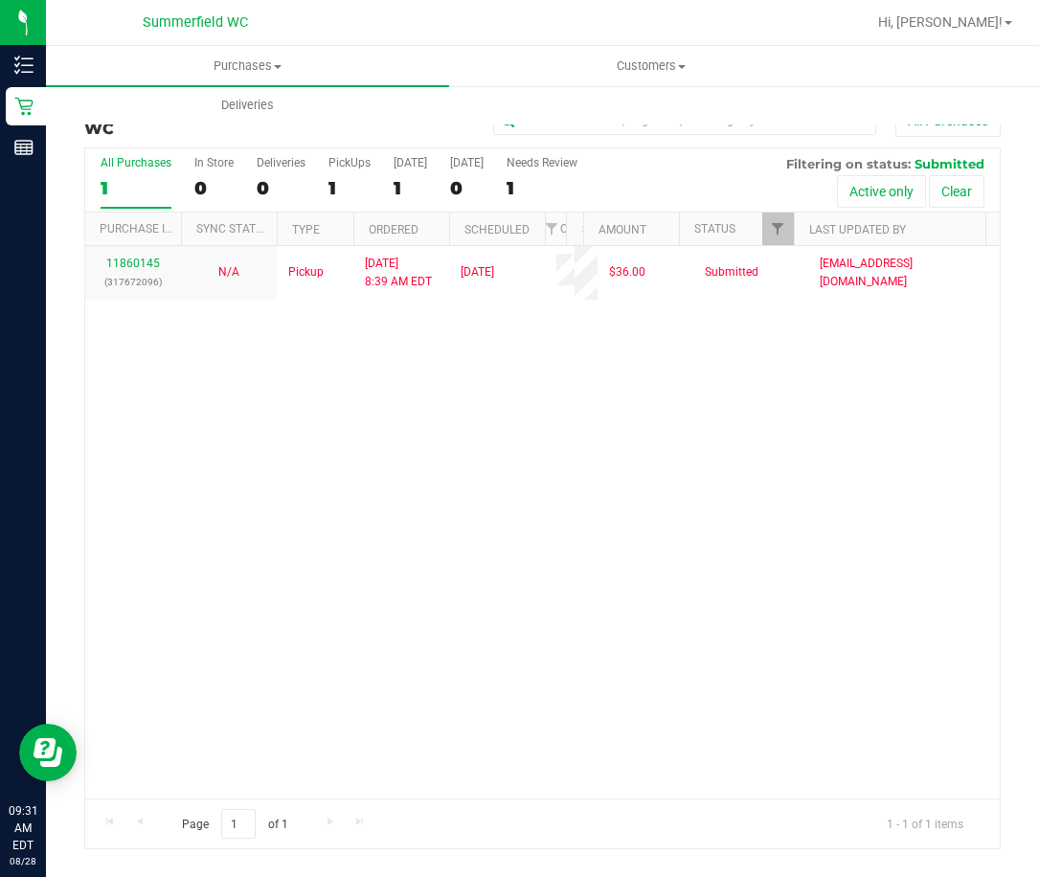
click at [336, 512] on div "11860145 (317672096) N/A Pickup 8/28/2025 8:39 AM EDT 8/28/2025 $36.00 Submitte…" at bounding box center [542, 522] width 914 height 552
click at [337, 512] on div "11860145 (317672096) N/A Pickup 8/28/2025 8:39 AM EDT 8/28/2025 $36.00 Submitte…" at bounding box center [542, 522] width 914 height 552
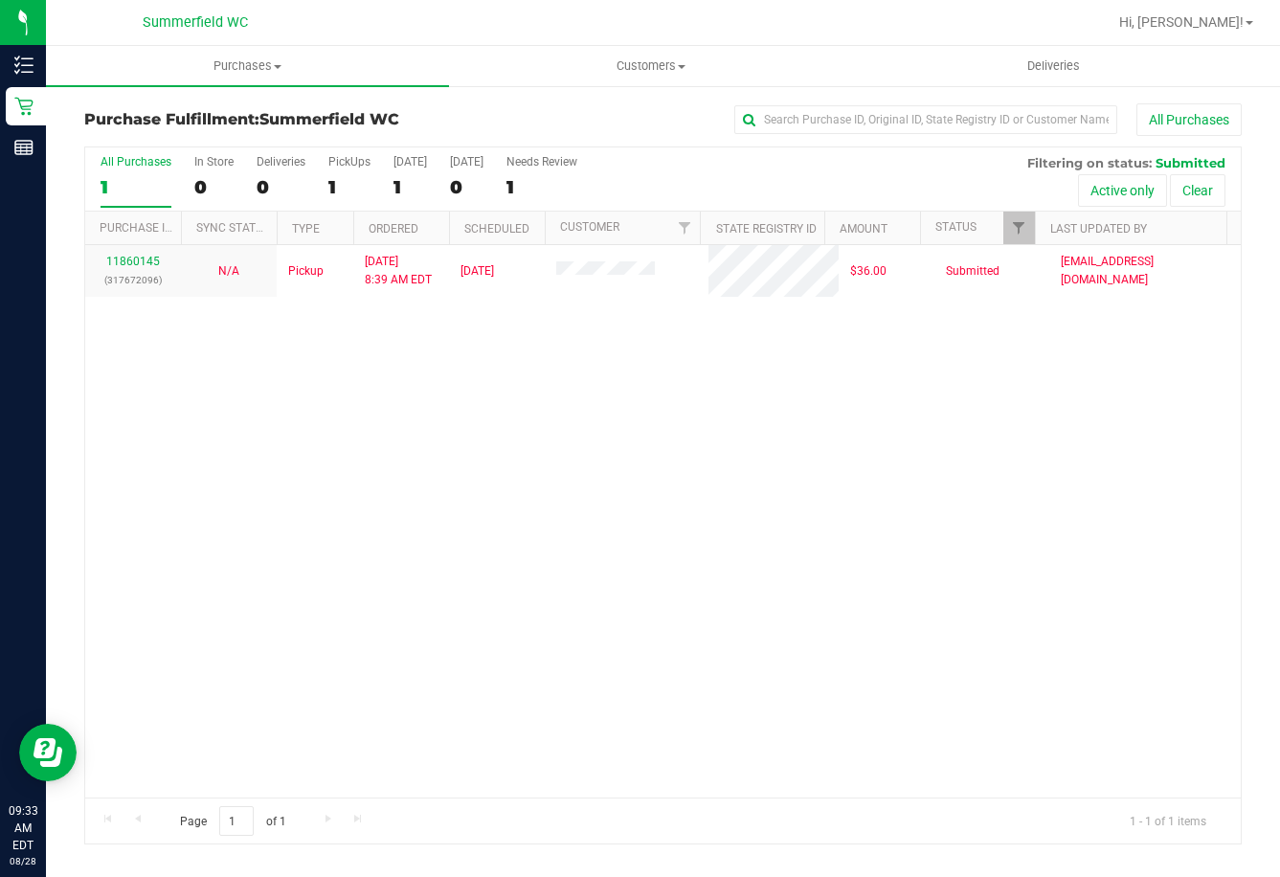
click at [975, 512] on div "11860145 (317672096) N/A Pickup 8/28/2025 8:39 AM EDT 8/28/2025 $36.00 Submitte…" at bounding box center [663, 521] width 1156 height 552
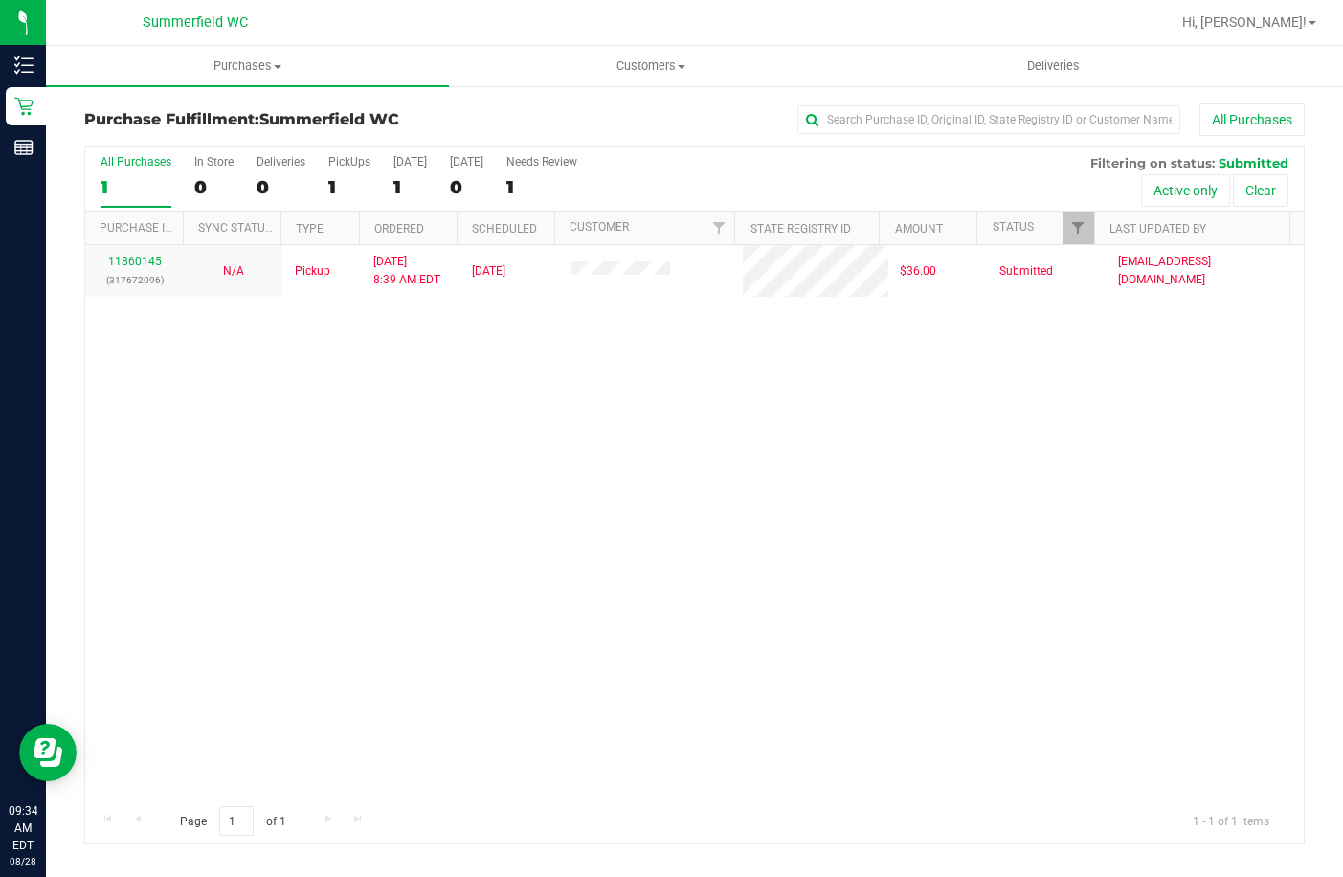
click at [1069, 412] on div "11860145 (317672096) N/A Pickup 8/28/2025 8:39 AM EDT 8/28/2025 $36.00 Submitte…" at bounding box center [694, 521] width 1219 height 552
drag, startPoint x: 945, startPoint y: 595, endPoint x: 914, endPoint y: 593, distance: 30.7
click at [944, 595] on div "11860145 (317672096) N/A Pickup 8/28/2025 8:39 AM EDT 8/28/2025 $36.00 Submitte…" at bounding box center [694, 521] width 1219 height 552
click at [972, 550] on div "11860145 (317672096) N/A Pickup 8/28/2025 8:39 AM EDT 8/28/2025 $36.00 Submitte…" at bounding box center [694, 521] width 1219 height 552
click at [916, 528] on div "11860145 (317672096) N/A Pickup 8/28/2025 8:39 AM EDT 8/28/2025 $36.00 Submitte…" at bounding box center [694, 521] width 1219 height 552
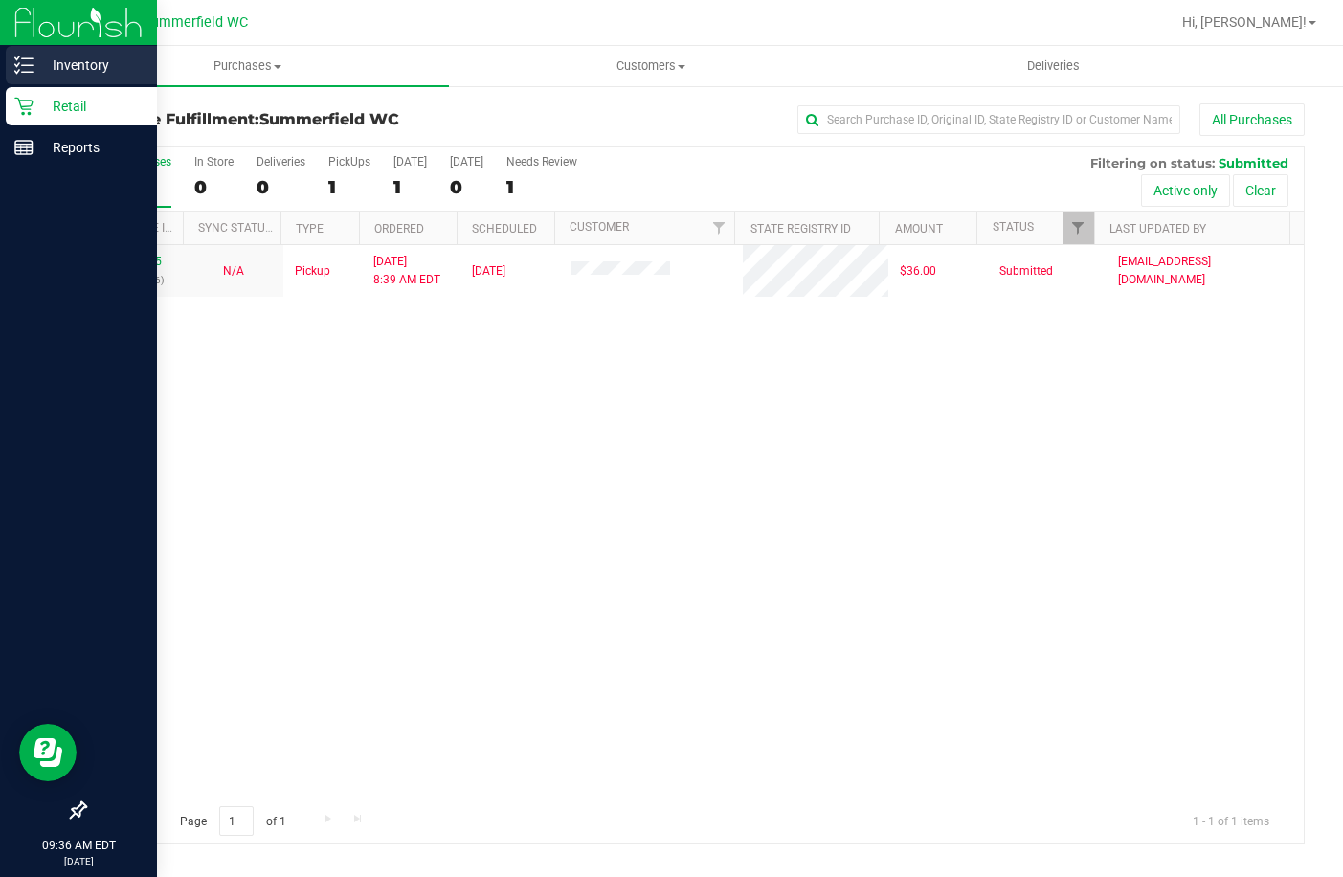
click at [69, 59] on p "Inventory" at bounding box center [91, 65] width 115 height 23
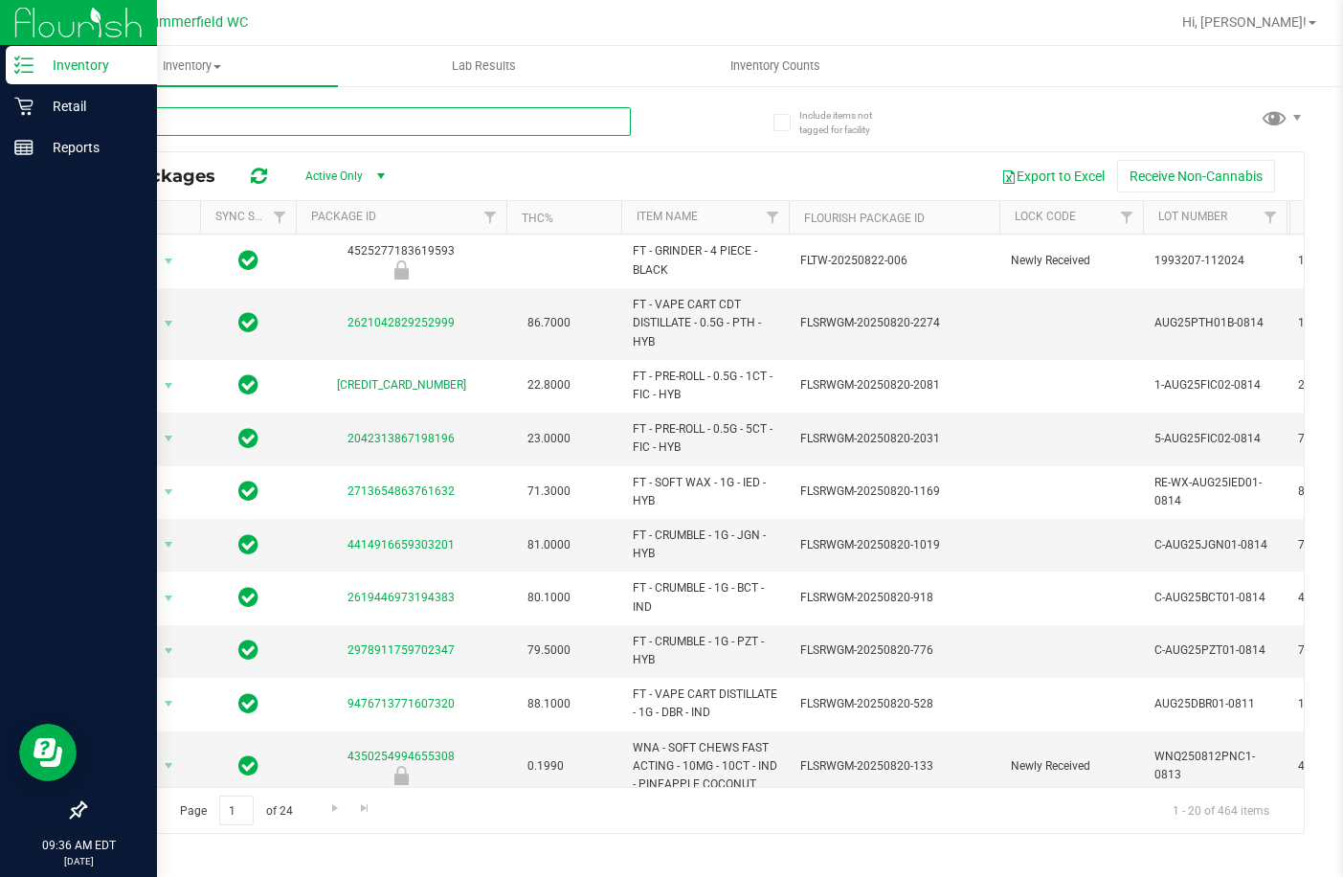
click at [214, 114] on input "text" at bounding box center [357, 121] width 547 height 29
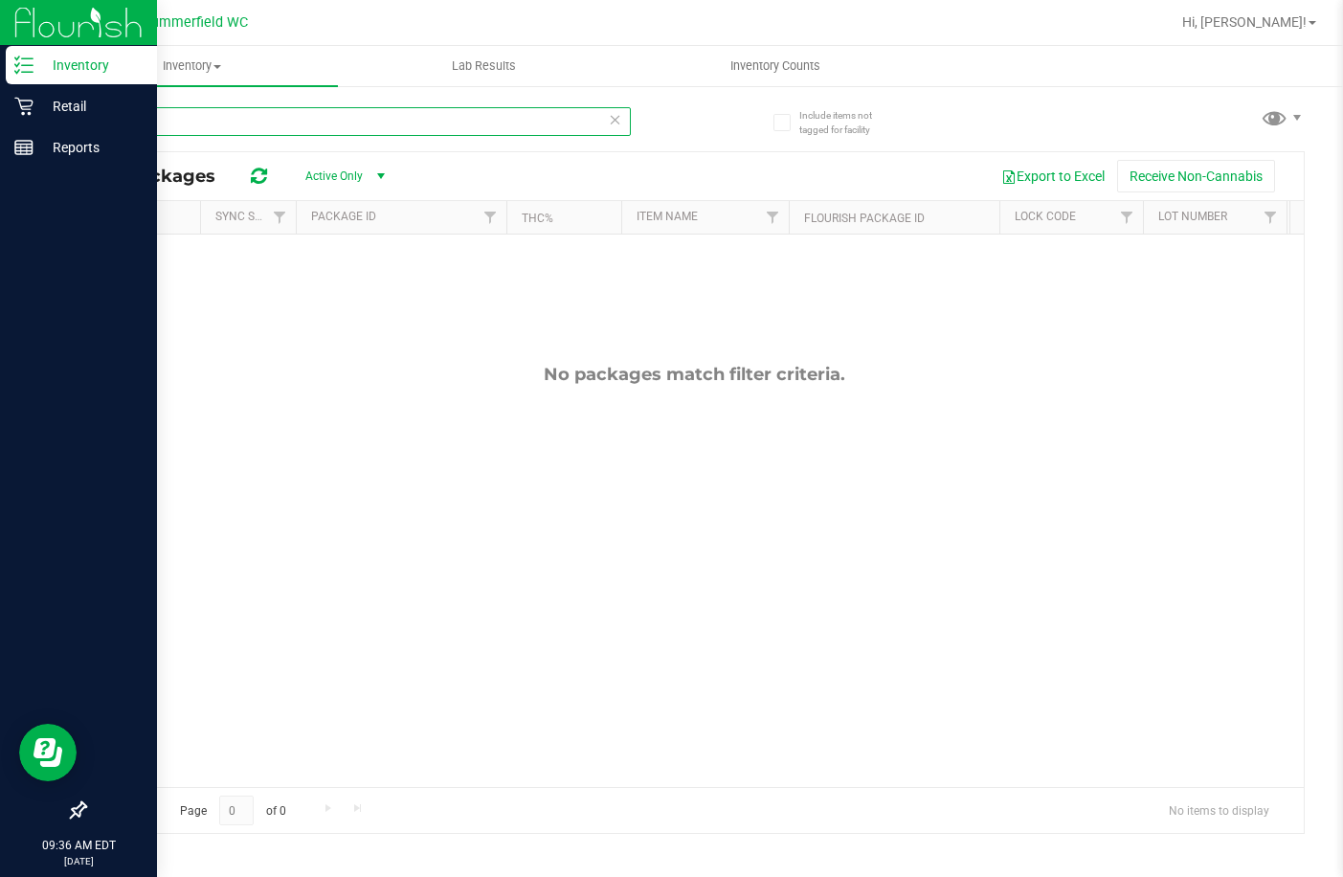
type input "b"
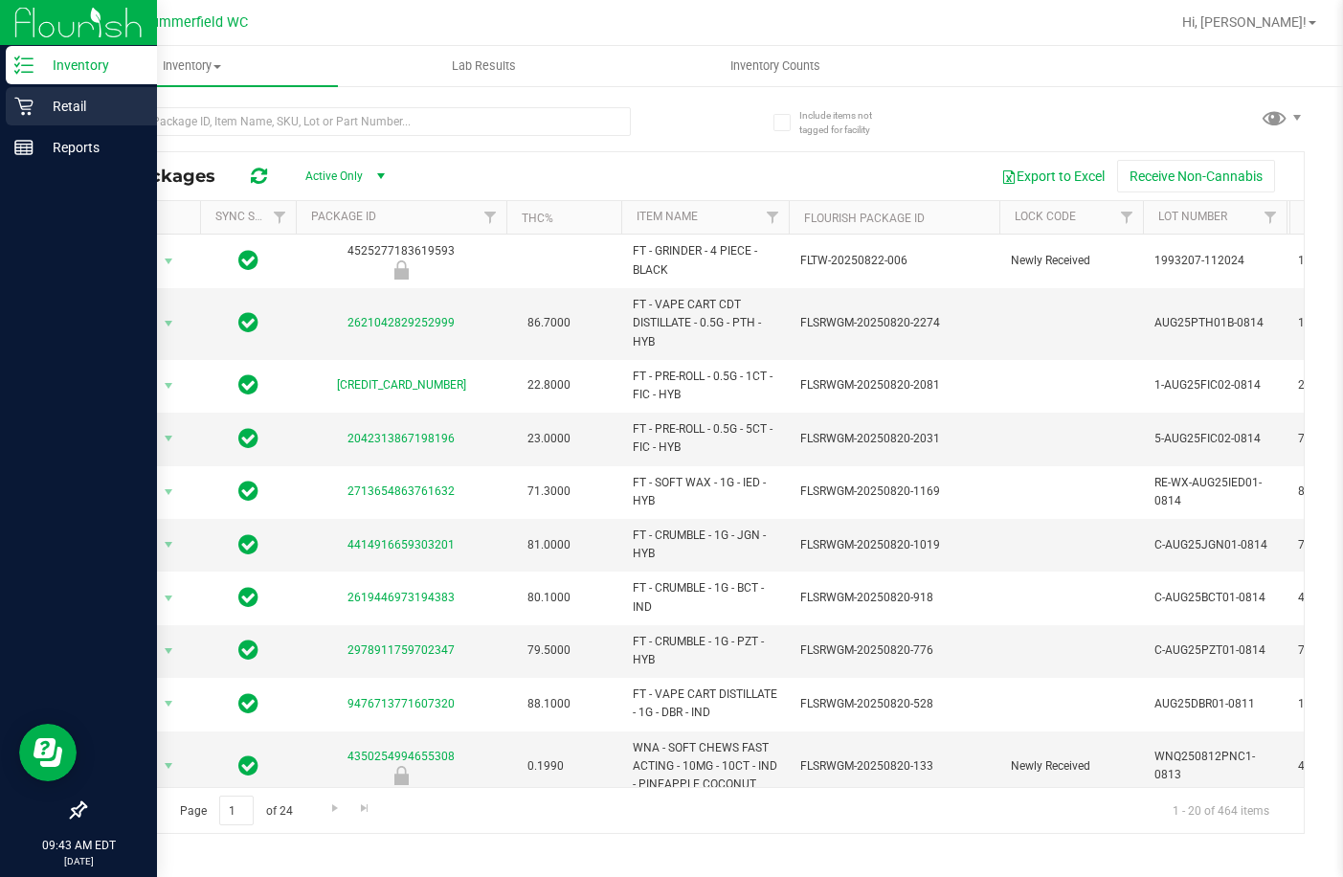
click at [64, 102] on p "Retail" at bounding box center [91, 106] width 115 height 23
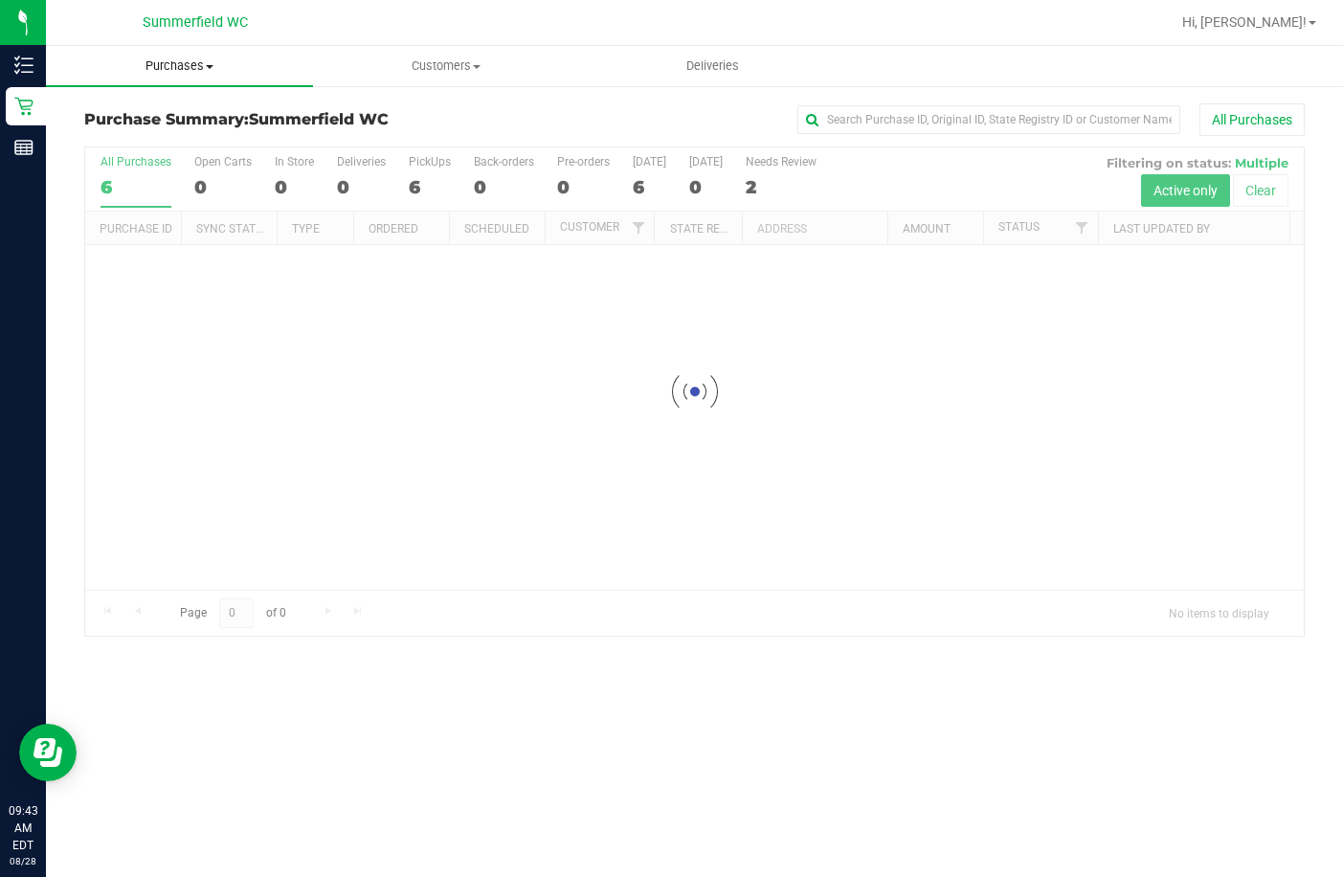
click at [188, 65] on span "Purchases" at bounding box center [179, 65] width 267 height 17
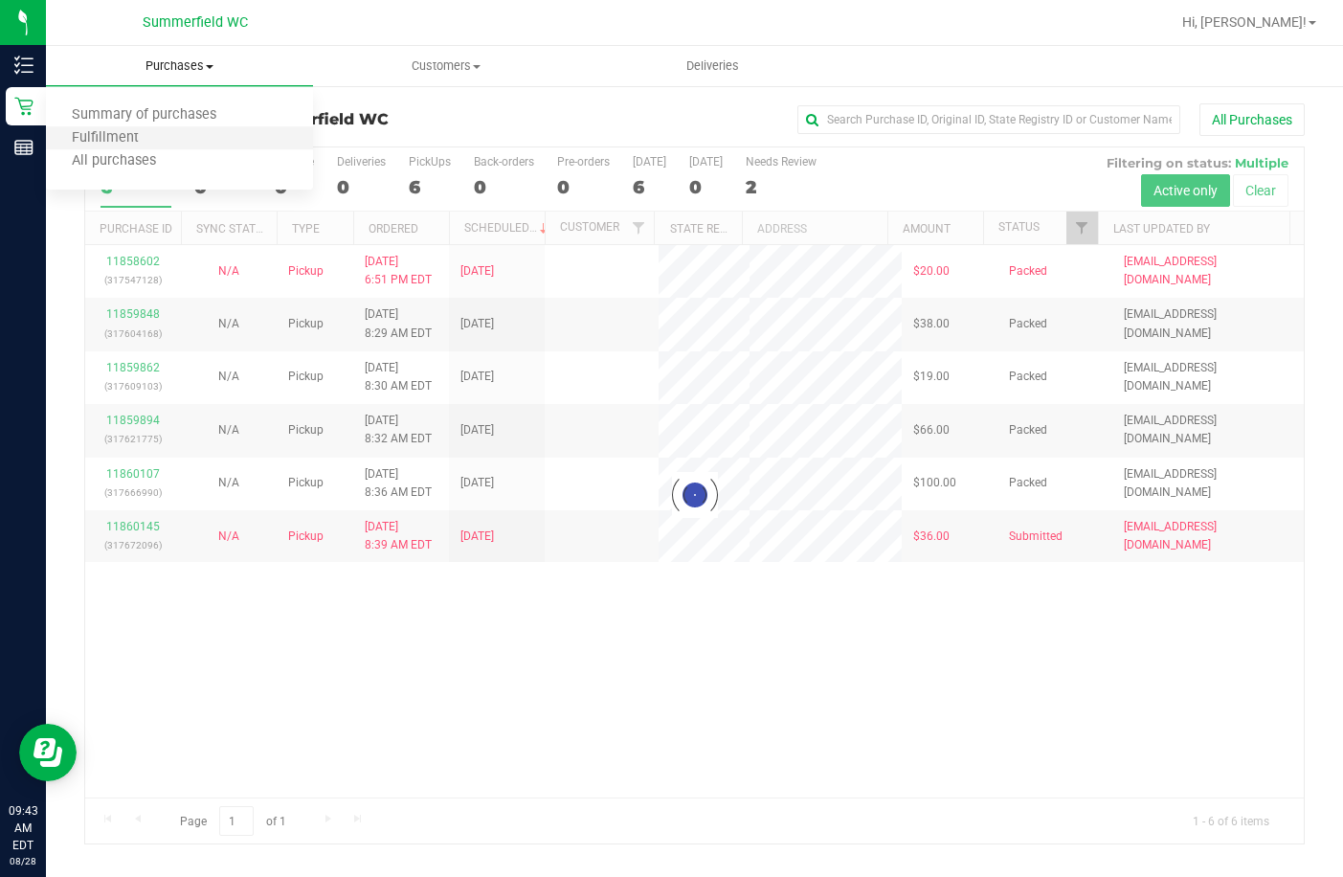
click at [151, 148] on li "Fulfillment" at bounding box center [179, 138] width 267 height 23
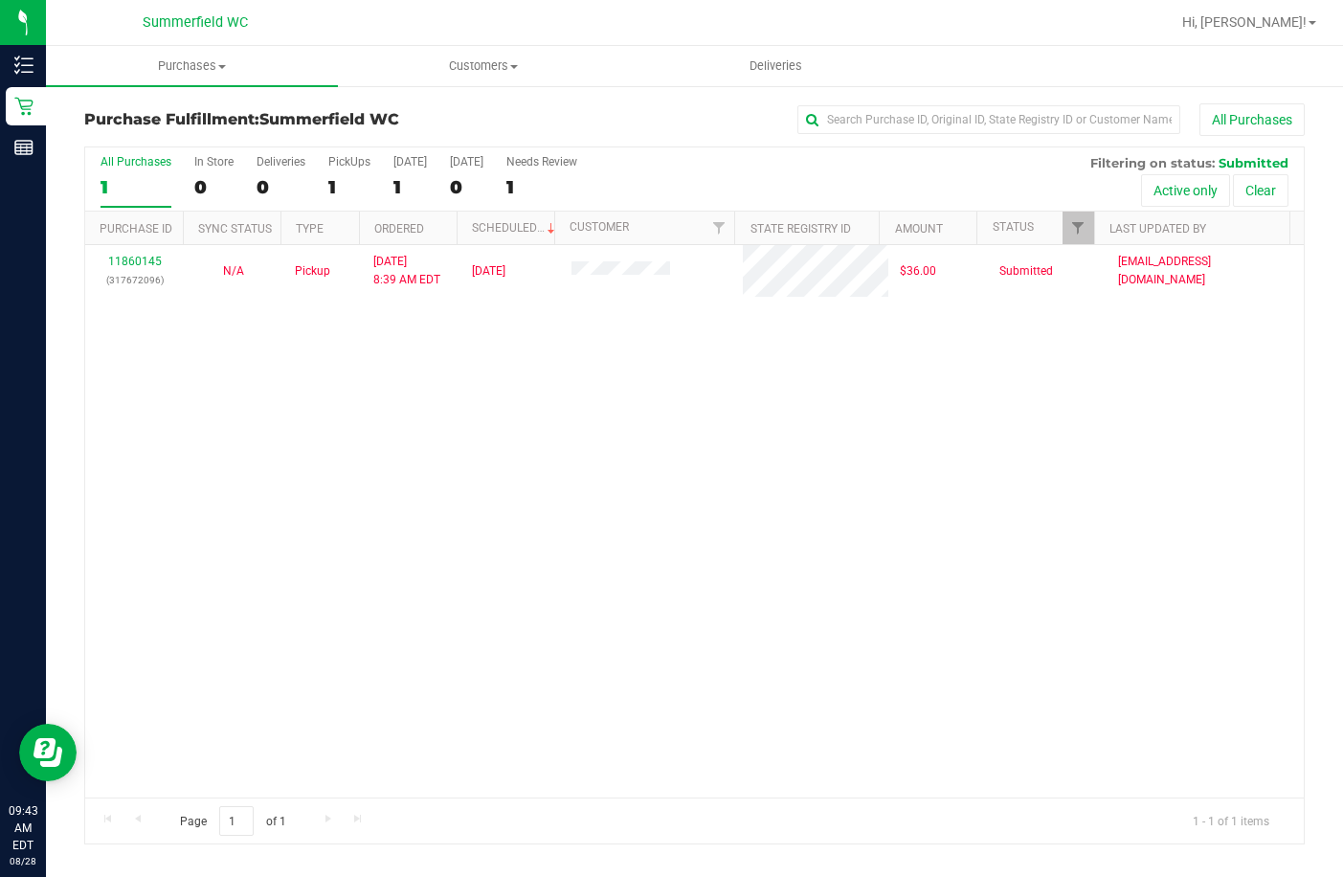
click at [946, 573] on div "11860145 (317672096) N/A Pickup 8/28/2025 8:39 AM EDT 8/28/2025 $36.00 Submitte…" at bounding box center [694, 521] width 1219 height 552
click at [915, 498] on div "11860145 (317672096) N/A Pickup 8/28/2025 8:39 AM EDT 8/28/2025 $36.00 Submitte…" at bounding box center [694, 521] width 1219 height 552
drag, startPoint x: 1174, startPoint y: 496, endPoint x: 1148, endPoint y: 497, distance: 25.9
click at [1168, 497] on div "11860145 (317672096) N/A Pickup 8/28/2025 8:39 AM EDT 8/28/2025 $36.00 Submitte…" at bounding box center [694, 521] width 1219 height 552
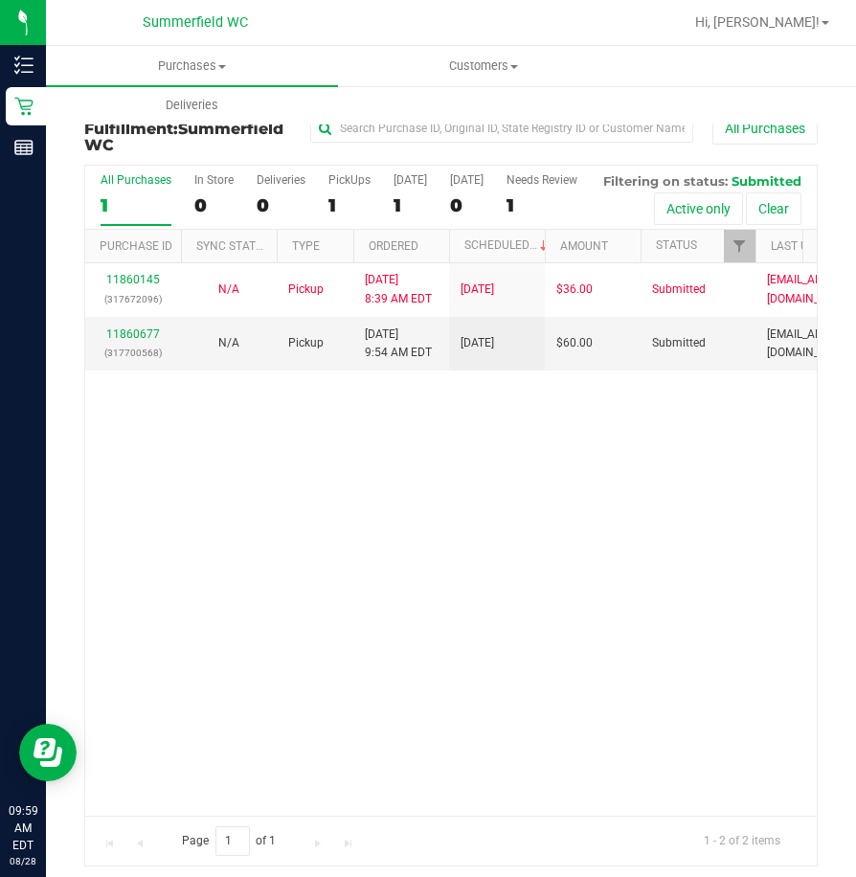
click at [495, 475] on div "11860145 (317672096) N/A Pickup 8/28/2025 8:39 AM EDT 8/28/2025 $36.00 Submitte…" at bounding box center [450, 539] width 731 height 552
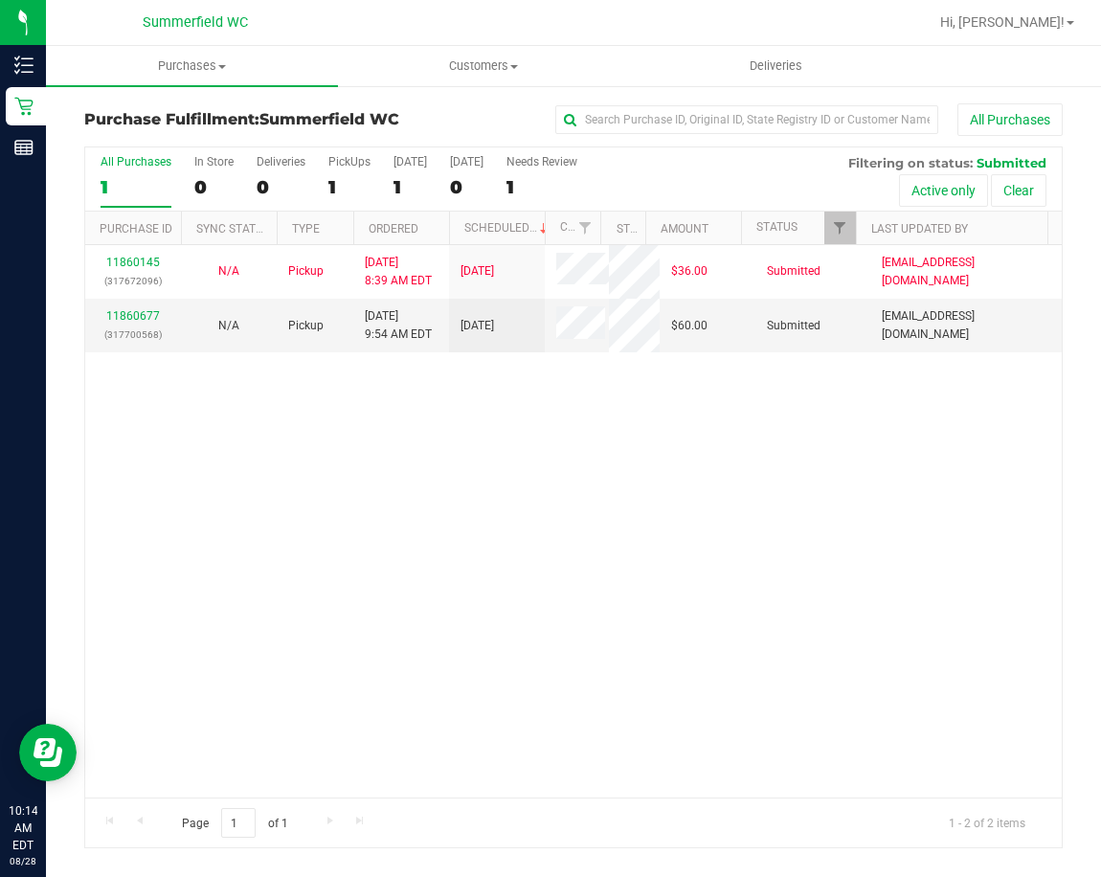
click at [785, 570] on div "11860145 (317672096) N/A Pickup 8/28/2025 8:39 AM EDT 8/28/2025 $36.00 Submitte…" at bounding box center [573, 521] width 977 height 552
click at [146, 309] on link "11860677" at bounding box center [133, 315] width 54 height 13
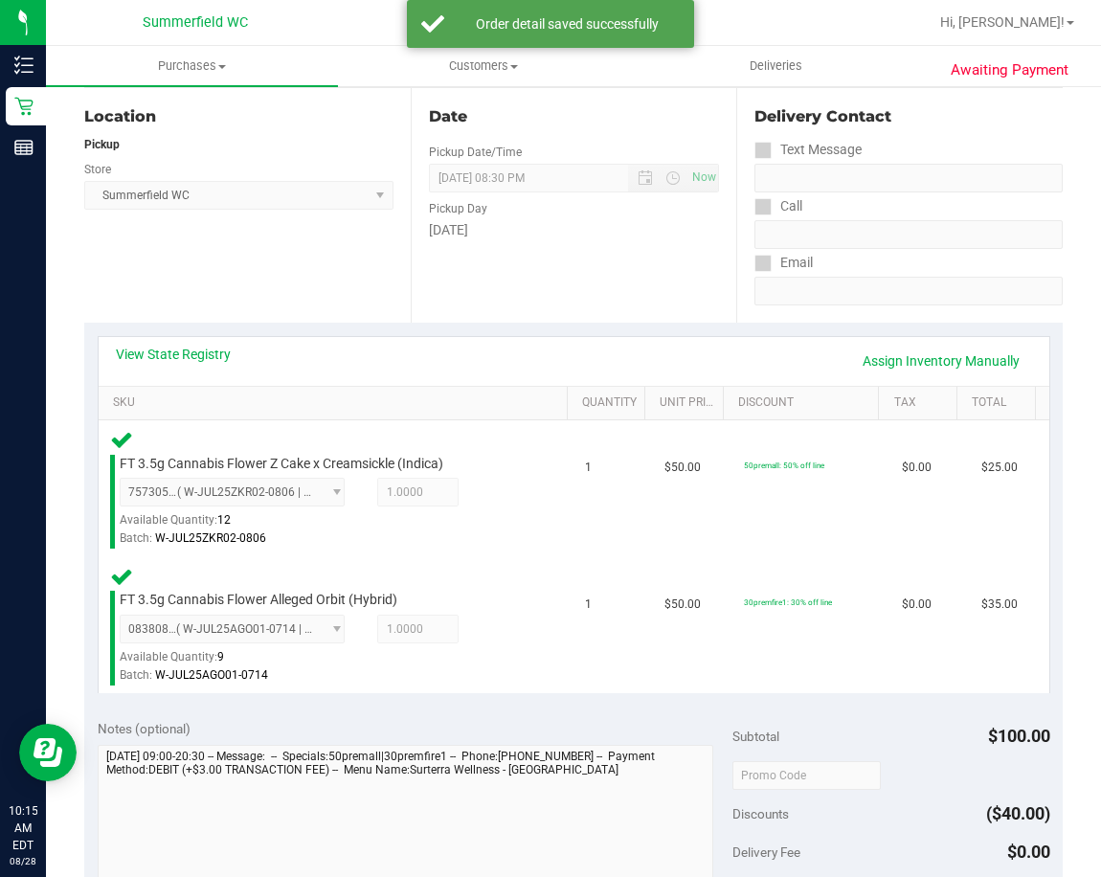
scroll to position [479, 0]
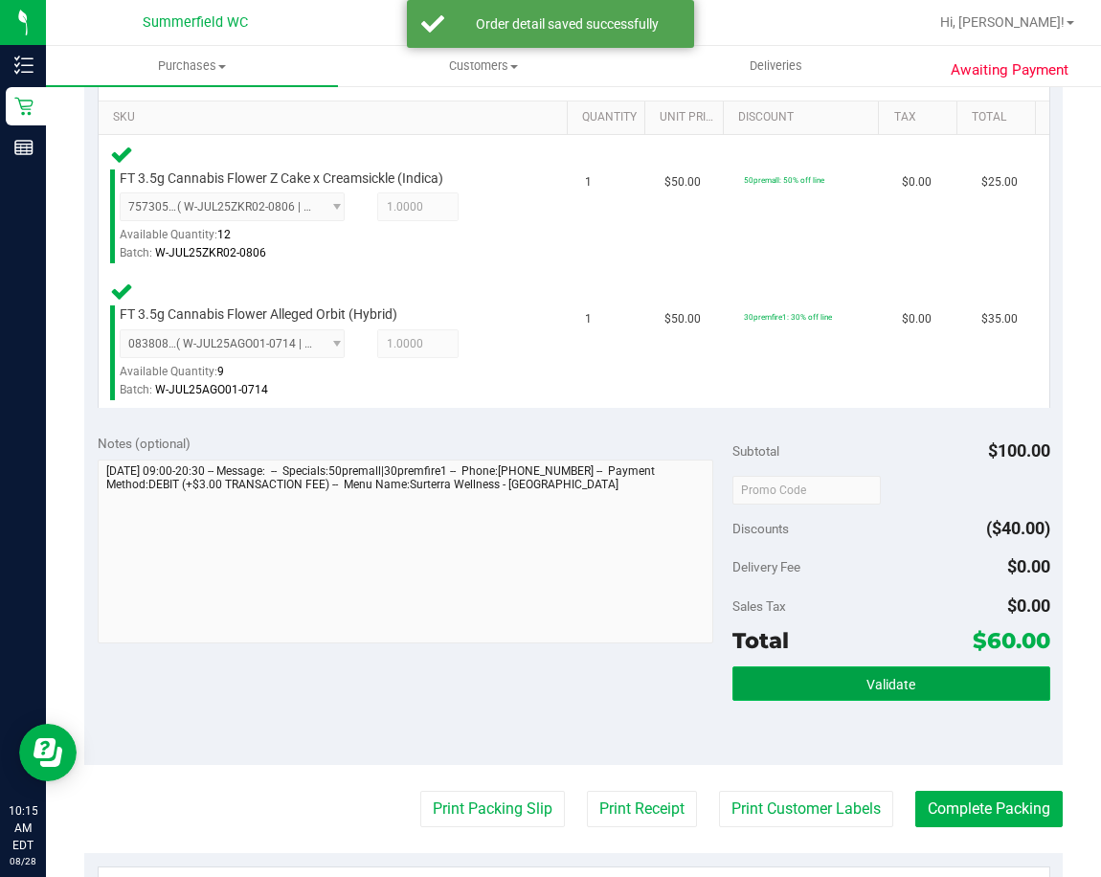
click at [828, 686] on button "Validate" at bounding box center [891, 683] width 318 height 34
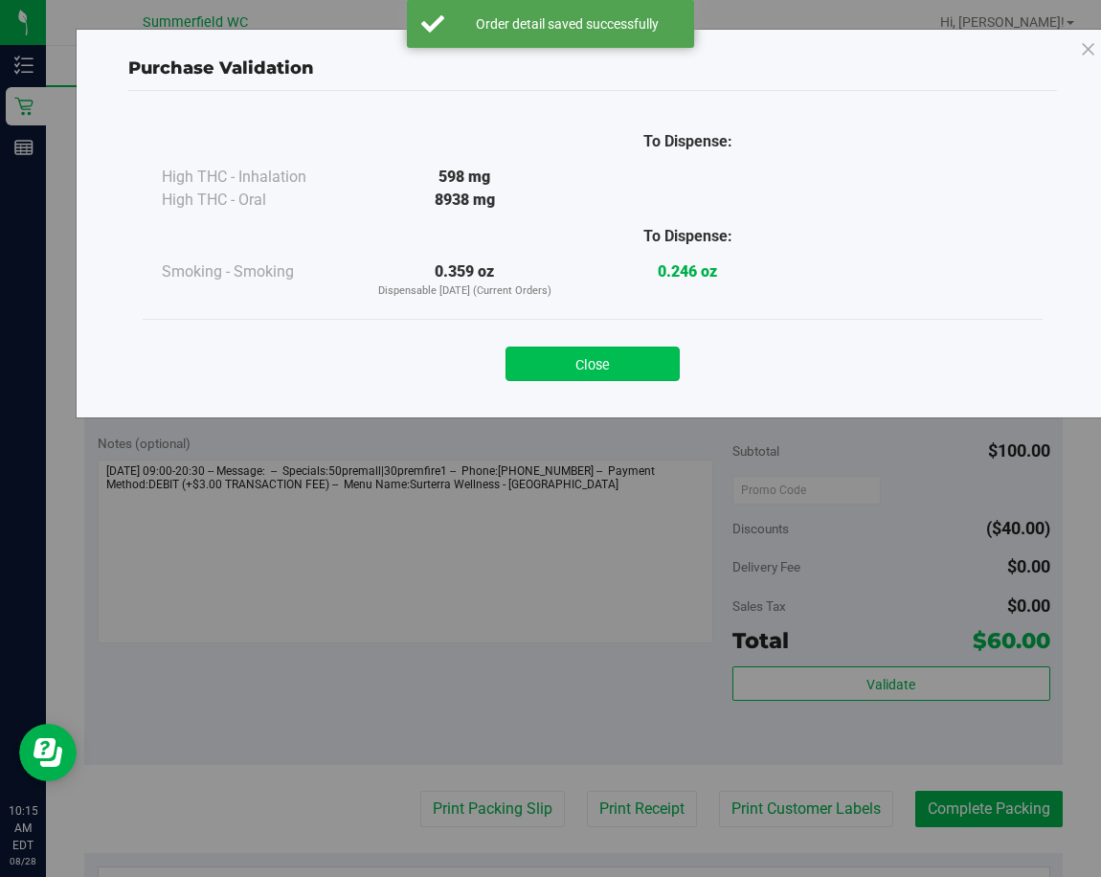
click at [619, 355] on button "Close" at bounding box center [593, 364] width 174 height 34
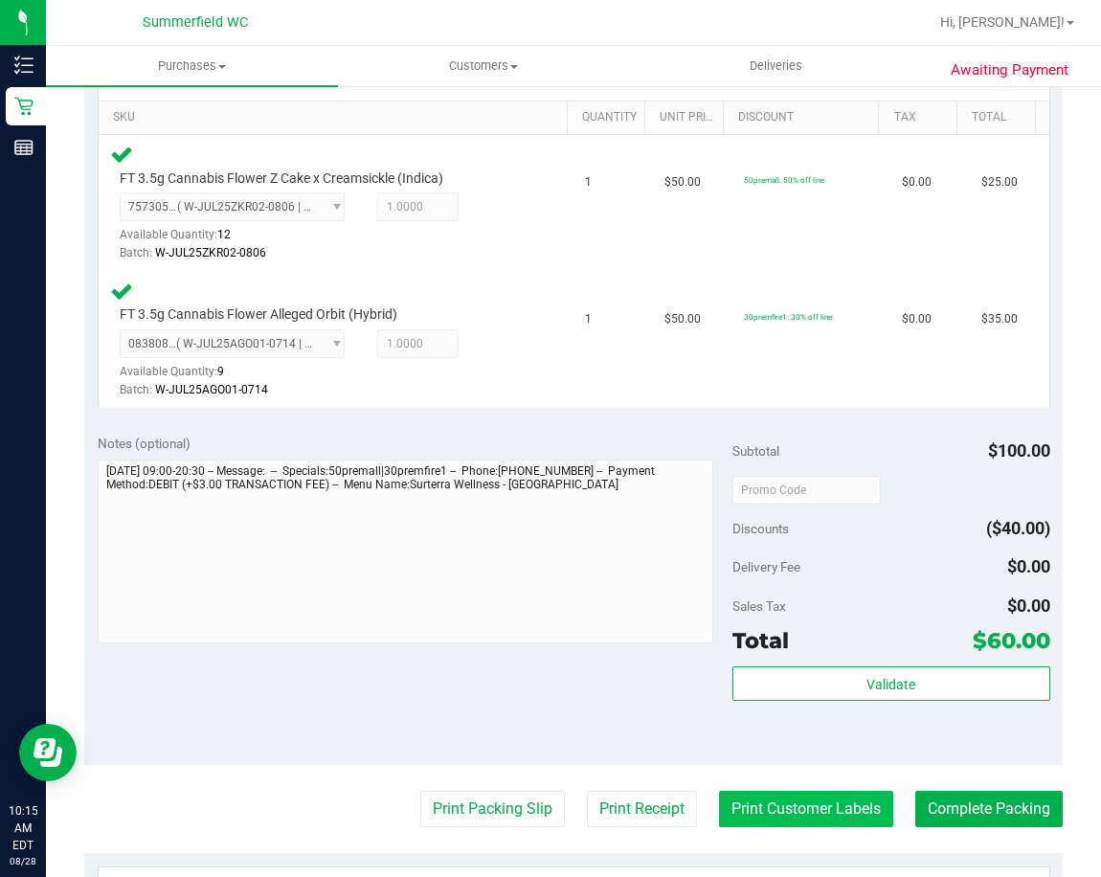
click at [805, 814] on button "Print Customer Labels" at bounding box center [806, 809] width 174 height 36
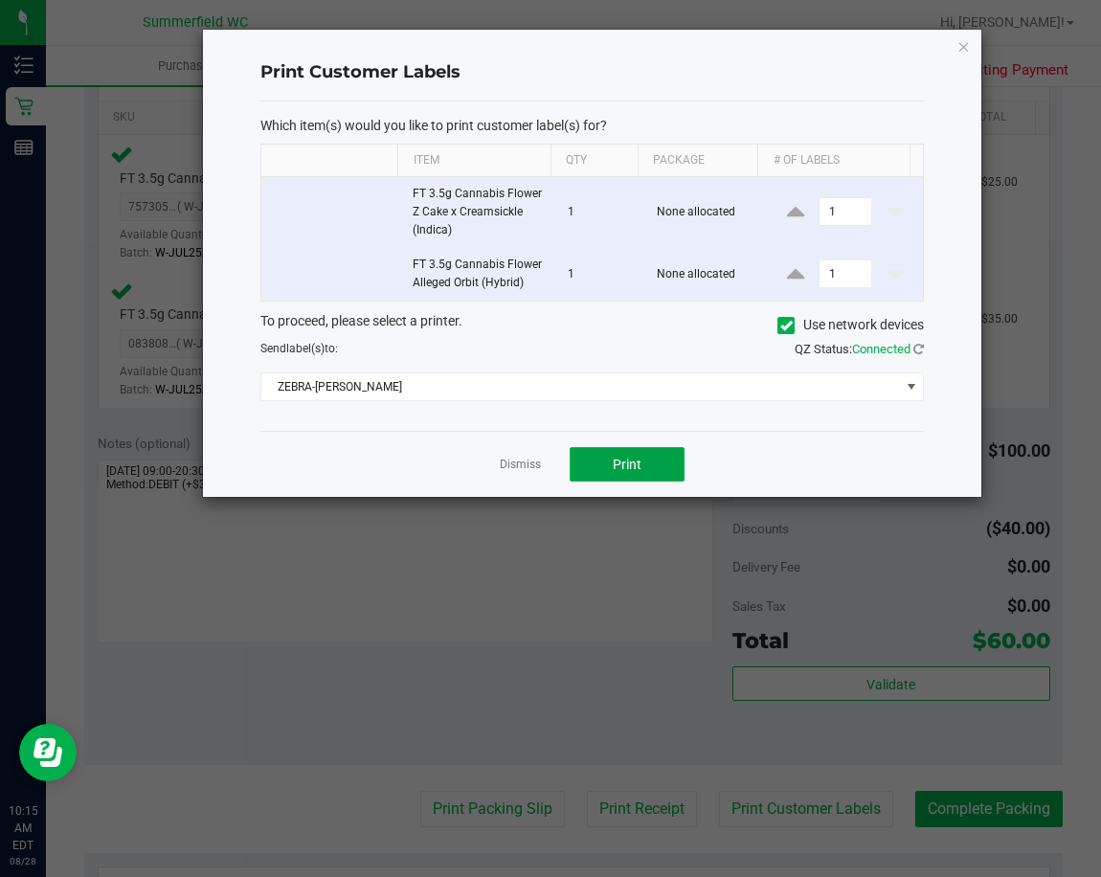
click at [630, 457] on span "Print" at bounding box center [627, 464] width 29 height 15
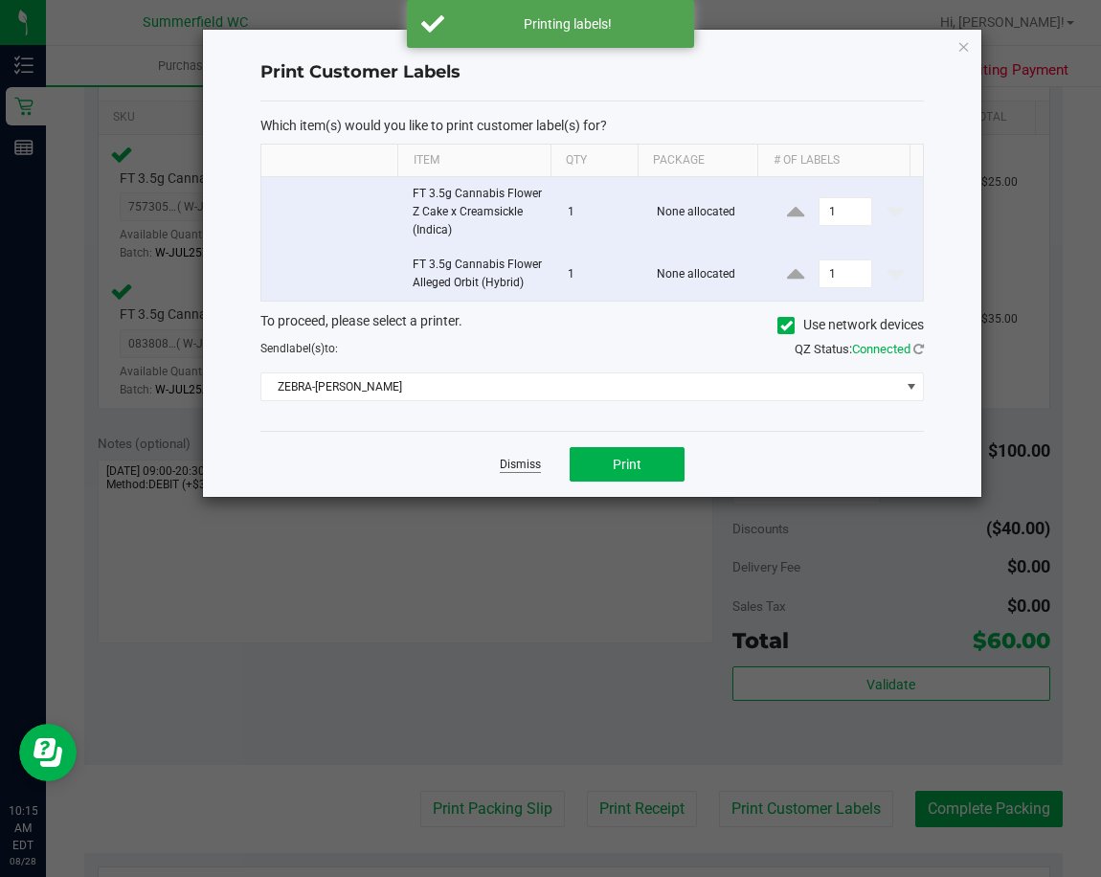
click at [511, 470] on link "Dismiss" at bounding box center [520, 465] width 41 height 16
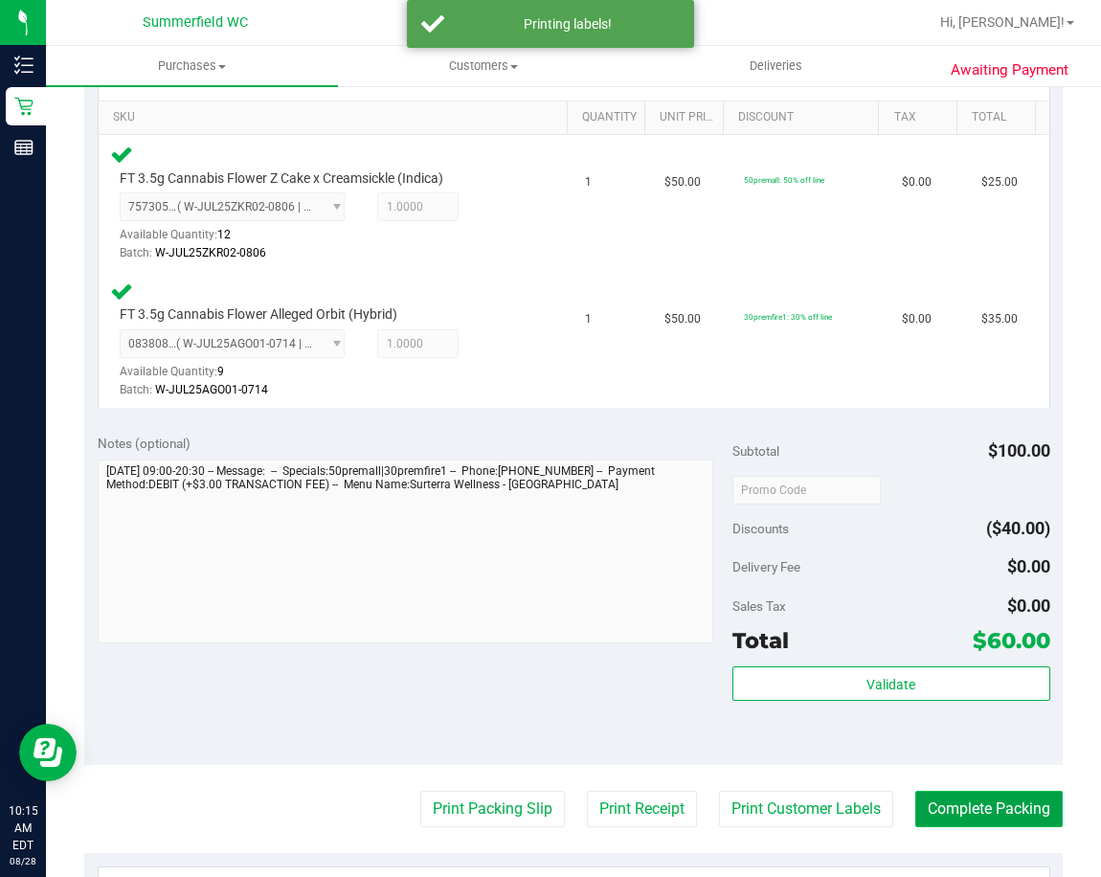
click at [932, 802] on button "Complete Packing" at bounding box center [988, 809] width 147 height 36
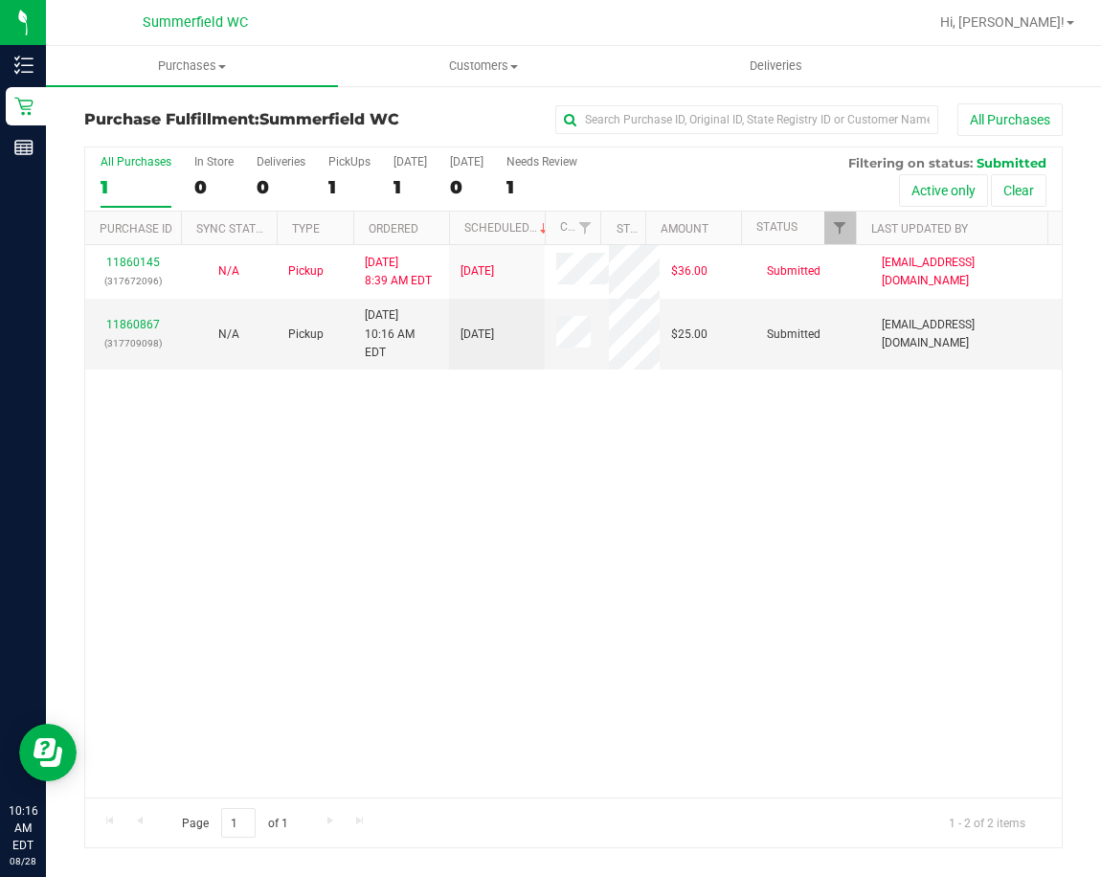
click at [894, 595] on div "11860145 (317672096) N/A Pickup 8/28/2025 8:39 AM EDT 8/28/2025 $36.00 Submitte…" at bounding box center [573, 521] width 977 height 552
click at [621, 506] on div "11860145 (317672096) N/A Pickup 8/28/2025 8:39 AM EDT 8/28/2025 $36.00 Submitte…" at bounding box center [573, 521] width 977 height 552
click at [129, 318] on link "11860867" at bounding box center [133, 324] width 54 height 13
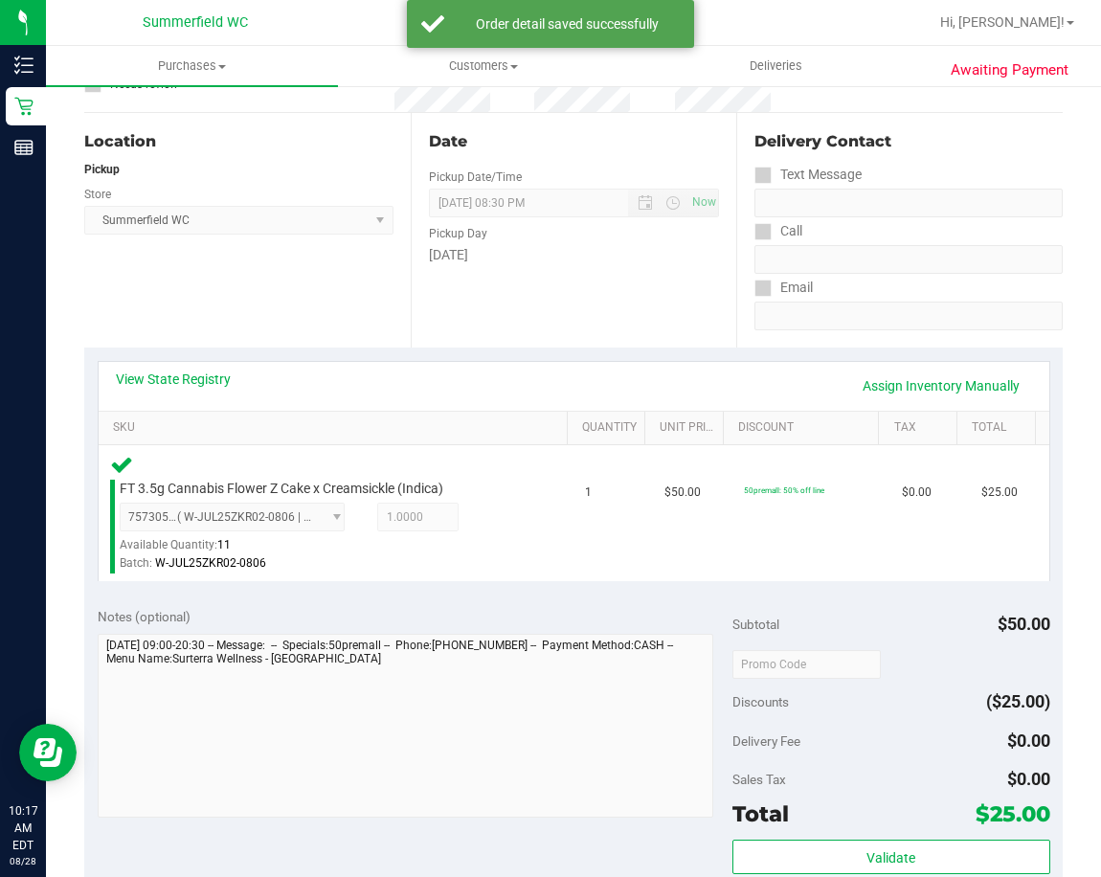
scroll to position [383, 0]
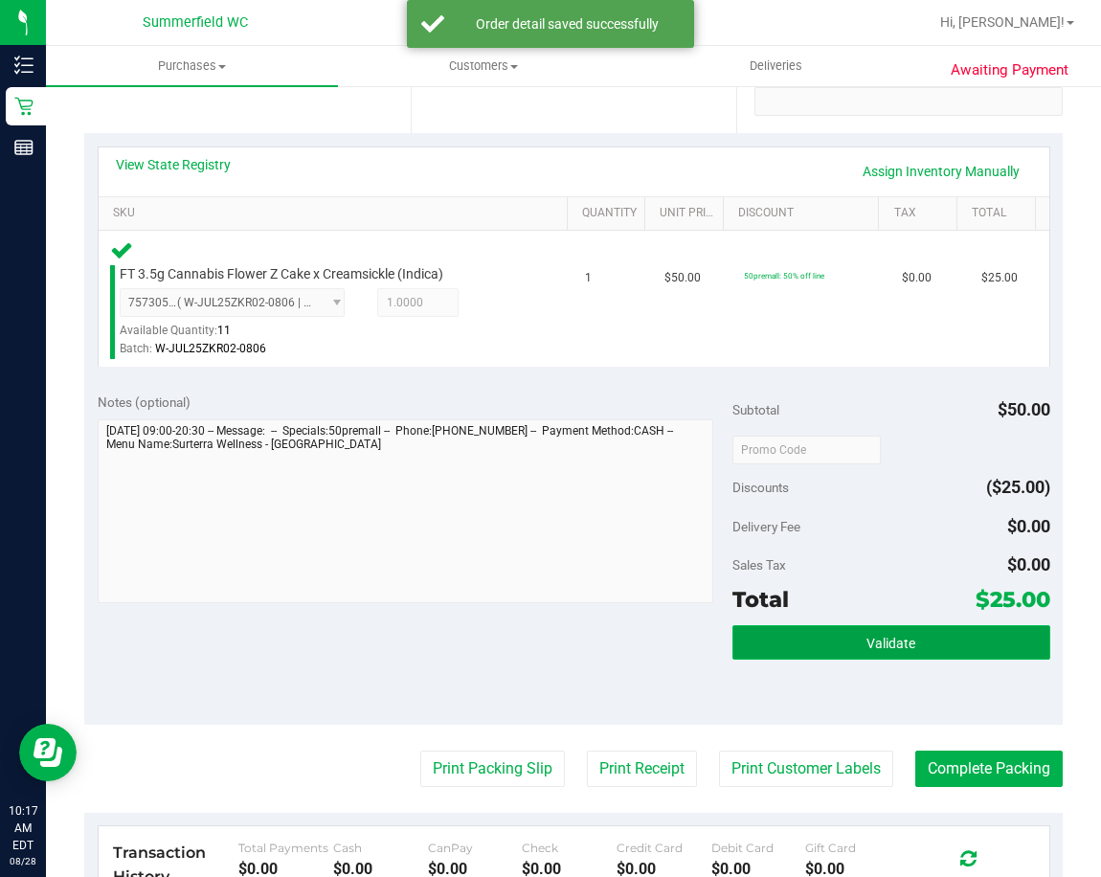
click at [822, 645] on button "Validate" at bounding box center [891, 642] width 318 height 34
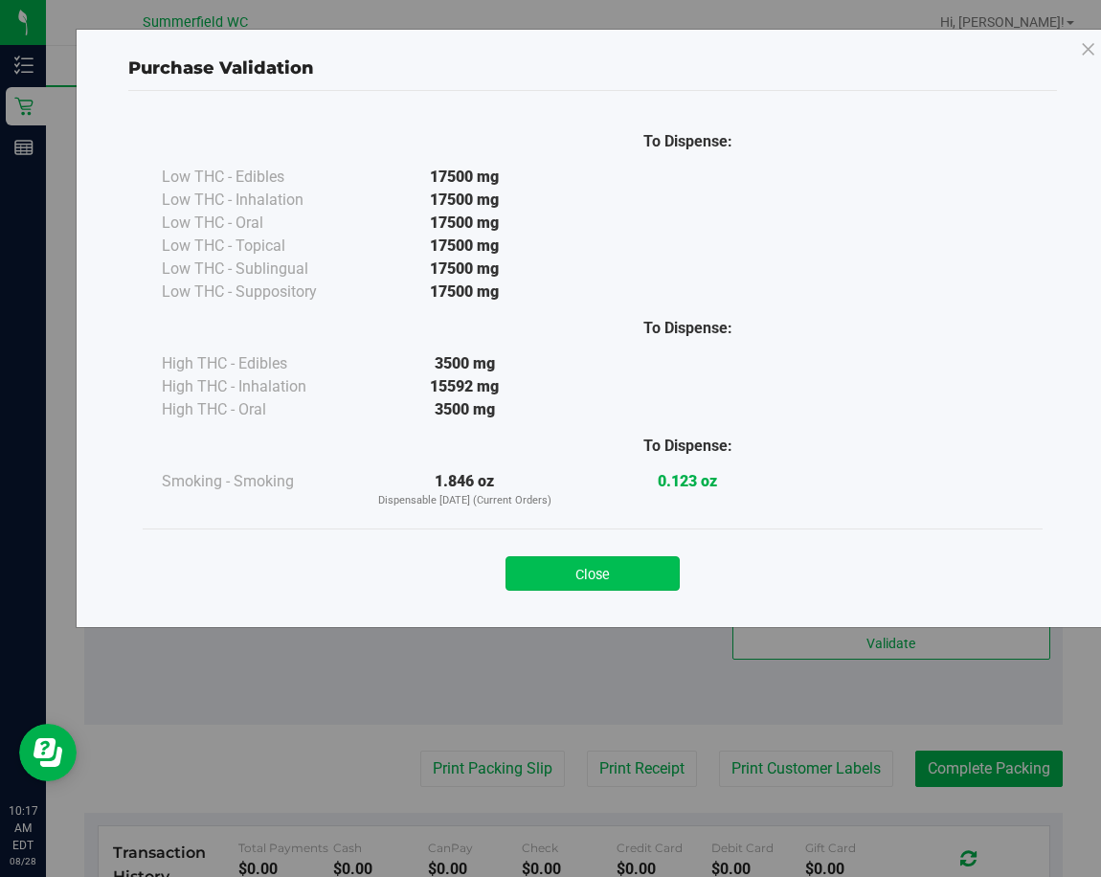
click at [591, 572] on button "Close" at bounding box center [593, 573] width 174 height 34
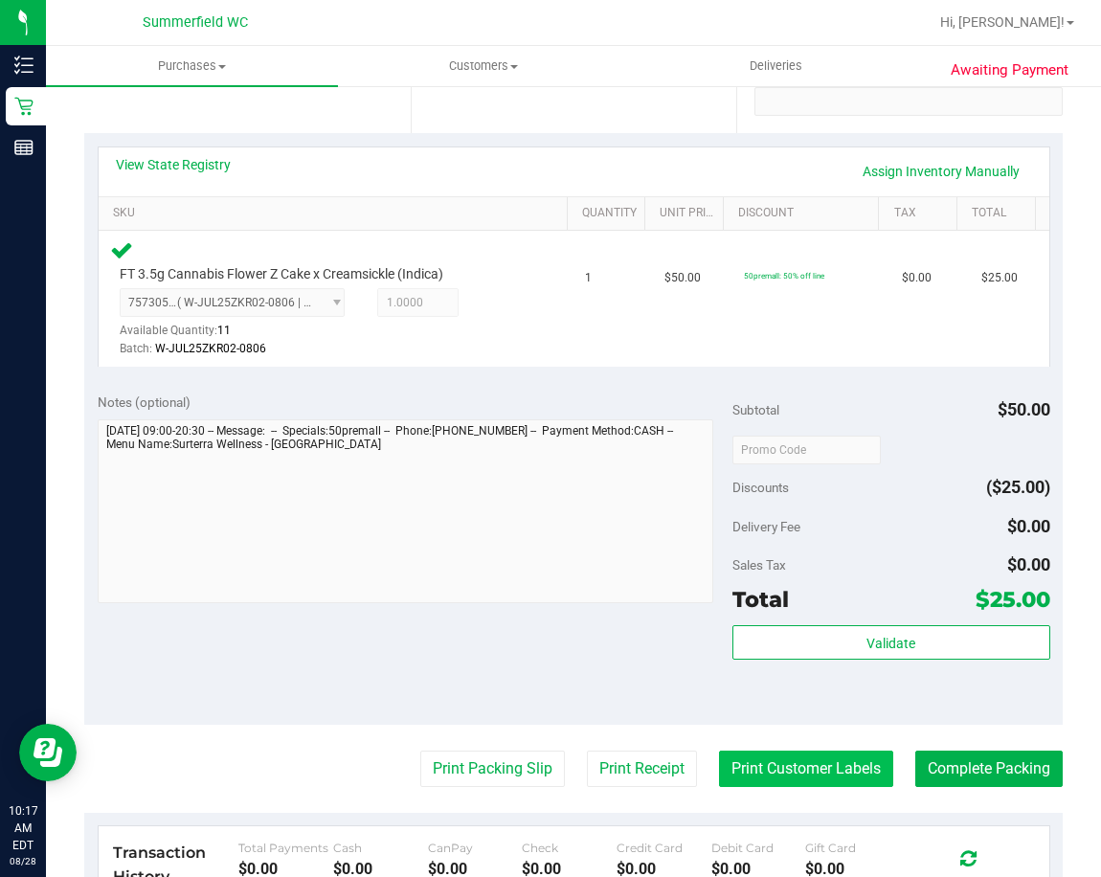
click at [799, 772] on button "Print Customer Labels" at bounding box center [806, 769] width 174 height 36
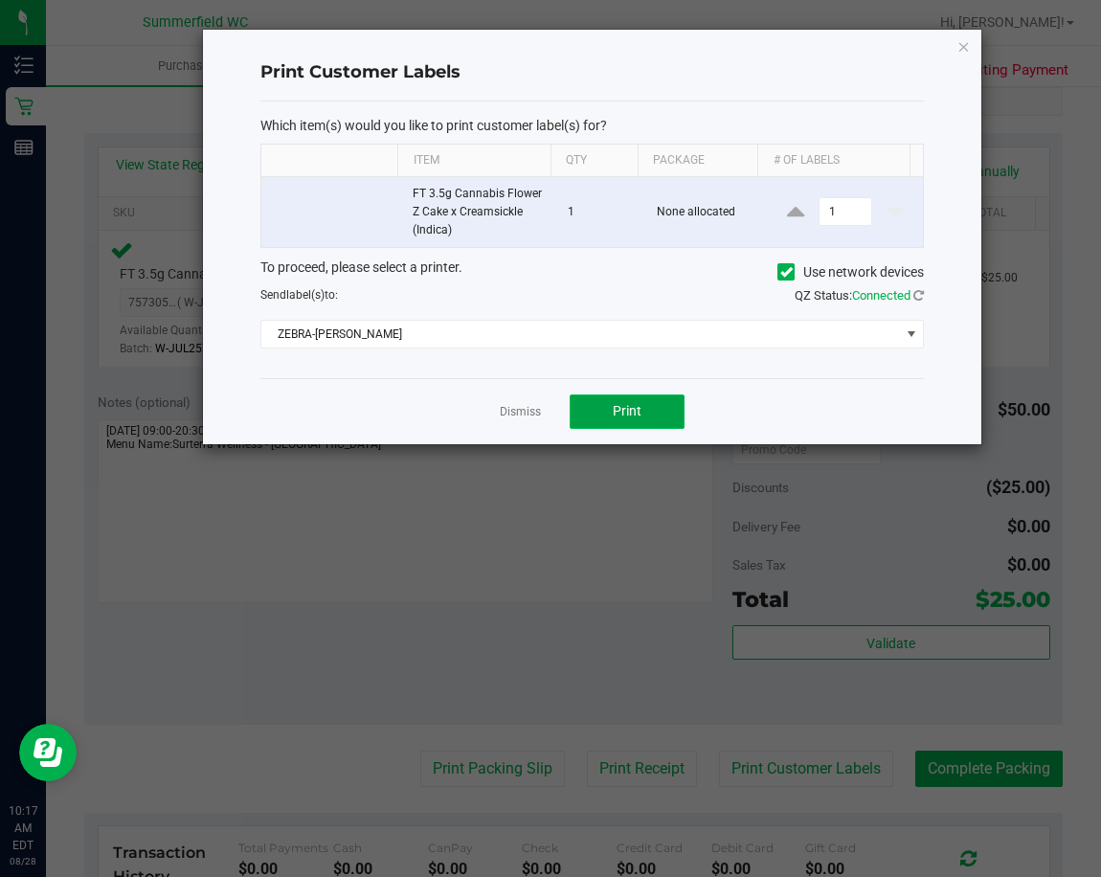
click at [644, 409] on button "Print" at bounding box center [627, 411] width 115 height 34
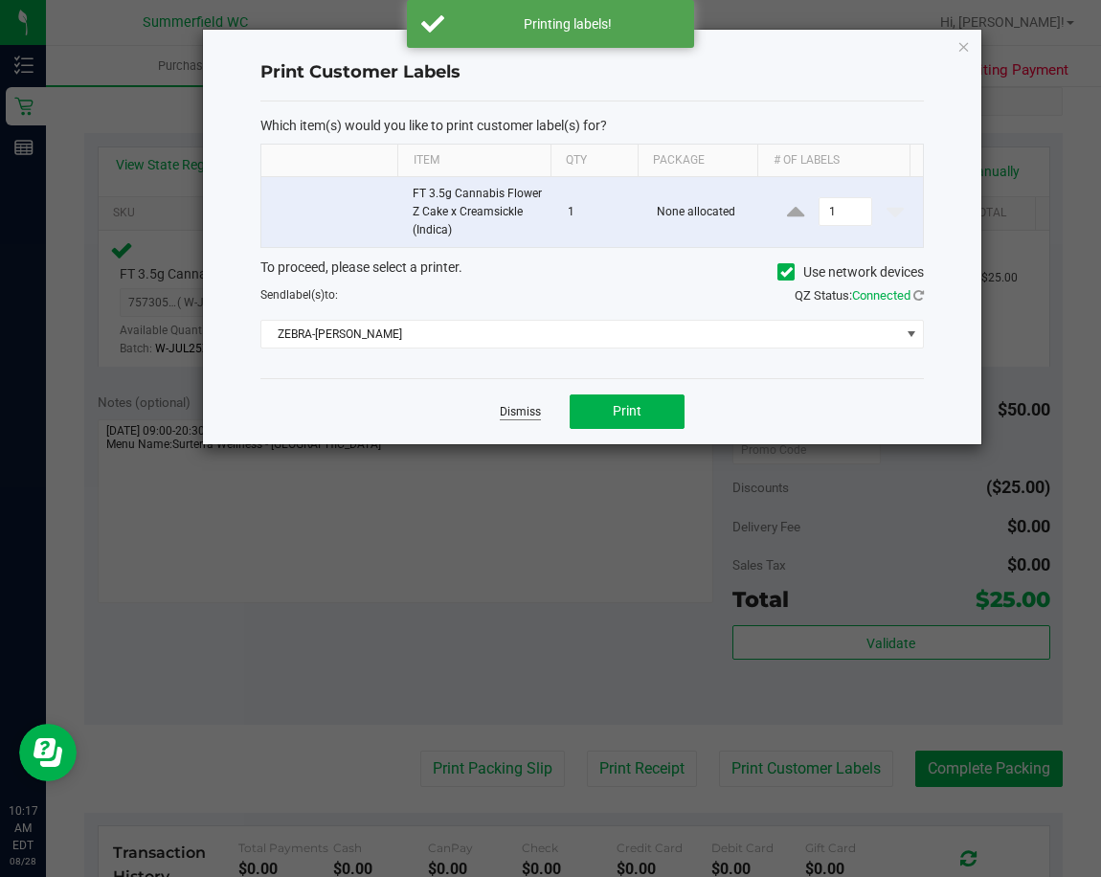
click at [520, 414] on link "Dismiss" at bounding box center [520, 412] width 41 height 16
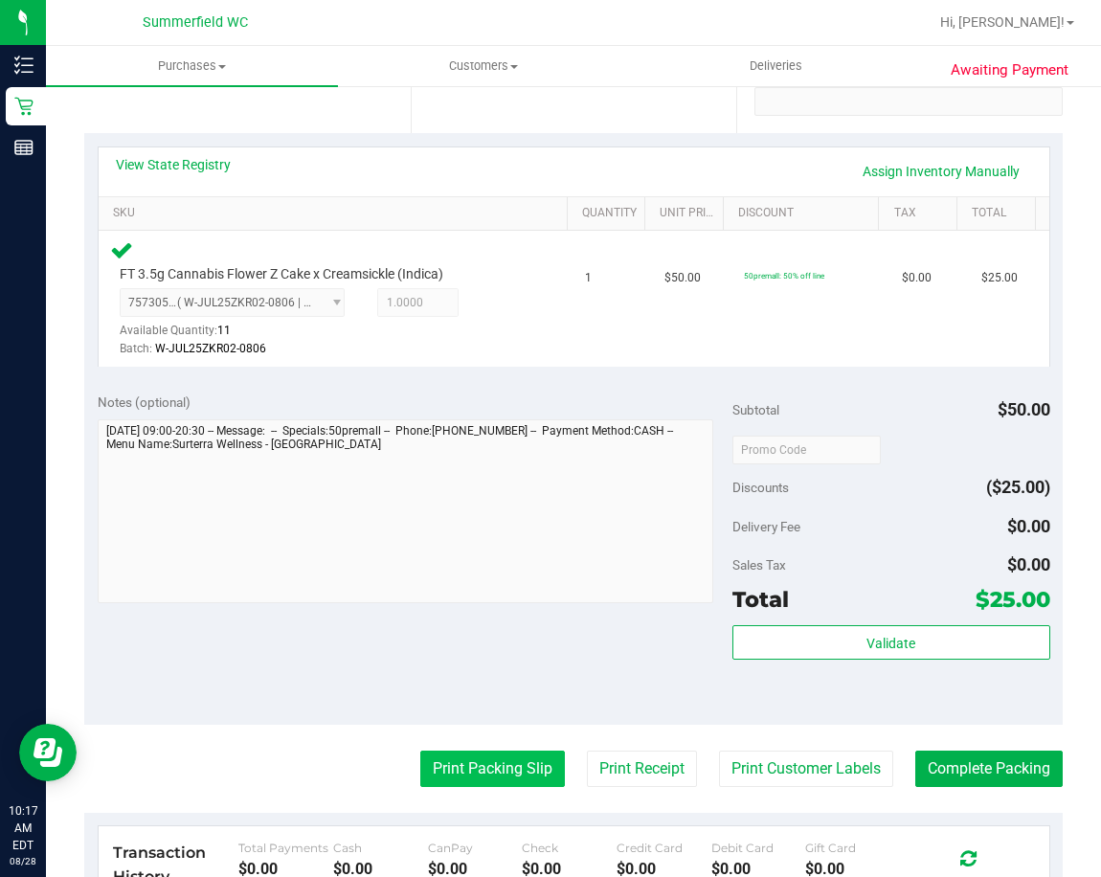
click at [486, 757] on button "Print Packing Slip" at bounding box center [492, 769] width 145 height 36
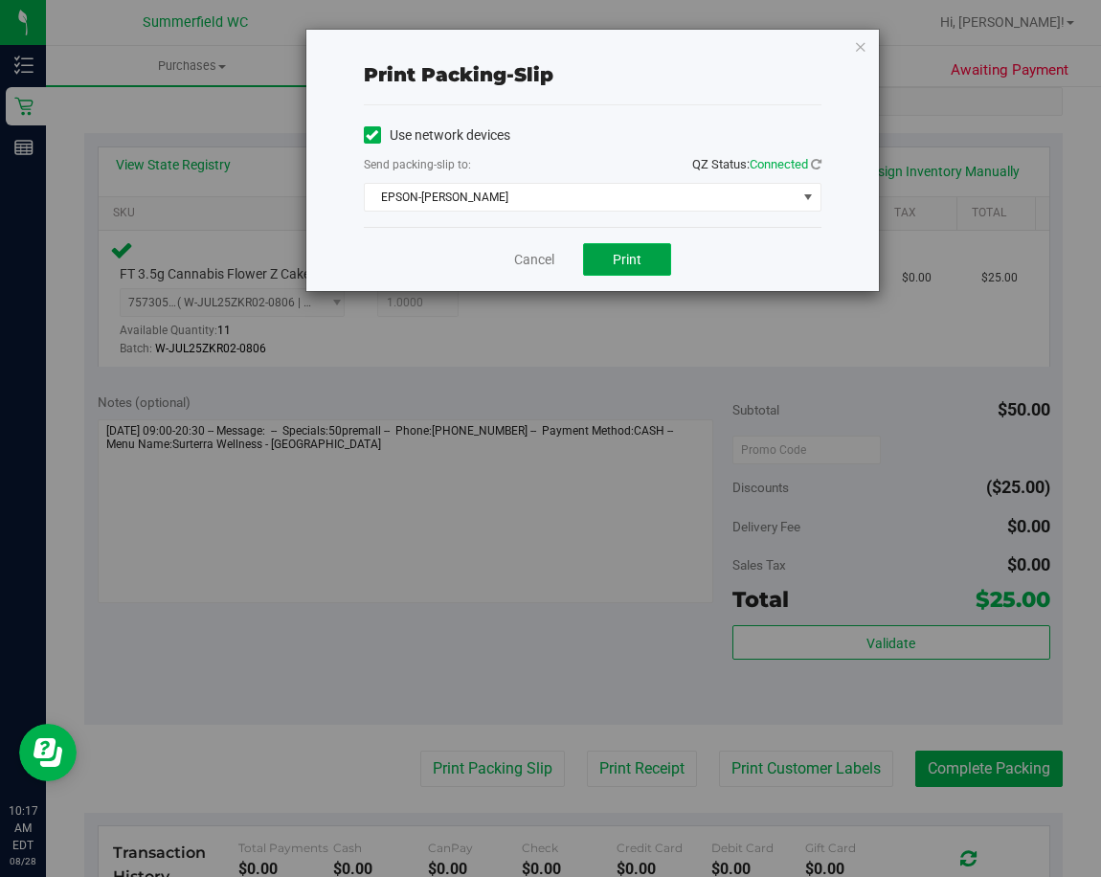
click at [636, 262] on span "Print" at bounding box center [627, 259] width 29 height 15
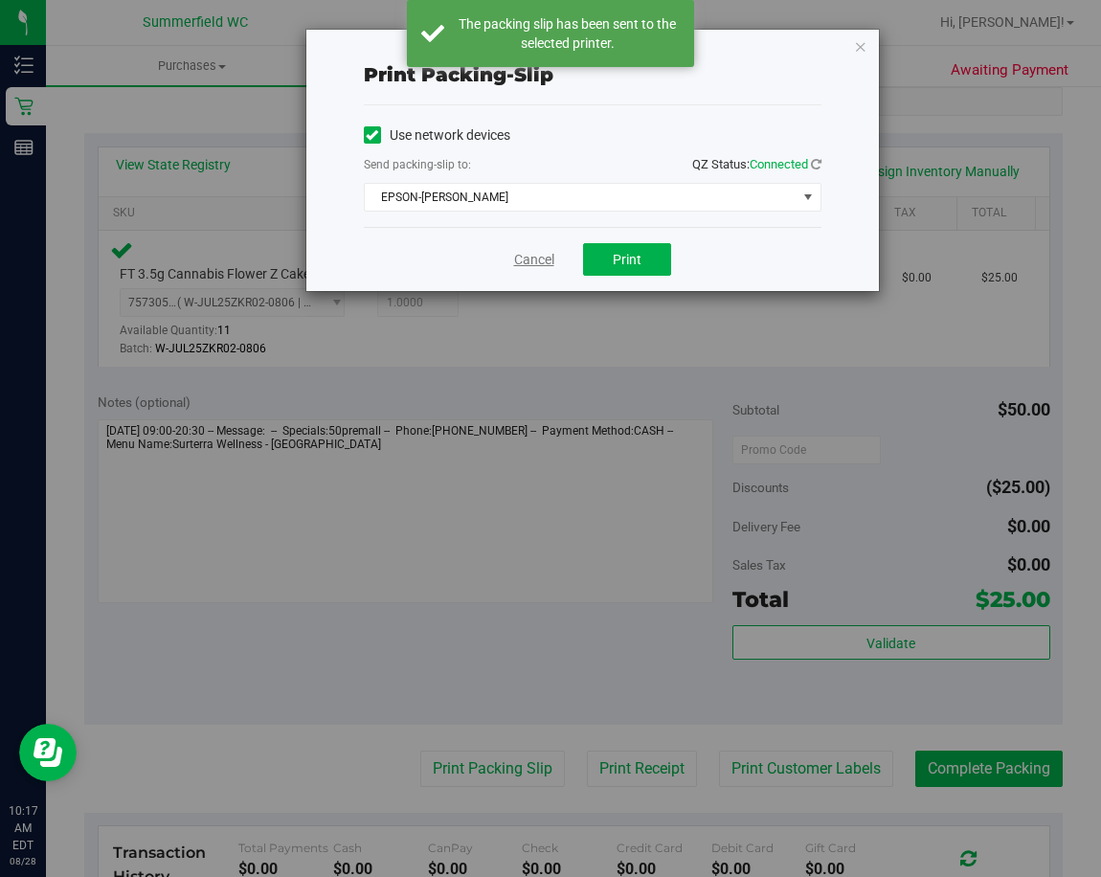
click at [524, 263] on link "Cancel" at bounding box center [534, 260] width 40 height 20
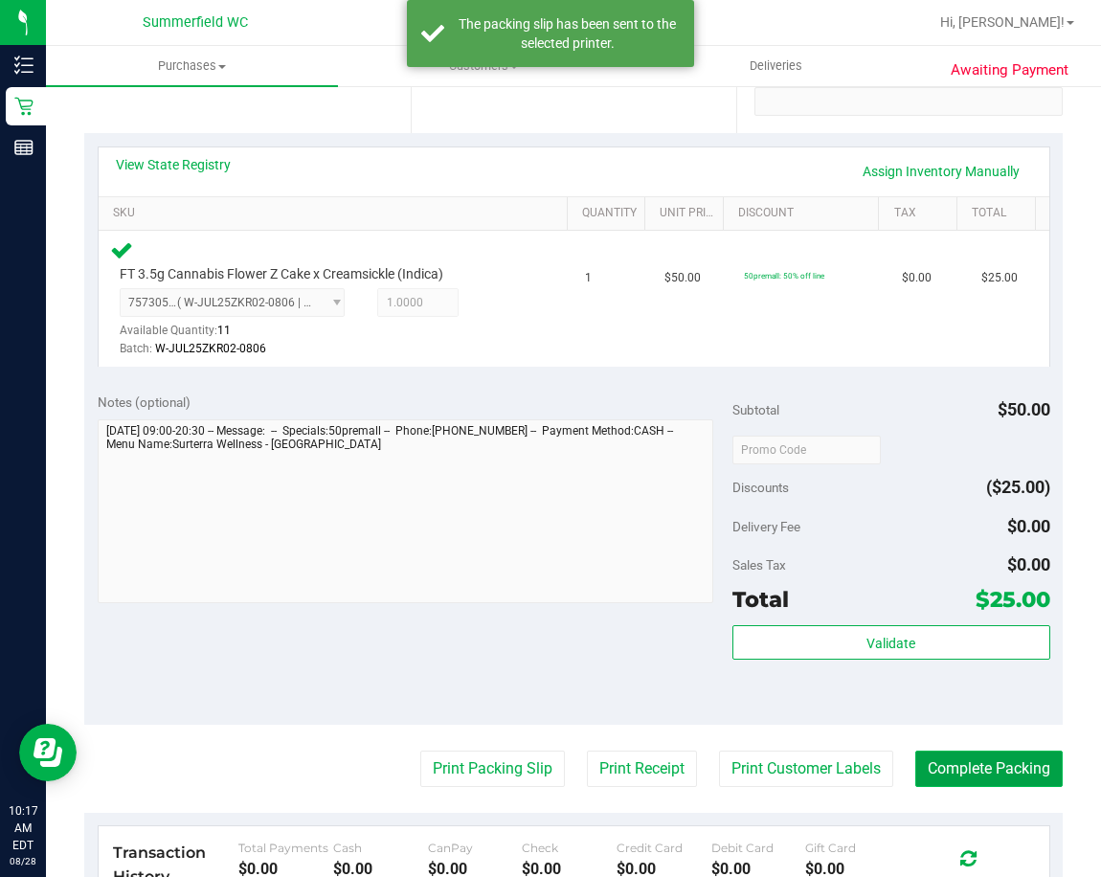
click at [929, 774] on button "Complete Packing" at bounding box center [988, 769] width 147 height 36
